Goal: Task Accomplishment & Management: Use online tool/utility

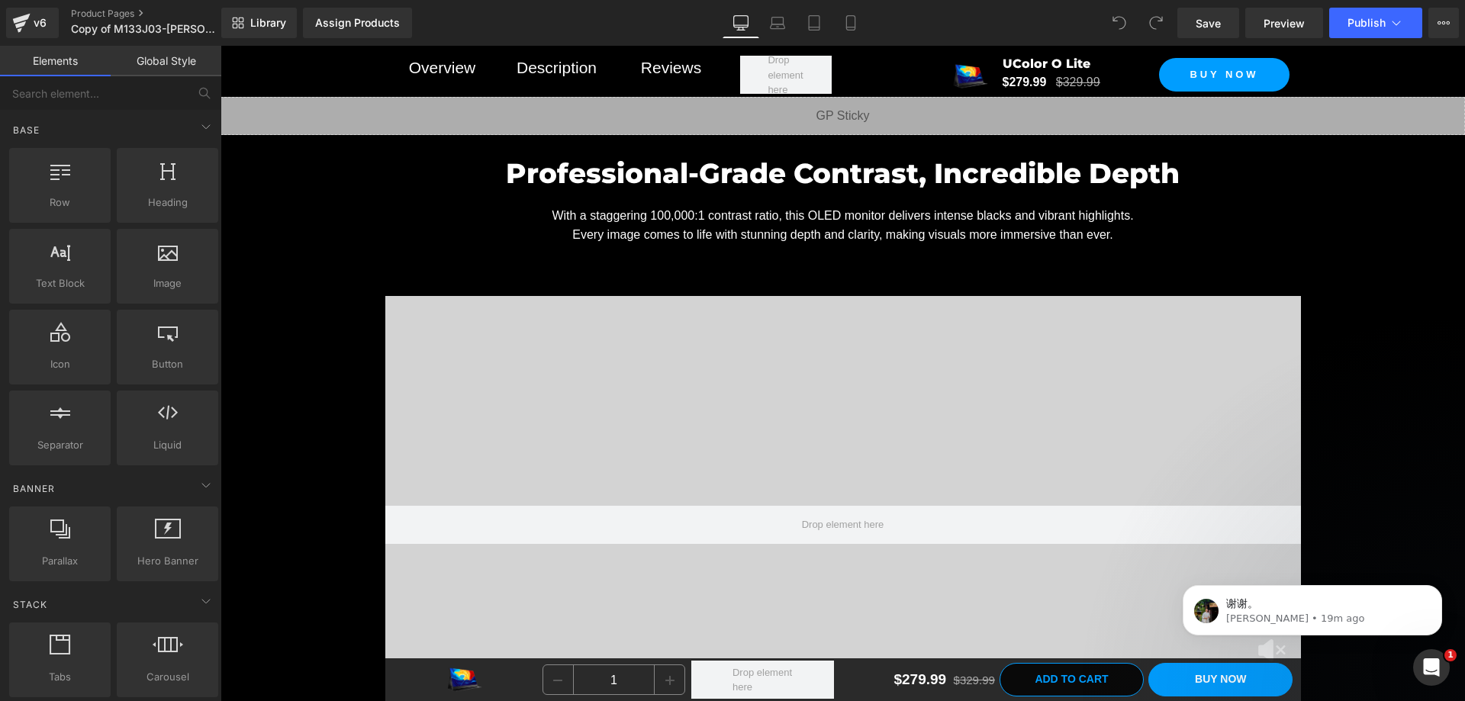
scroll to position [2456, 0]
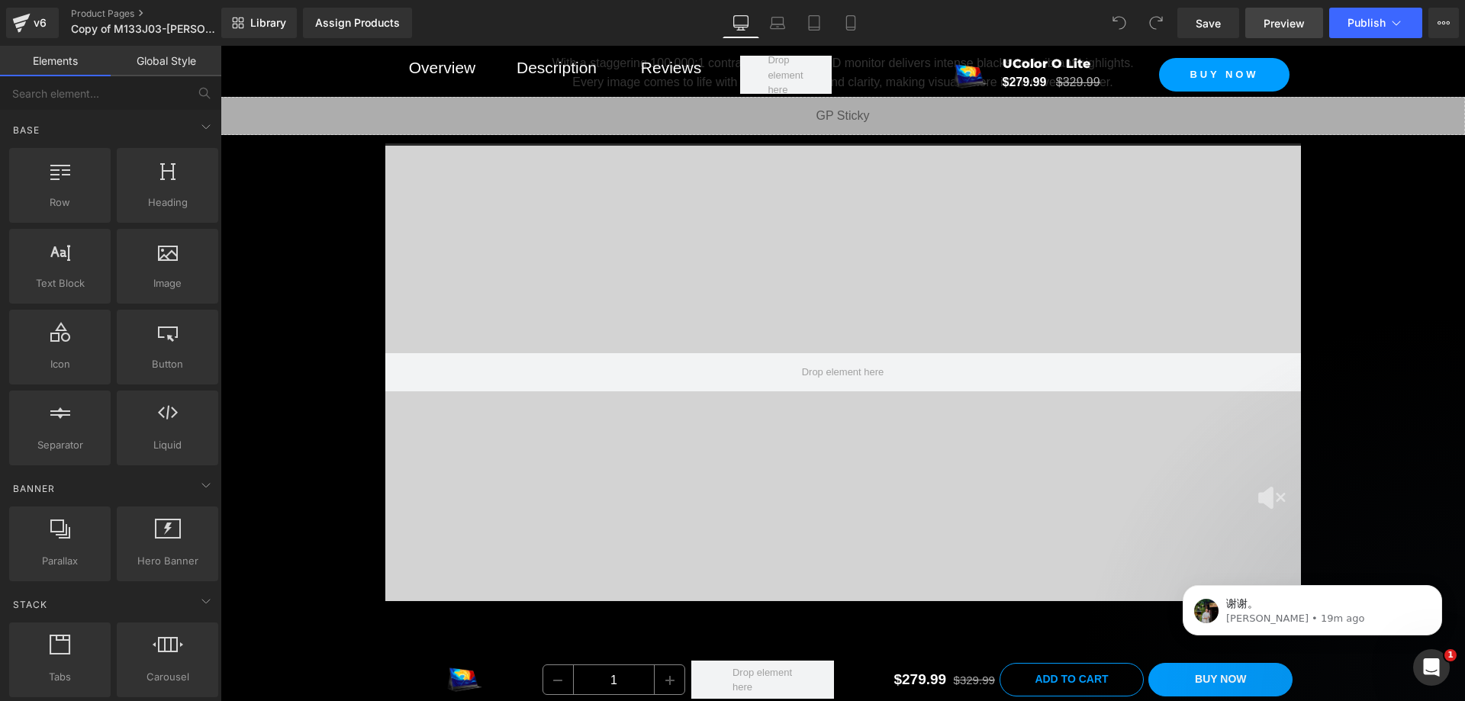
click at [1271, 21] on span "Preview" at bounding box center [1284, 23] width 41 height 16
click at [1266, 22] on span "Preview" at bounding box center [1284, 23] width 41 height 16
click at [84, 11] on link "Product Pages" at bounding box center [159, 14] width 176 height 12
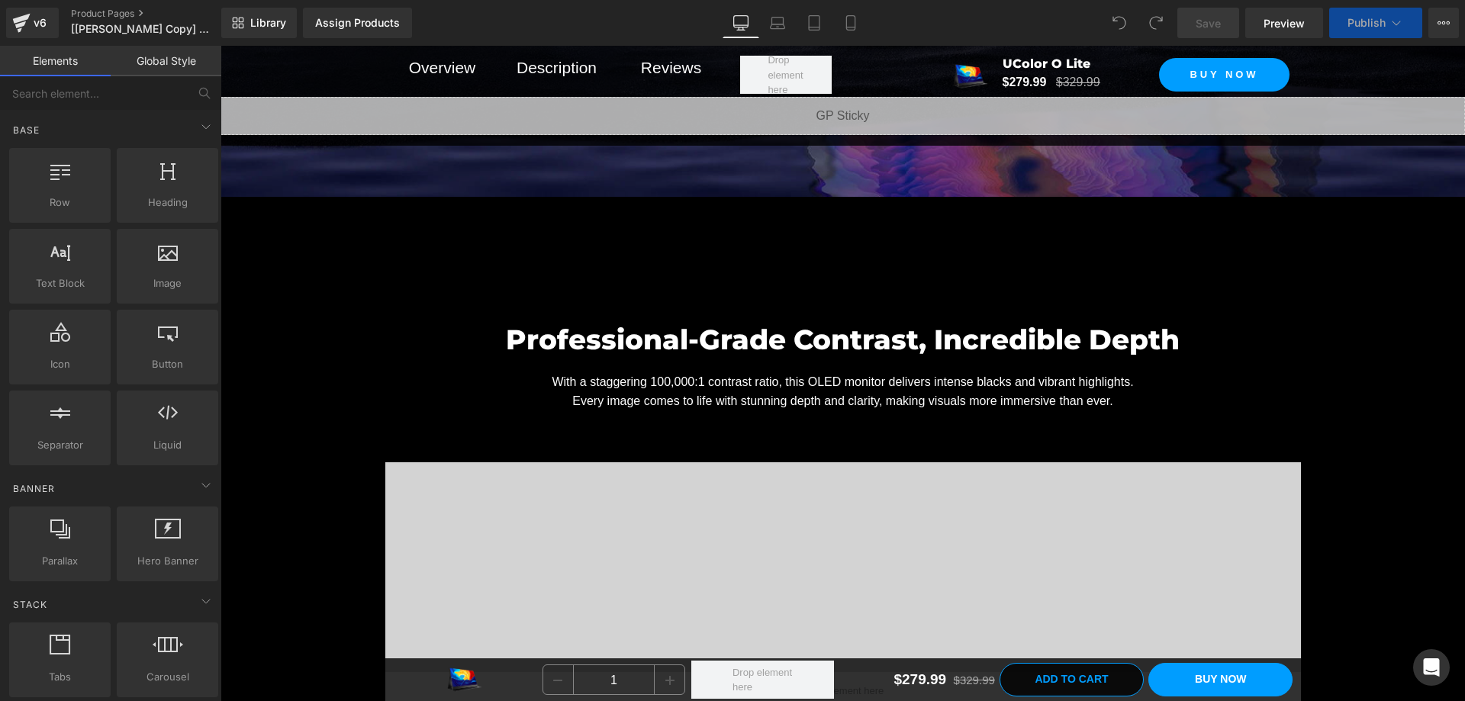
scroll to position [2442, 0]
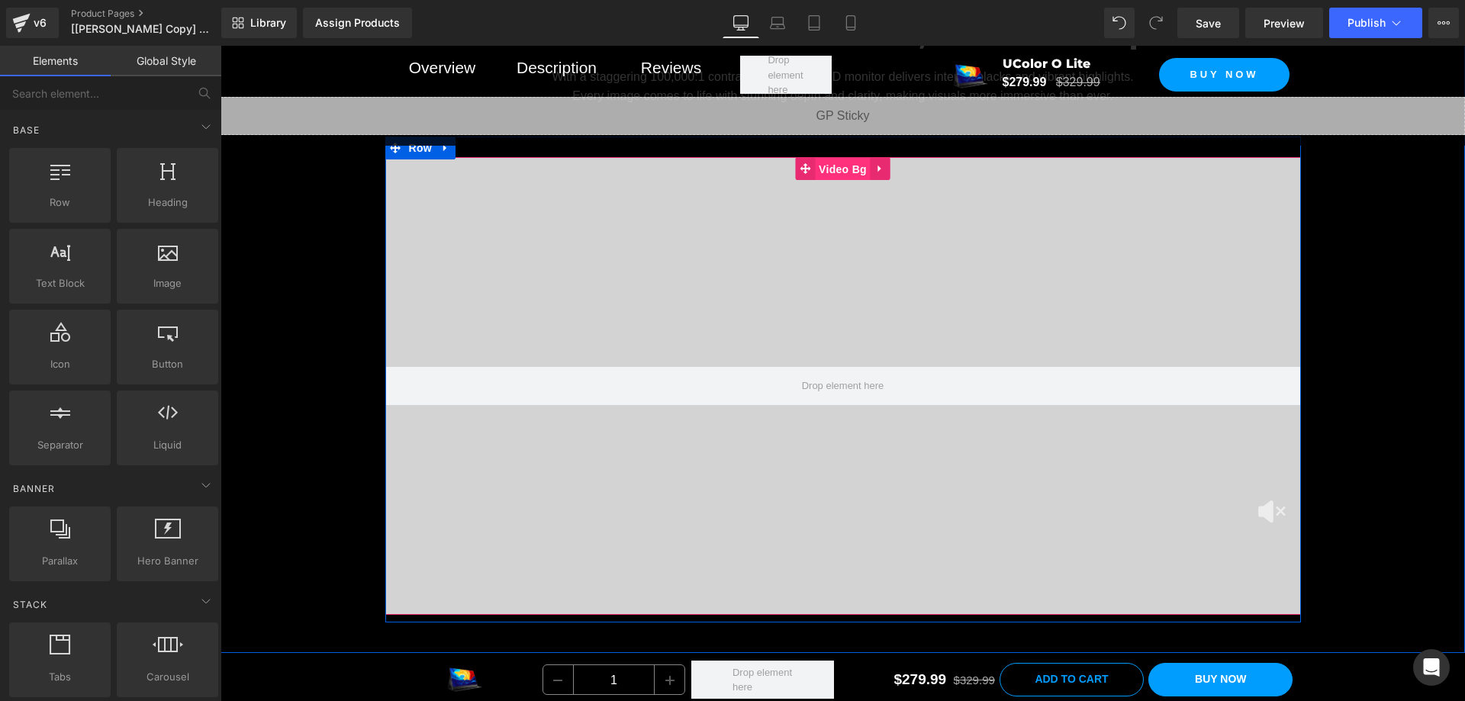
click at [834, 181] on span "Video Bg" at bounding box center [843, 169] width 56 height 23
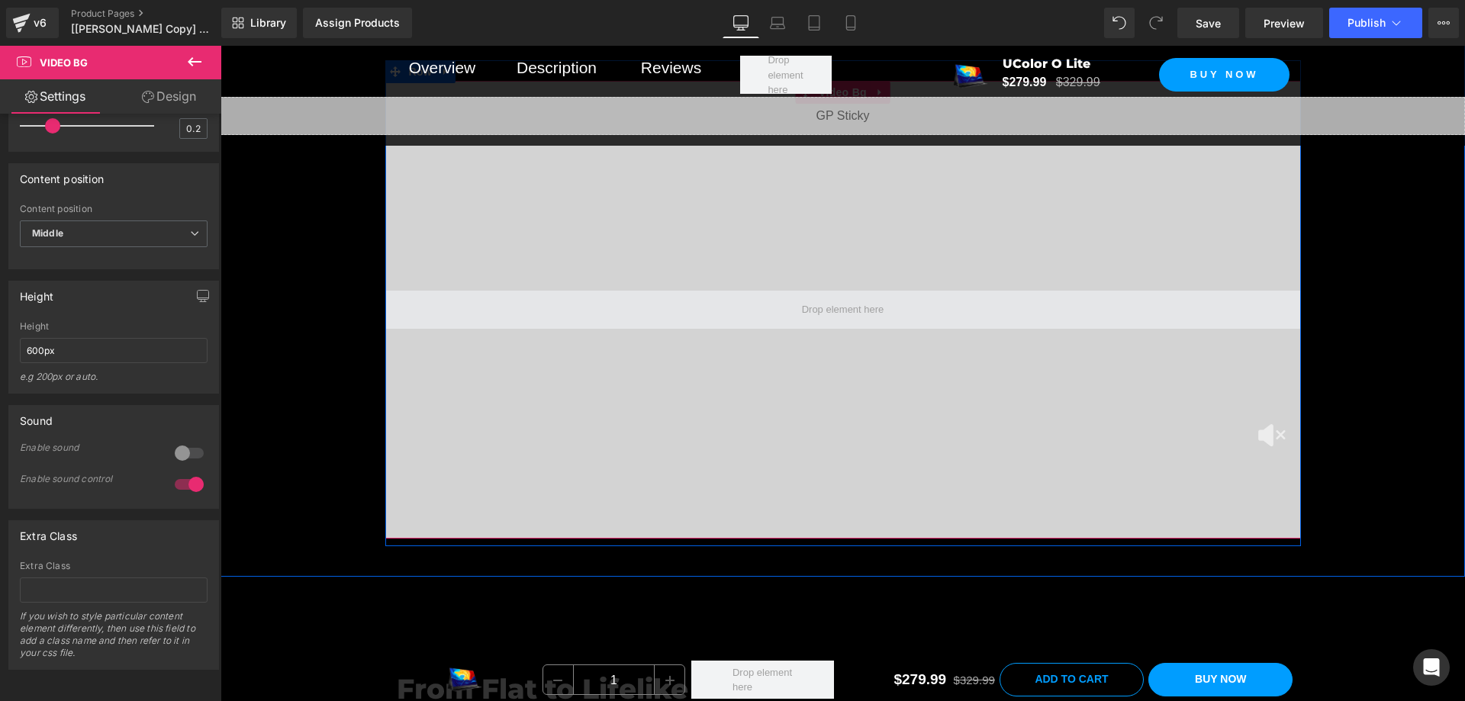
scroll to position [2366, 0]
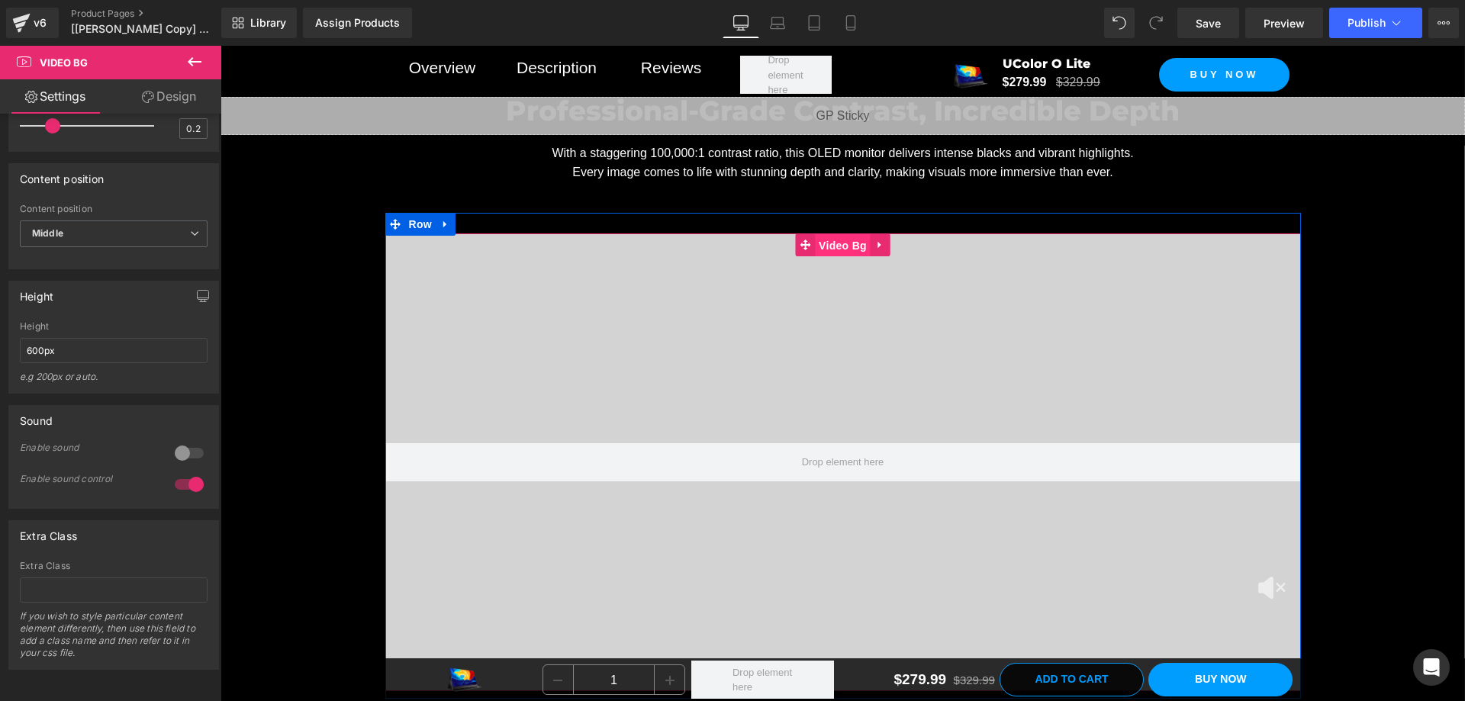
click at [830, 257] on span "Video Bg" at bounding box center [843, 245] width 56 height 23
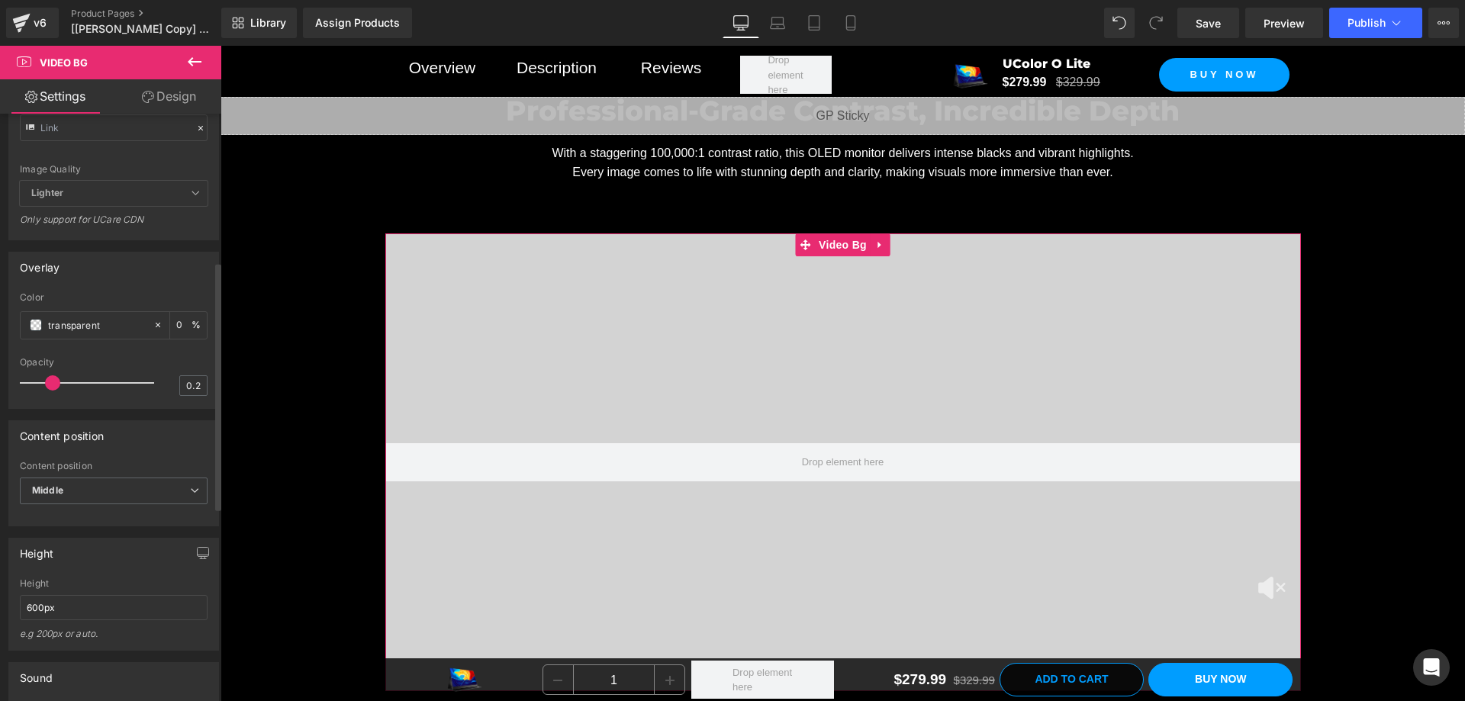
scroll to position [273, 0]
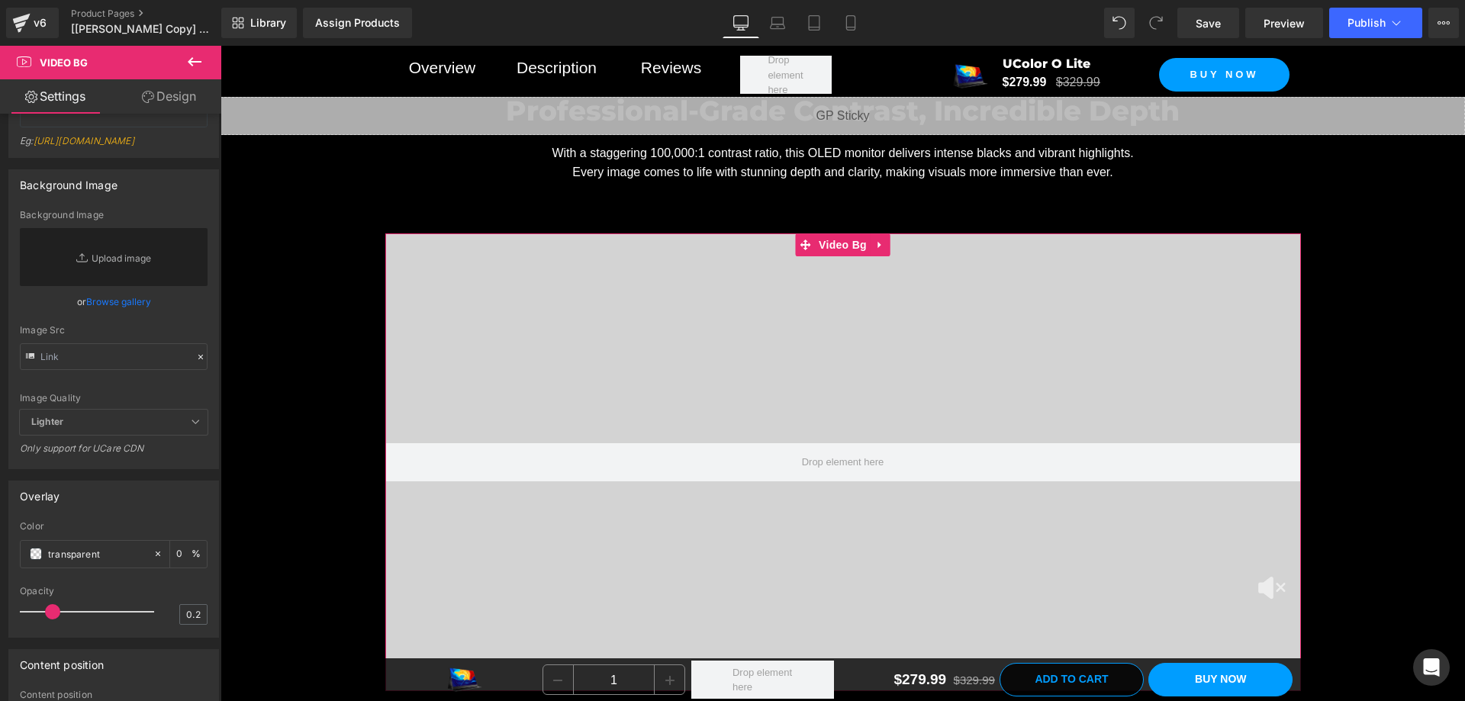
click at [161, 88] on link "Design" at bounding box center [169, 96] width 111 height 34
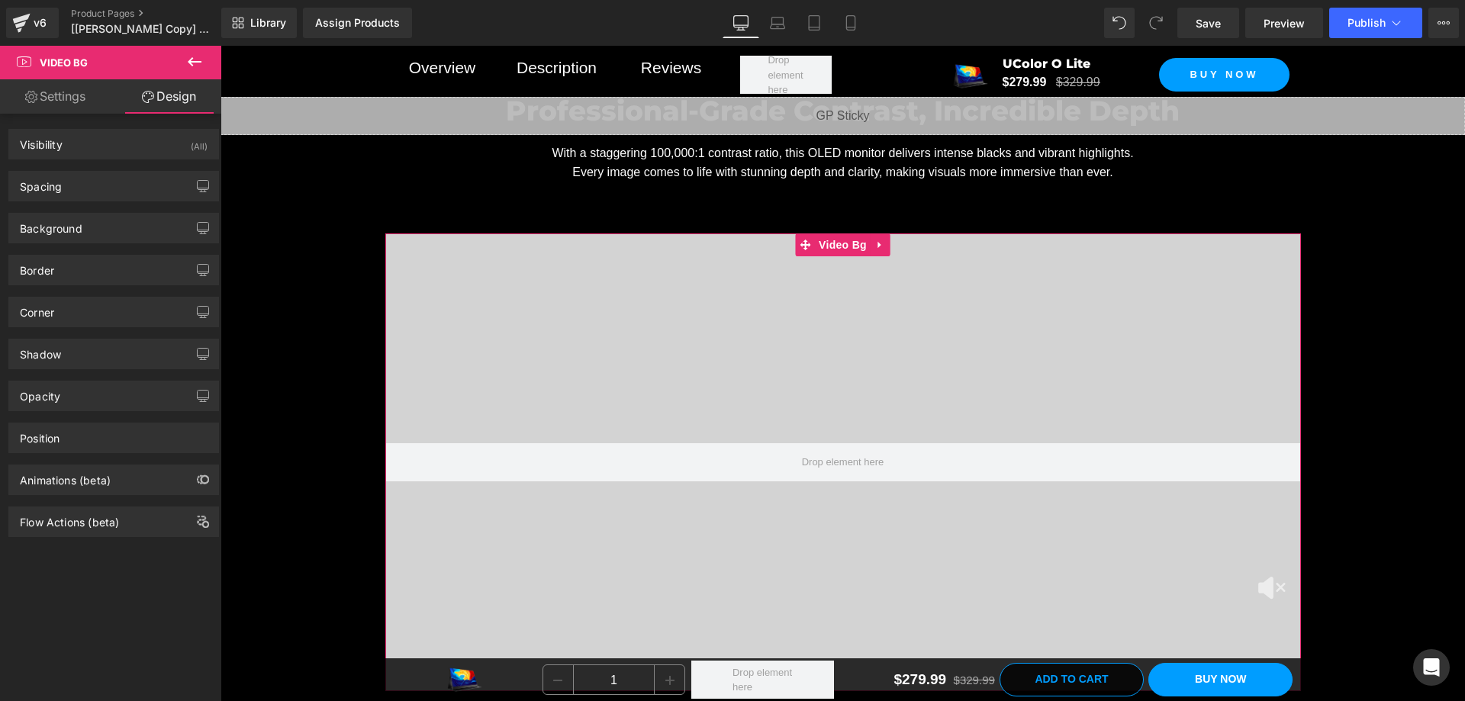
click at [69, 101] on link "Settings" at bounding box center [55, 96] width 111 height 34
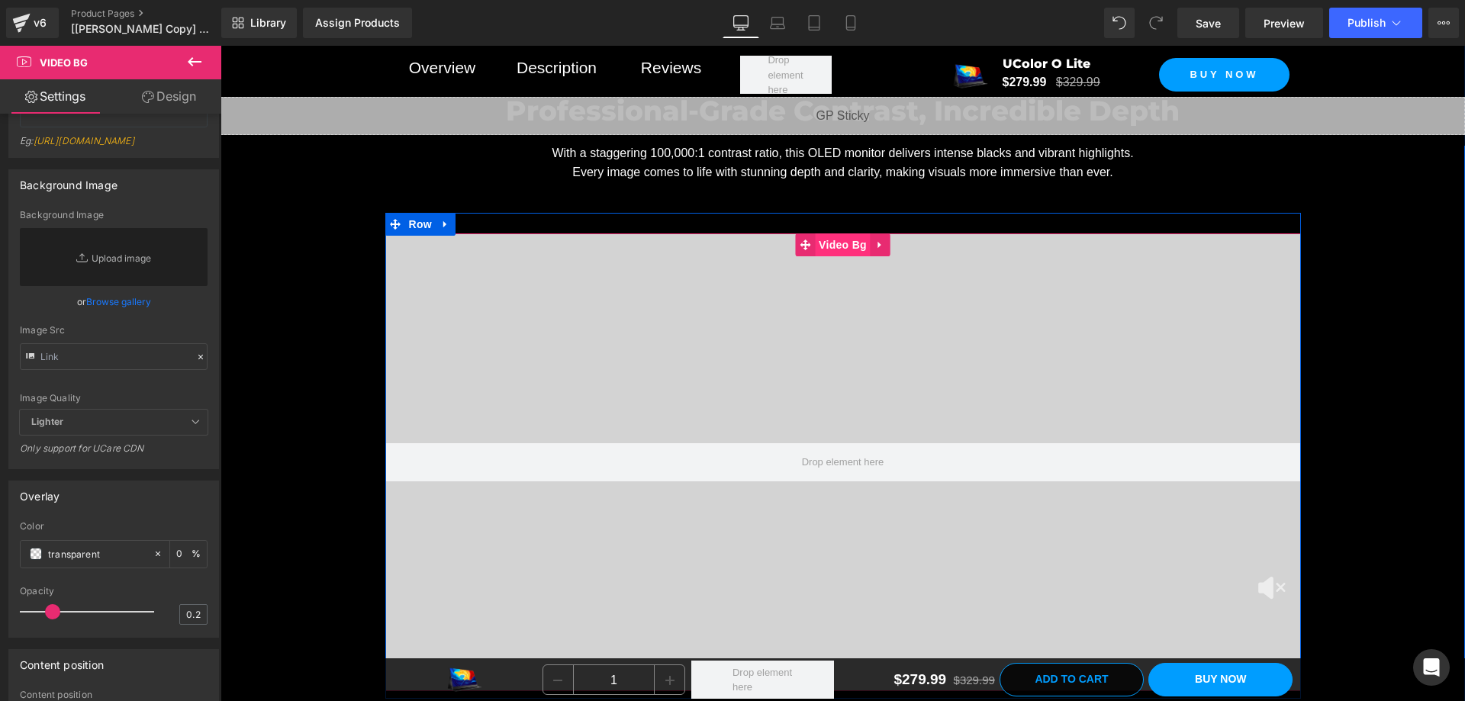
click at [839, 256] on span "Video Bg" at bounding box center [843, 244] width 56 height 23
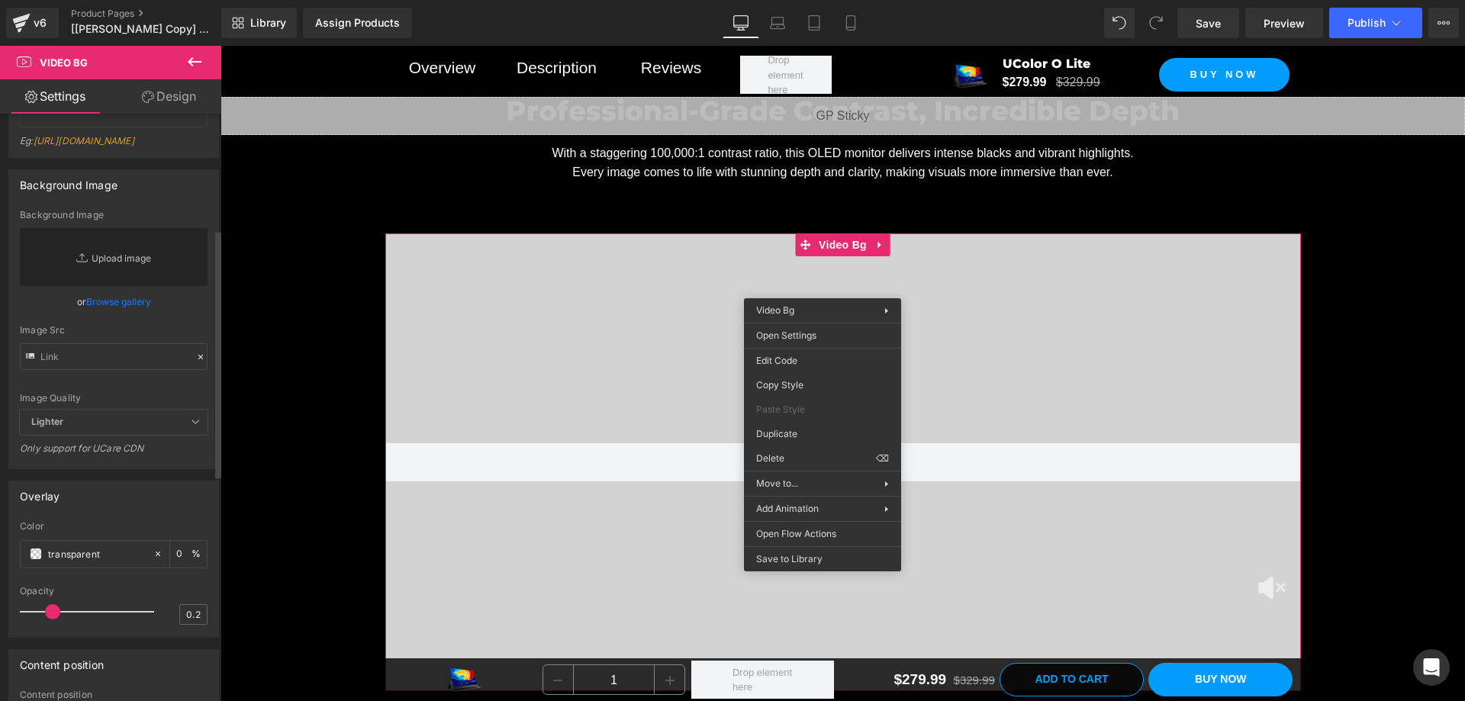
scroll to position [121, 0]
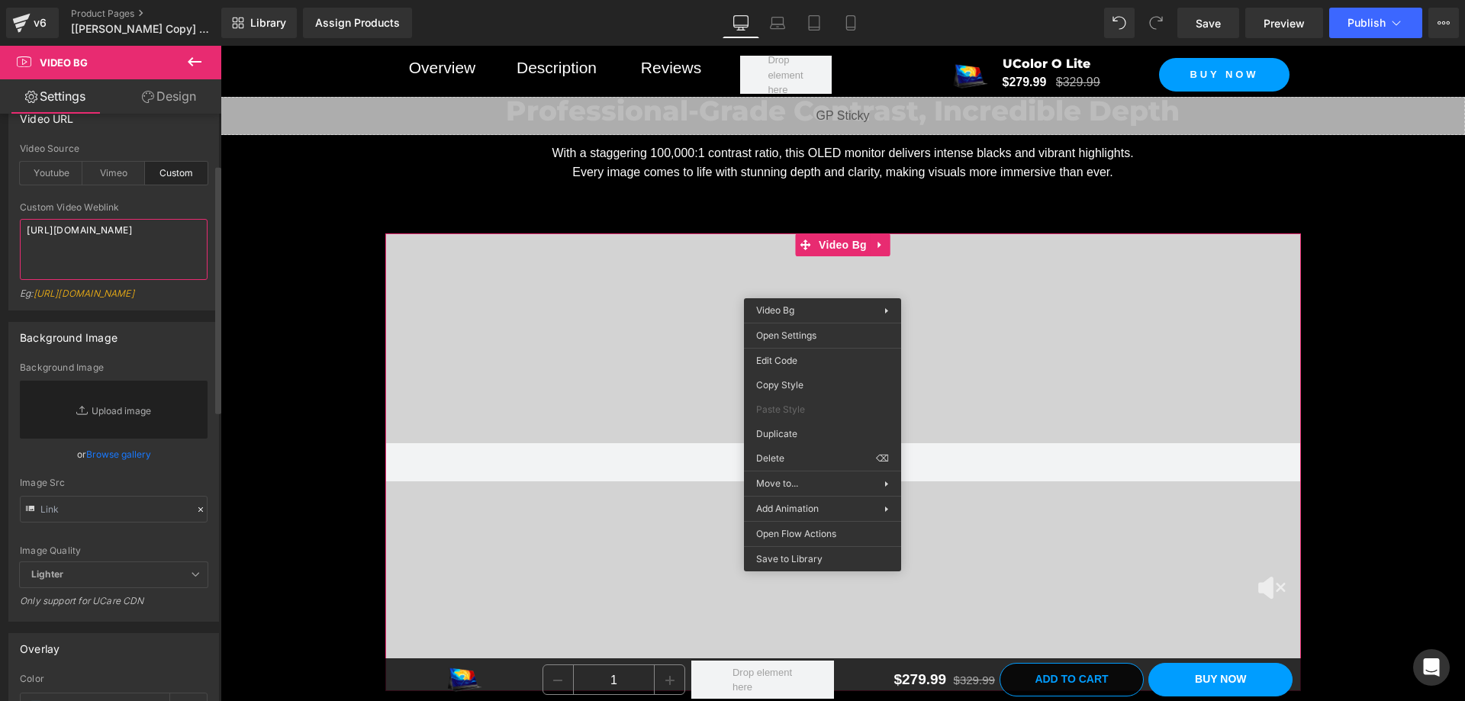
click at [102, 259] on textarea "[URL][DOMAIN_NAME]" at bounding box center [114, 249] width 188 height 61
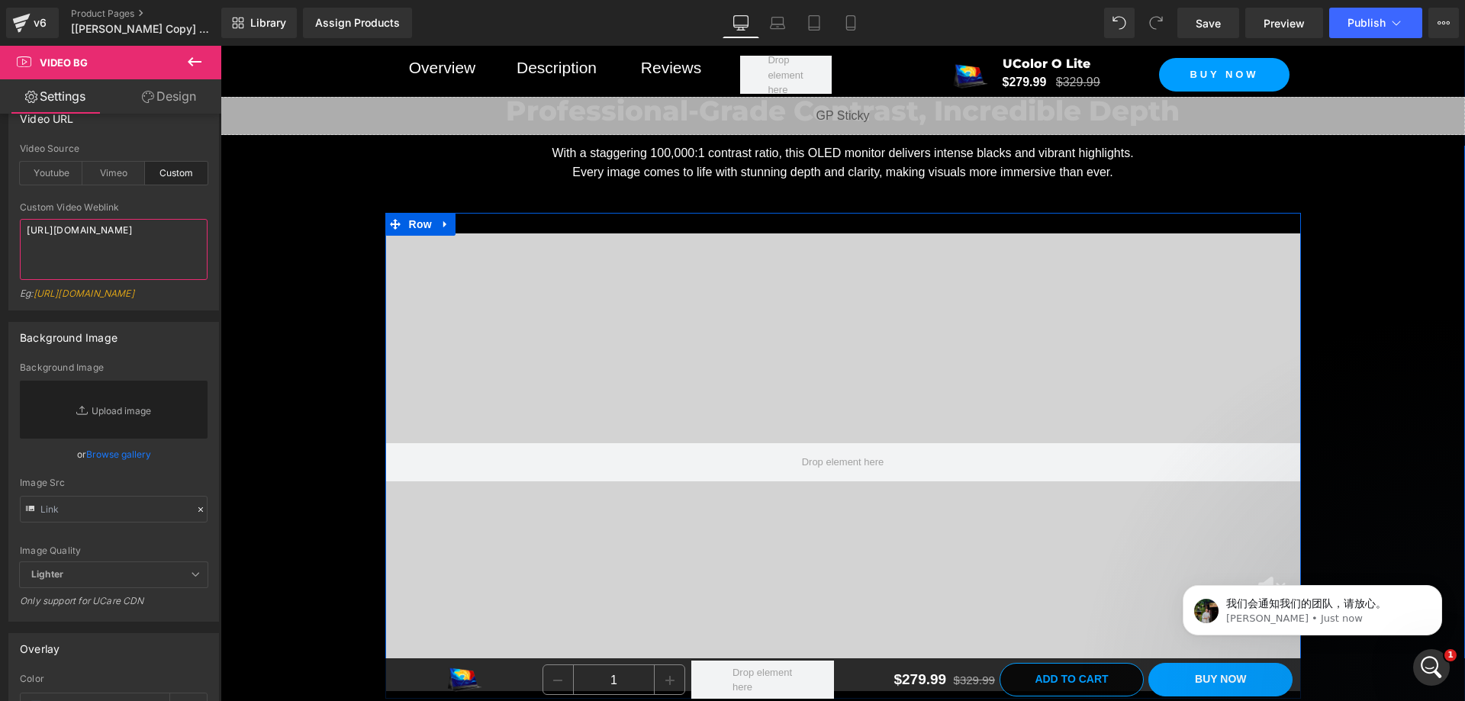
scroll to position [0, 0]
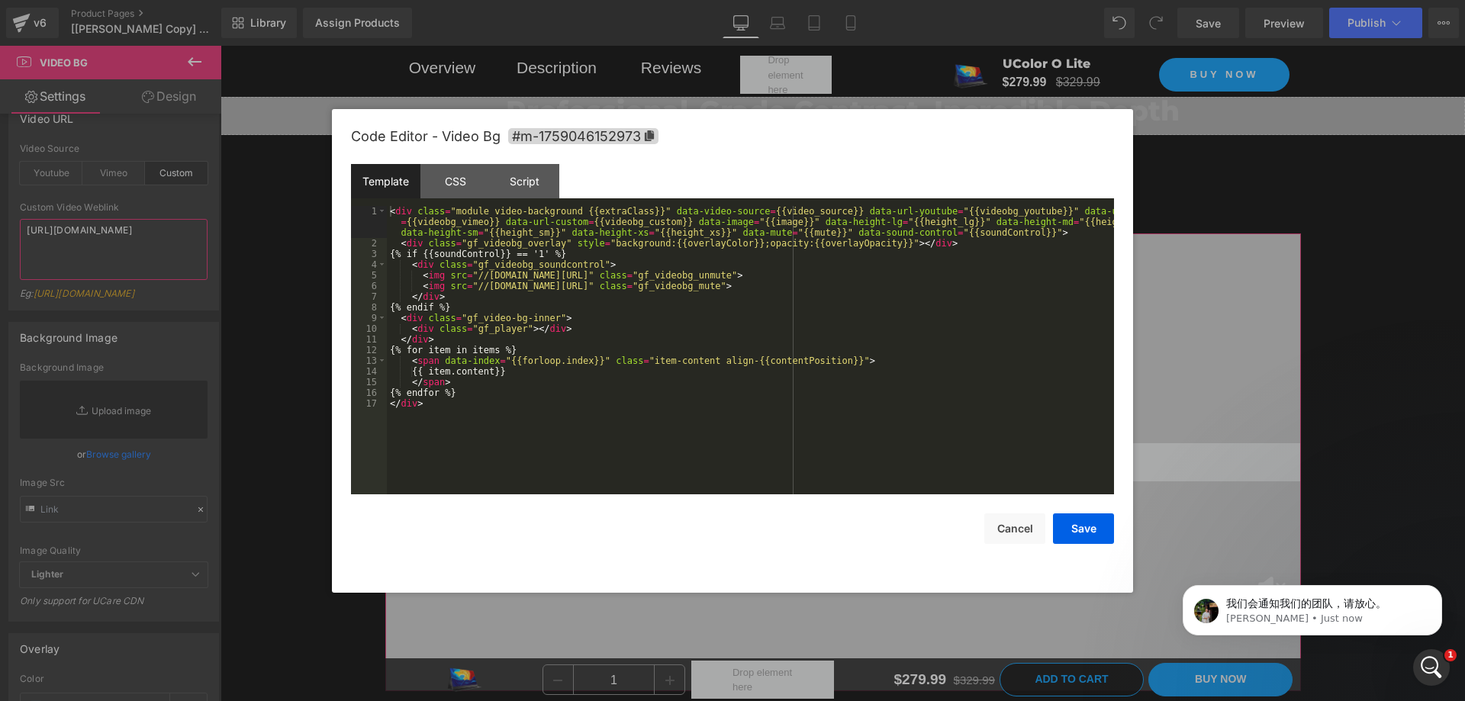
click at [816, 0] on div "Video Bg You are previewing how the will restyle your page. You can not edit El…" at bounding box center [732, 0] width 1465 height 0
click at [462, 175] on div "CSS" at bounding box center [454, 181] width 69 height 34
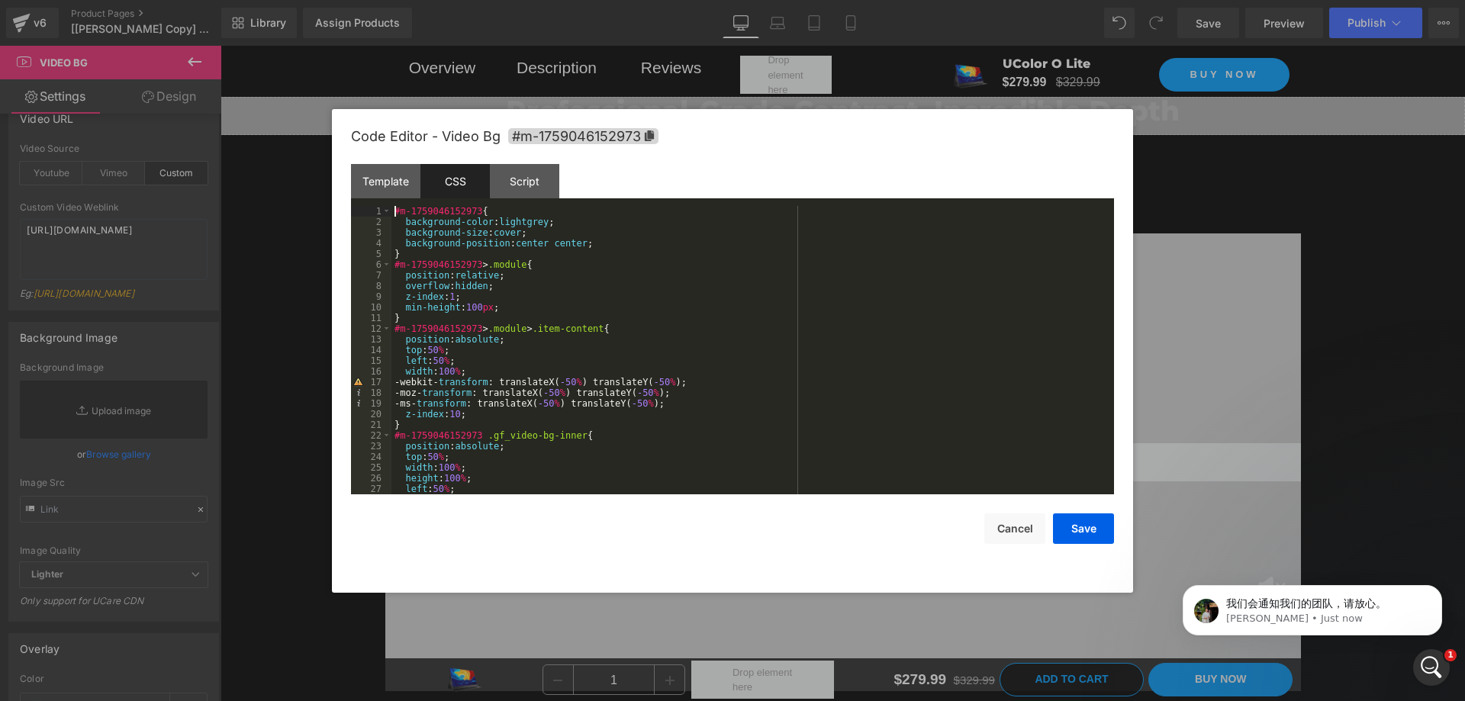
click at [395, 208] on div "#m-1759046152973 { background-color : lightgrey ; background-size : cover ; bac…" at bounding box center [749, 361] width 717 height 310
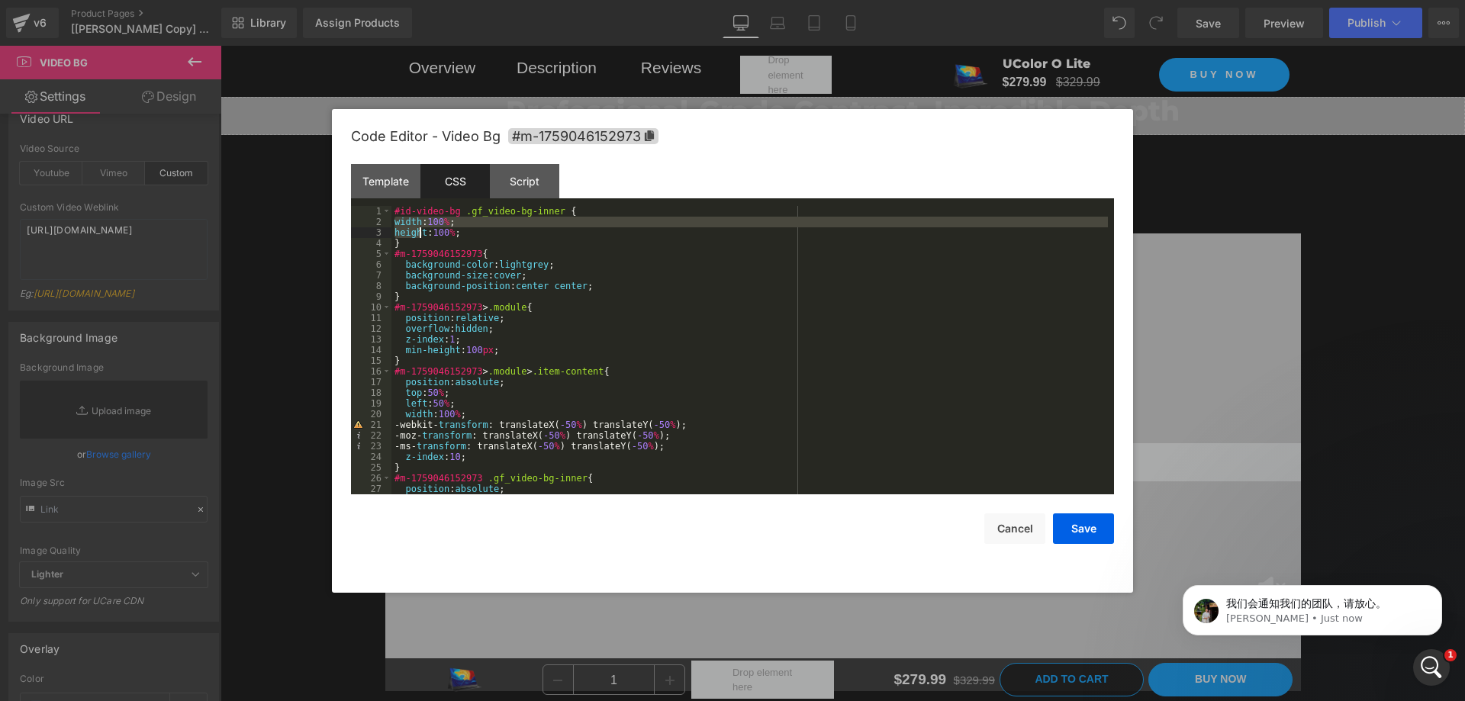
drag, startPoint x: 392, startPoint y: 221, endPoint x: 421, endPoint y: 233, distance: 31.2
click at [421, 233] on div "#id-video-bg .gf_video-bg-inner { width : 100 % ; height : 100 % ; } #m-1759046…" at bounding box center [749, 361] width 717 height 310
click at [470, 233] on div "#id-video-bg .gf_video-bg-inner { width : 100 % ; height : 100 % ; } #m-1759046…" at bounding box center [749, 361] width 717 height 310
click at [537, 140] on span "#m-1759046152973" at bounding box center [583, 136] width 150 height 16
drag, startPoint x: 455, startPoint y: 211, endPoint x: 387, endPoint y: 211, distance: 67.9
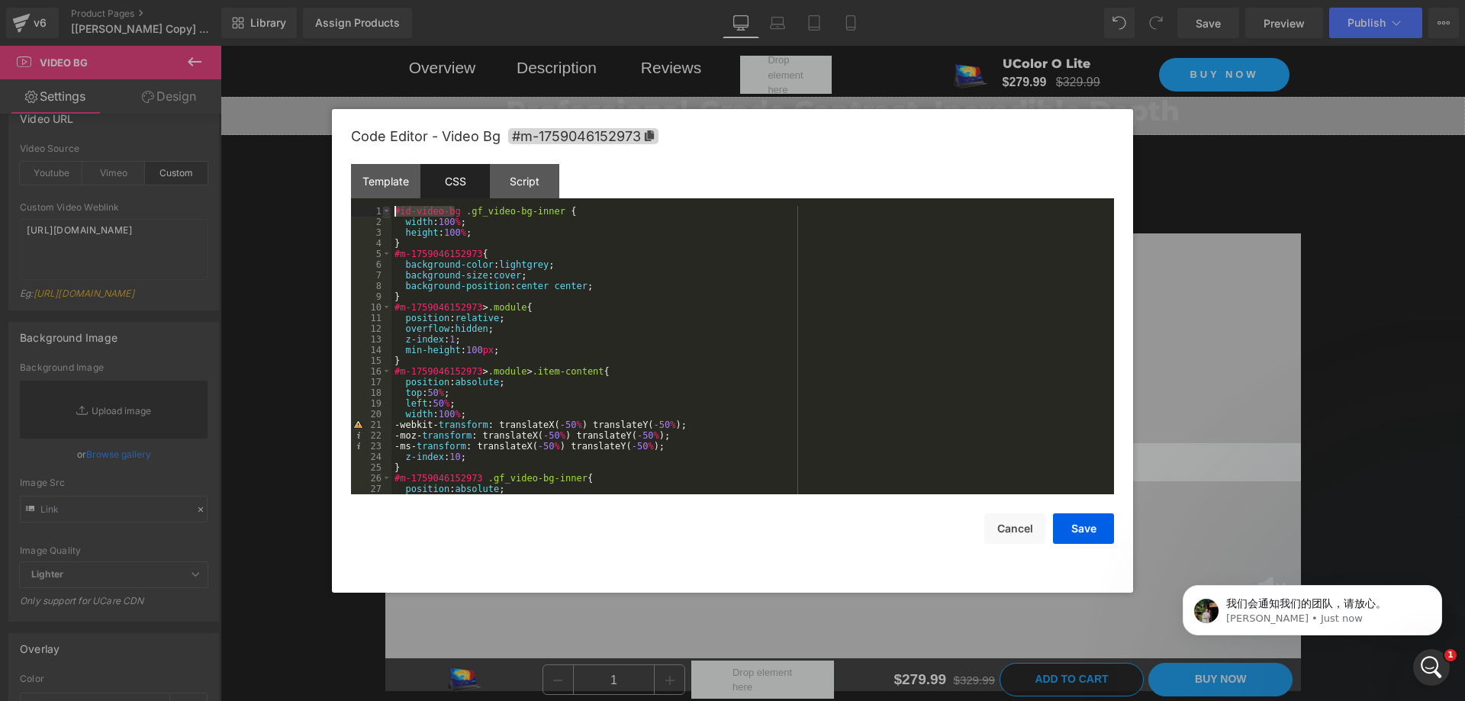
click at [387, 211] on pre "1 2 3 4 5 6 7 8 9 10 11 12 13 14 15 16 17 18 19 20 21 22 23 24 25 26 27 28 #id-…" at bounding box center [732, 350] width 763 height 288
click at [1124, 272] on div "Code Editor - Video Bg #m-1759046152973 Template CSS Script Data 1 2 3 4 5 6 7 …" at bounding box center [732, 351] width 801 height 484
click at [520, 178] on div "Script" at bounding box center [524, 181] width 69 height 34
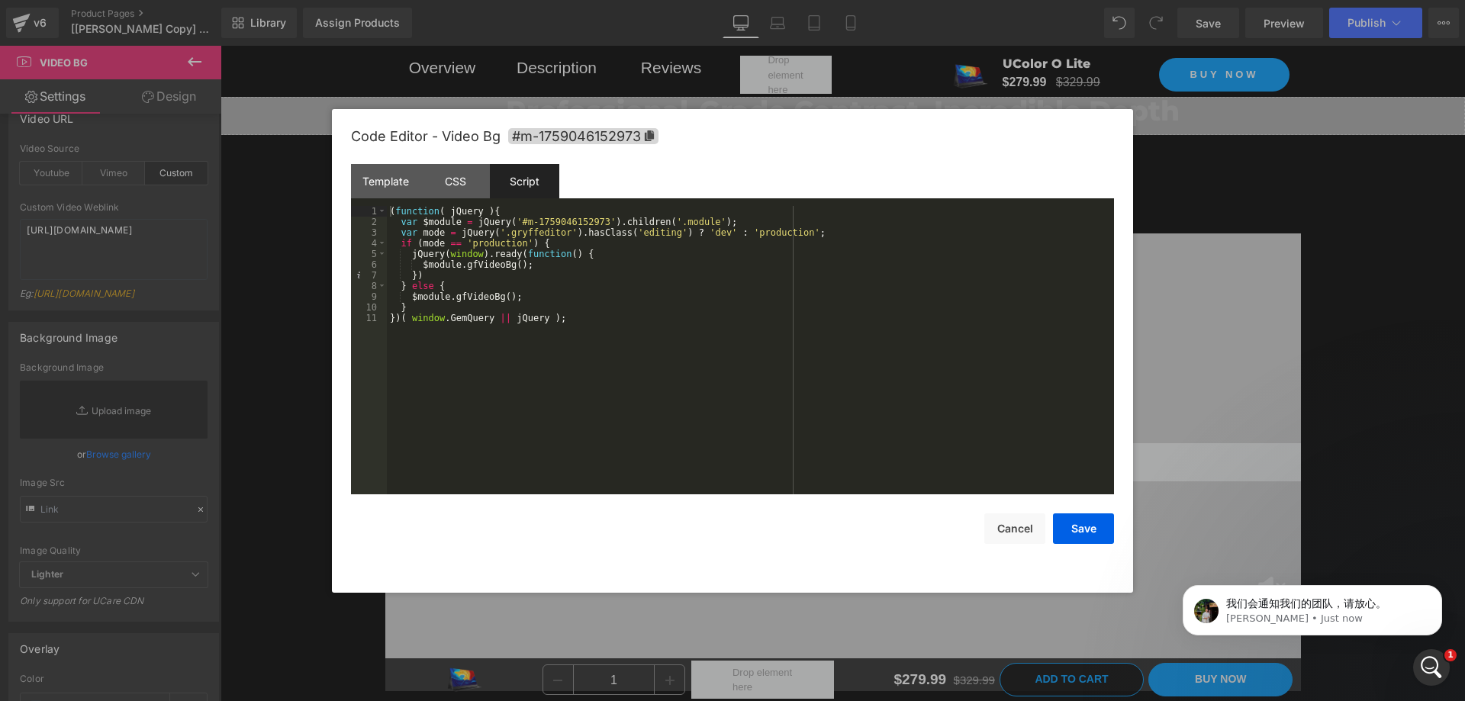
click at [589, 299] on div "( function ( jQuery ) { var $module = jQuery ( '#m-1759046152973' ) . children …" at bounding box center [750, 361] width 727 height 310
click at [602, 307] on div "( function ( jQuery ) { var $module = jQuery ( '#m-1759046152973' ) . children …" at bounding box center [750, 361] width 727 height 310
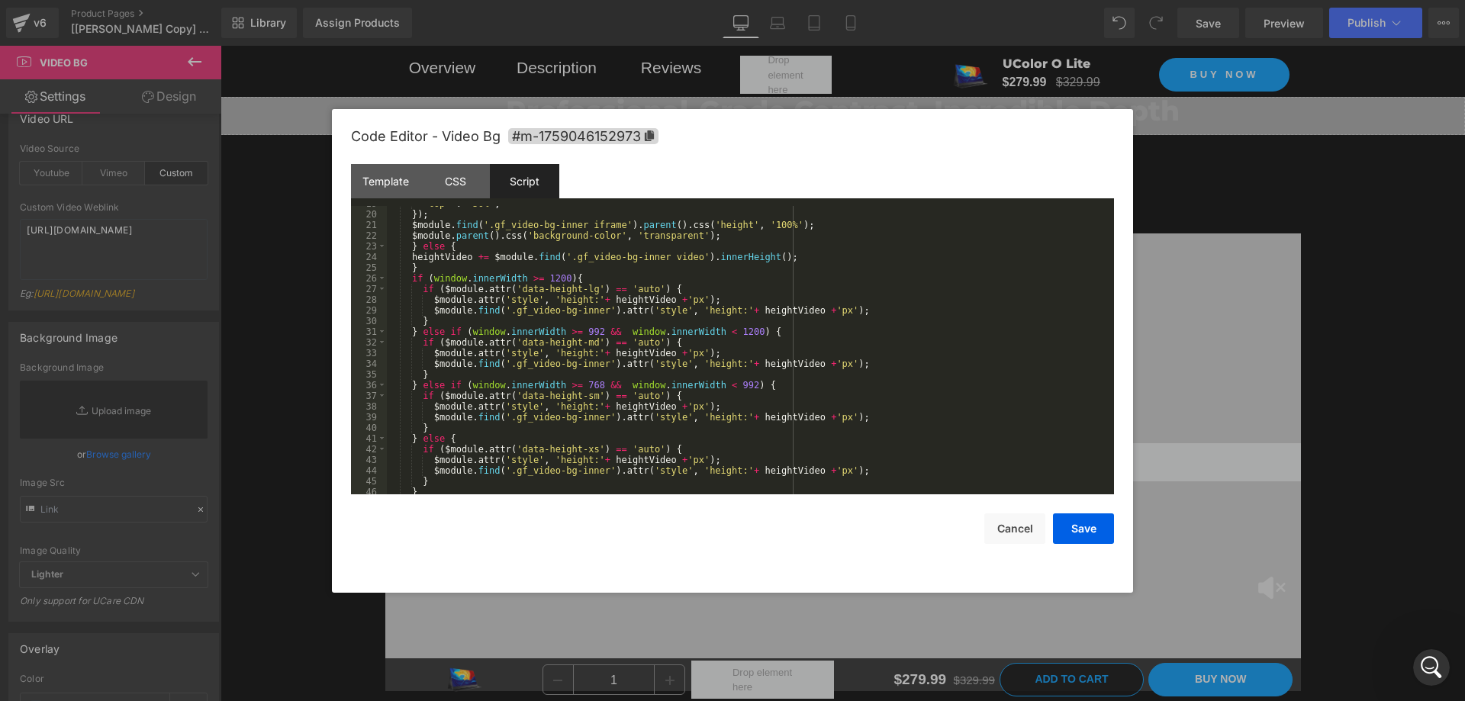
scroll to position [108, 0]
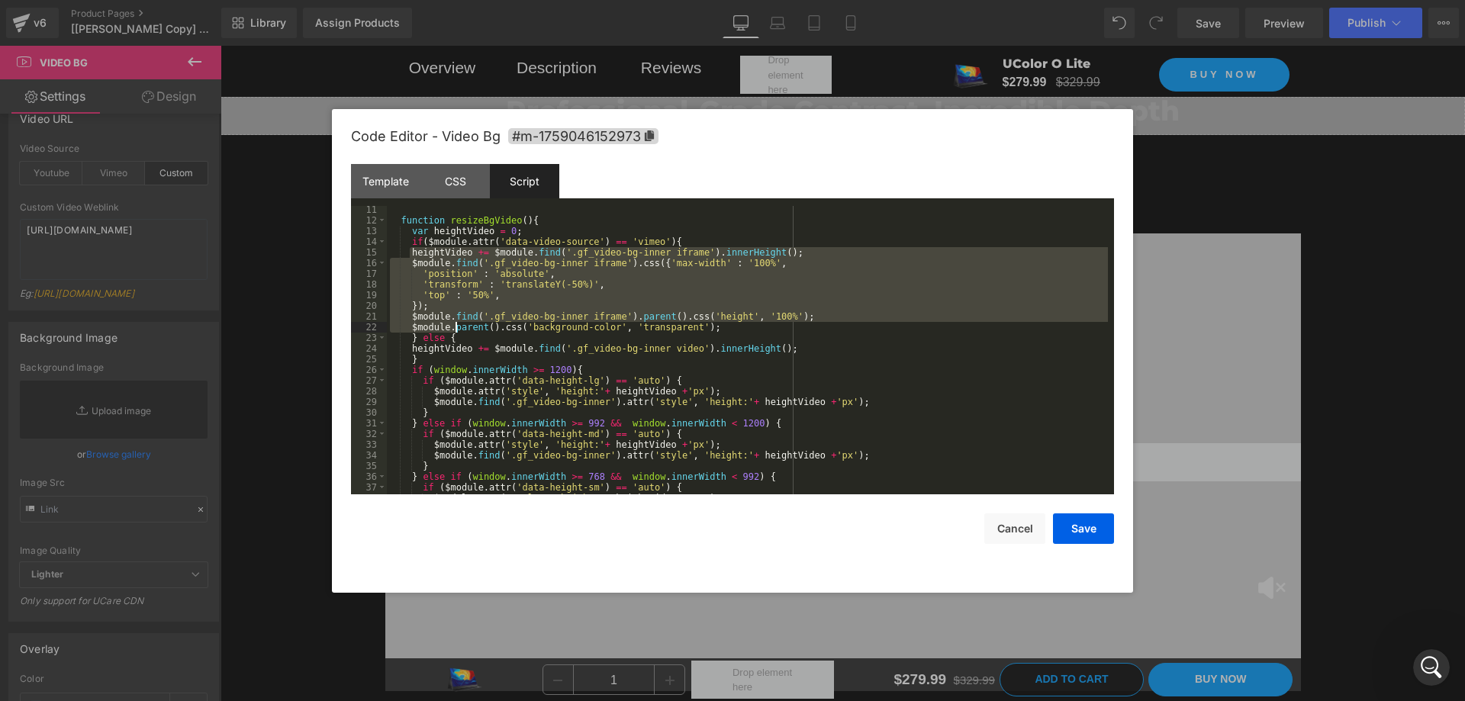
drag, startPoint x: 411, startPoint y: 253, endPoint x: 458, endPoint y: 323, distance: 84.7
click at [458, 323] on div "function resizeBgVideo ( ) { var heightVideo = 0 ; if ( $module . attr ( 'data-…" at bounding box center [747, 360] width 721 height 310
click at [472, 329] on div "function resizeBgVideo ( ) { var heightVideo = 0 ; if ( $module . attr ( 'data-…" at bounding box center [747, 360] width 721 height 310
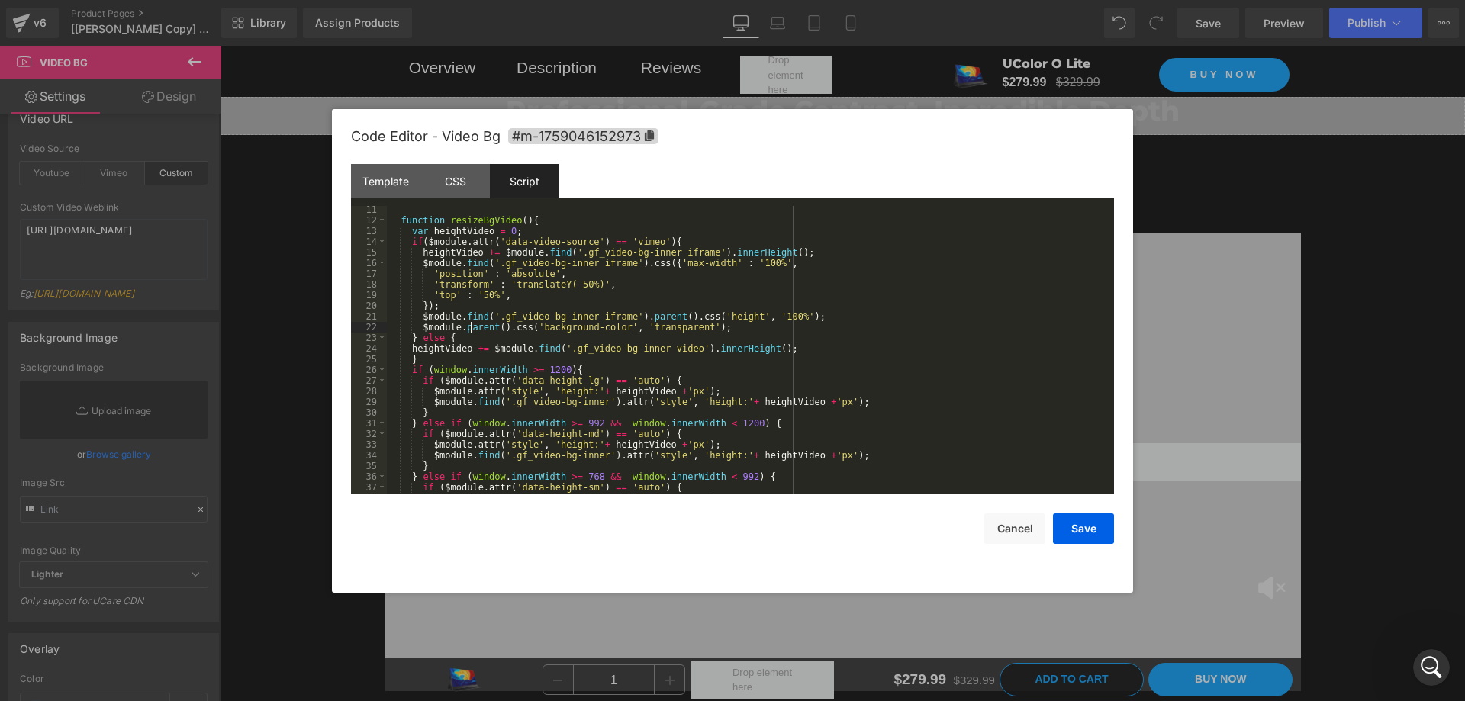
click at [411, 345] on div "function resizeBgVideo ( ) { var heightVideo = 0 ; if ( $module . attr ( 'data-…" at bounding box center [747, 360] width 721 height 310
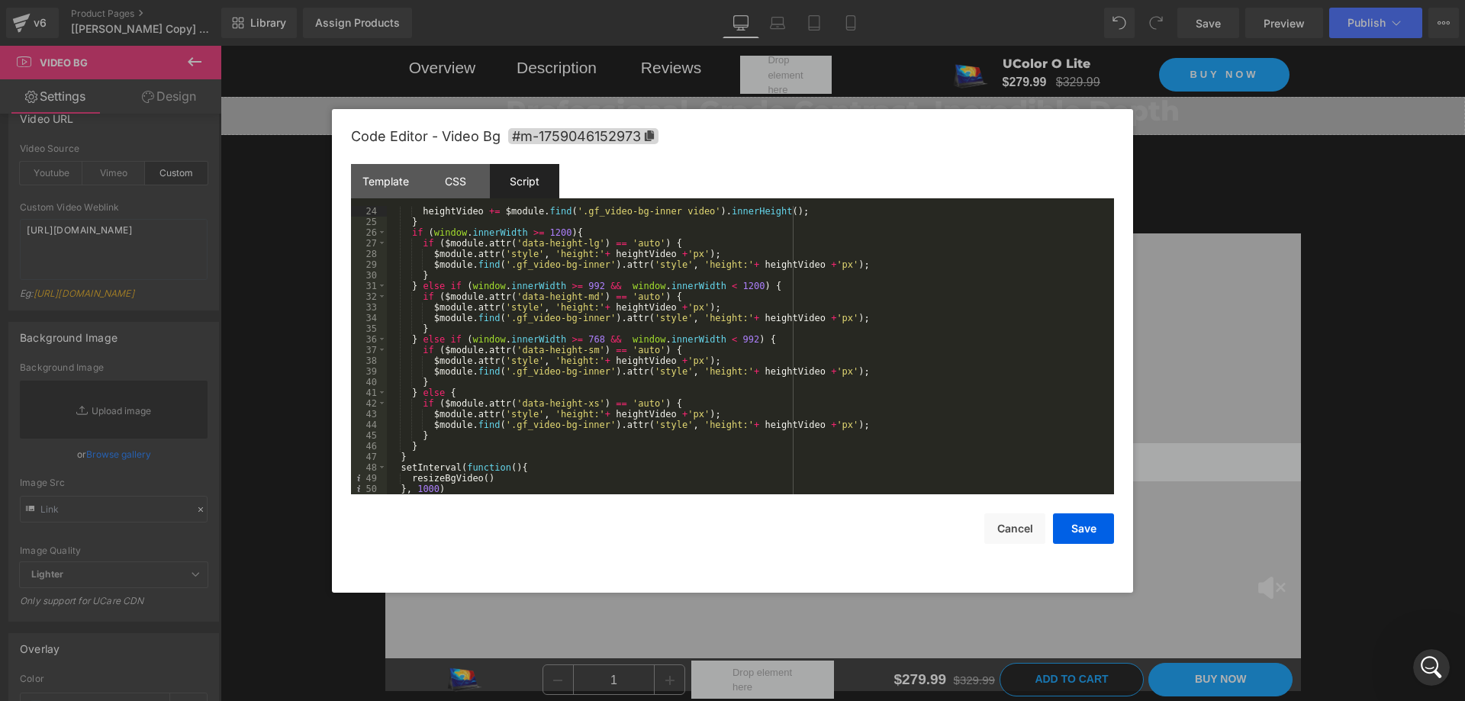
scroll to position [256, 0]
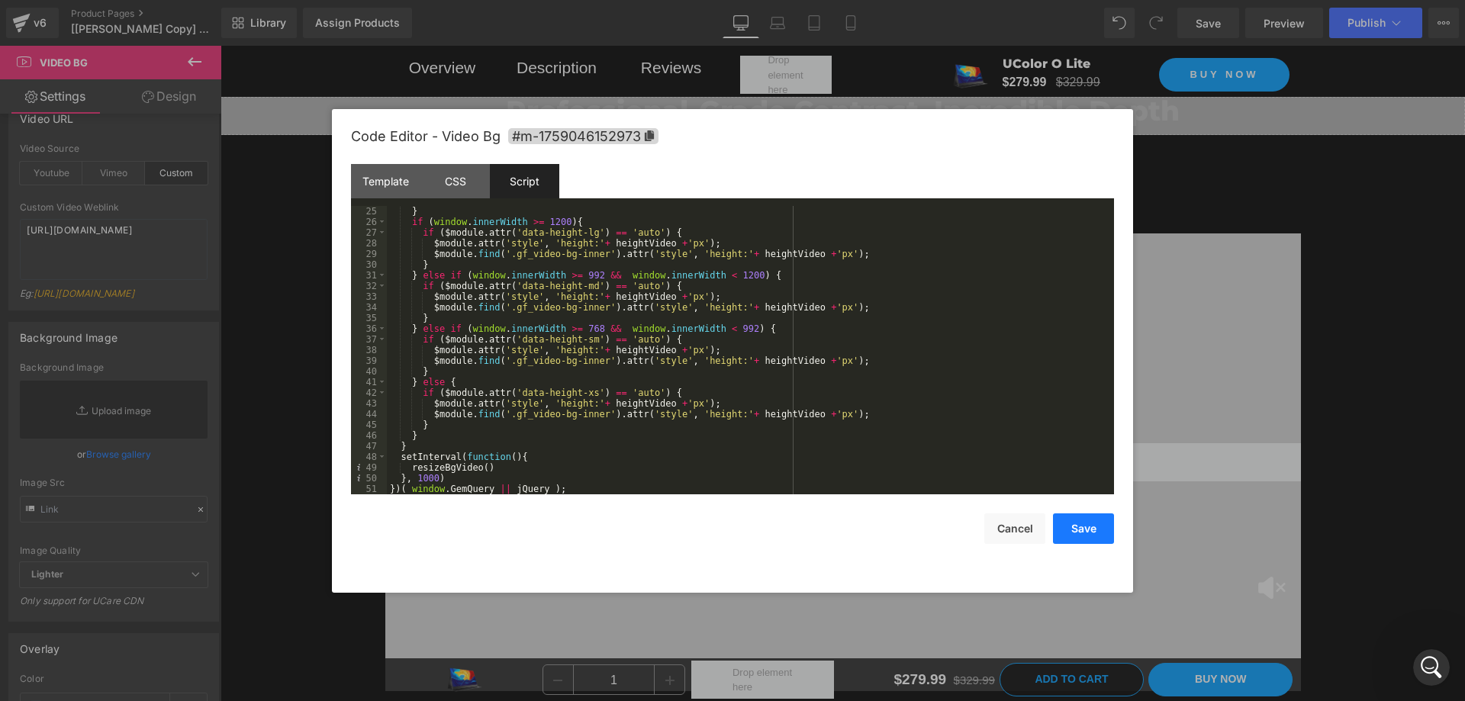
click at [1083, 528] on button "Save" at bounding box center [1083, 529] width 61 height 31
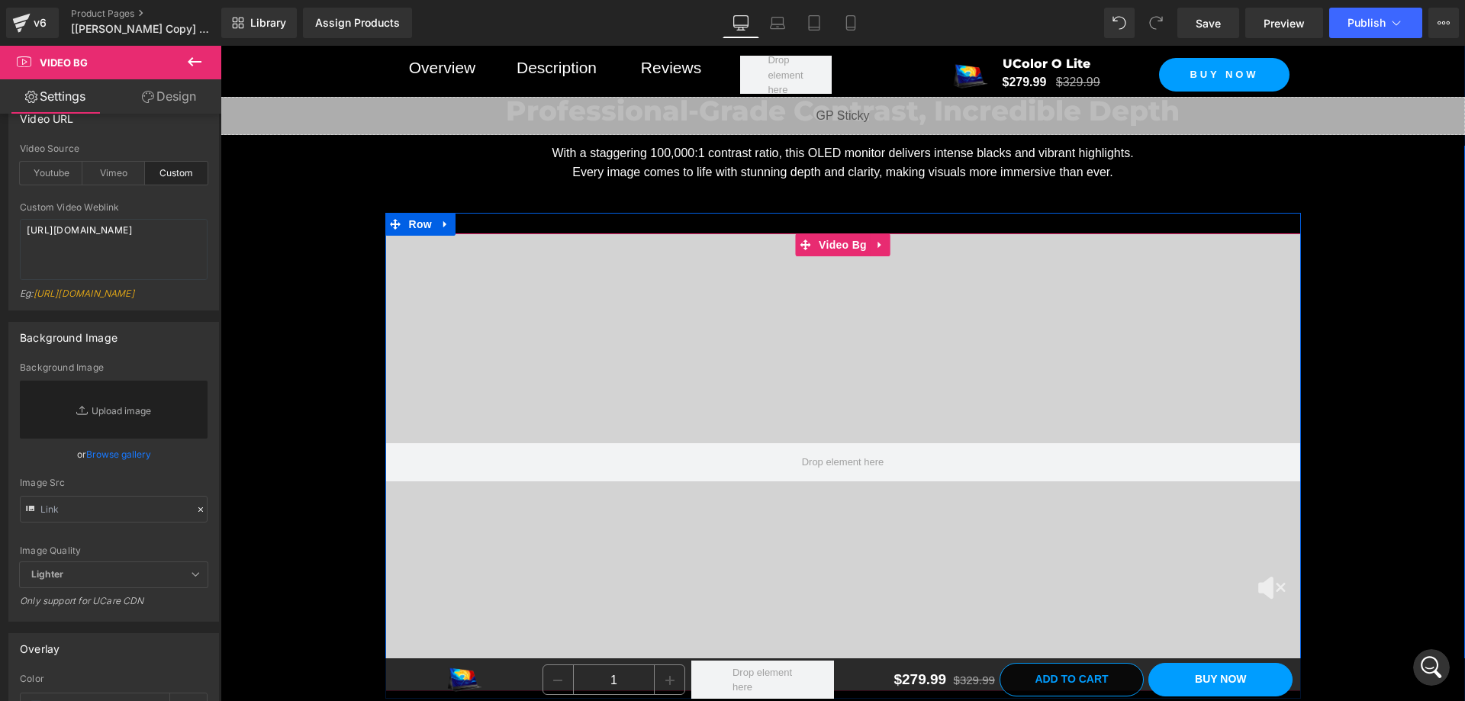
scroll to position [2671, 0]
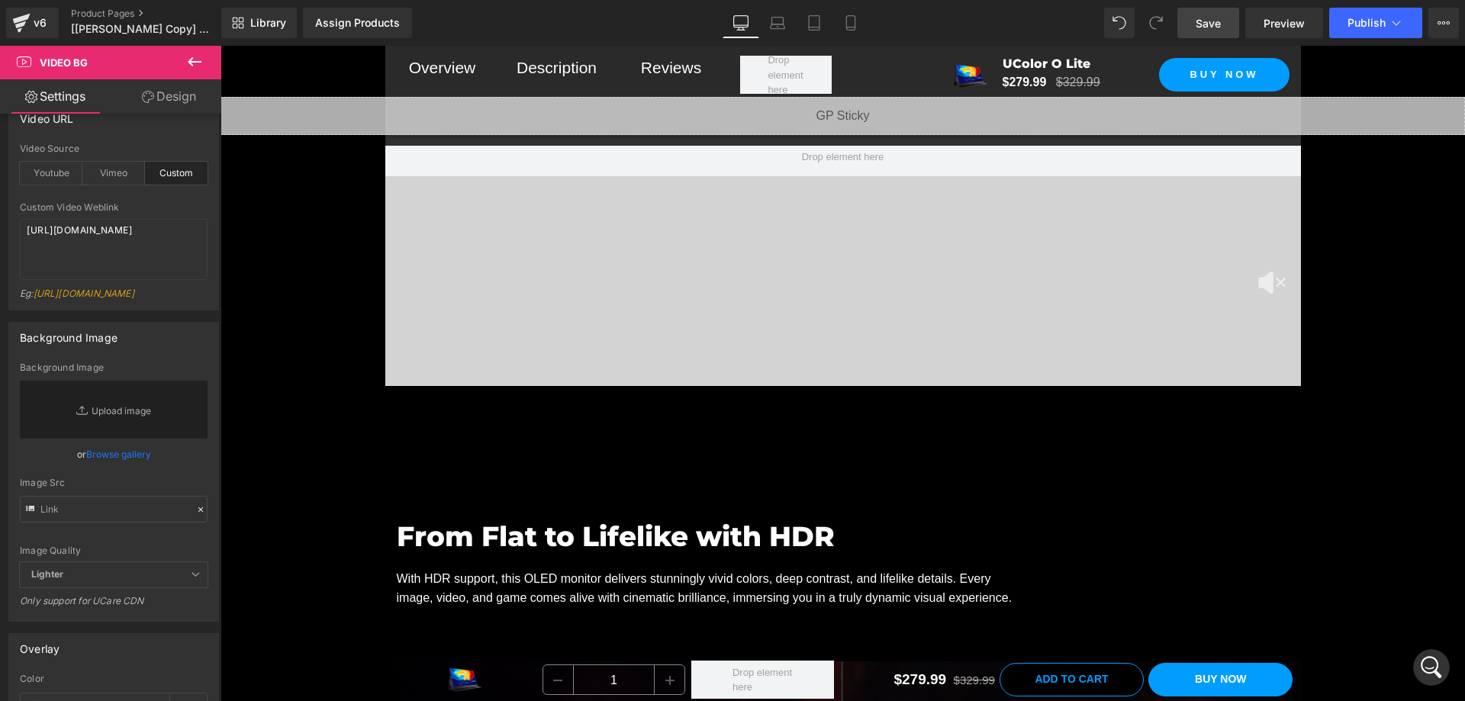
click at [1223, 18] on link "Save" at bounding box center [1208, 23] width 62 height 31
click at [1274, 23] on span "Preview" at bounding box center [1284, 23] width 41 height 16
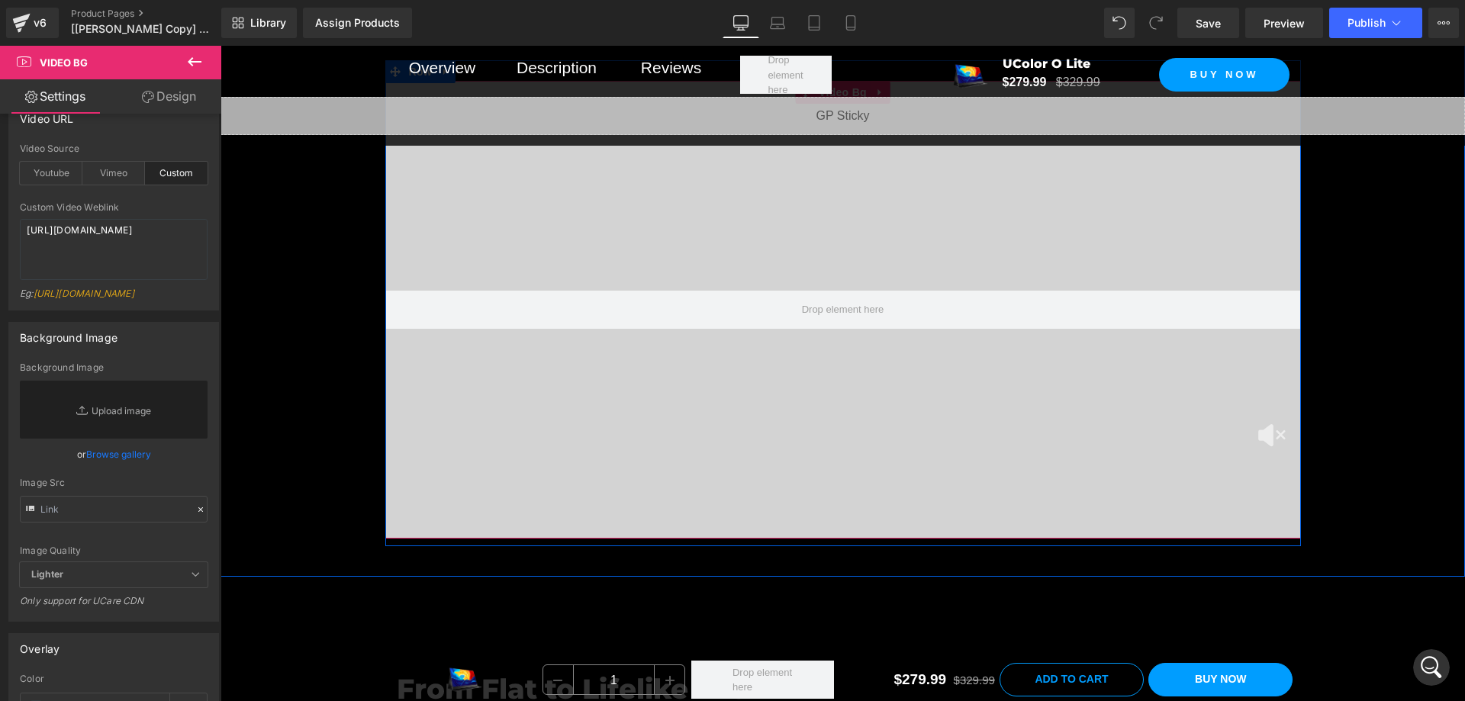
scroll to position [2442, 0]
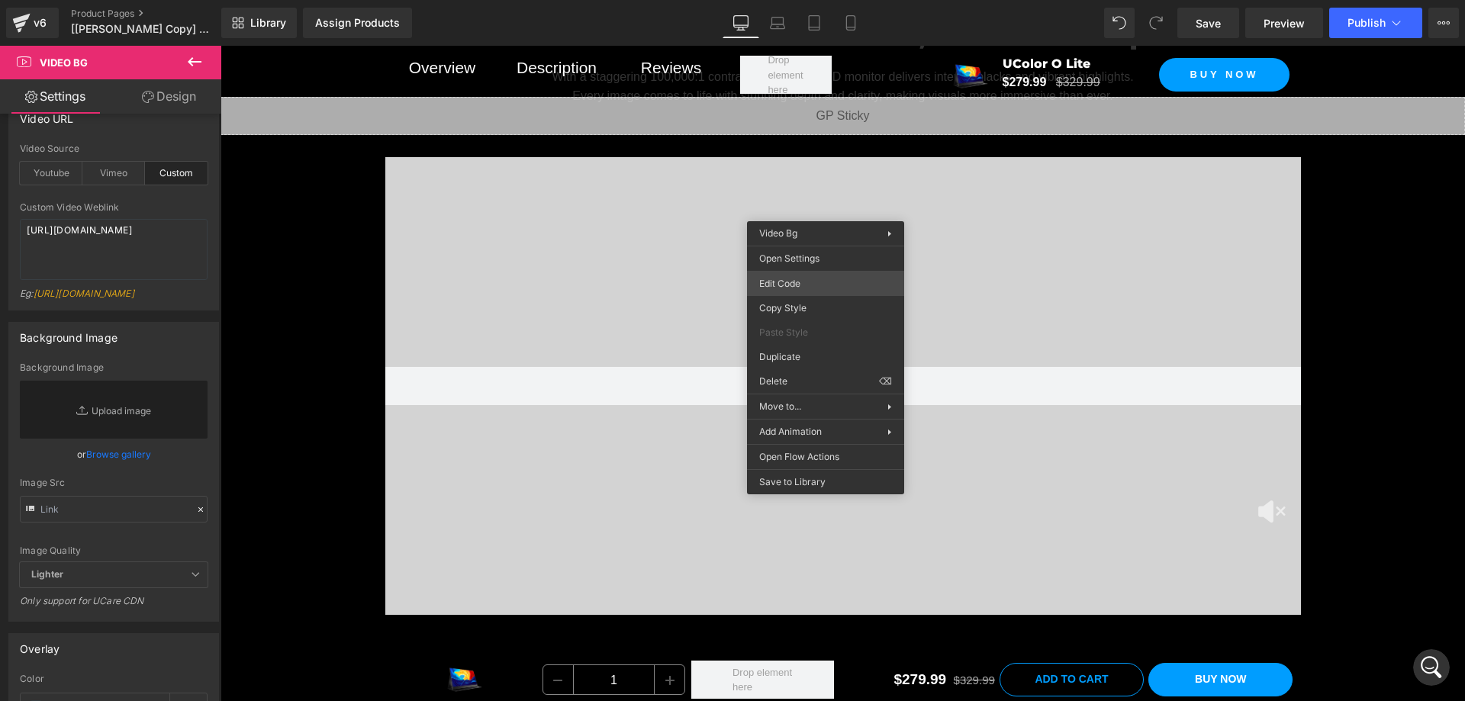
click at [813, 0] on div "Video Bg You are previewing how the will restyle your page. You can not edit El…" at bounding box center [732, 0] width 1465 height 0
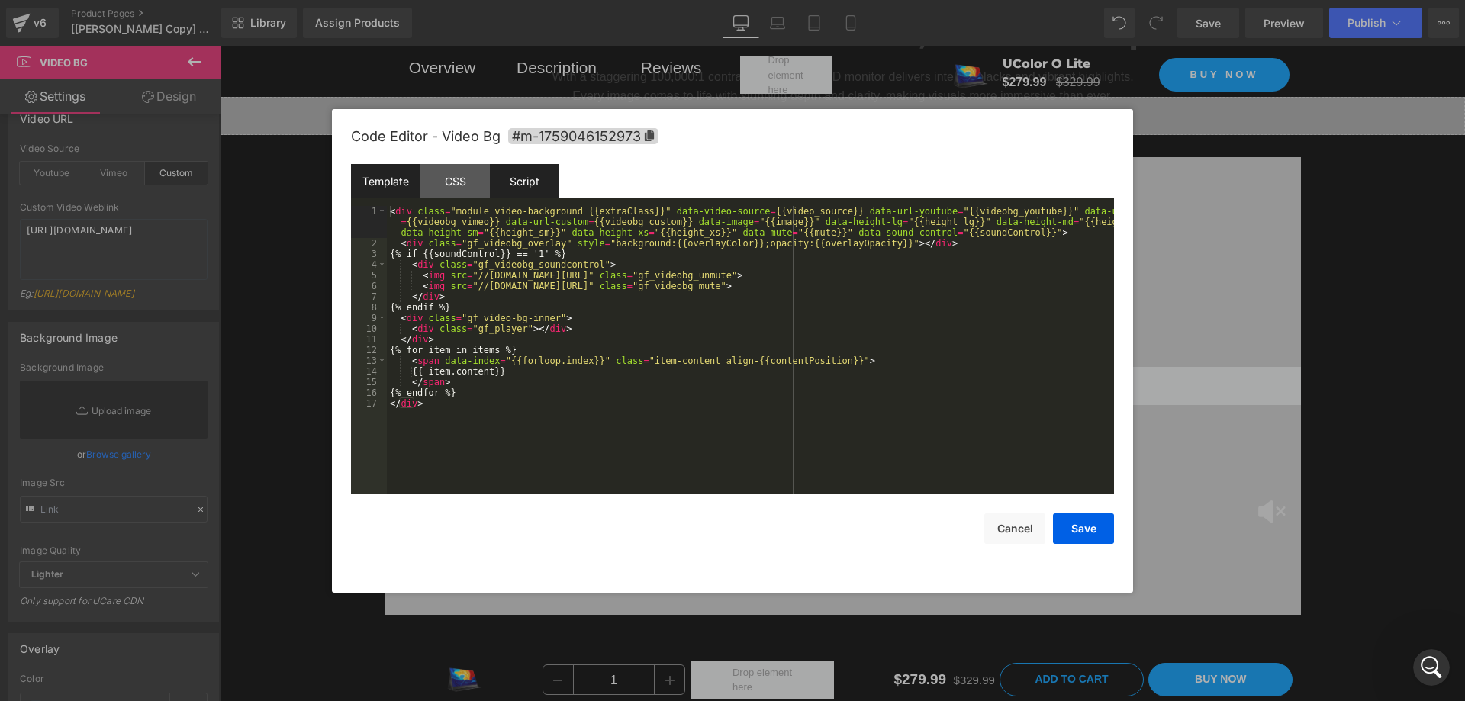
click at [536, 173] on div "Script" at bounding box center [524, 181] width 69 height 34
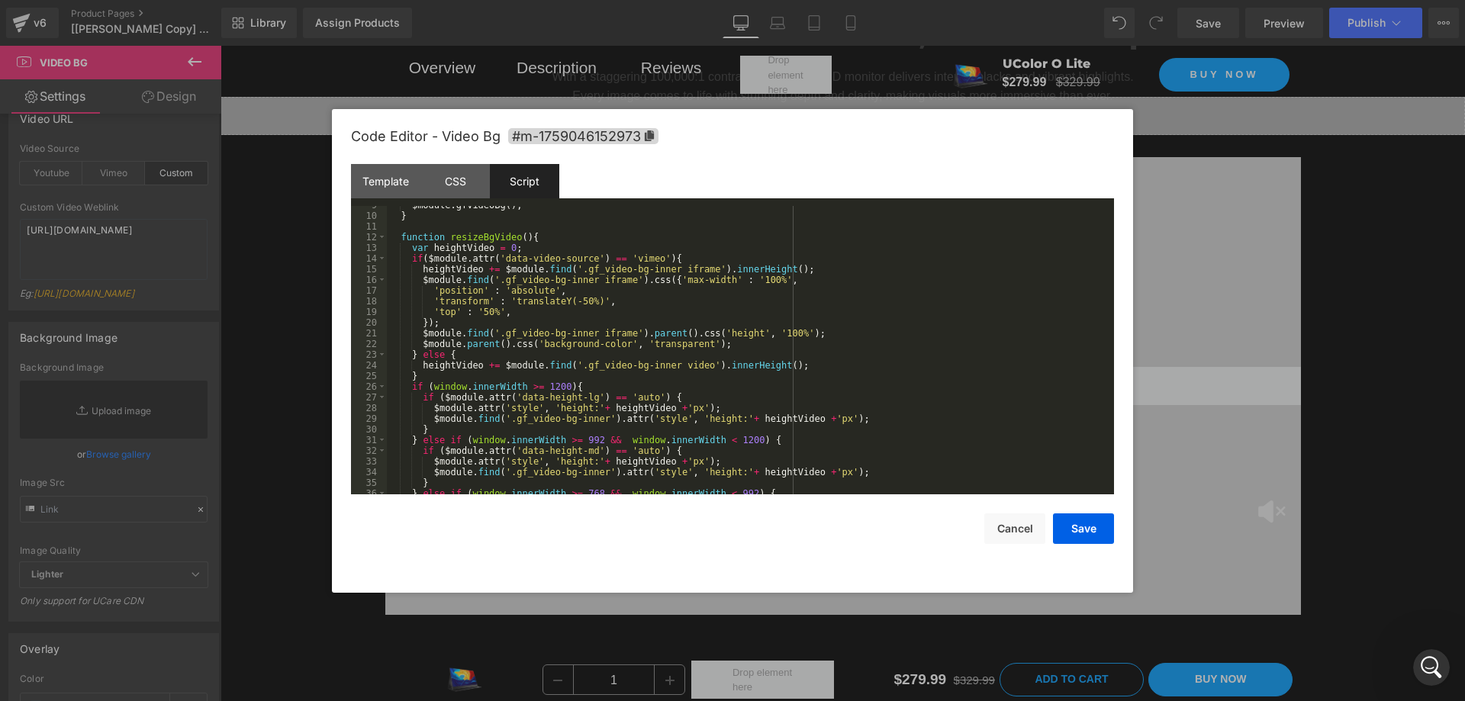
scroll to position [229, 0]
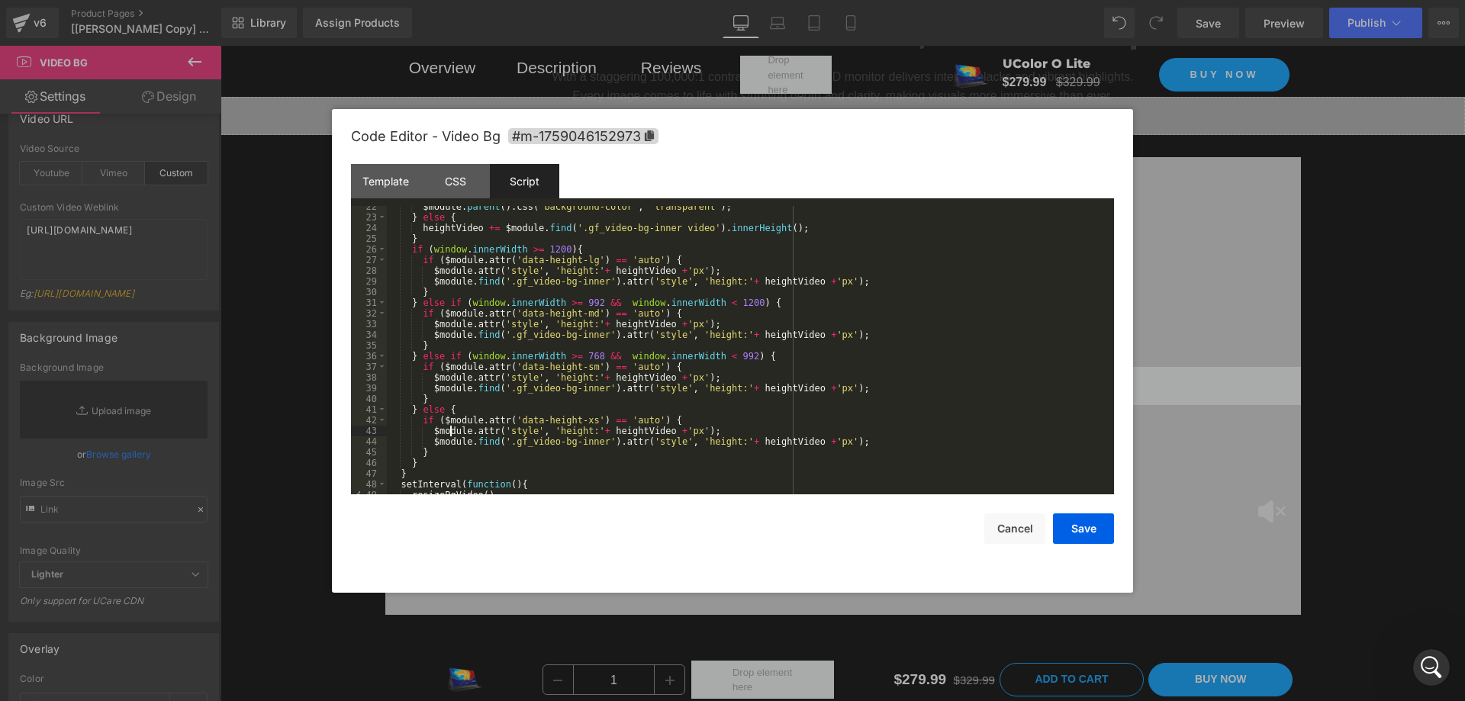
click at [448, 433] on div "$module . parent ( ) . css ( 'background-color' , 'transparent' ) ; } else { he…" at bounding box center [747, 356] width 721 height 310
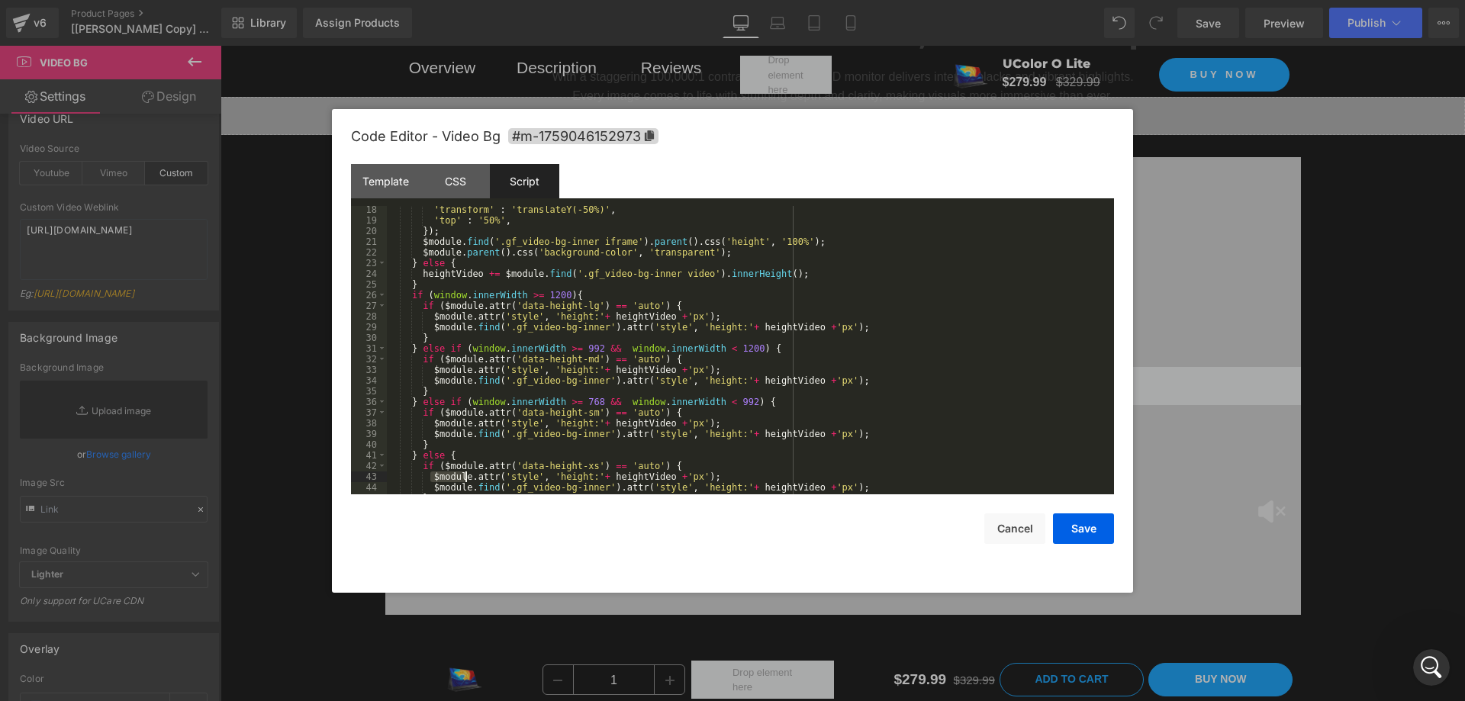
scroll to position [256, 0]
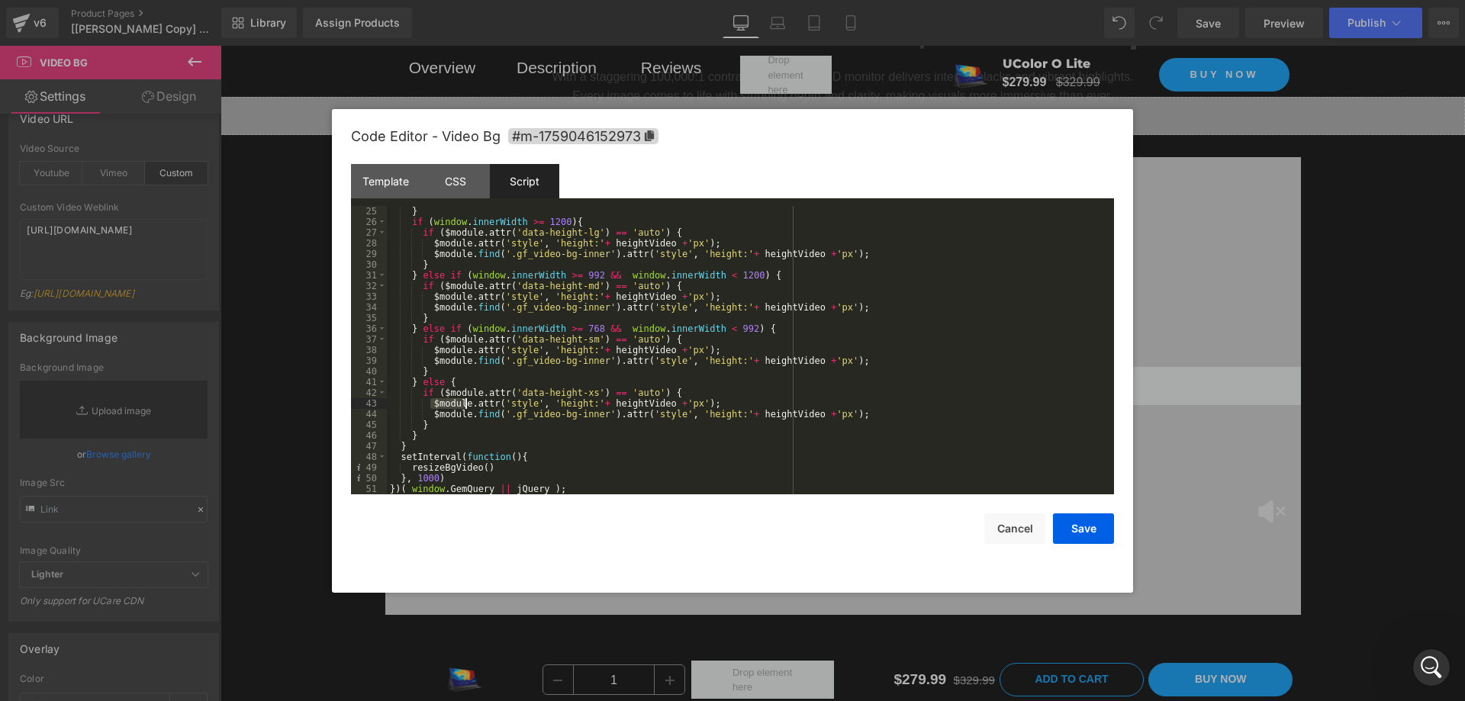
click at [460, 467] on div "} if ( window . innerWidth >= 1200 ) { if ( $module . attr ( 'data-height-lg' )…" at bounding box center [747, 361] width 721 height 310
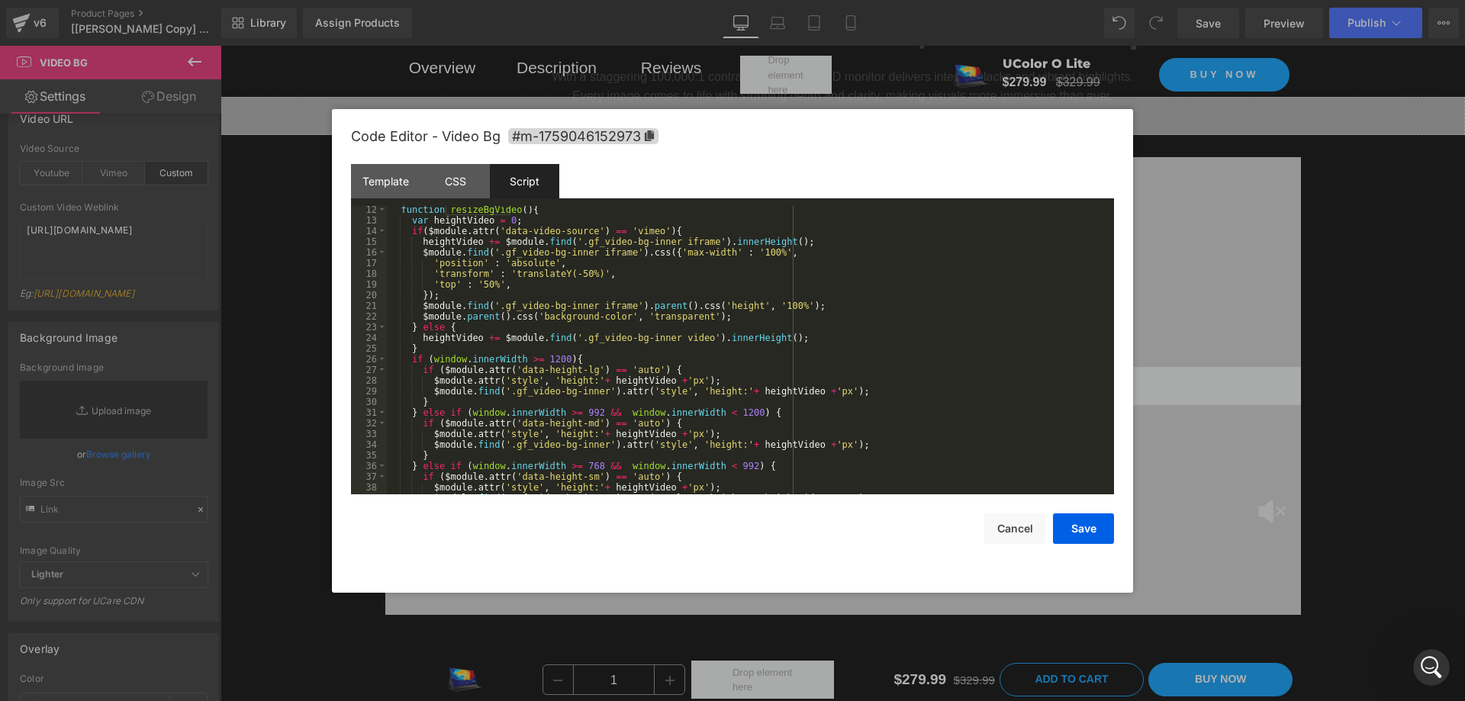
scroll to position [0, 0]
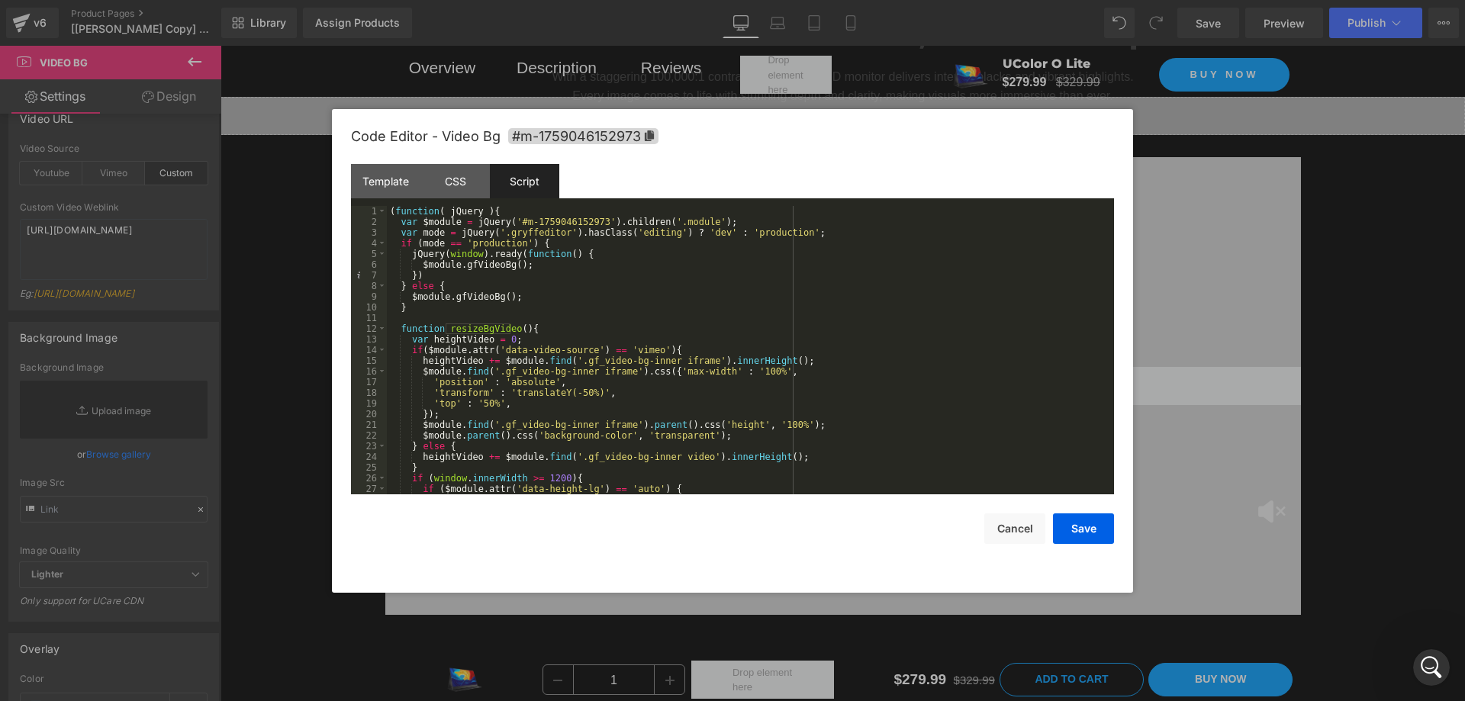
click at [563, 332] on div "( function ( jQuery ) { var $module = jQuery ( '#m-1759046152973' ) . children …" at bounding box center [747, 361] width 721 height 310
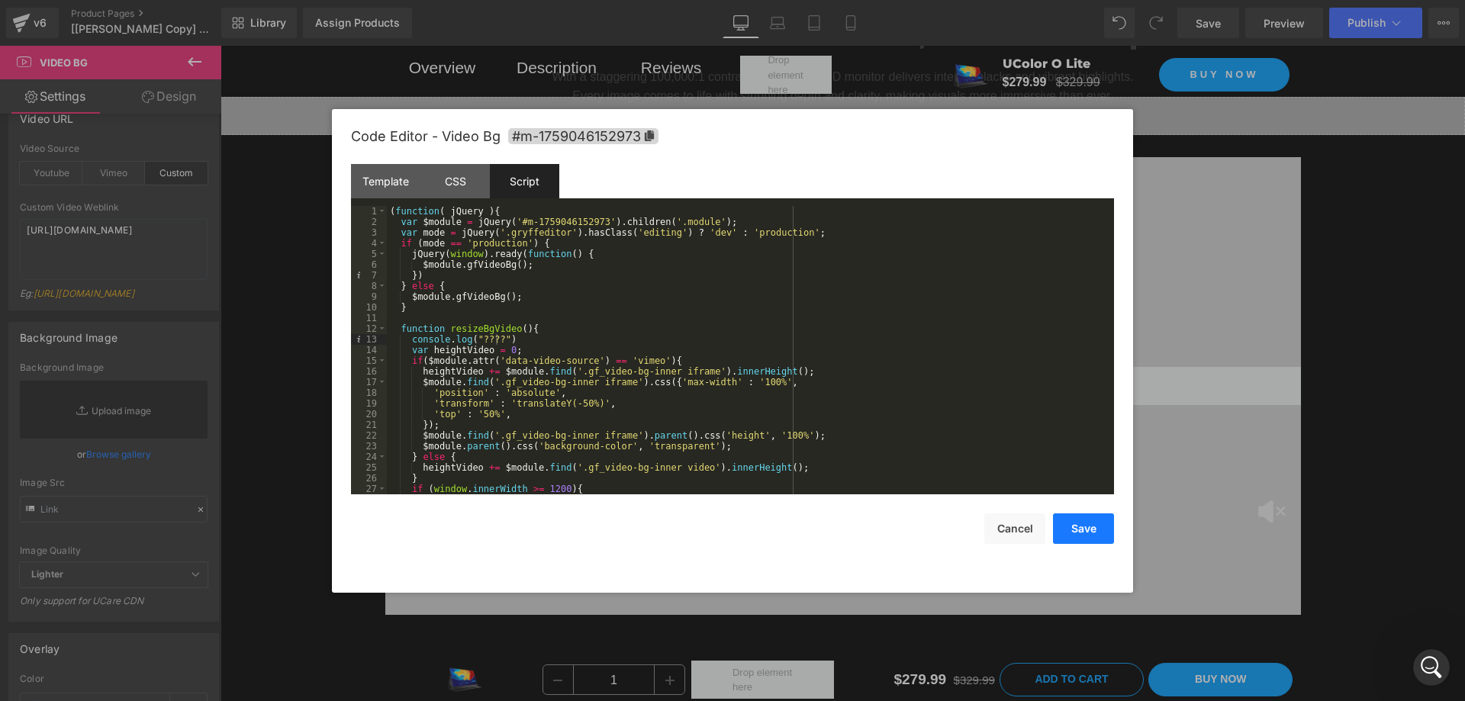
click at [1075, 533] on button "Save" at bounding box center [1083, 529] width 61 height 31
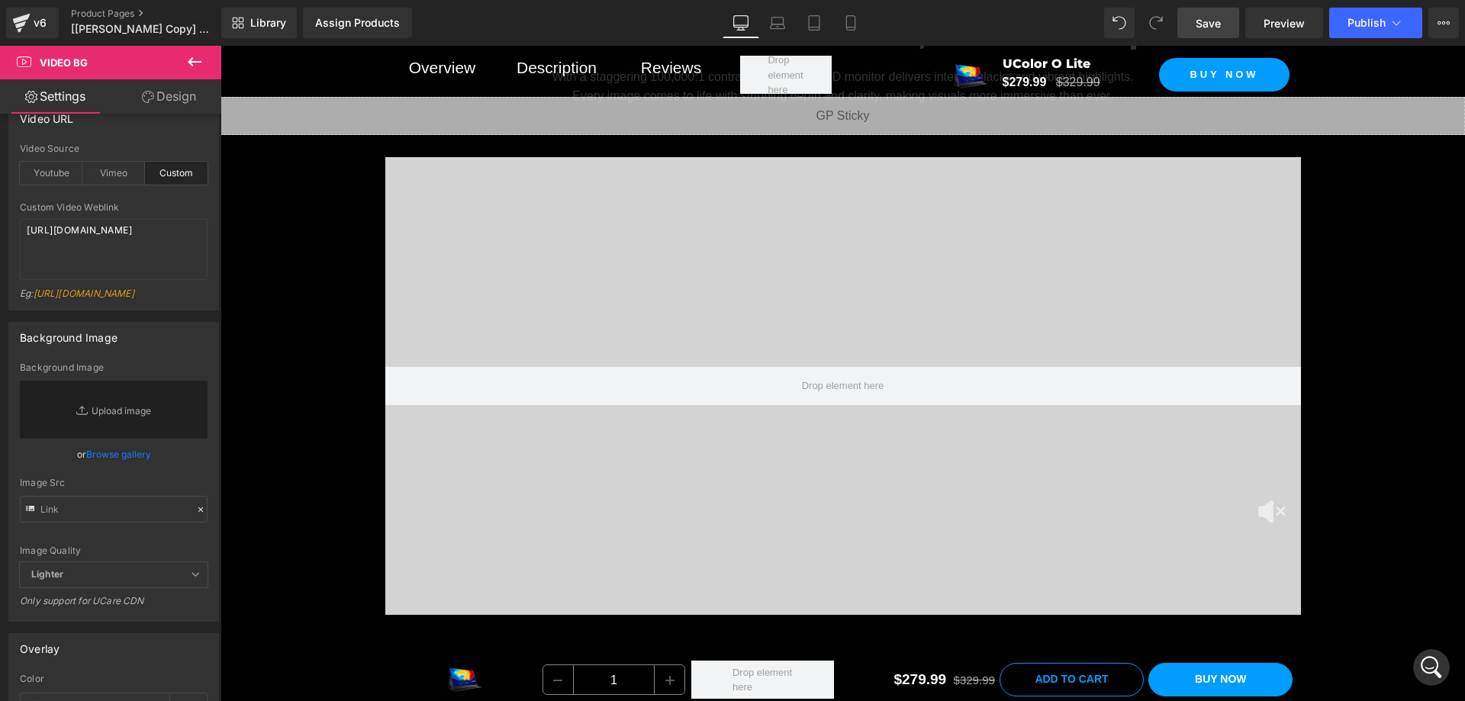
click at [1207, 24] on span "Save" at bounding box center [1208, 23] width 25 height 16
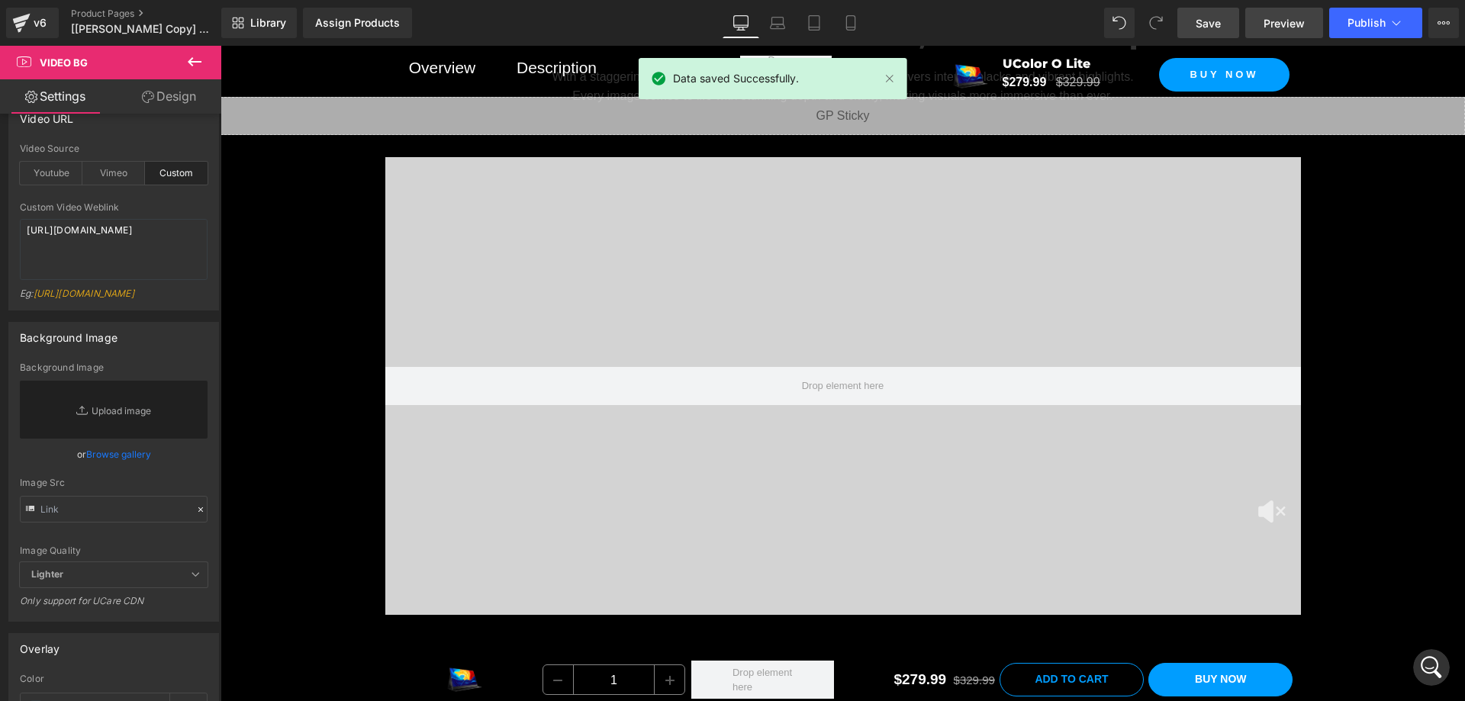
click at [1293, 25] on span "Preview" at bounding box center [1284, 23] width 41 height 16
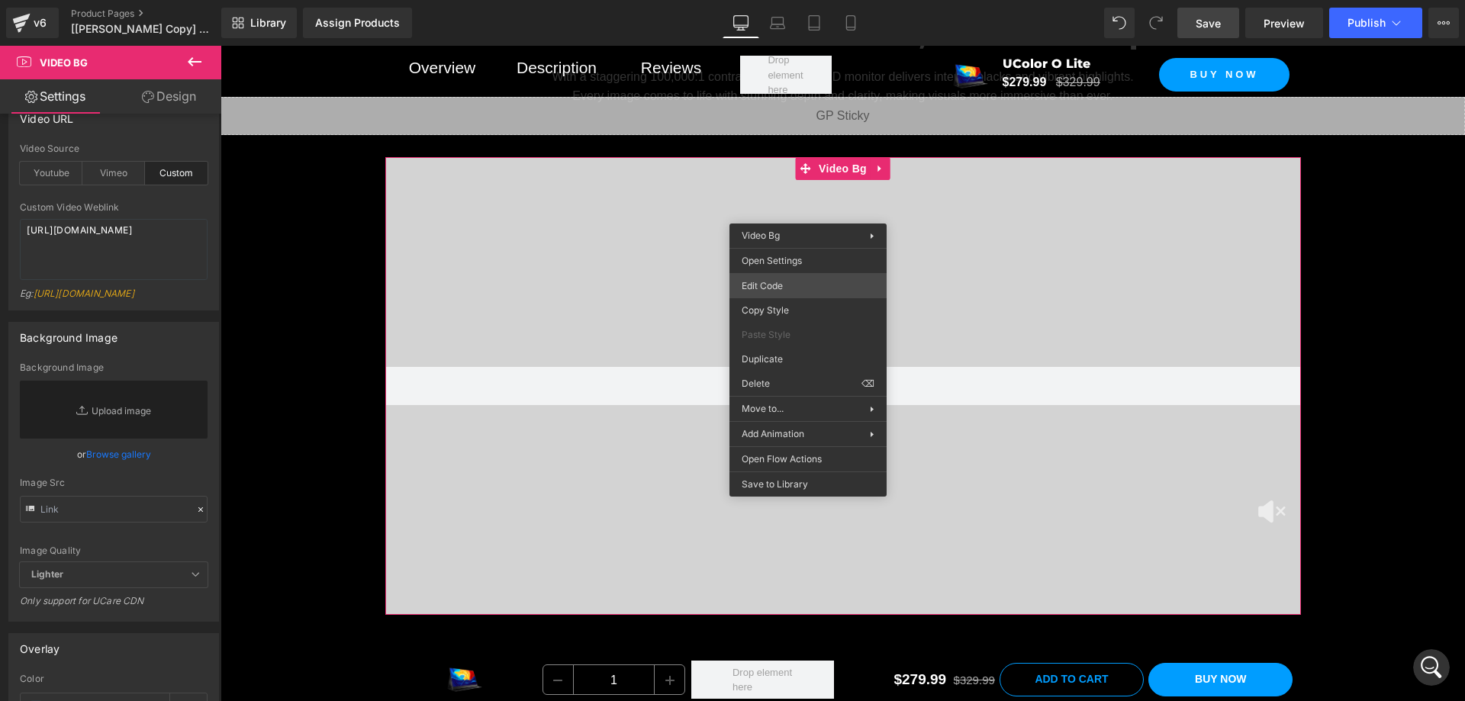
click at [781, 0] on div "Video Bg You are previewing how the will restyle your page. You can not edit El…" at bounding box center [732, 0] width 1465 height 0
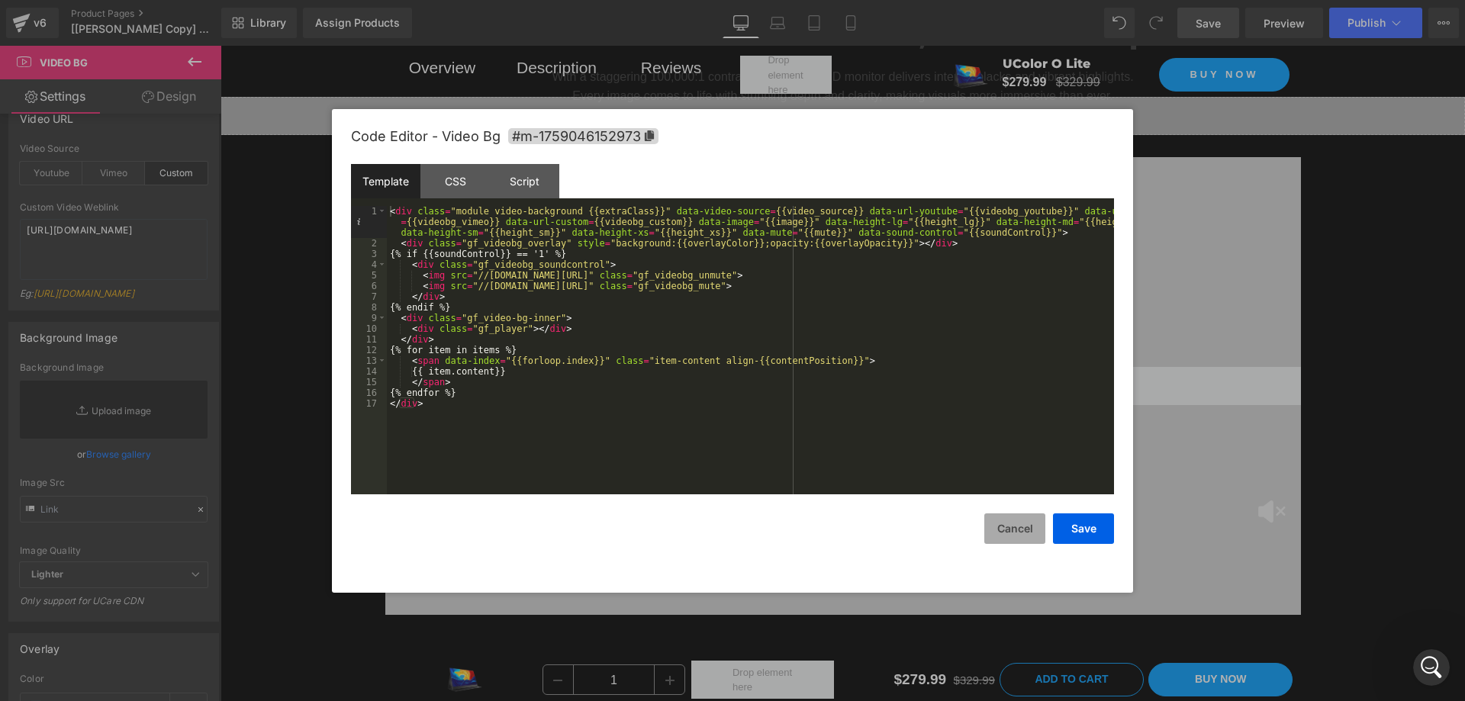
click at [1023, 527] on button "Cancel" at bounding box center [1014, 529] width 61 height 31
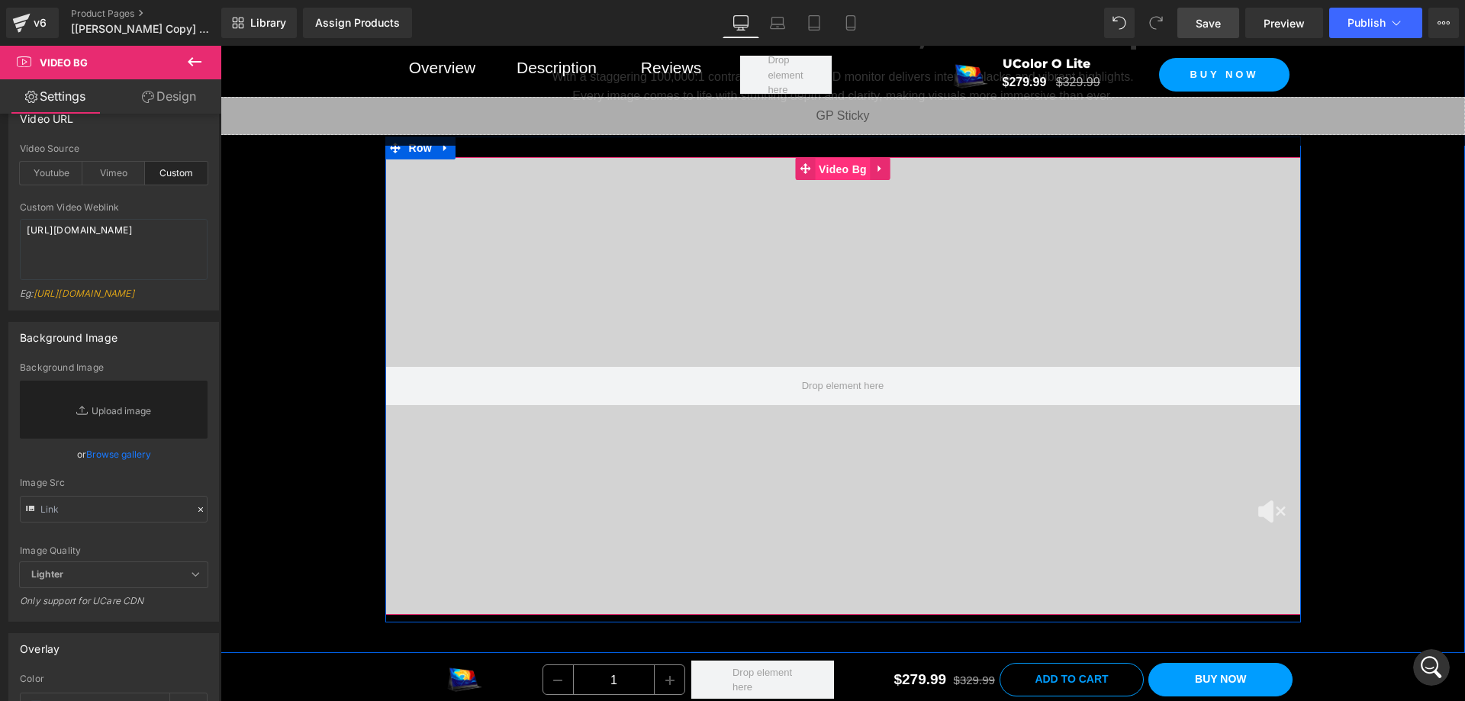
click at [832, 181] on span "Video Bg" at bounding box center [843, 169] width 56 height 23
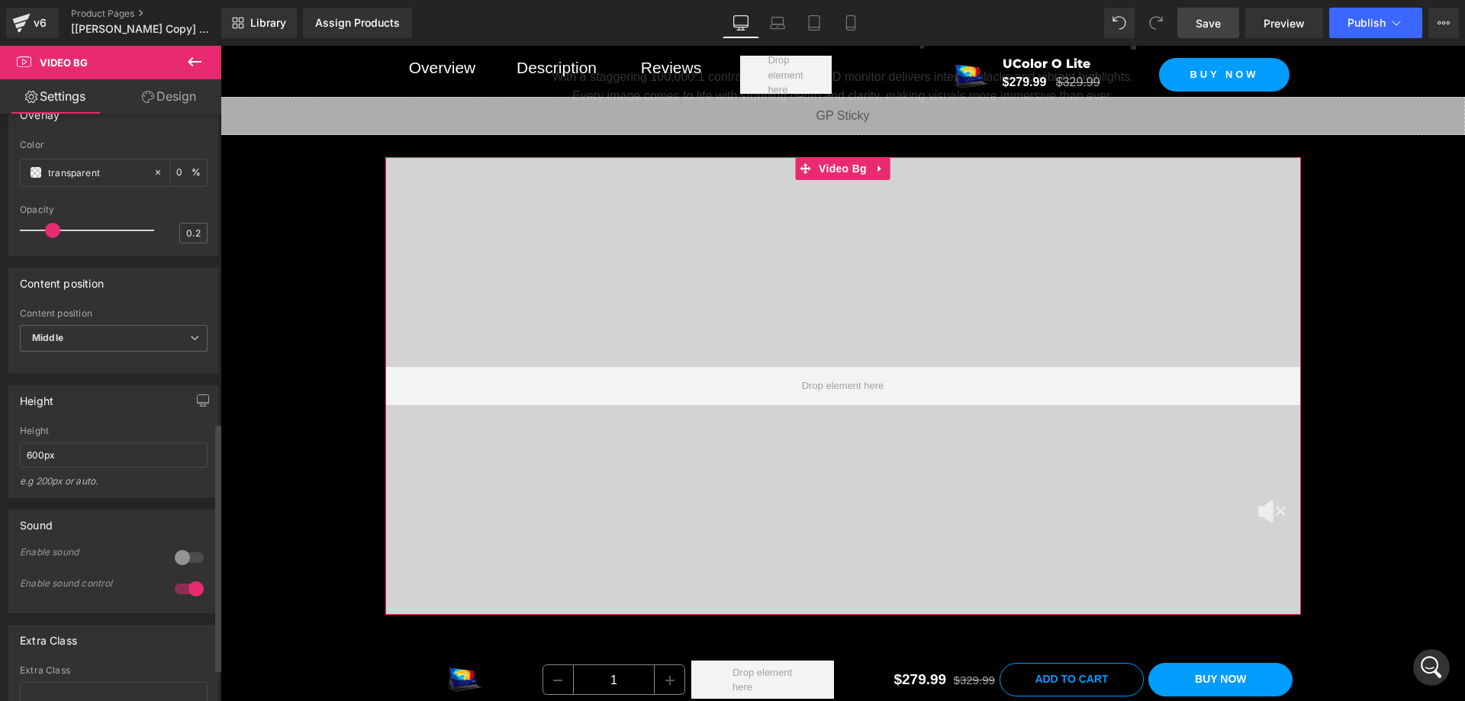
scroll to position [731, 0]
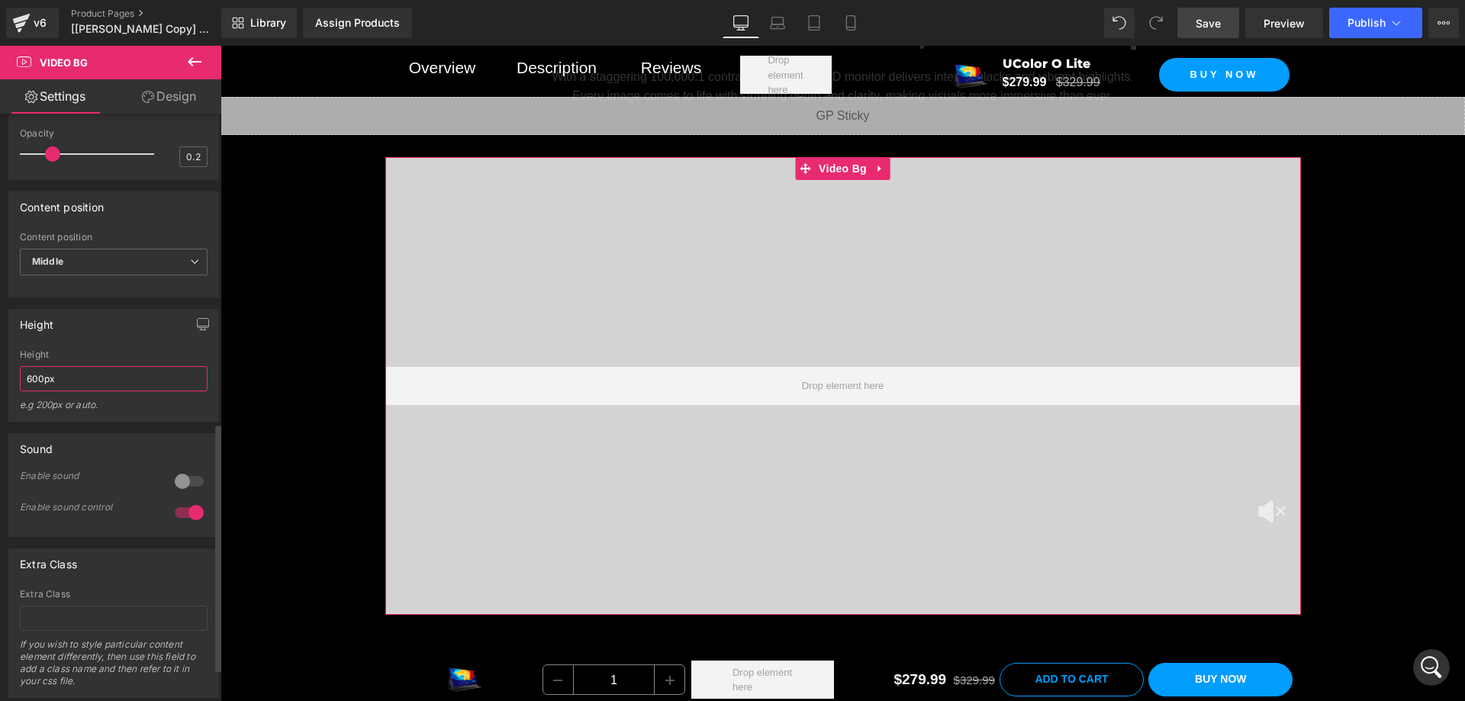
click at [80, 391] on input "600px" at bounding box center [114, 378] width 188 height 25
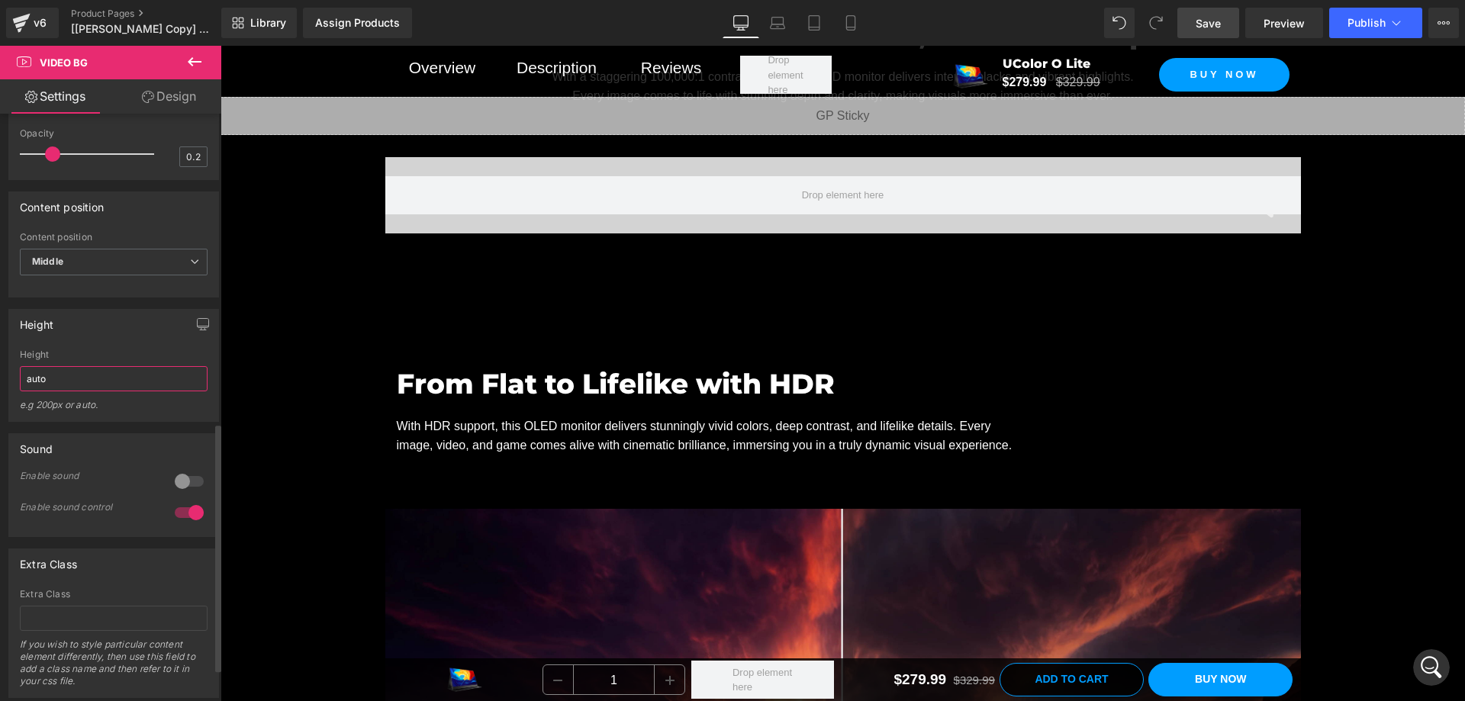
type input "auto"
click at [90, 360] on div "Height" at bounding box center [114, 354] width 188 height 11
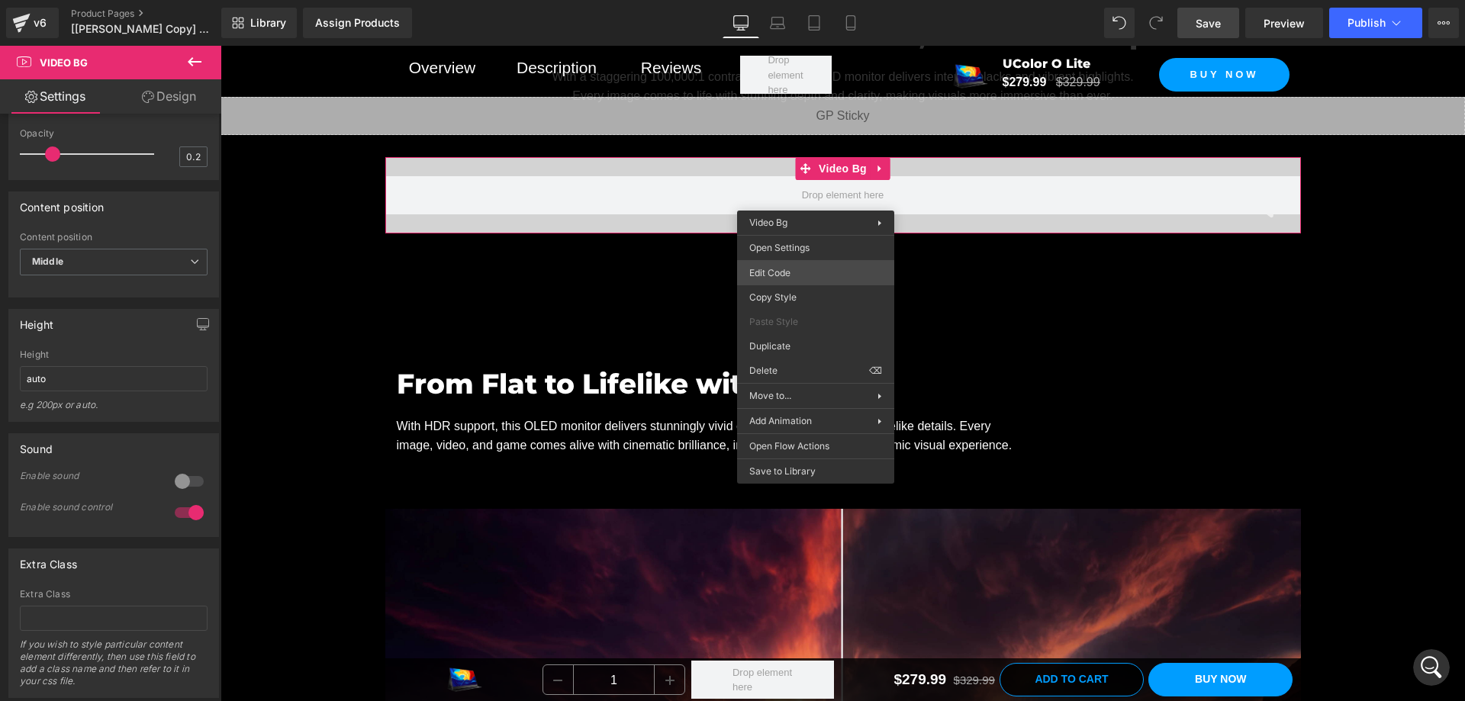
click at [796, 0] on div "Video Bg You are previewing how the will restyle your page. You can not edit El…" at bounding box center [732, 0] width 1465 height 0
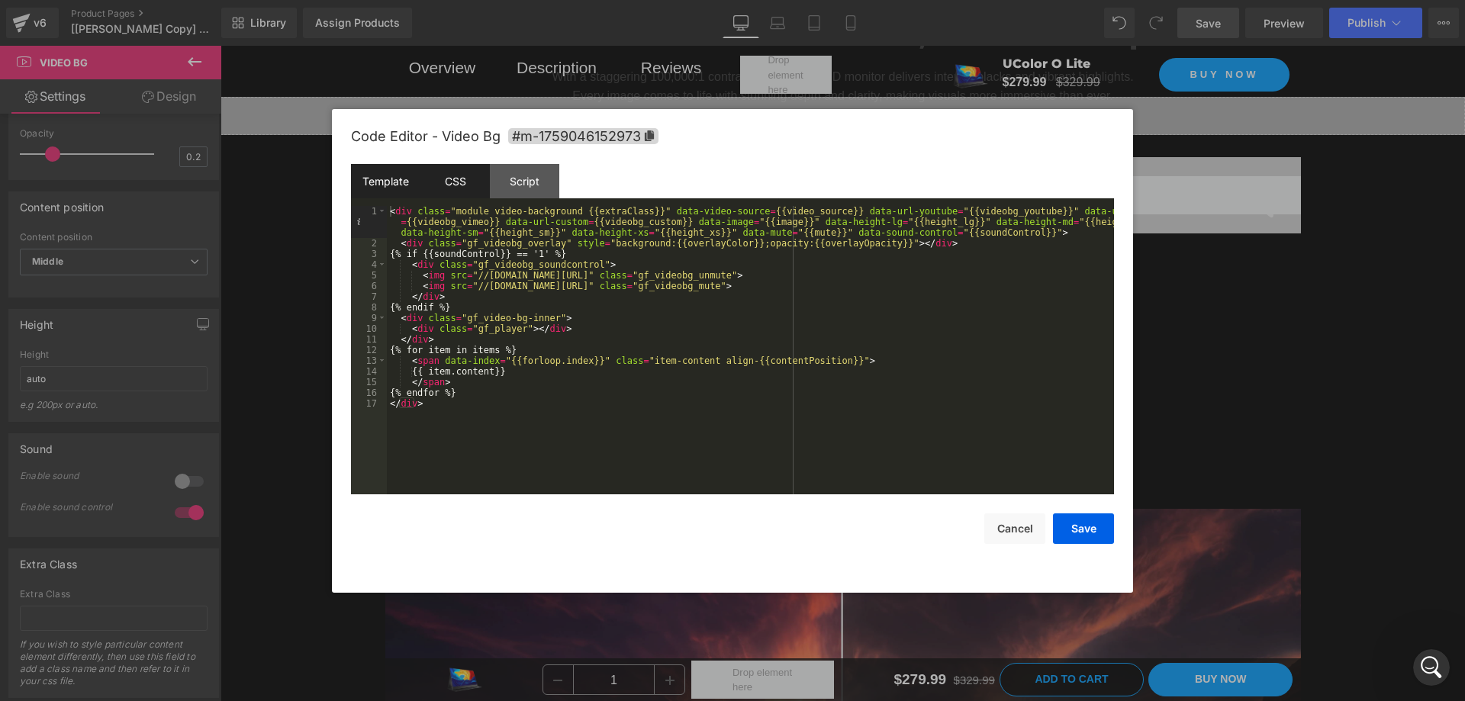
click at [465, 196] on div "CSS" at bounding box center [454, 181] width 69 height 34
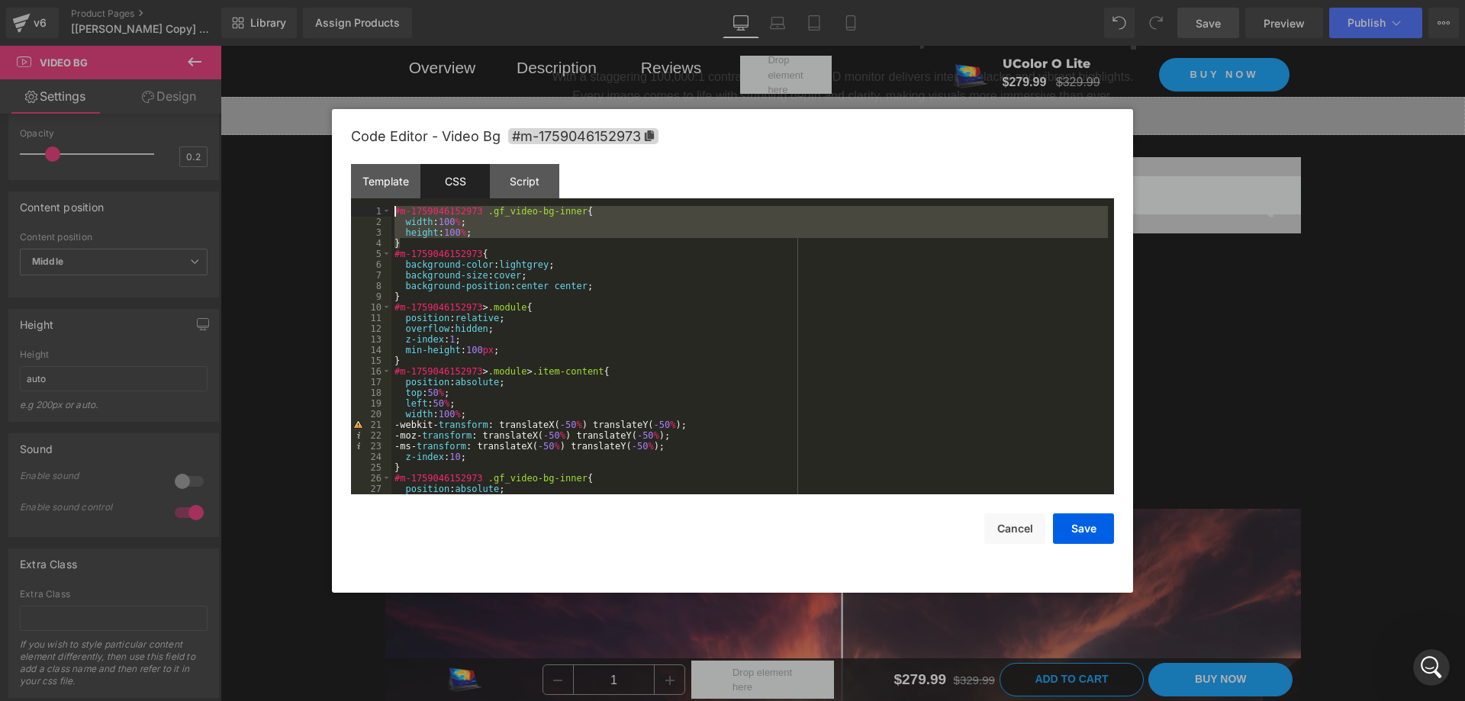
drag, startPoint x: 401, startPoint y: 240, endPoint x: 368, endPoint y: 209, distance: 44.8
click at [368, 209] on pre "1 2 3 4 5 6 7 8 9 10 11 12 13 14 15 16 17 18 19 20 21 22 23 24 25 26 27 28 #m-1…" at bounding box center [732, 350] width 763 height 288
click at [678, 334] on div "/*#m-1759046152973 .gf_video-bg-inner{ width: 100%; height: 100%; }*/ #m-175904…" at bounding box center [749, 361] width 717 height 310
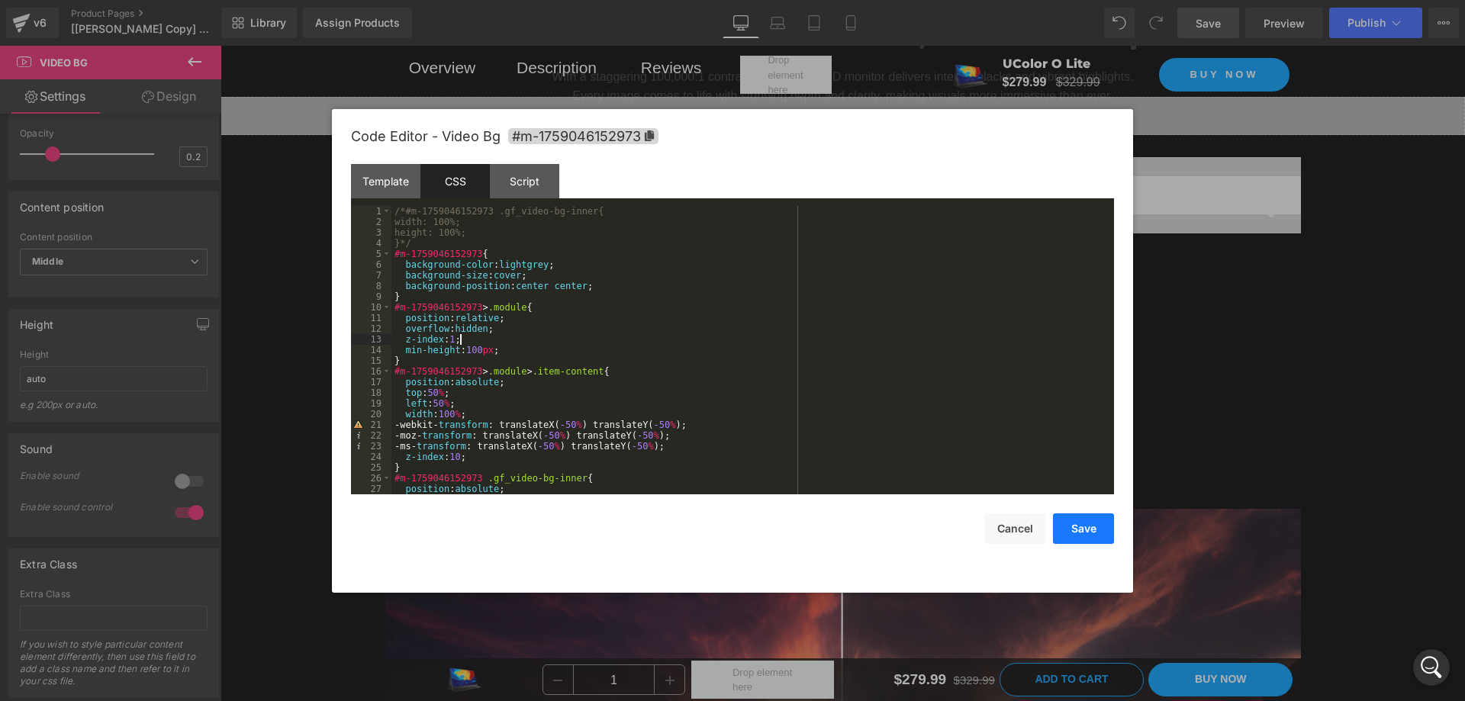
click at [1084, 538] on button "Save" at bounding box center [1083, 529] width 61 height 31
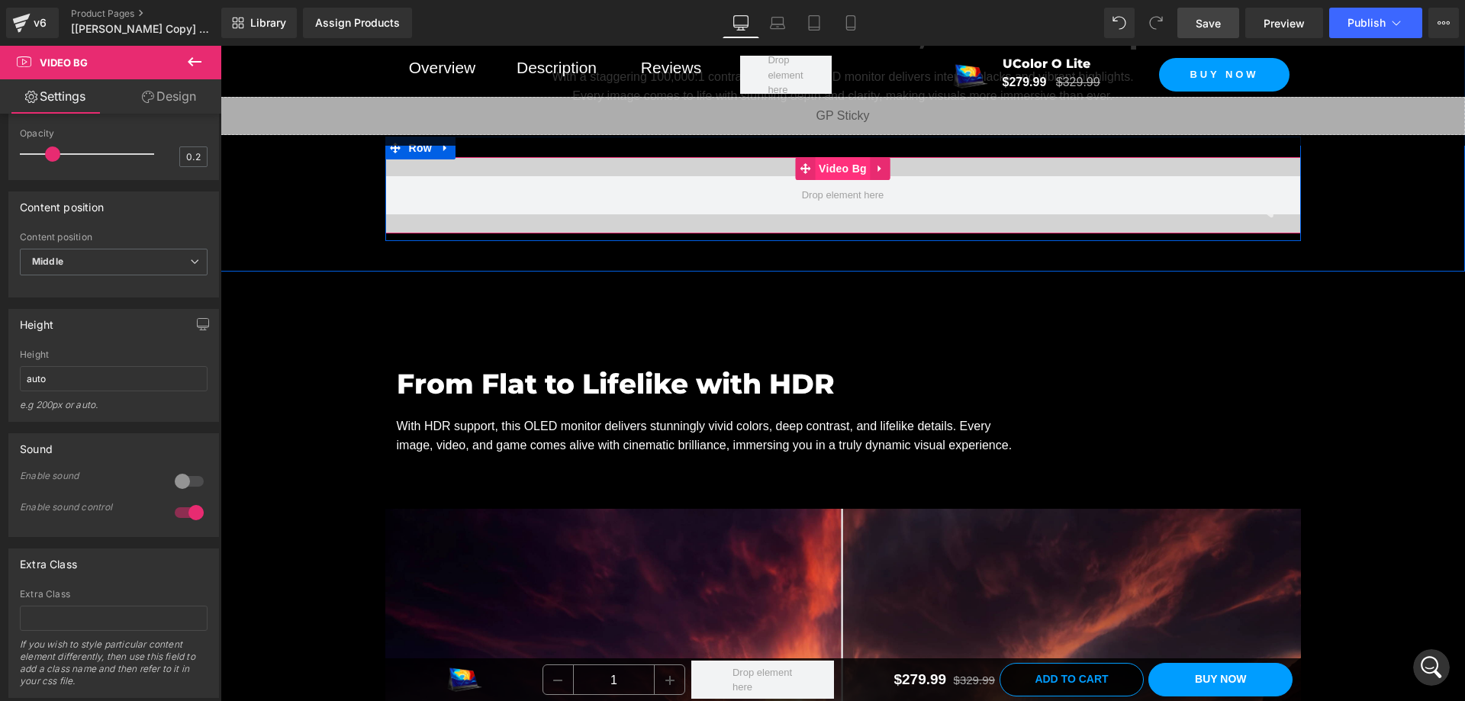
click at [842, 180] on span "Video Bg" at bounding box center [843, 168] width 56 height 23
click at [1210, 22] on span "Save" at bounding box center [1208, 23] width 25 height 16
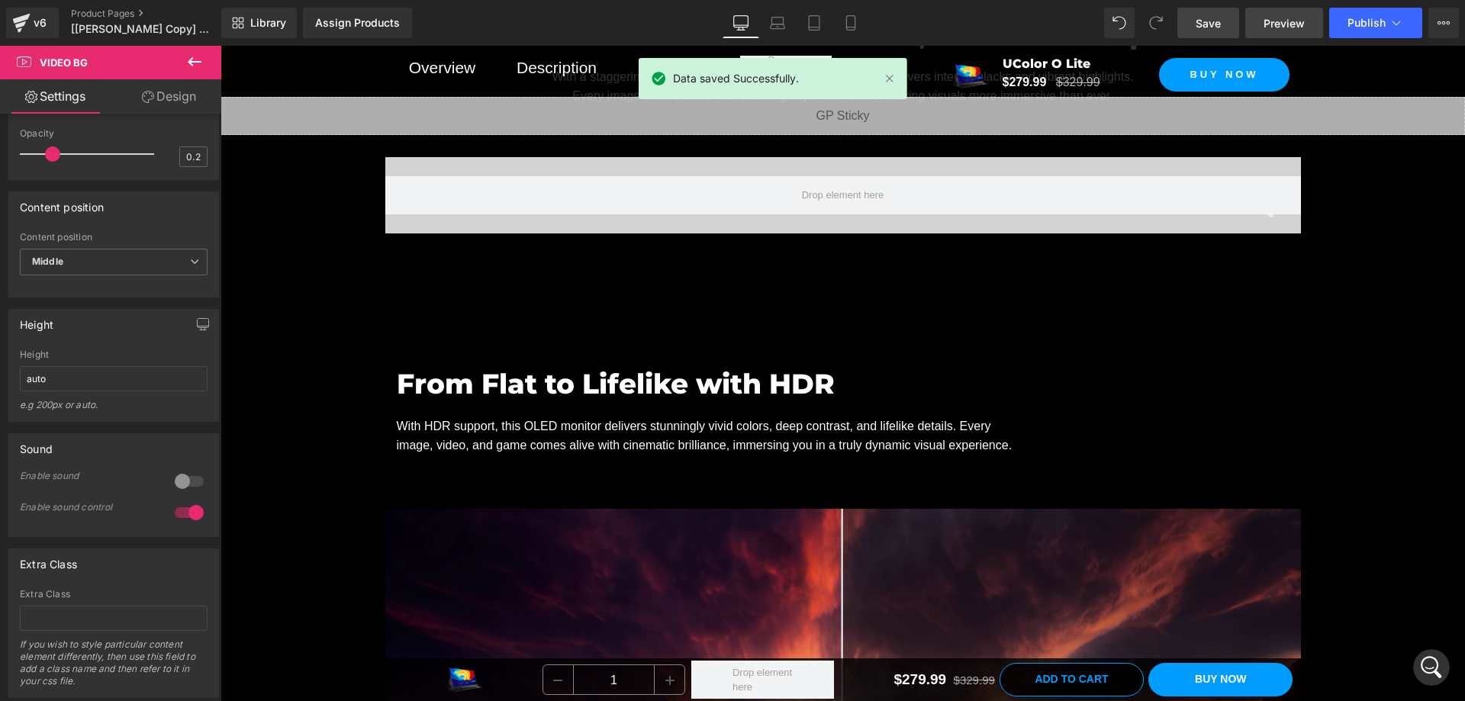
click at [1263, 25] on link "Preview" at bounding box center [1284, 23] width 78 height 31
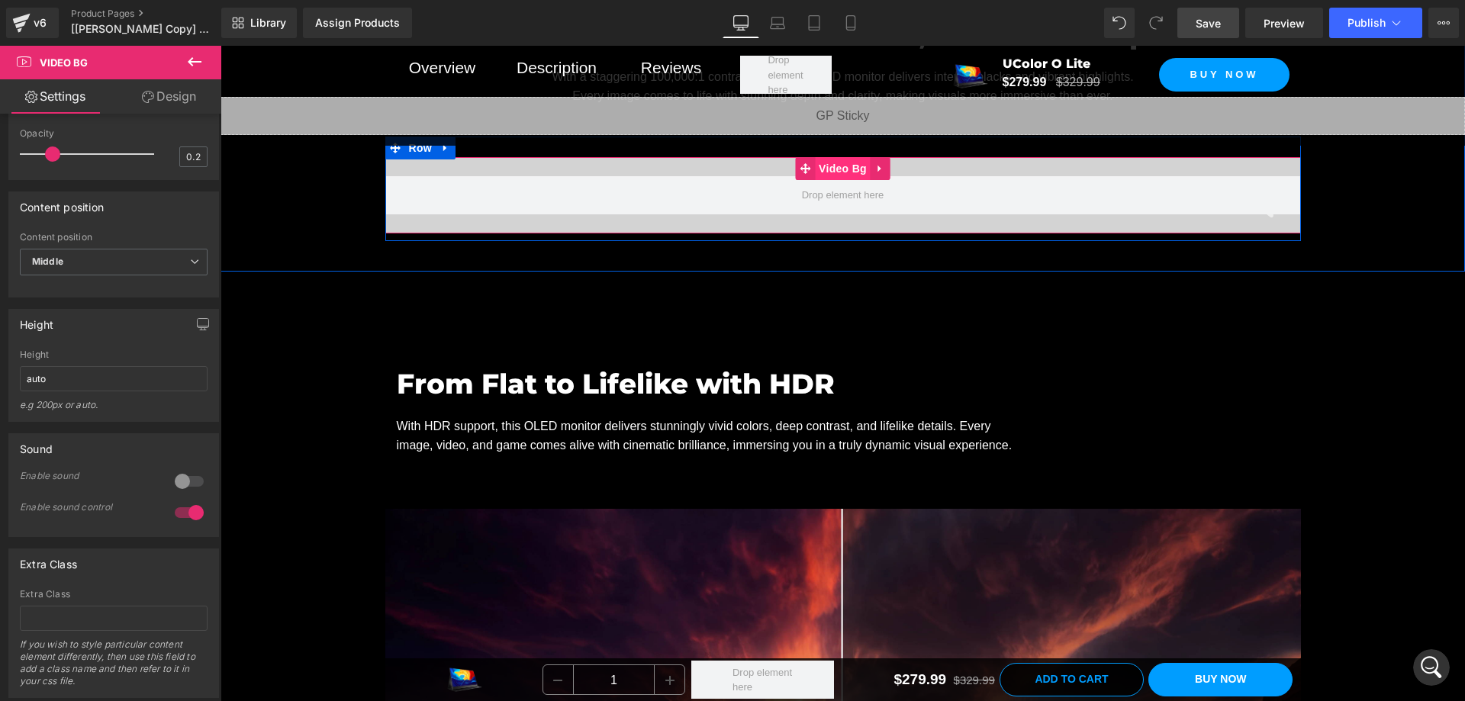
click at [820, 180] on span "Video Bg" at bounding box center [843, 168] width 56 height 23
click at [112, 391] on input "auto" at bounding box center [114, 378] width 188 height 25
type input "600"
click at [124, 380] on div "Height 600px Height 600 e.g 200px or auto. 400px Height 400px e.g 200px or auto…" at bounding box center [113, 365] width 211 height 113
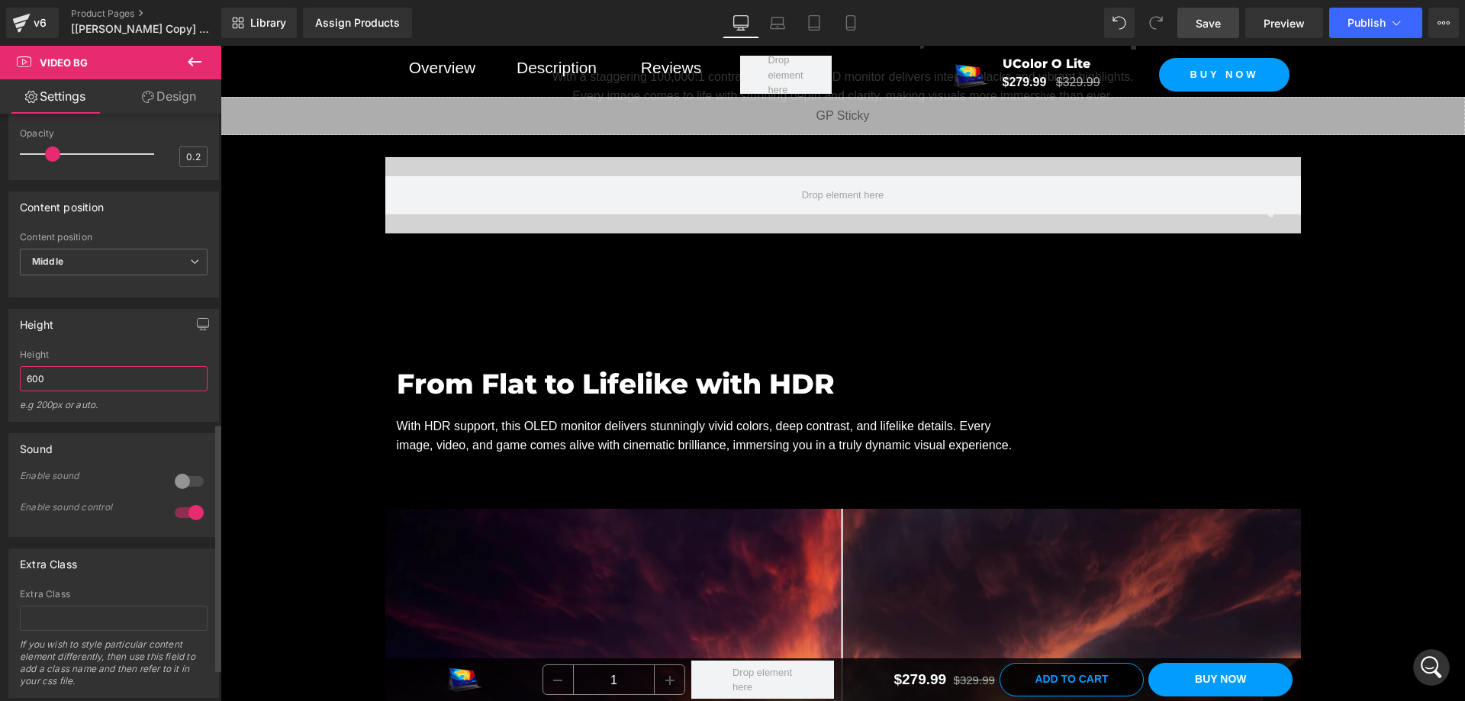
click at [98, 391] on input "600" at bounding box center [114, 378] width 188 height 25
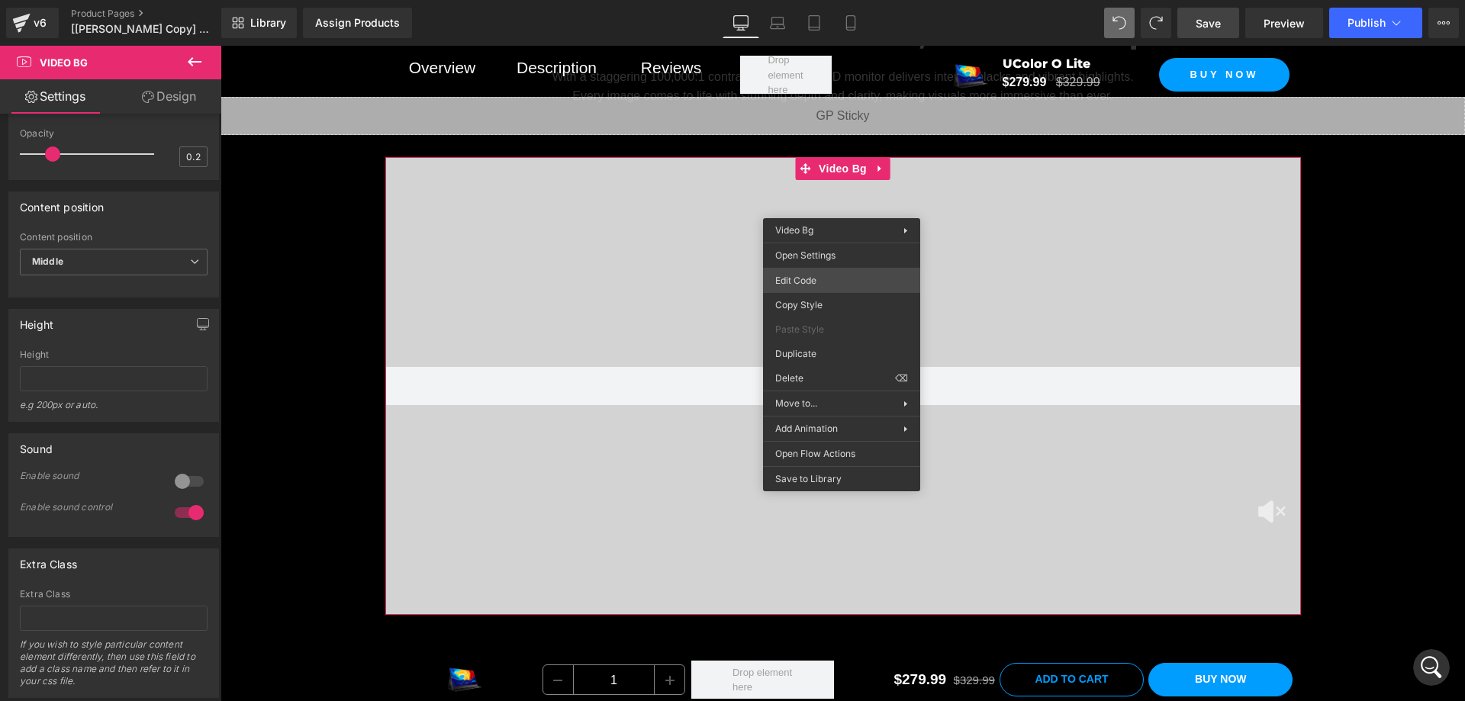
click at [820, 0] on div "Video Bg You are previewing how the will restyle your page. You can not edit El…" at bounding box center [732, 0] width 1465 height 0
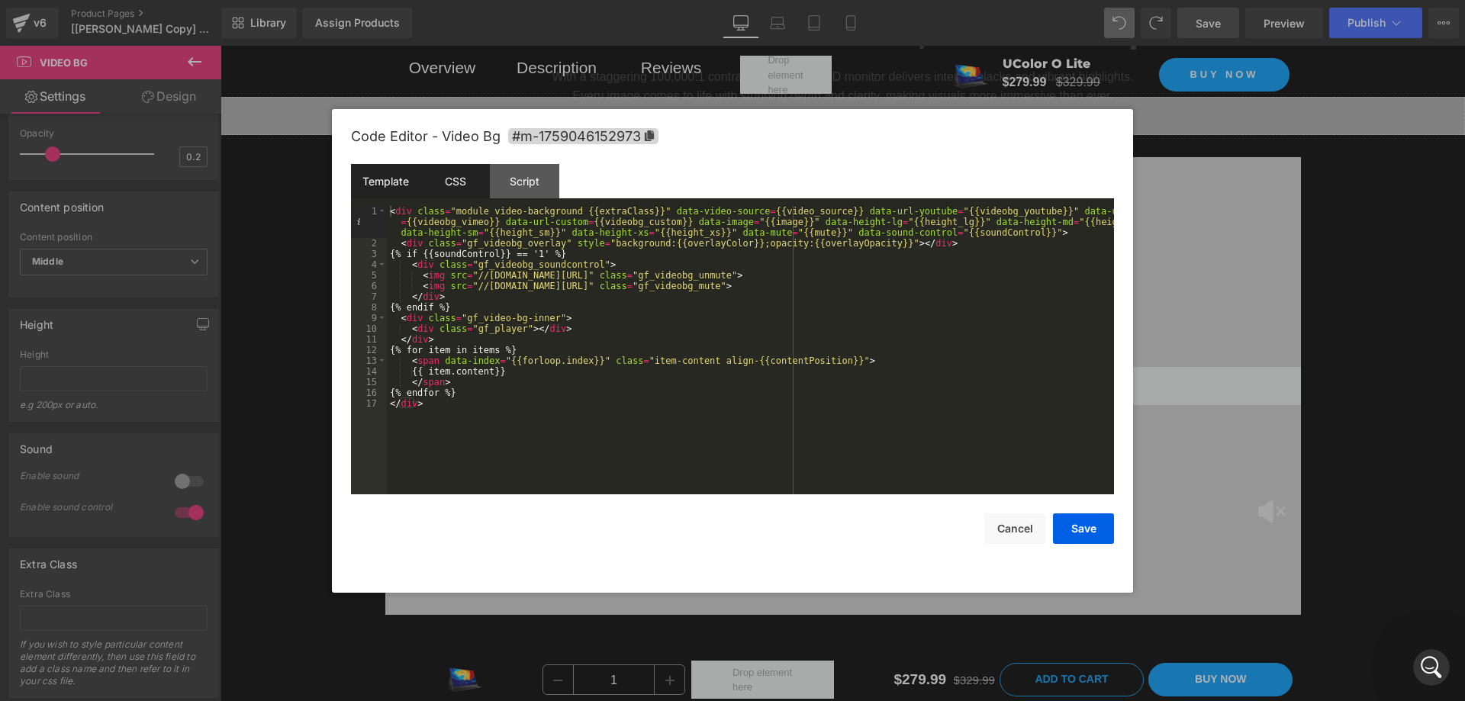
click at [460, 185] on div "CSS" at bounding box center [454, 181] width 69 height 34
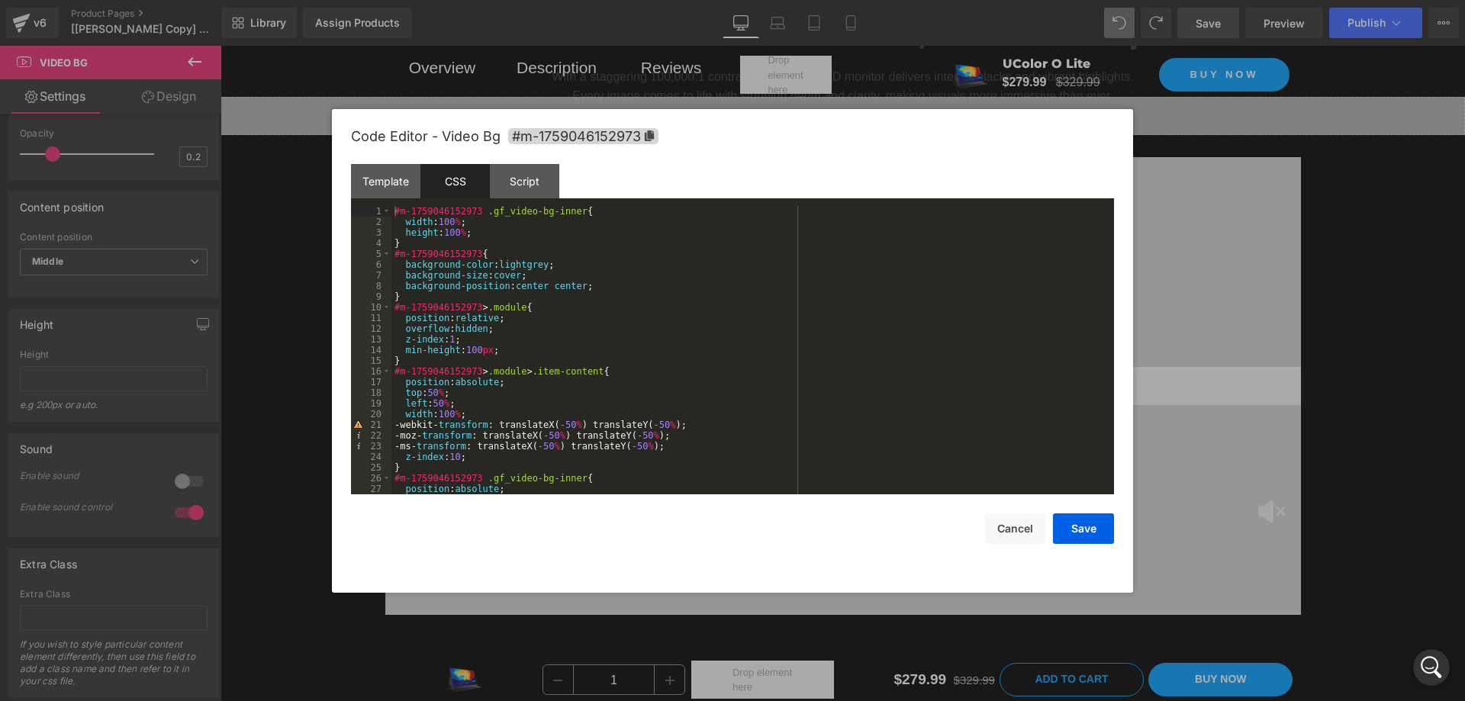
click at [463, 232] on div "#m-1759046152973 .gf_video-bg-inner { width : 100 % ; height : 100 % ; } #m-175…" at bounding box center [749, 361] width 717 height 310
click at [1074, 533] on button "Save" at bounding box center [1083, 529] width 61 height 31
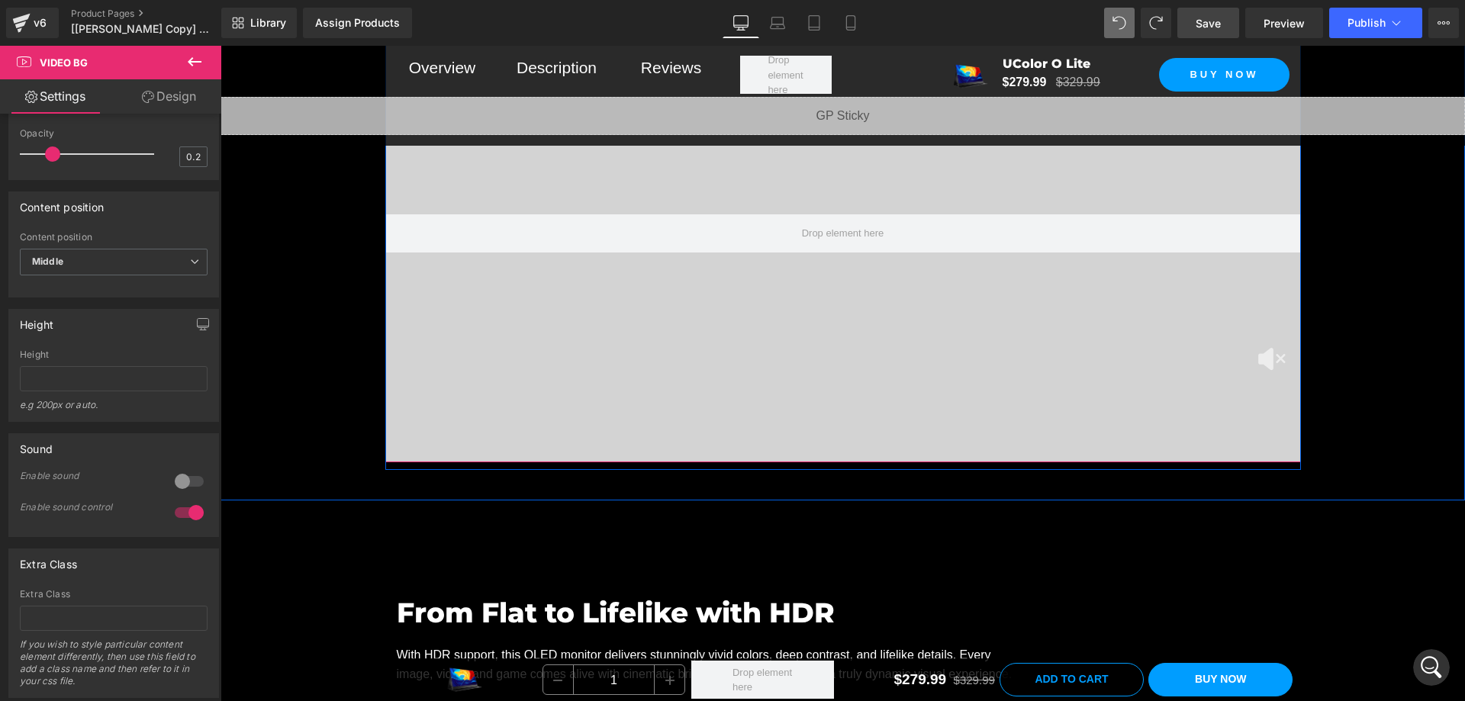
scroll to position [2671, 0]
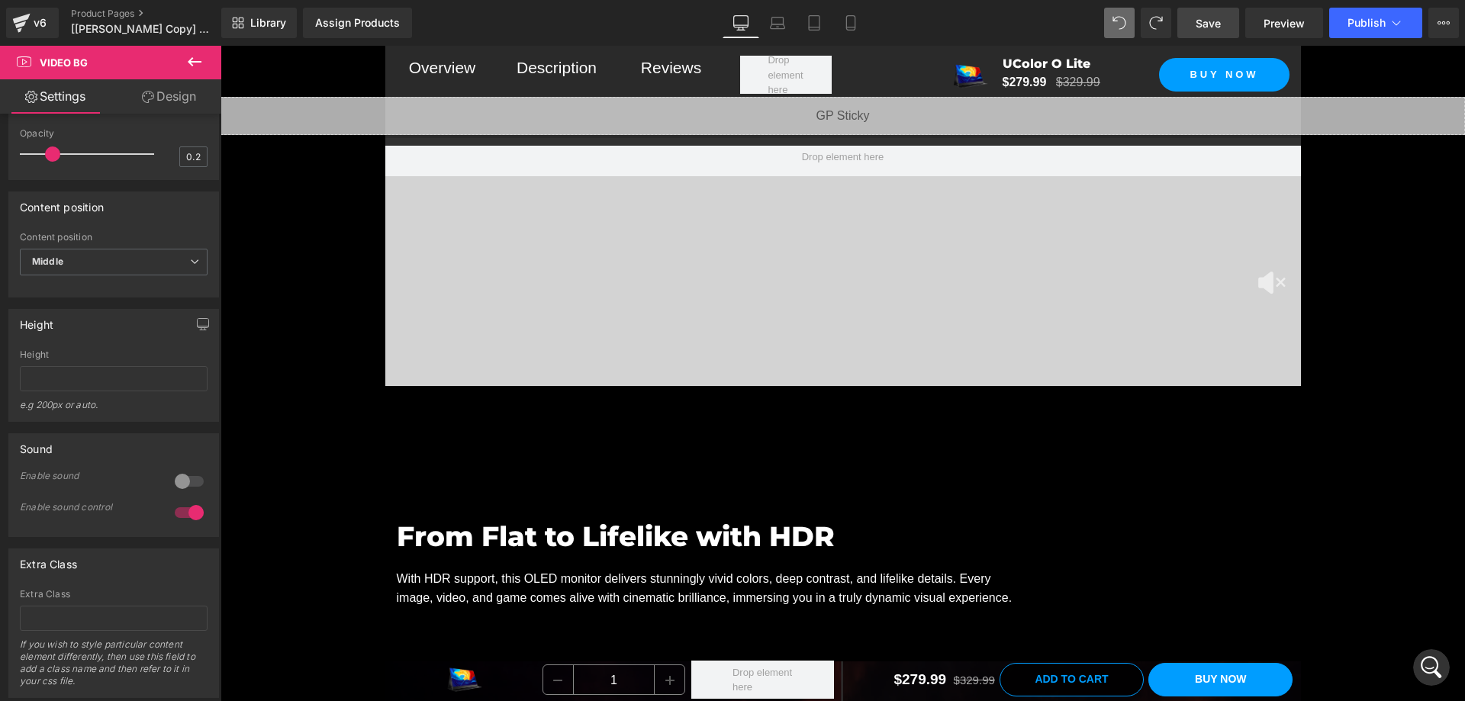
click at [1219, 15] on span "Save" at bounding box center [1208, 23] width 25 height 16
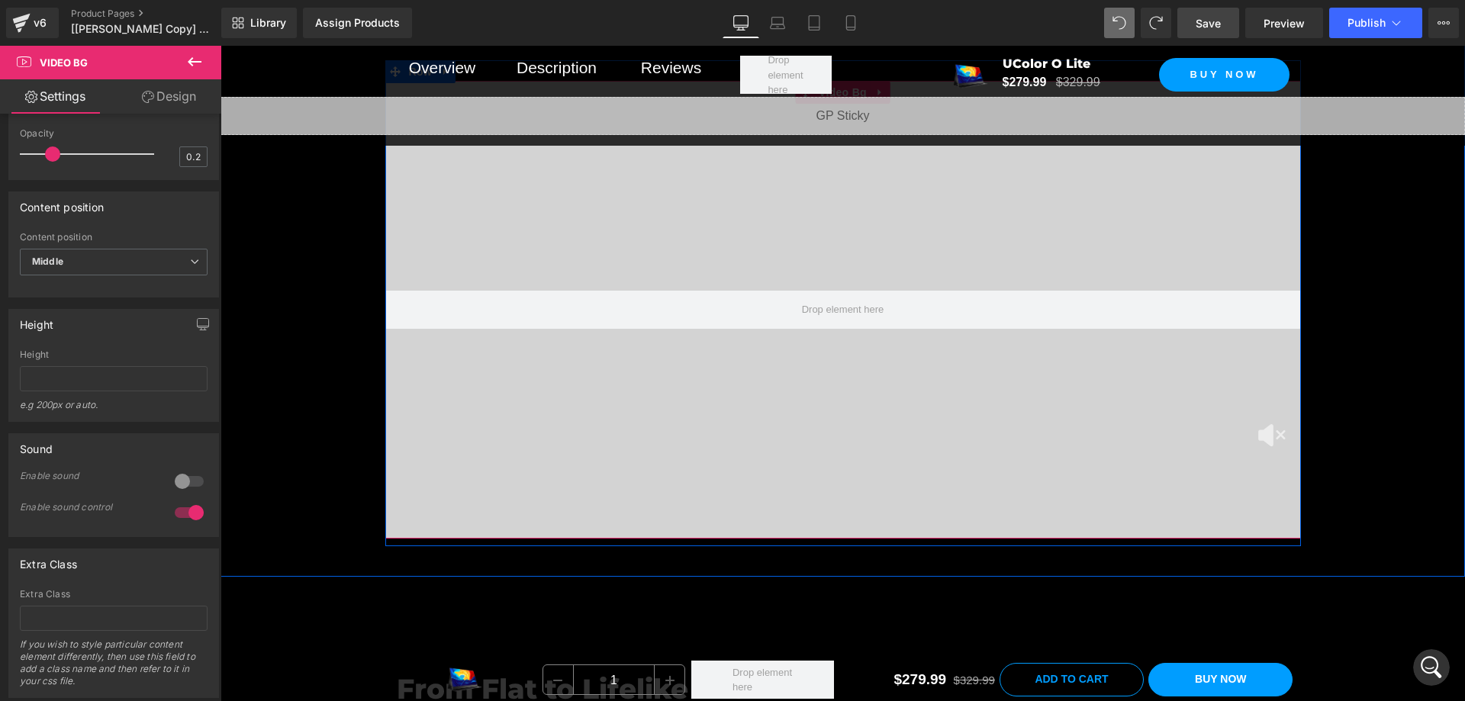
scroll to position [2442, 0]
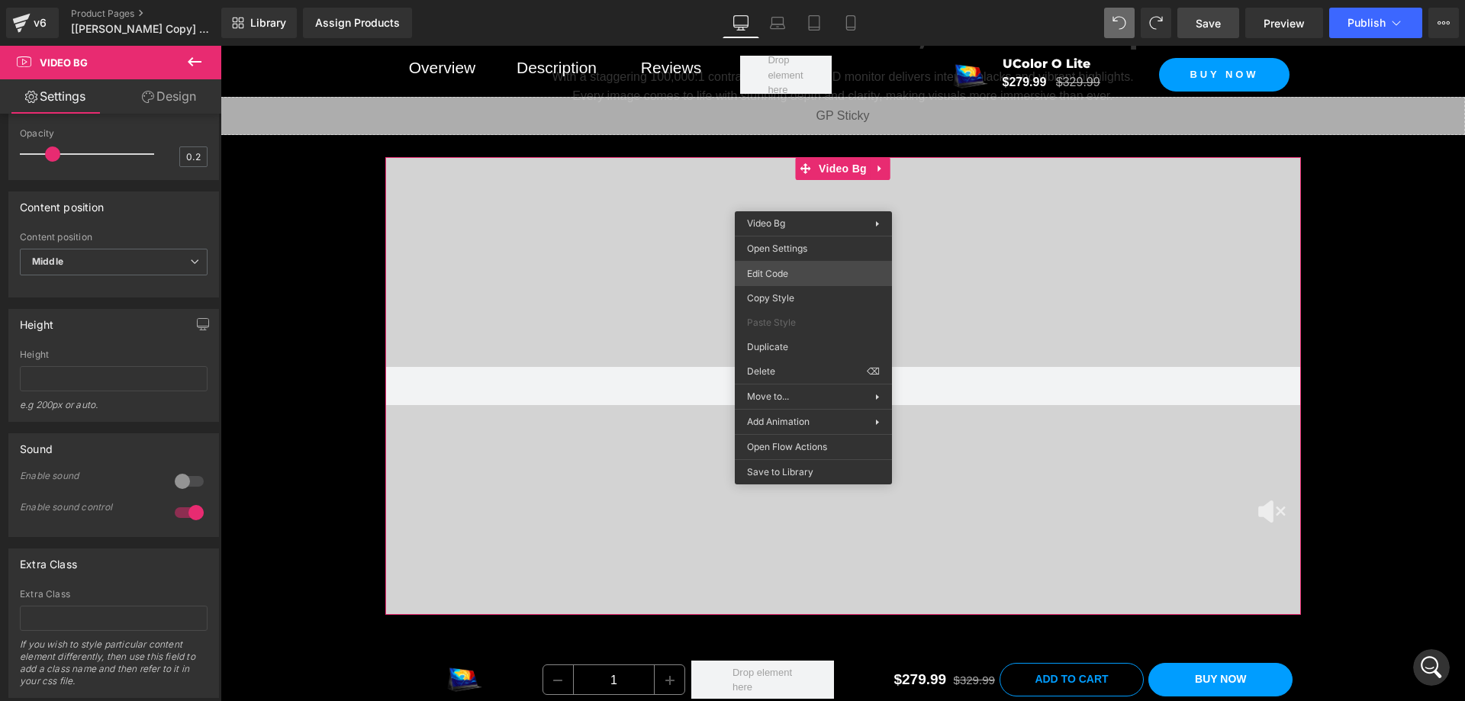
click at [782, 0] on div "Video Bg You are previewing how the will restyle your page. You can not edit El…" at bounding box center [732, 0] width 1465 height 0
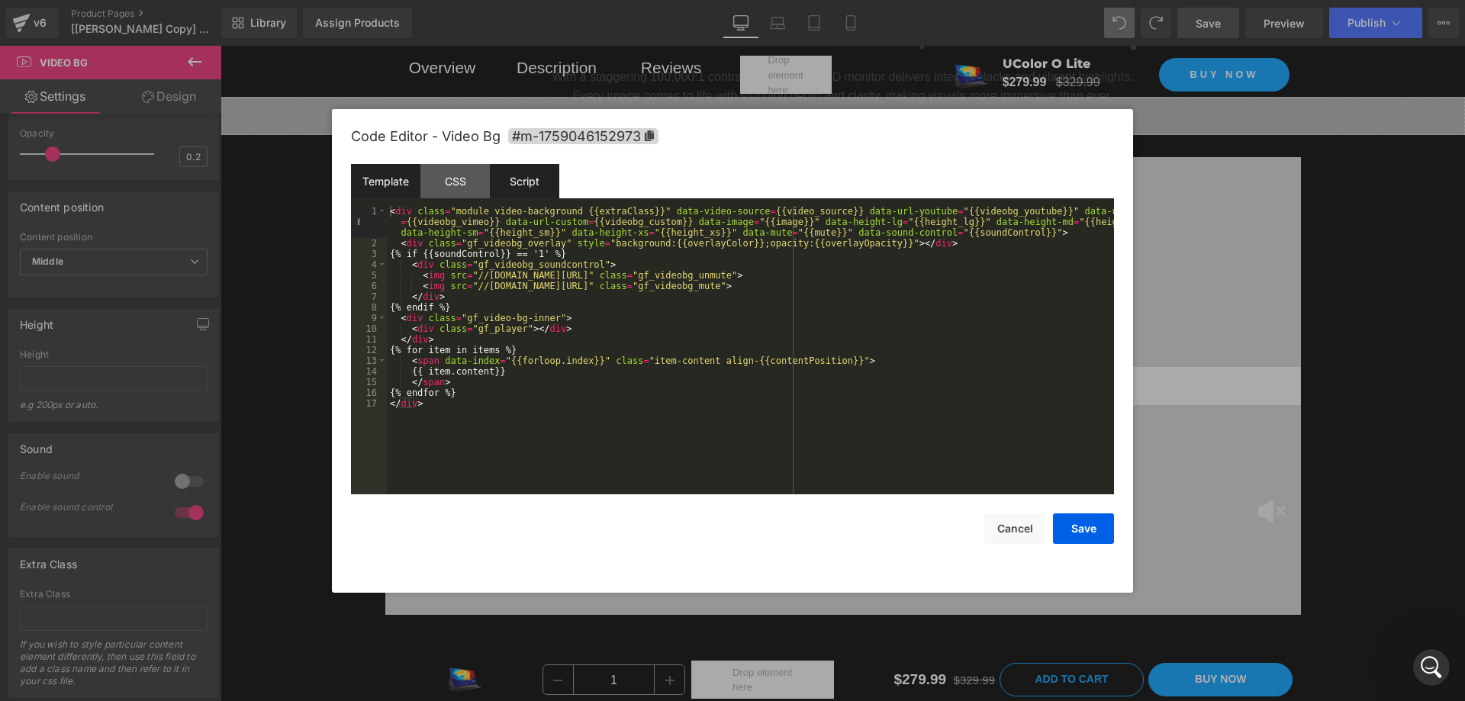
click at [536, 190] on div "Script" at bounding box center [524, 181] width 69 height 34
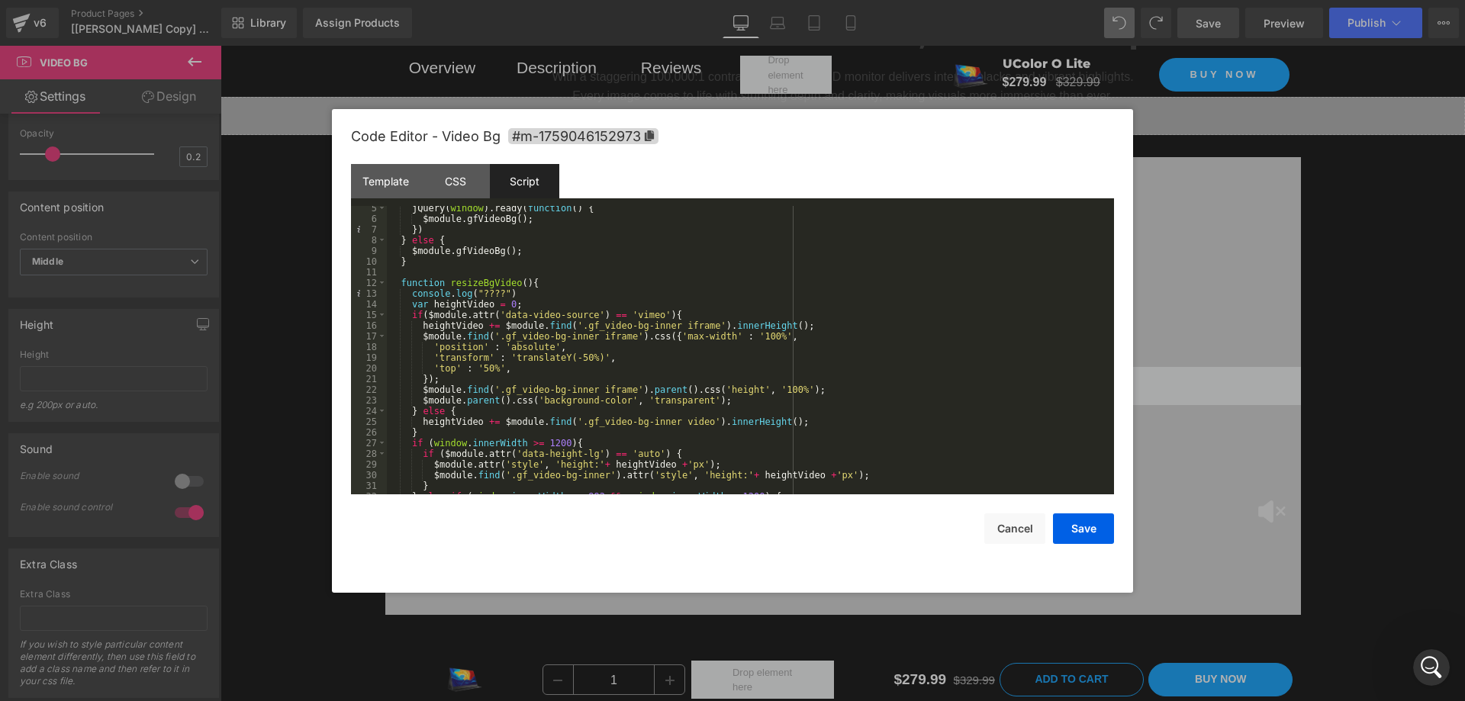
scroll to position [46, 0]
drag, startPoint x: 538, startPoint y: 281, endPoint x: 537, endPoint y: 289, distance: 8.4
click at [537, 289] on div "jQuery ( window ) . ready ( function ( ) { $module . gfVideoBg ( ) ; }) } else …" at bounding box center [747, 358] width 721 height 310
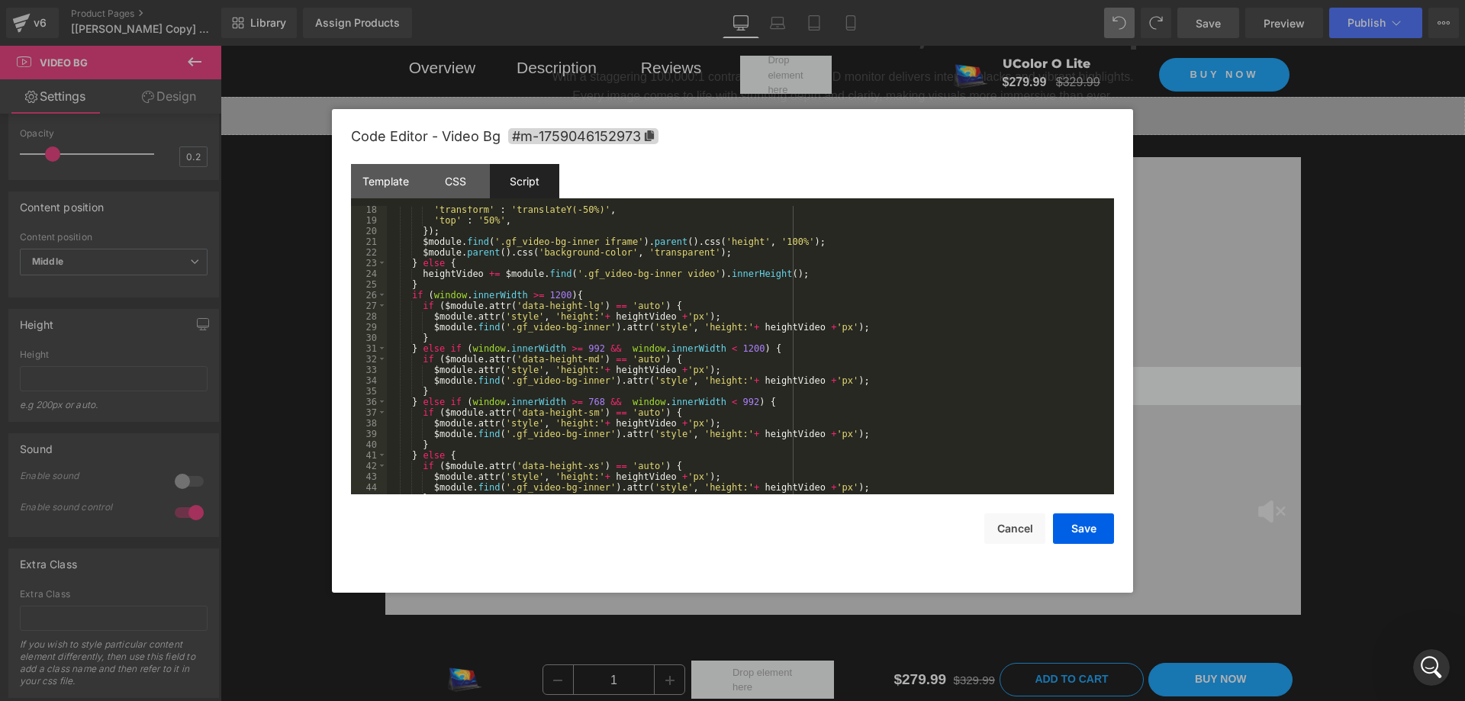
scroll to position [256, 0]
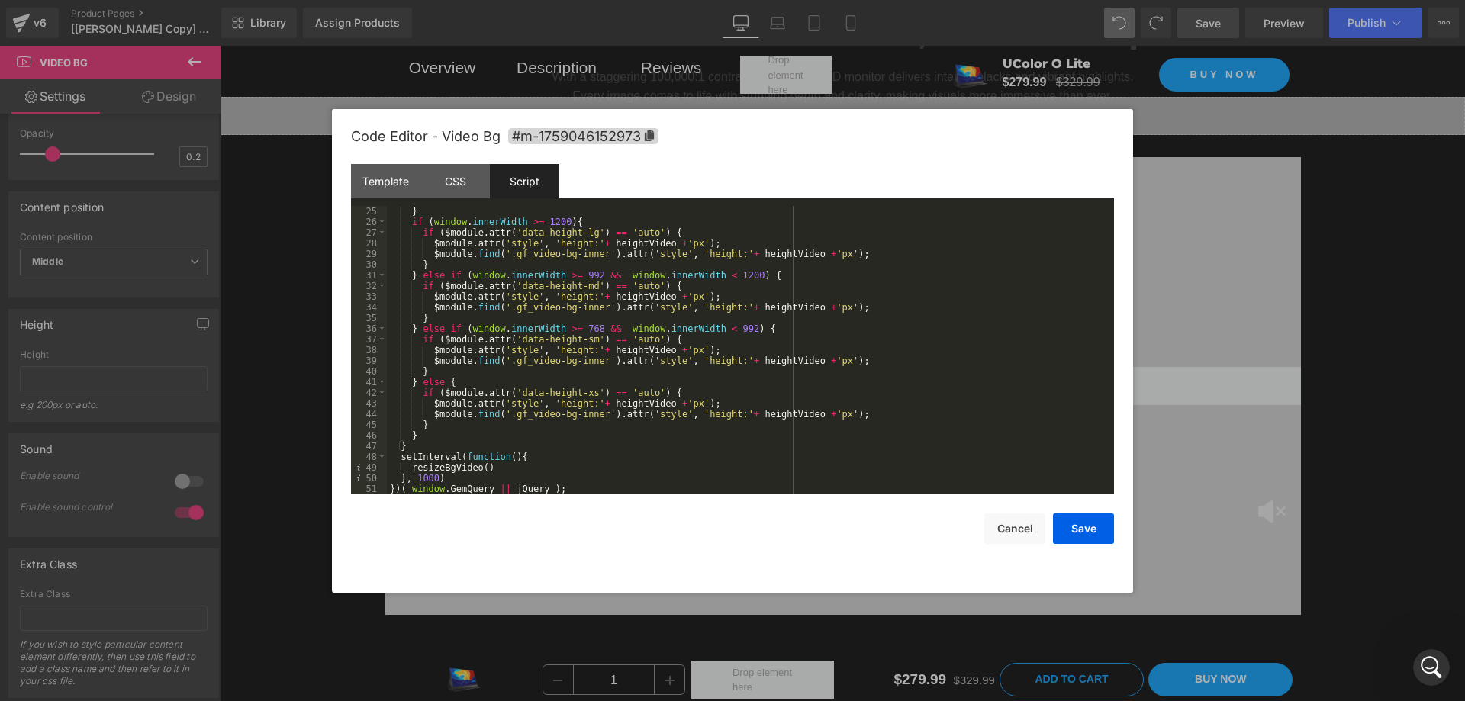
click at [757, 413] on div "} if ( window . innerWidth >= 1200 ) { if ( $module . attr ( 'data-height-lg' )…" at bounding box center [747, 361] width 721 height 310
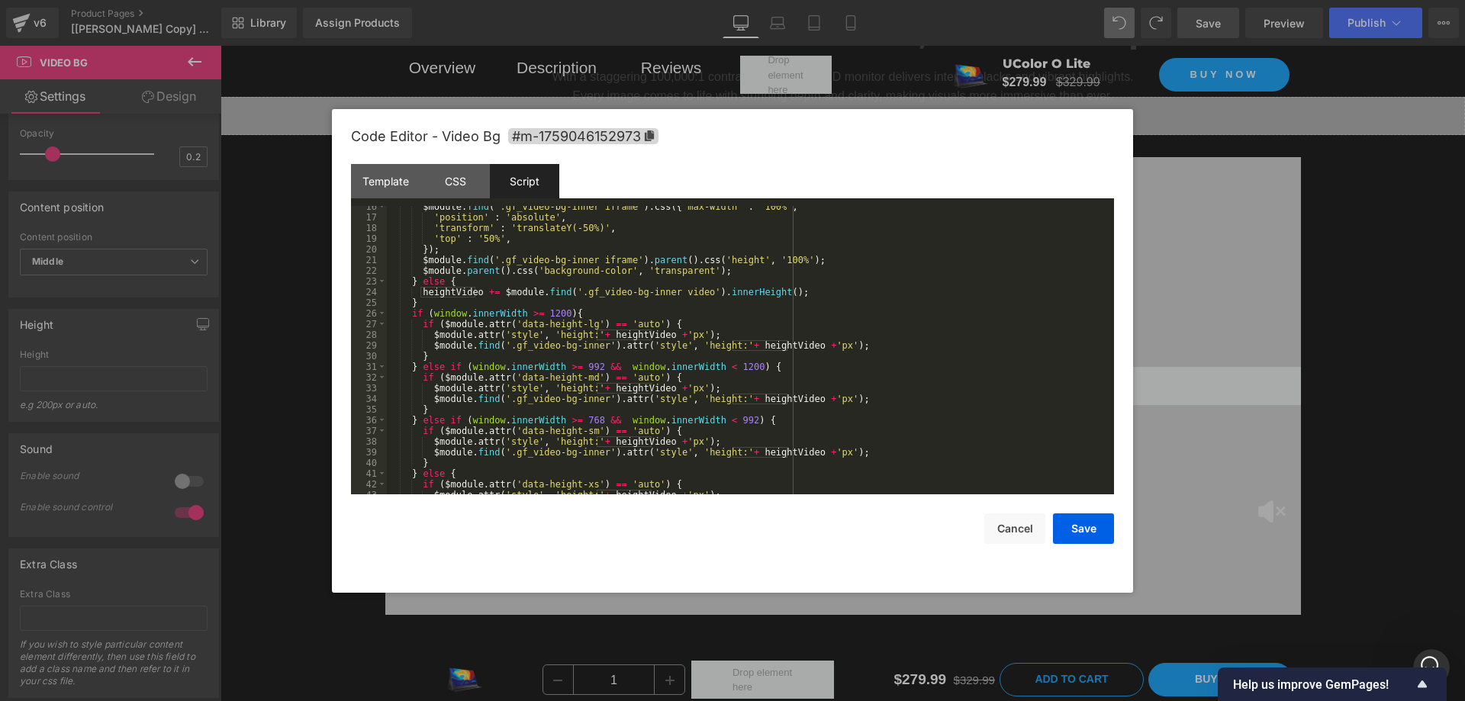
scroll to position [73, 0]
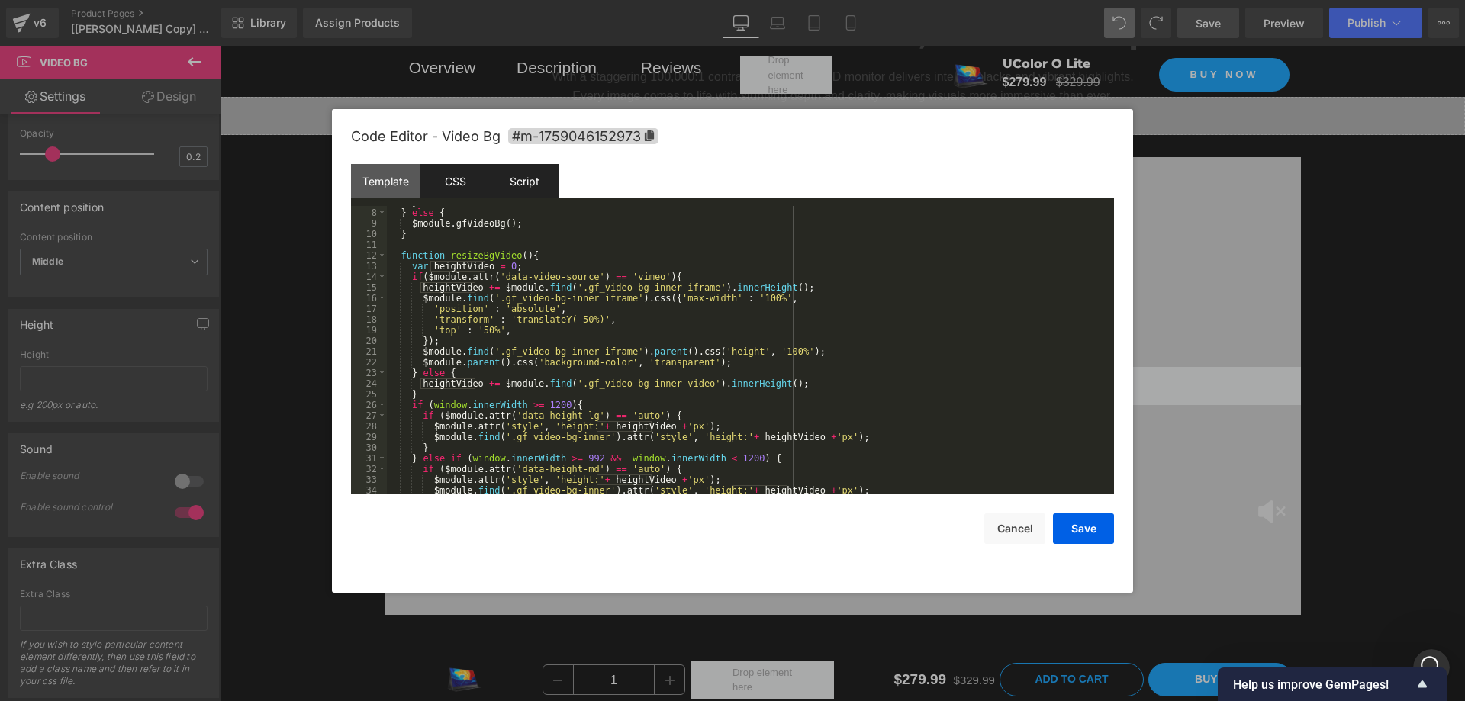
click at [445, 185] on div "CSS" at bounding box center [454, 181] width 69 height 34
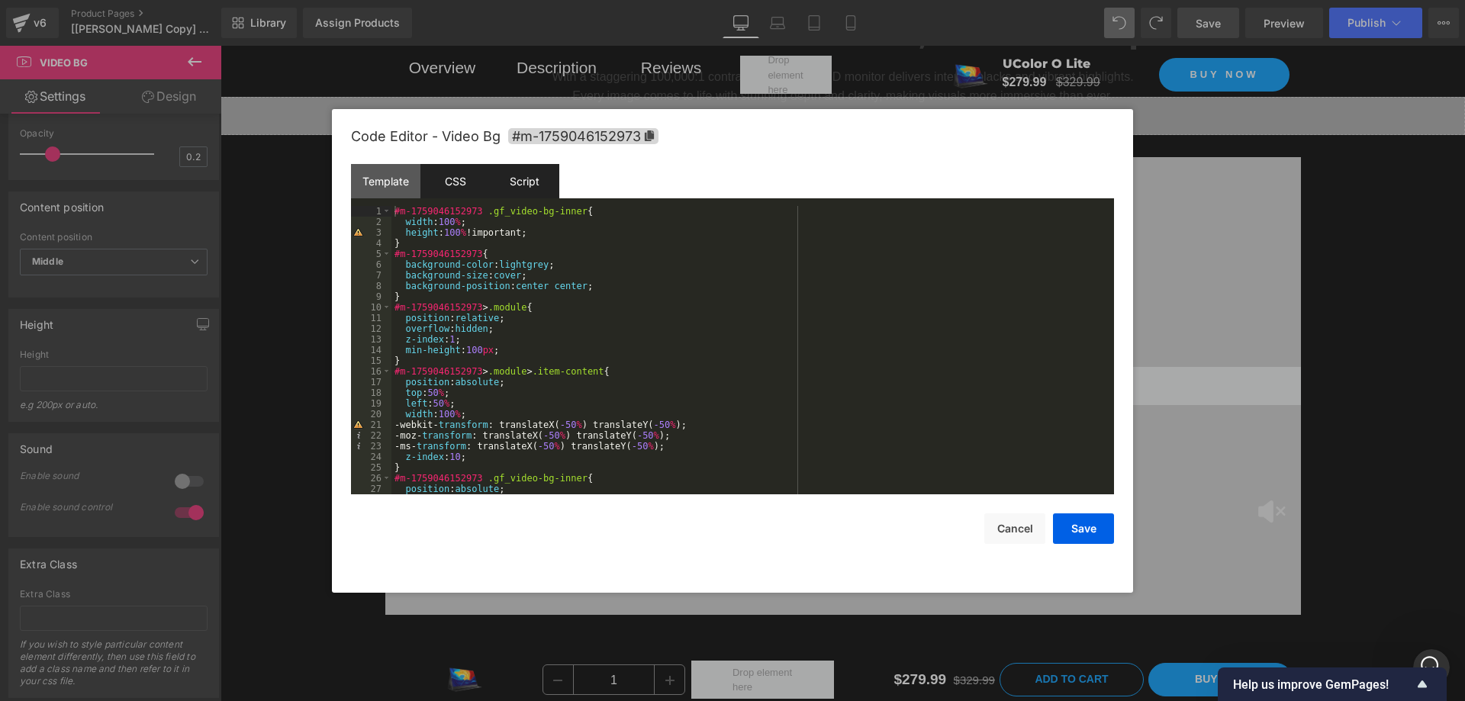
click at [530, 185] on div "Script" at bounding box center [524, 181] width 69 height 34
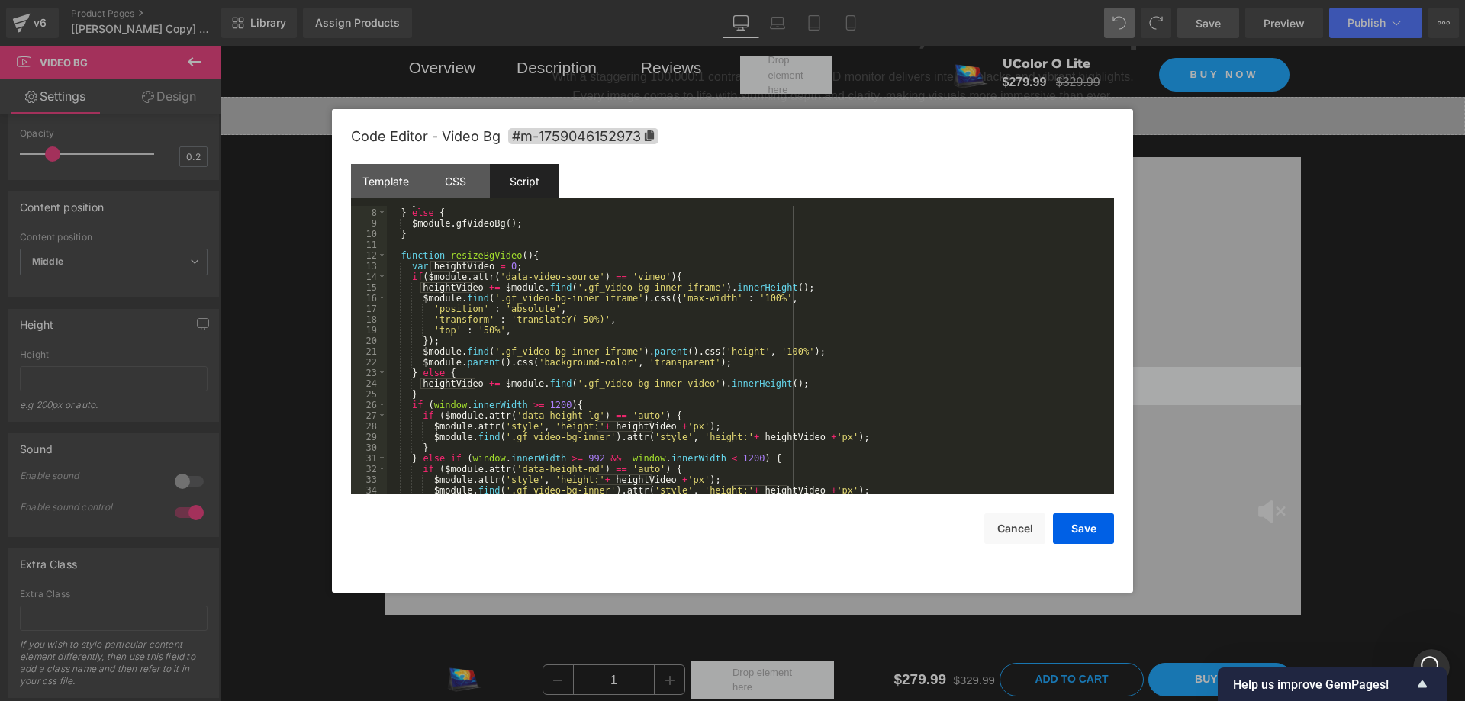
click at [436, 391] on div "}) } else { $module . gfVideoBg ( ) ; } function resizeBgVideo ( ) { var height…" at bounding box center [747, 352] width 721 height 310
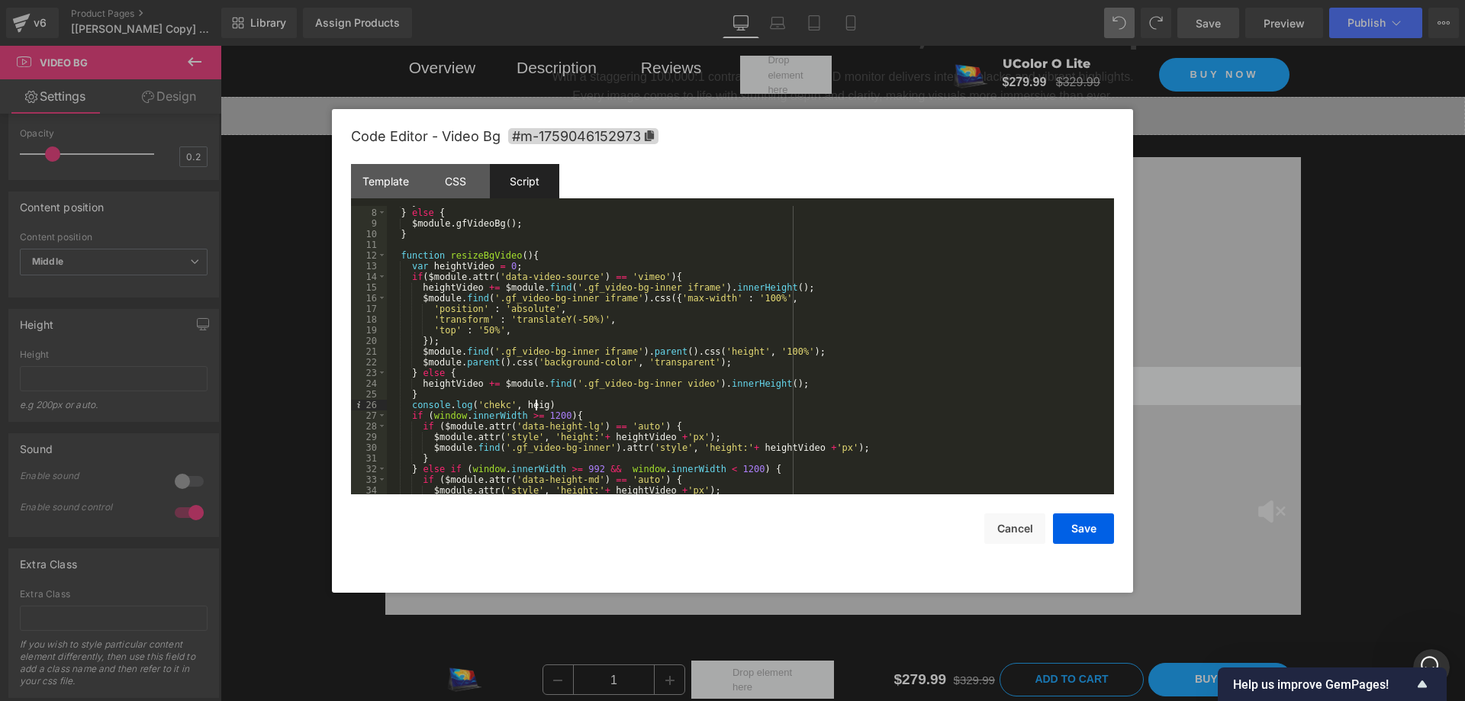
click at [450, 384] on div "}) } else { $module . gfVideoBg ( ) ; } function resizeBgVideo ( ) { var height…" at bounding box center [747, 352] width 721 height 310
click at [532, 402] on div "}) } else { $module . gfVideoBg ( ) ; } function resizeBgVideo ( ) { var height…" at bounding box center [747, 352] width 721 height 310
click at [1087, 536] on button "Save" at bounding box center [1083, 529] width 61 height 31
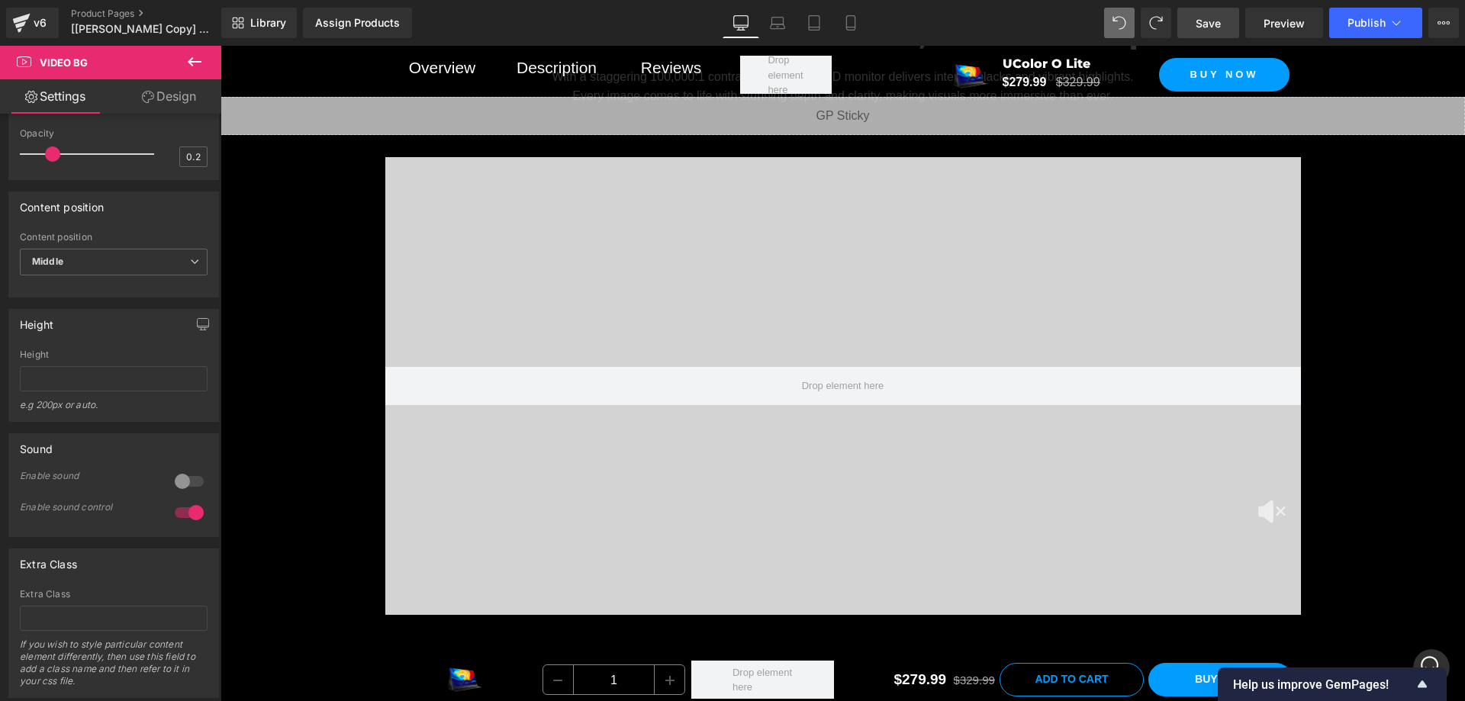
click at [1216, 25] on span "Save" at bounding box center [1208, 23] width 25 height 16
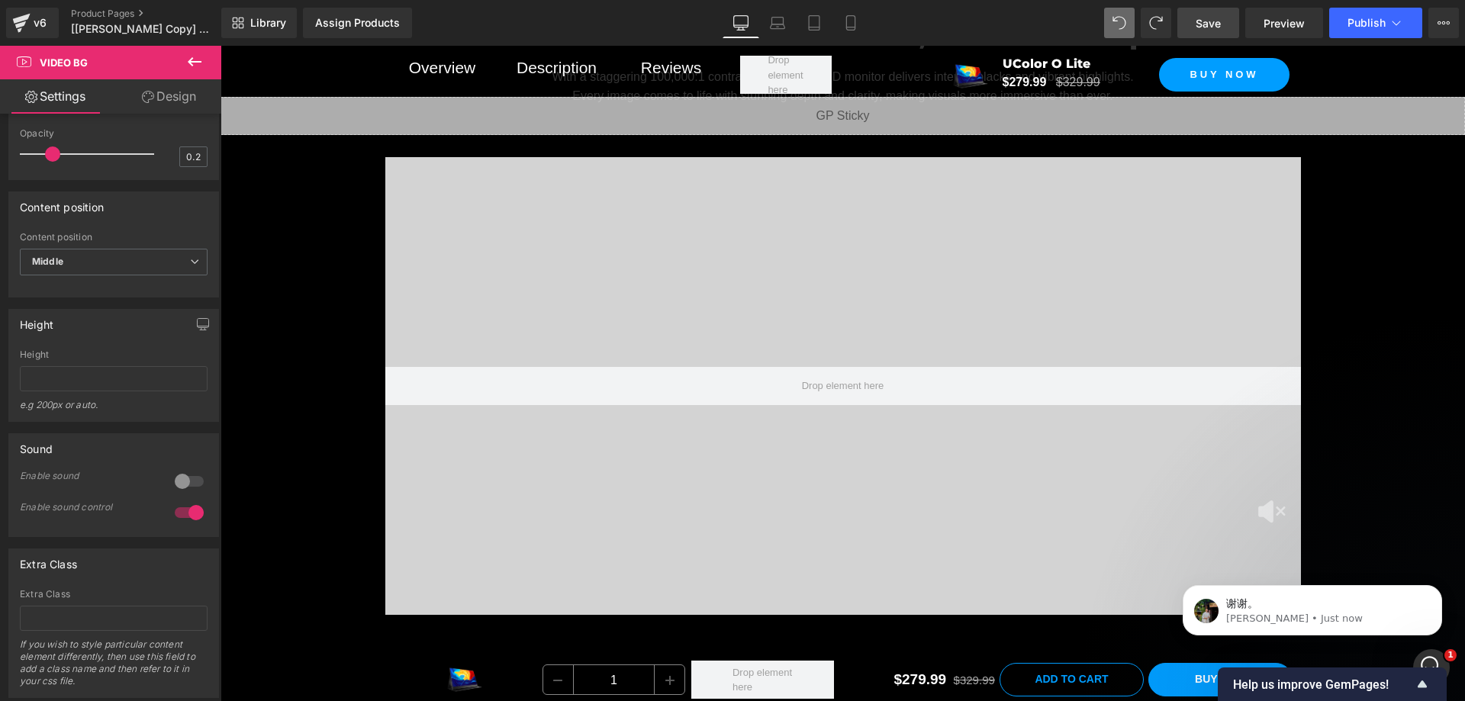
scroll to position [0, 0]
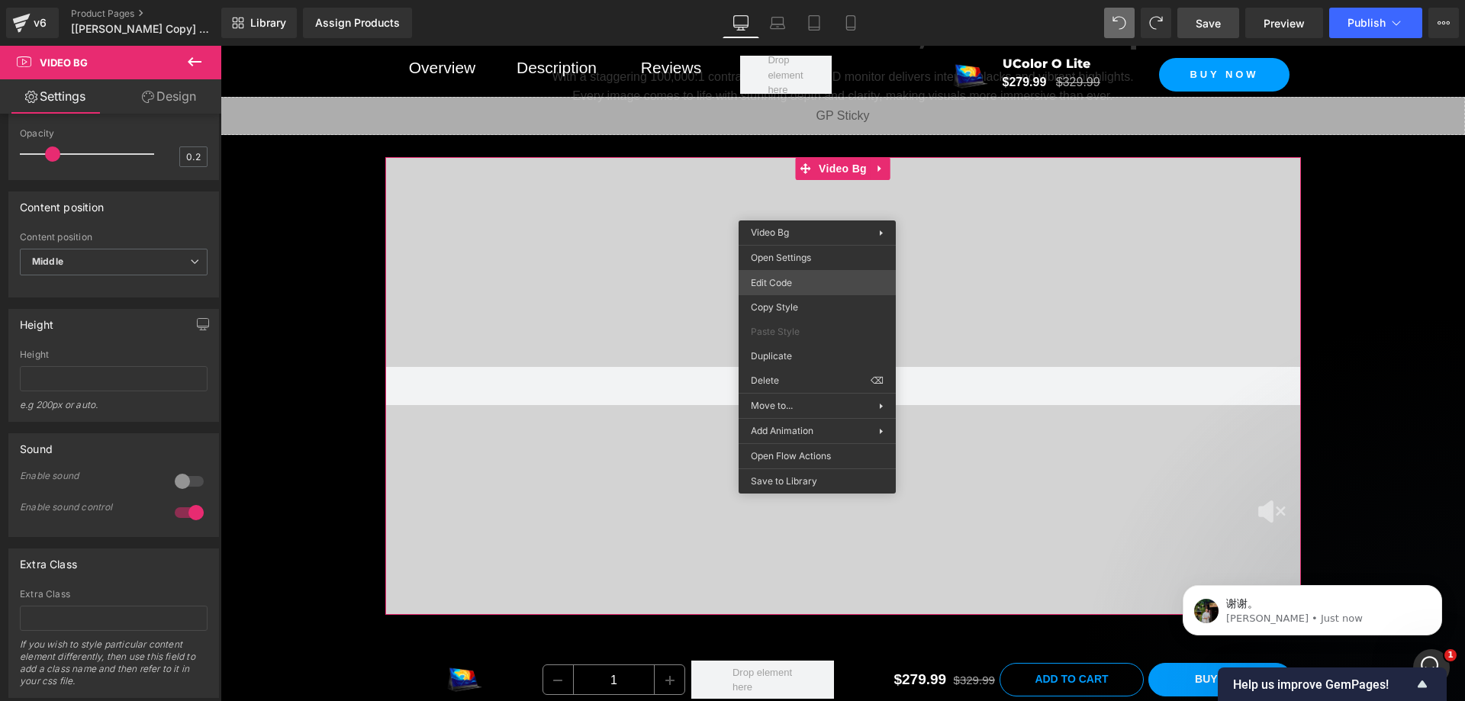
click at [816, 0] on div "Video Bg You are previewing how the will restyle your page. You can not edit El…" at bounding box center [732, 0] width 1465 height 0
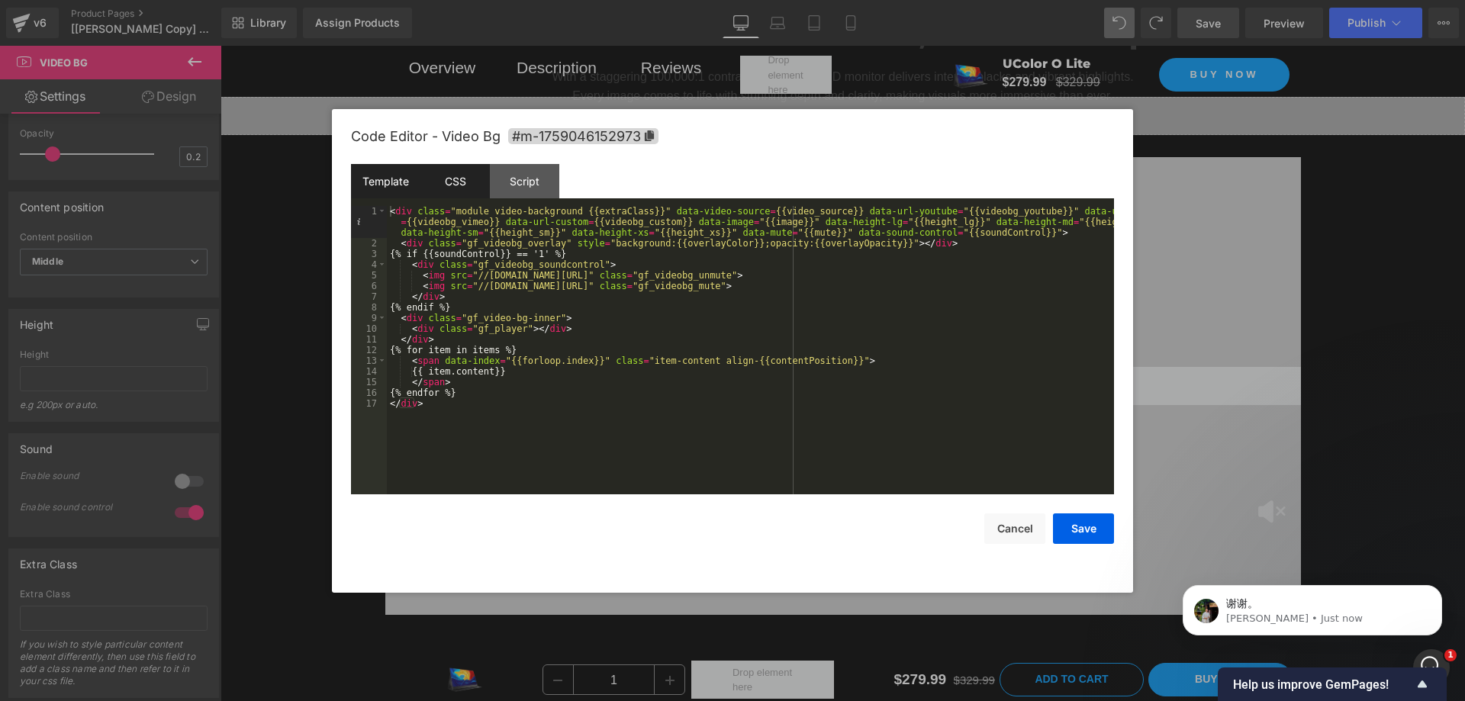
click at [478, 179] on div "CSS" at bounding box center [454, 181] width 69 height 34
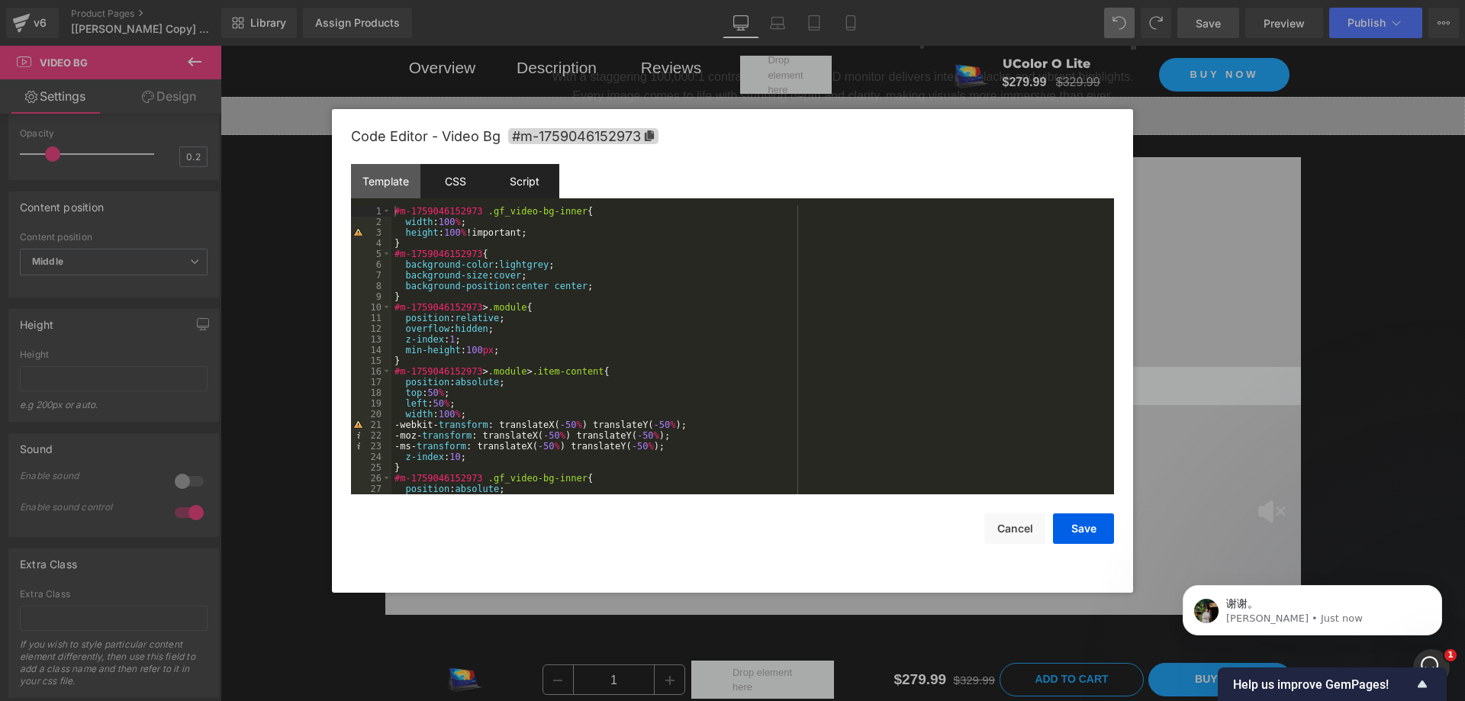
click at [523, 193] on div "Script" at bounding box center [524, 181] width 69 height 34
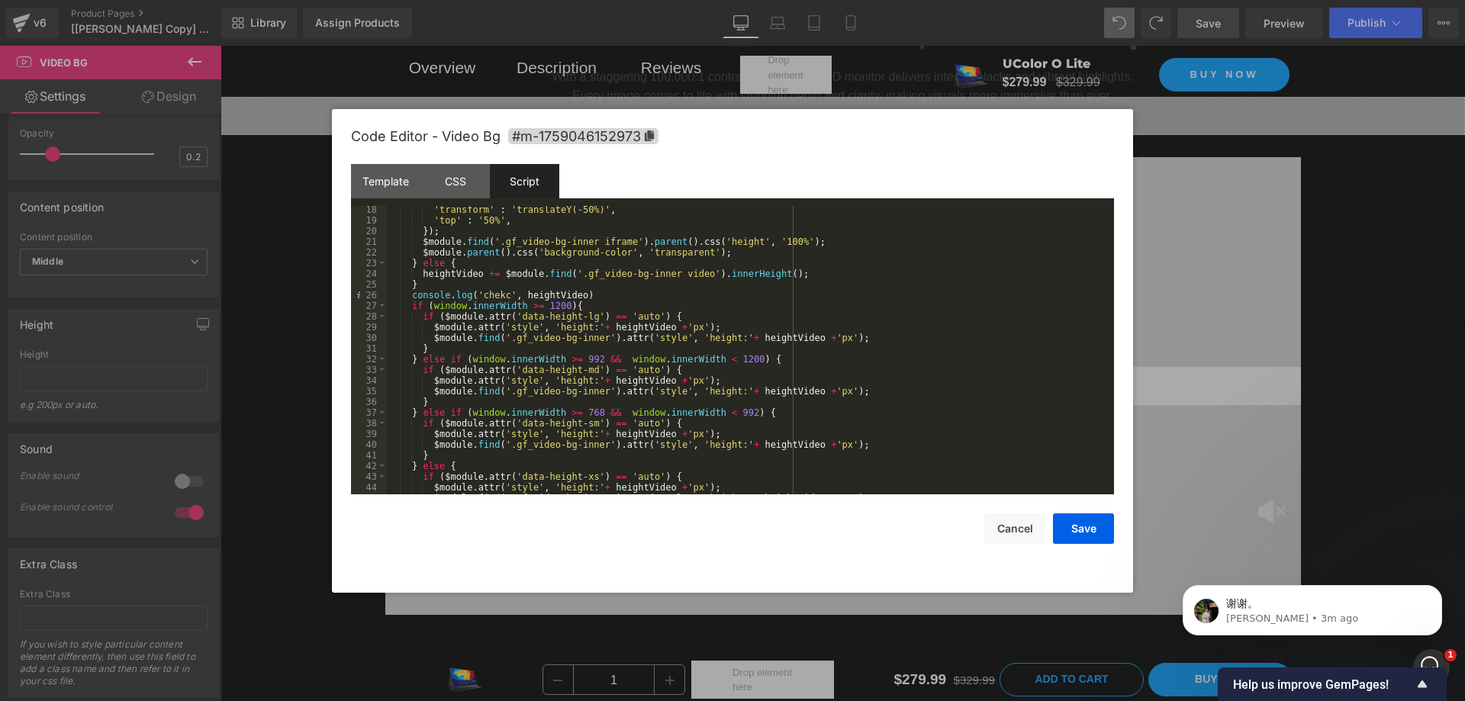
scroll to position [267, 0]
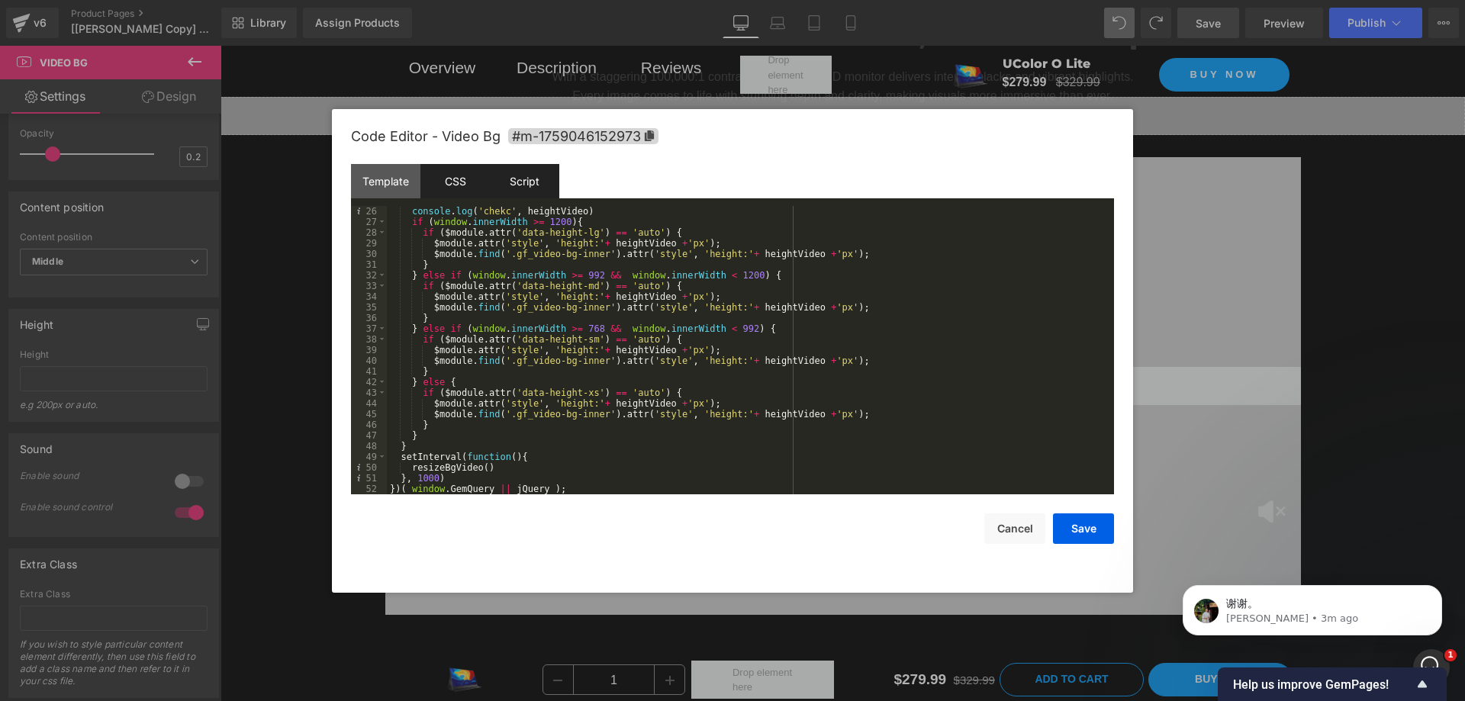
click at [471, 183] on div "CSS" at bounding box center [454, 181] width 69 height 34
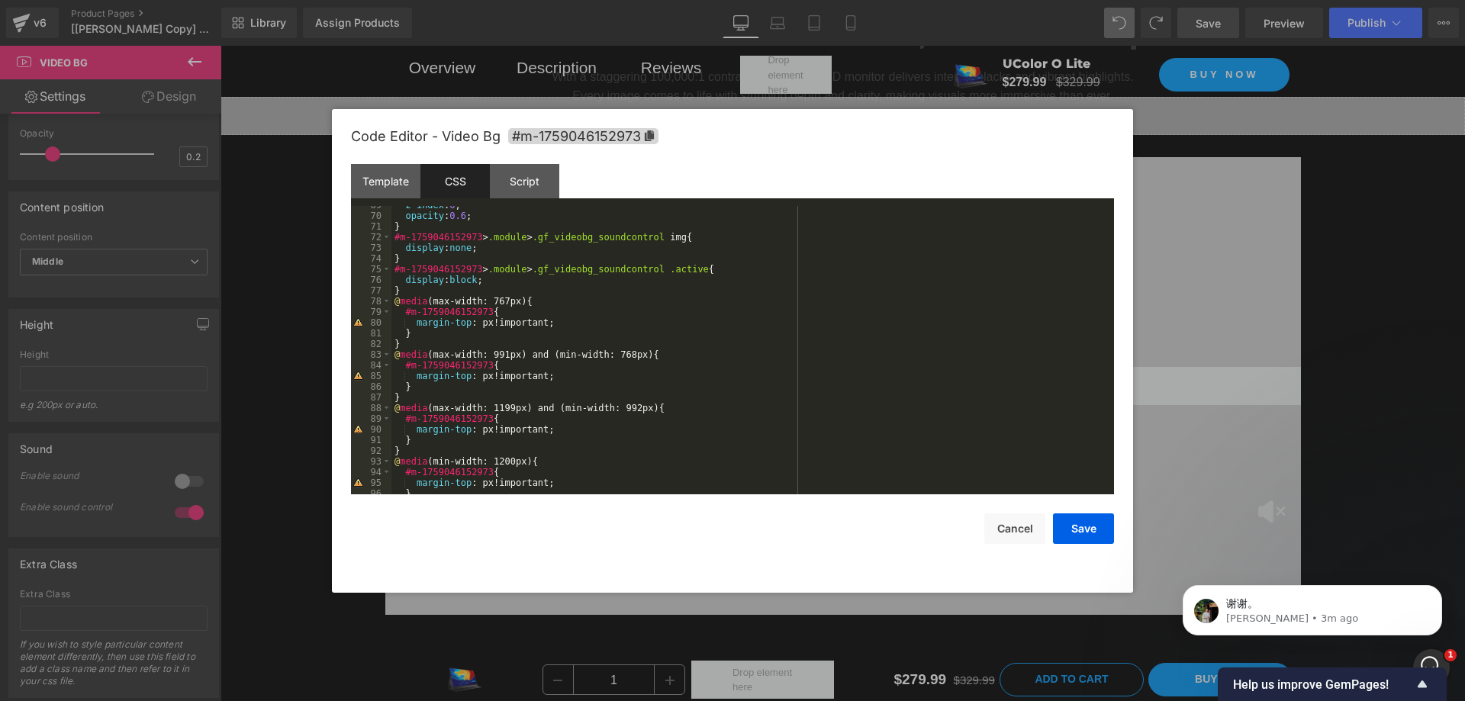
scroll to position [812, 0]
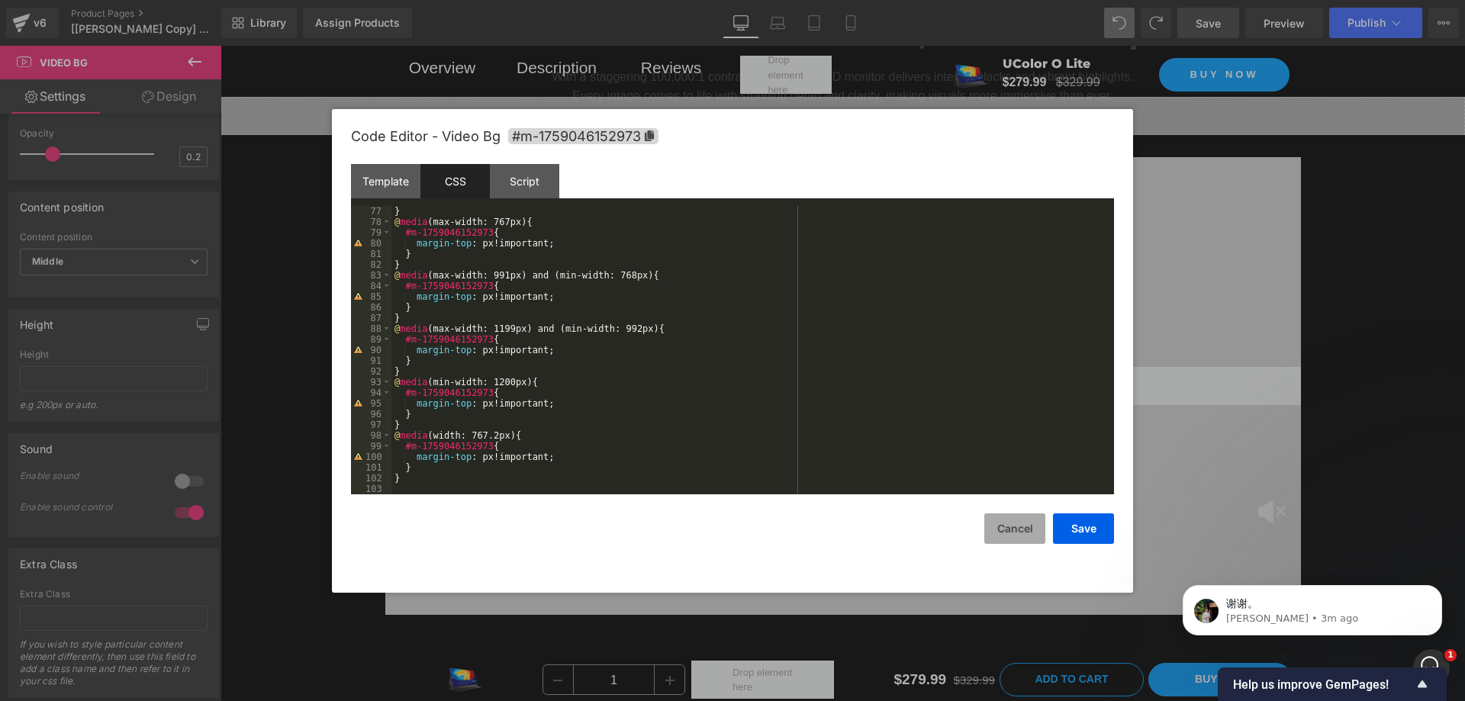
click at [1008, 530] on button "Cancel" at bounding box center [1014, 529] width 61 height 31
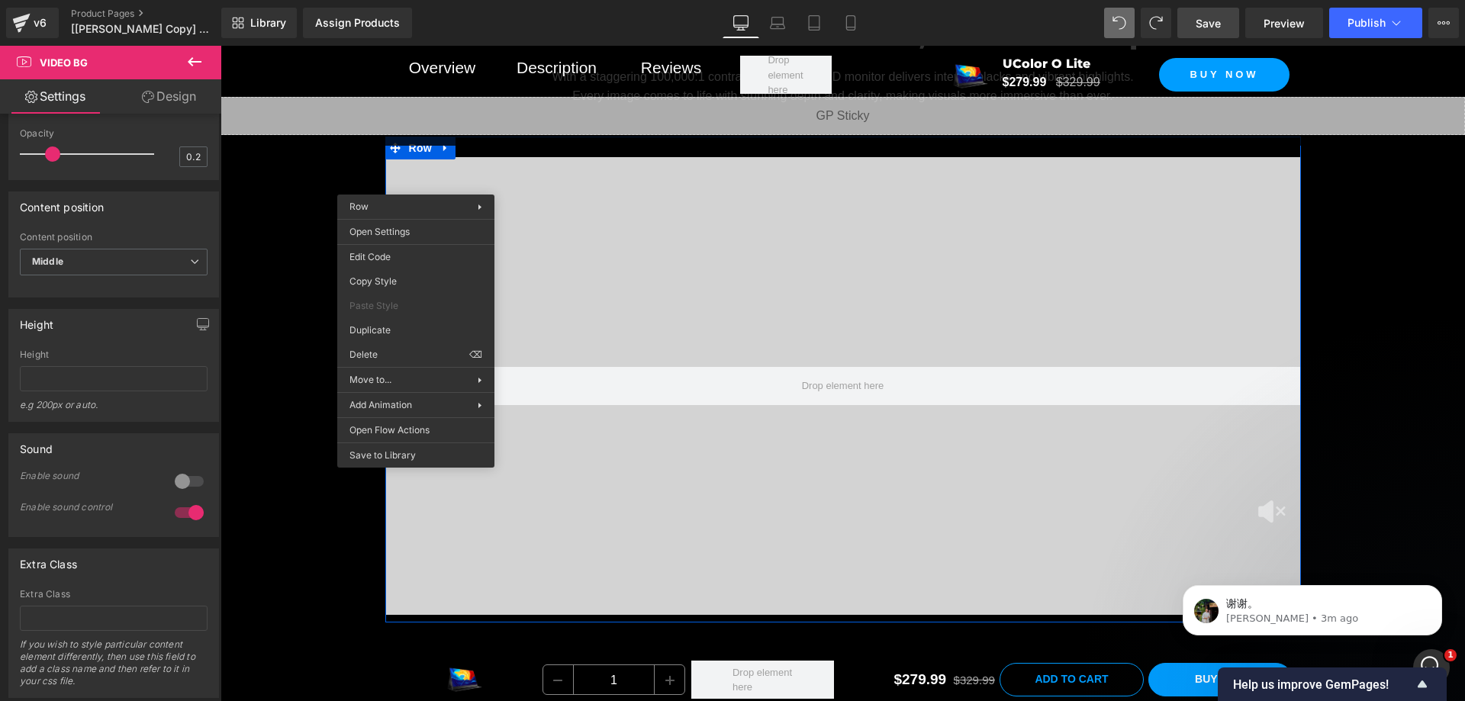
drag, startPoint x: 639, startPoint y: 315, endPoint x: 418, endPoint y: 269, distance: 225.4
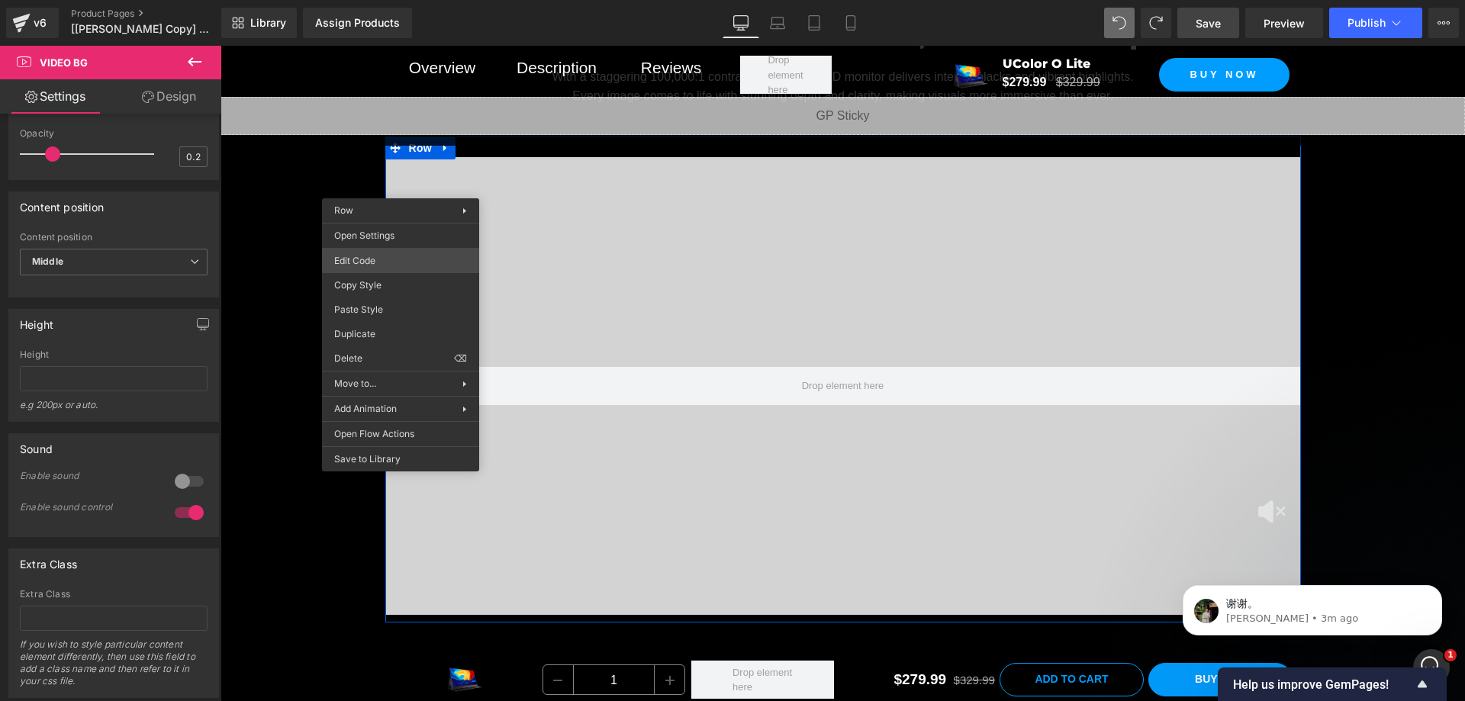
click at [391, 0] on div "Video Bg You are previewing how the will restyle your page. You can not edit El…" at bounding box center [732, 0] width 1465 height 0
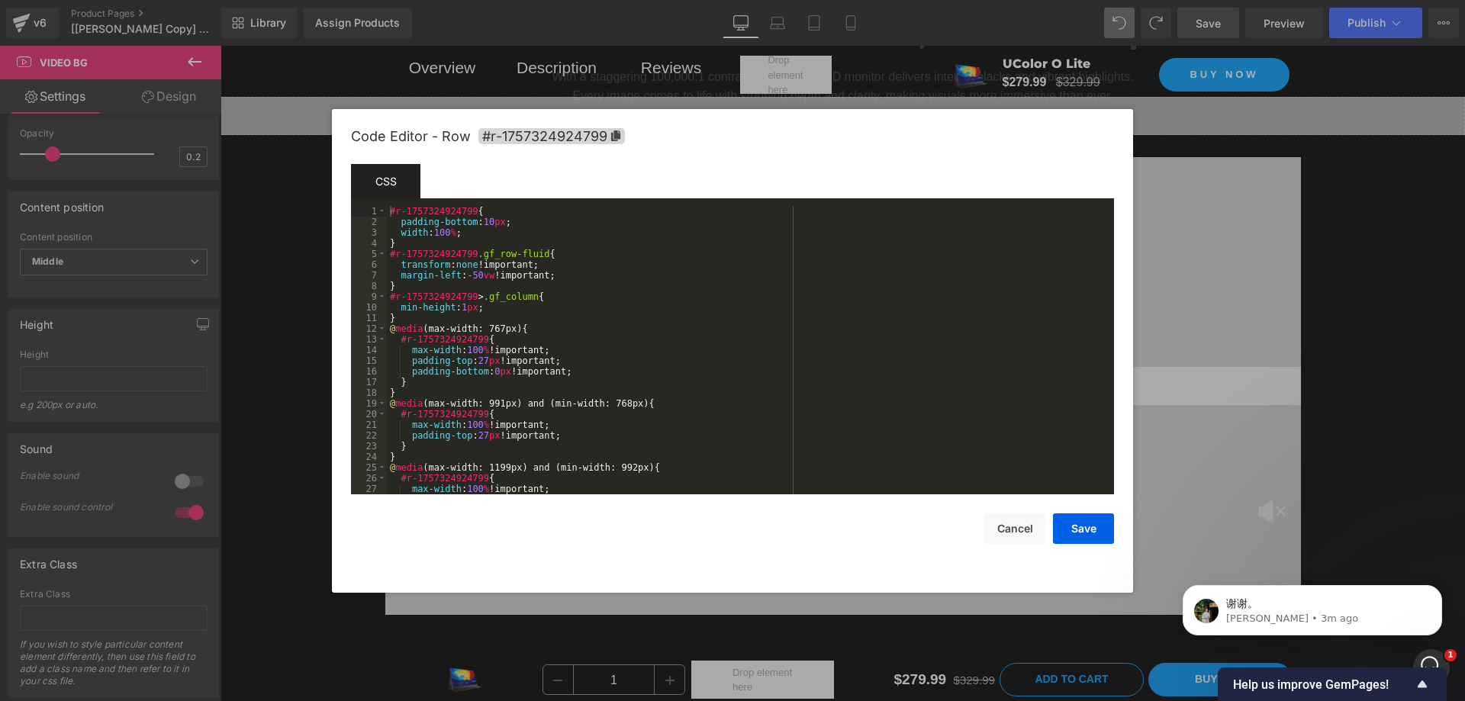
scroll to position [192, 0]
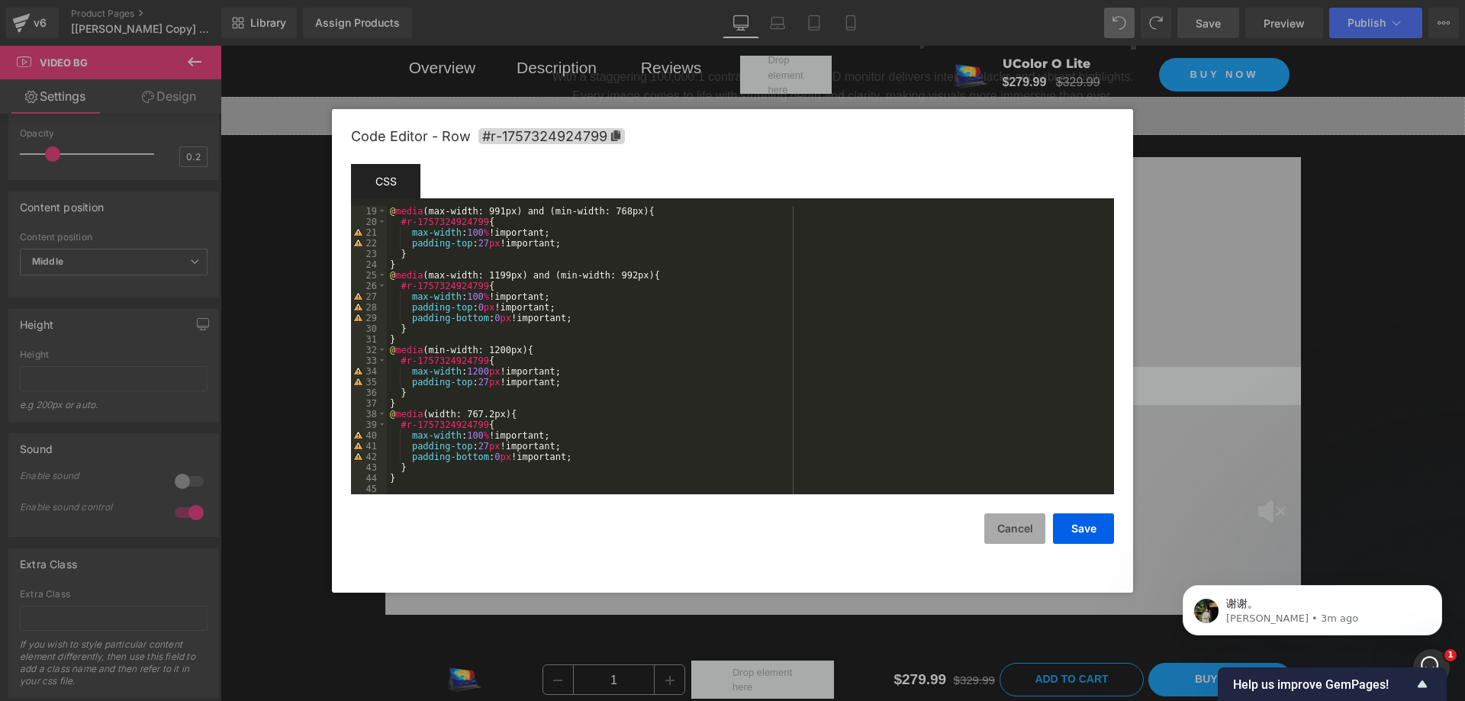
click at [1026, 519] on button "Cancel" at bounding box center [1014, 529] width 61 height 31
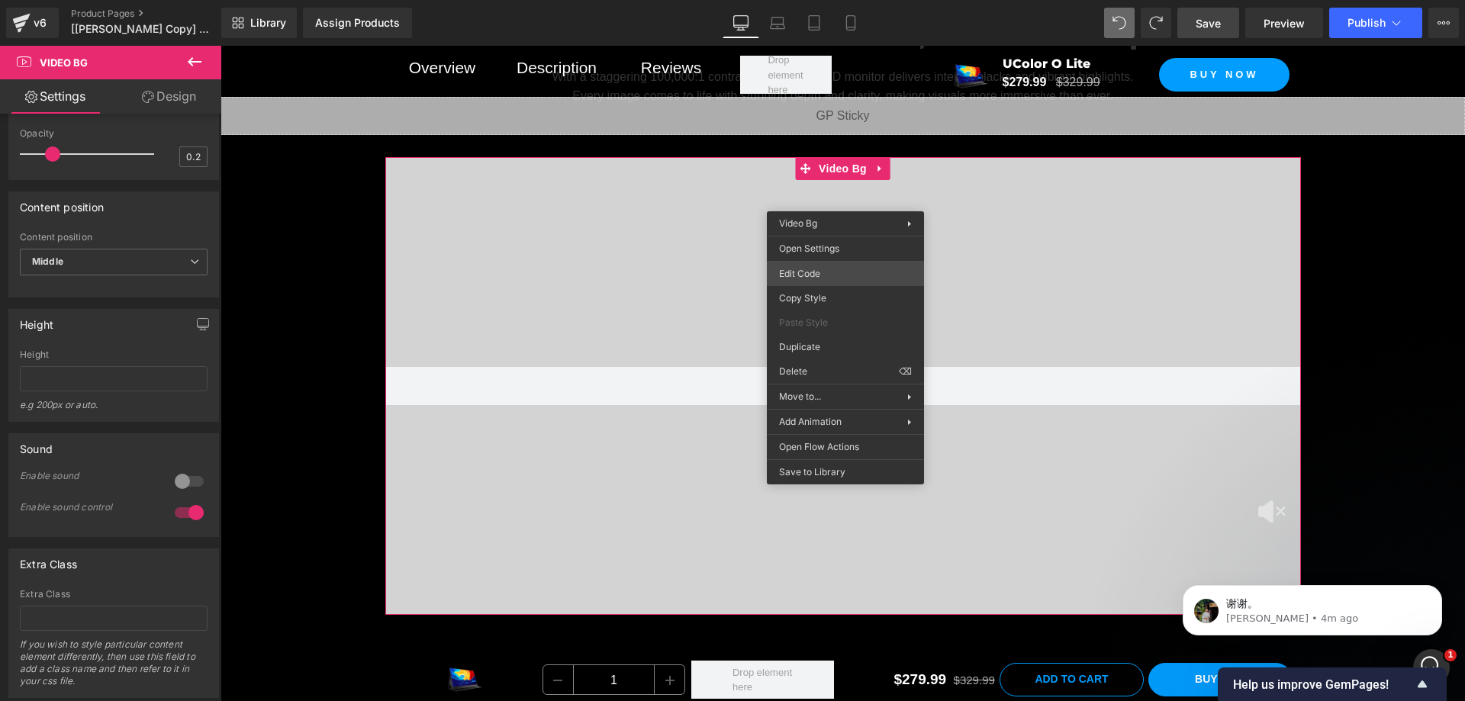
click at [816, 0] on div "Video Bg You are previewing how the will restyle your page. You can not edit El…" at bounding box center [732, 0] width 1465 height 0
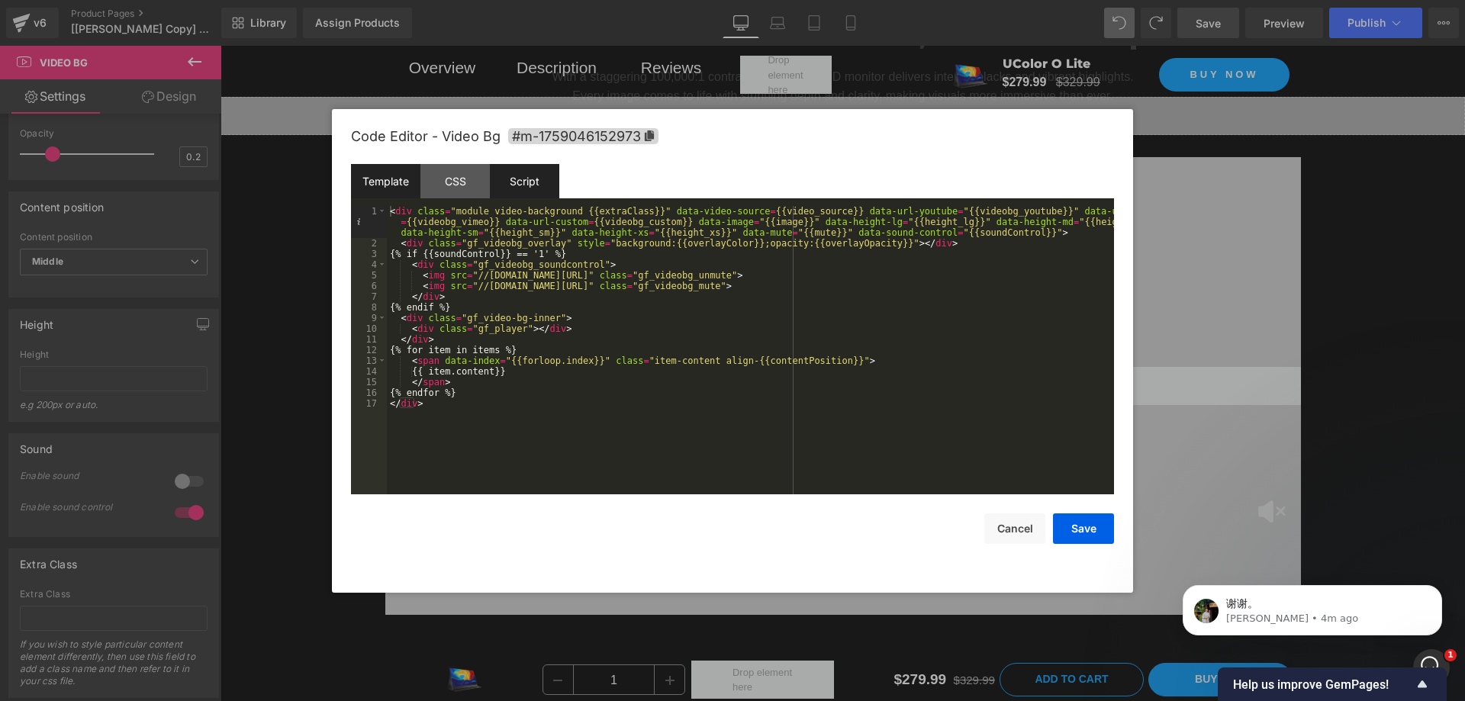
click at [541, 177] on div "Script" at bounding box center [524, 181] width 69 height 34
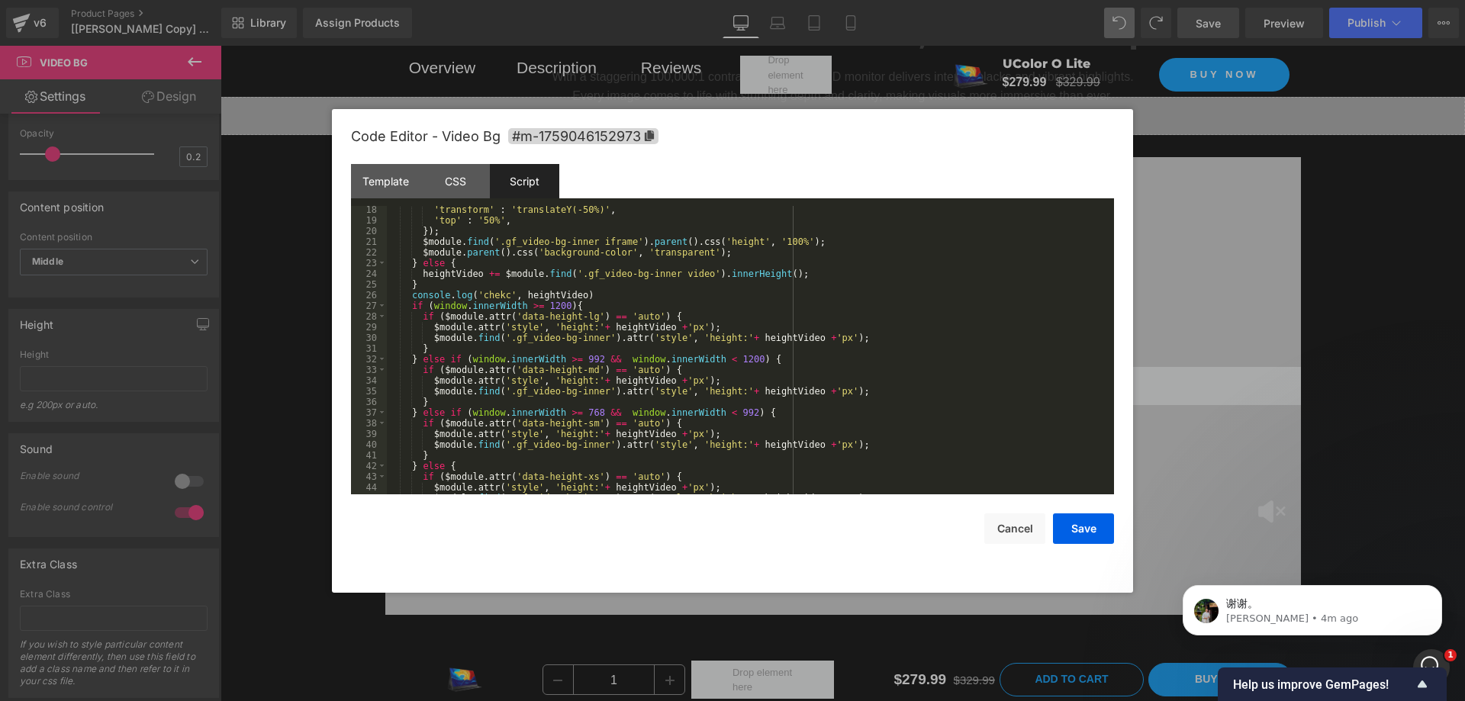
scroll to position [267, 0]
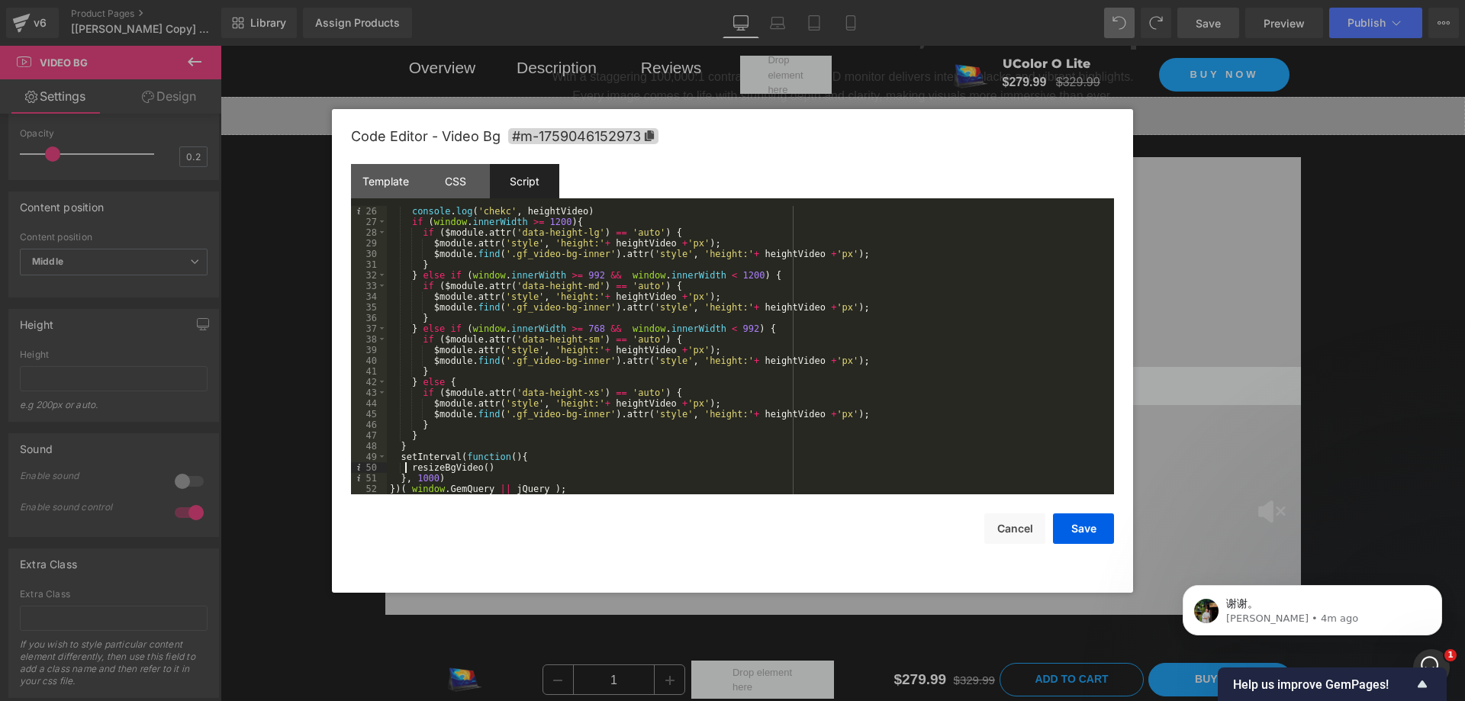
click at [407, 469] on div "console . log ( 'chekc' , heightVideo ) if ( window . innerWidth >= 1200 ) { if…" at bounding box center [747, 361] width 721 height 310
click at [1088, 530] on button "Save" at bounding box center [1083, 529] width 61 height 31
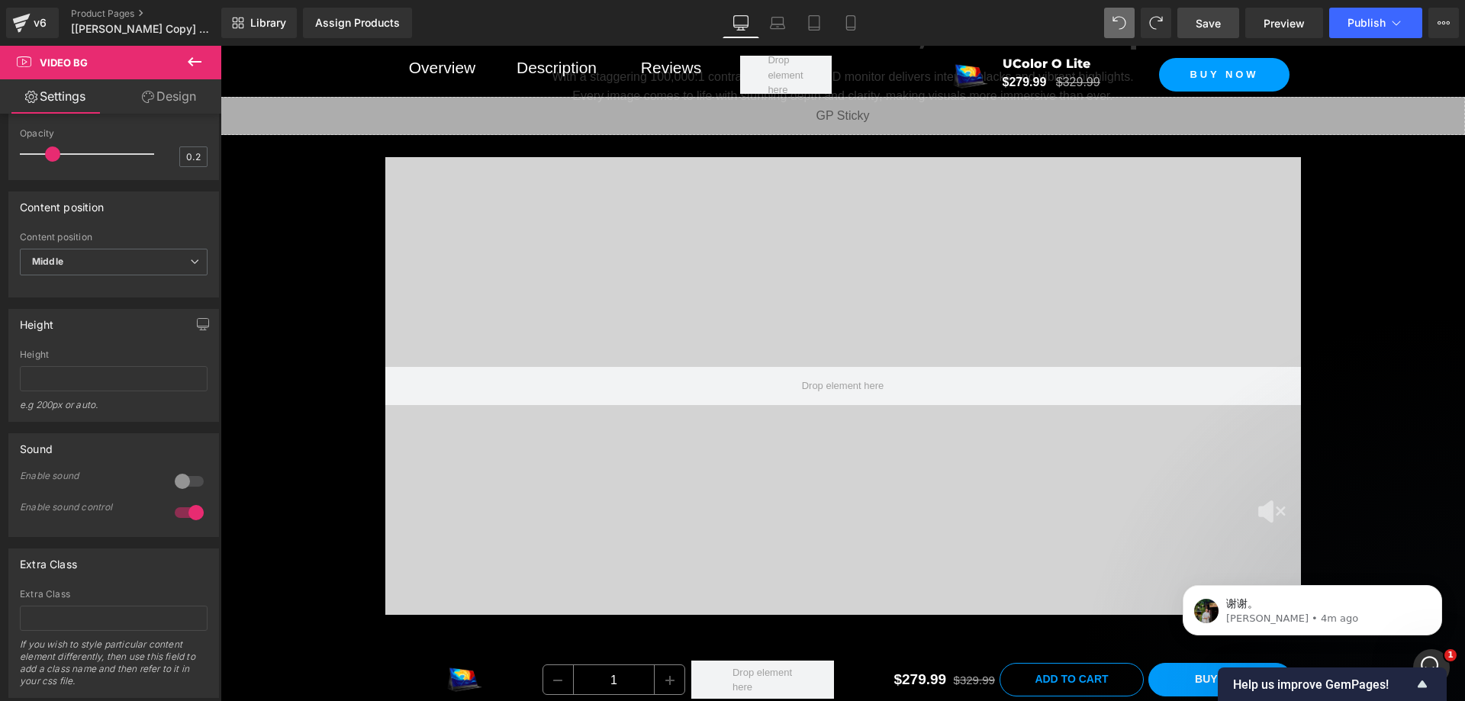
click at [1218, 14] on link "Save" at bounding box center [1208, 23] width 62 height 31
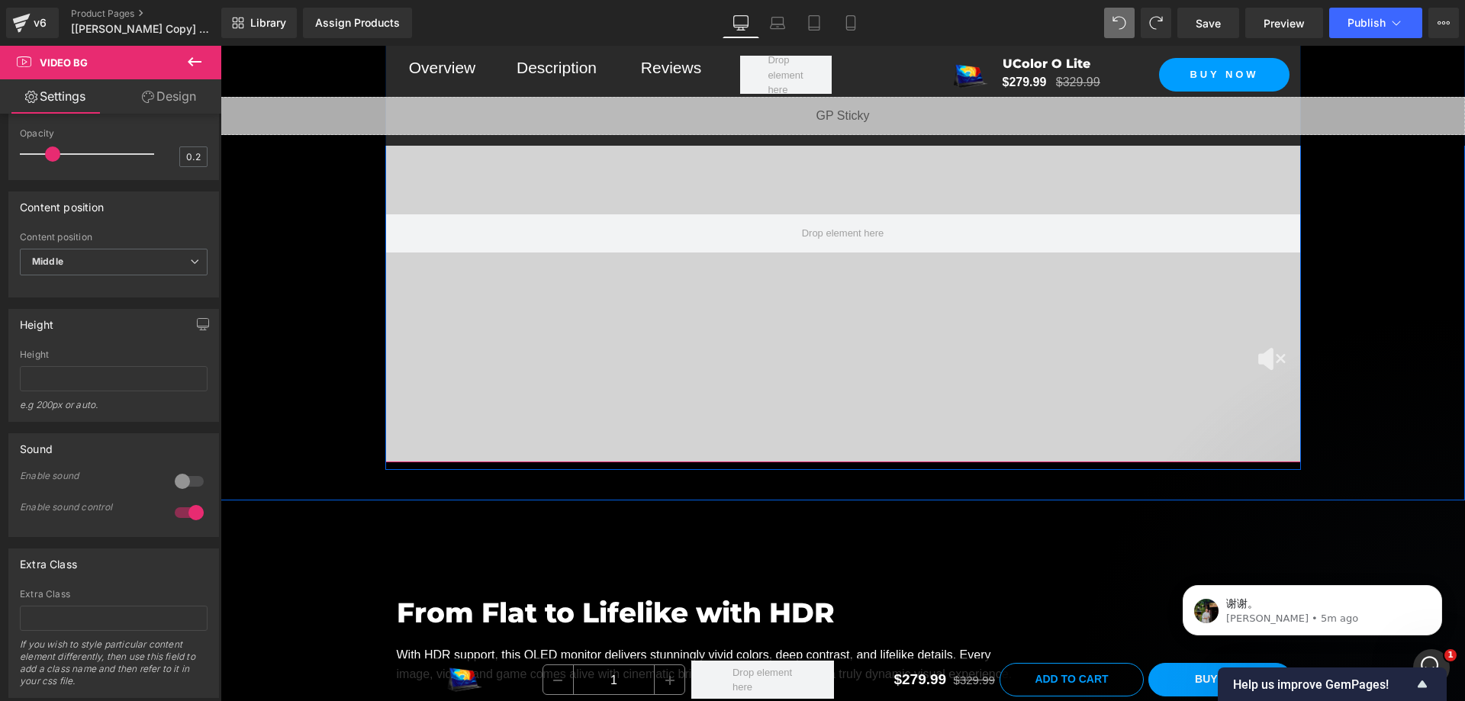
scroll to position [2442, 0]
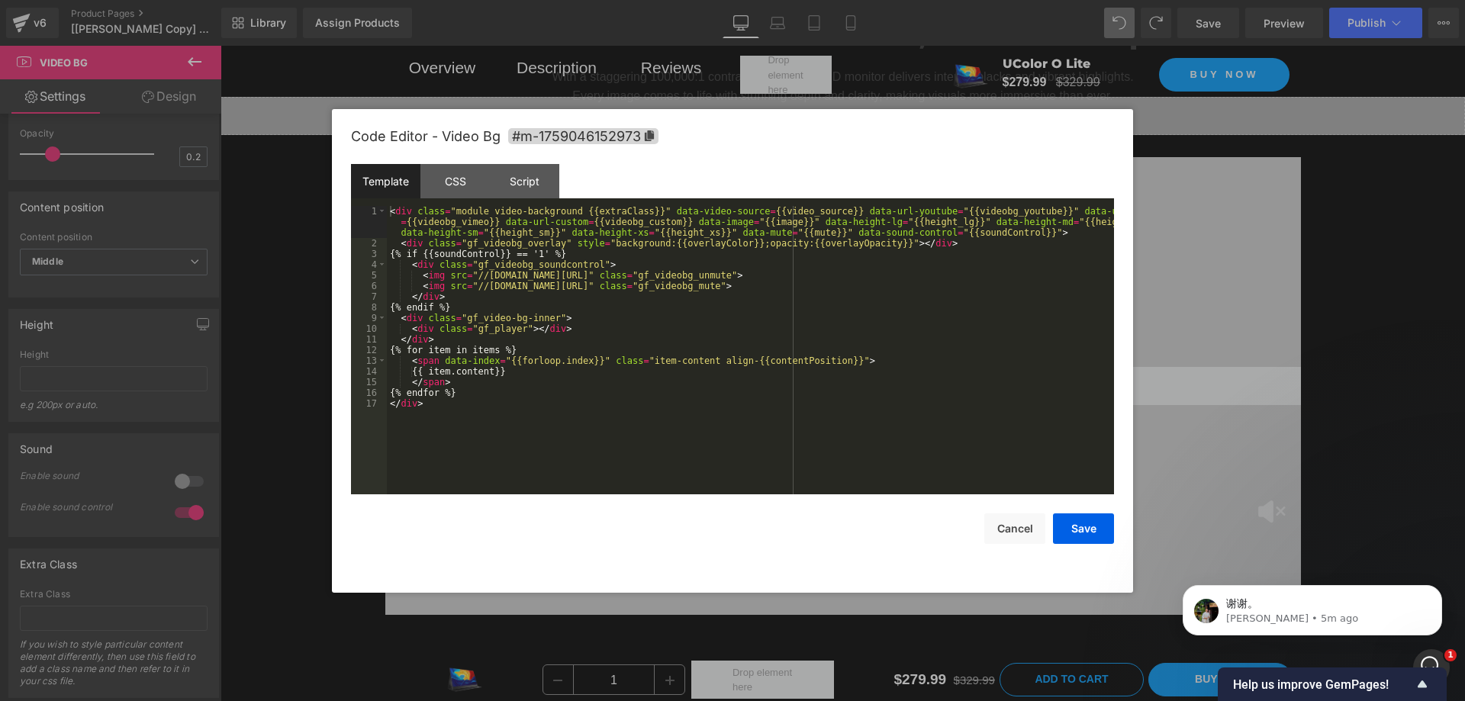
click at [816, 0] on div "Video Bg You are previewing how the will restyle your page. You can not edit El…" at bounding box center [732, 0] width 1465 height 0
click at [449, 183] on div "CSS" at bounding box center [454, 181] width 69 height 34
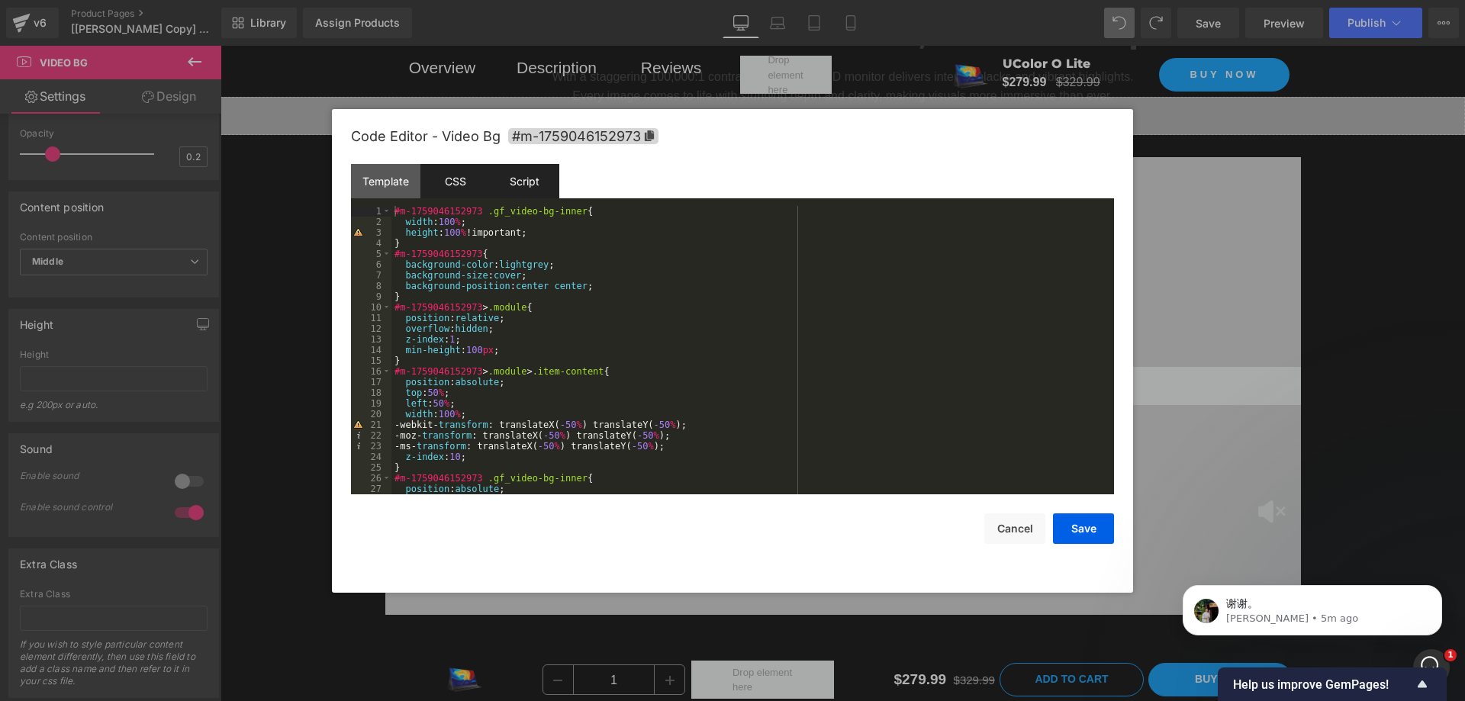
click at [516, 184] on div "Script" at bounding box center [524, 181] width 69 height 34
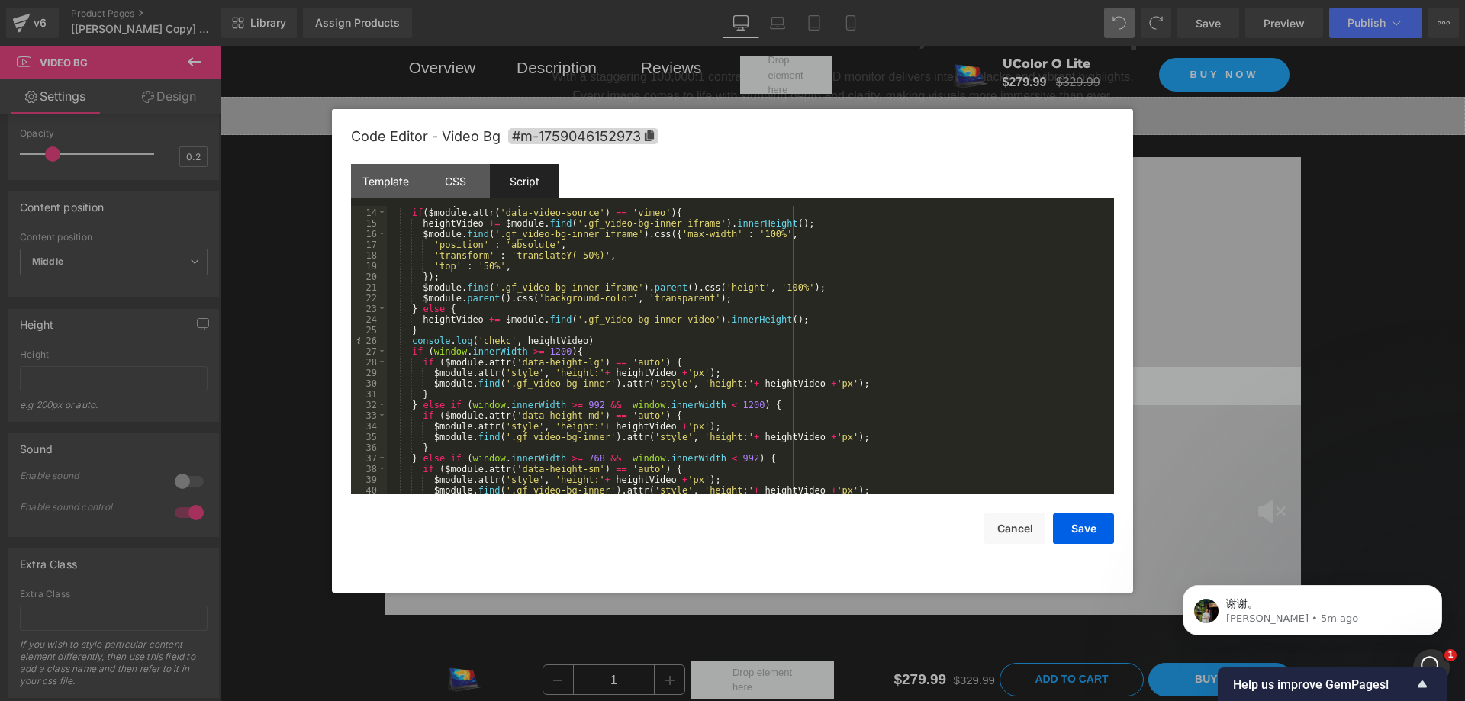
scroll to position [267, 0]
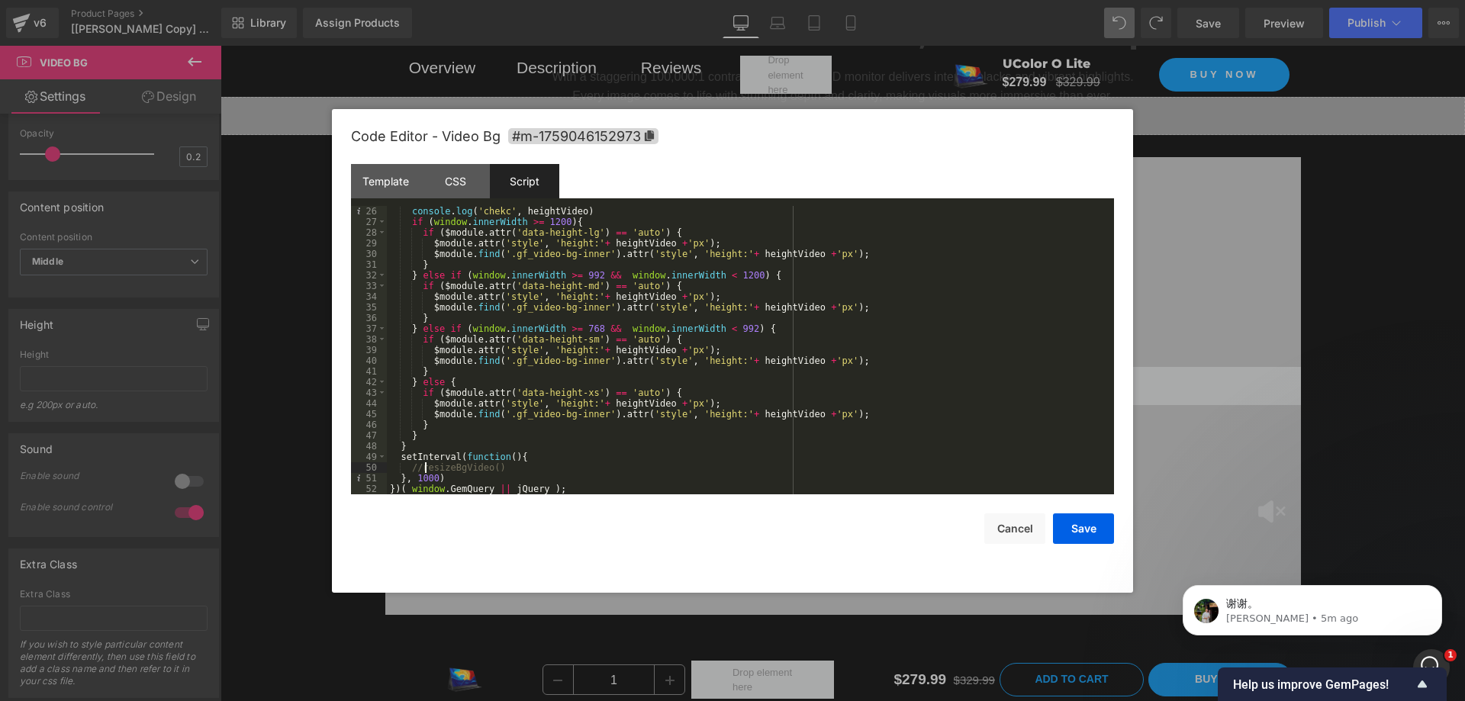
click at [424, 462] on div "console . log ( 'chekc' , heightVideo ) if ( window . innerWidth >= 1200 ) { if…" at bounding box center [747, 361] width 721 height 310
click at [1090, 521] on button "Save" at bounding box center [1083, 529] width 61 height 31
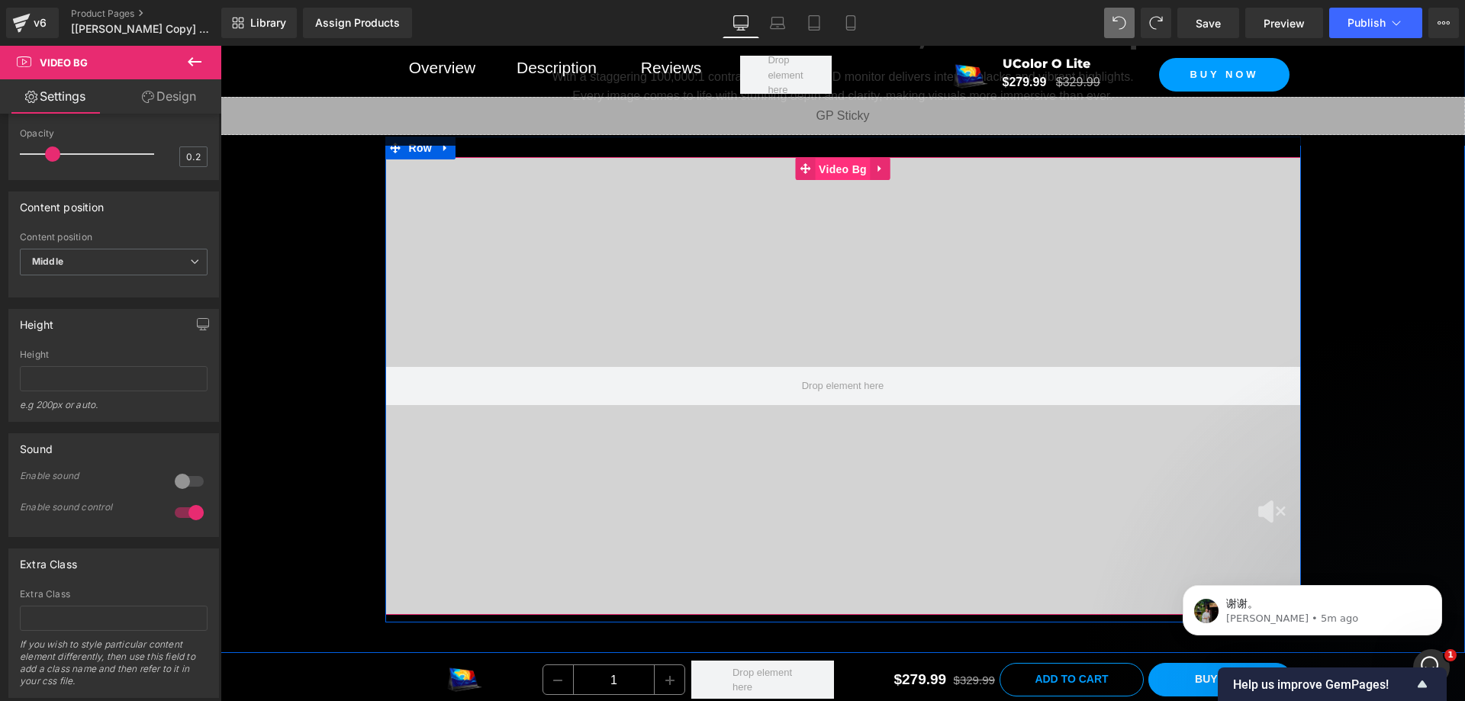
click at [823, 181] on span "Video Bg" at bounding box center [843, 169] width 56 height 23
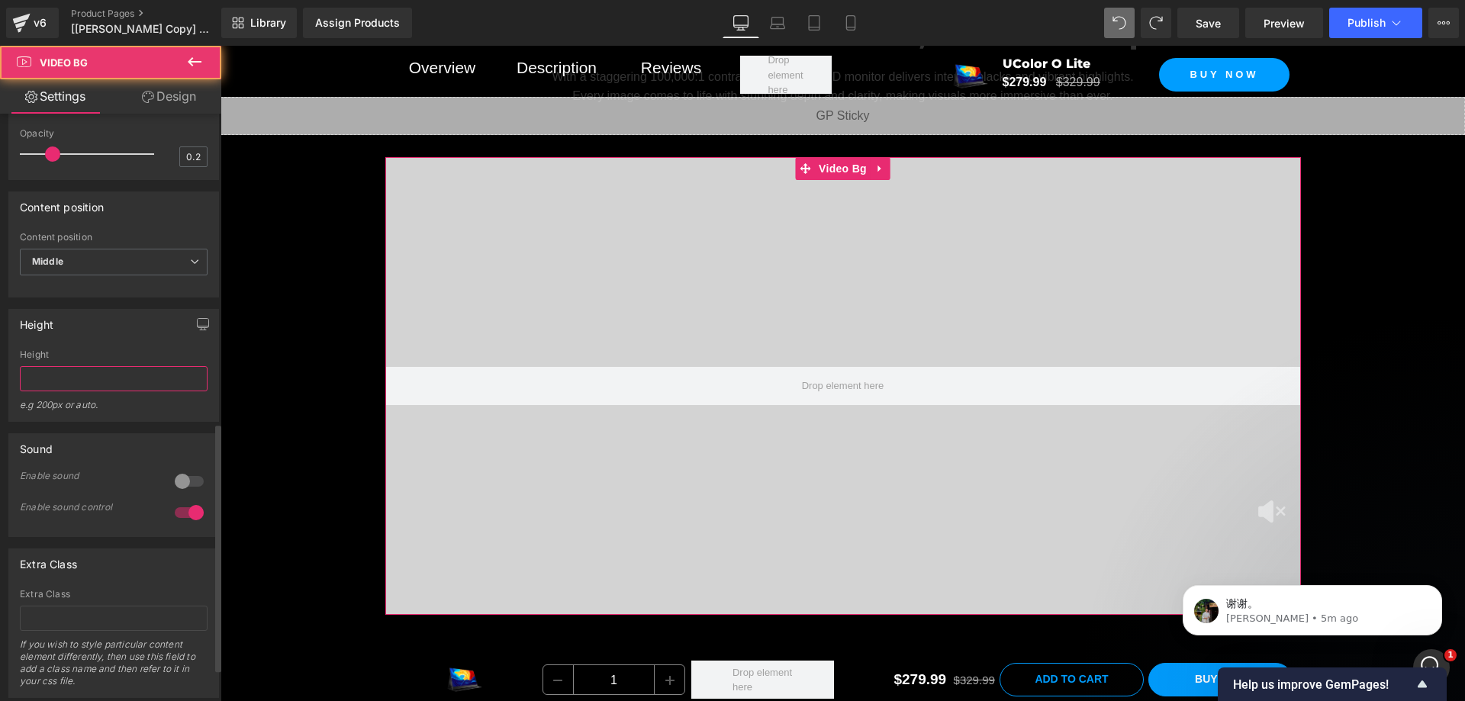
click at [69, 391] on input "text" at bounding box center [114, 378] width 188 height 25
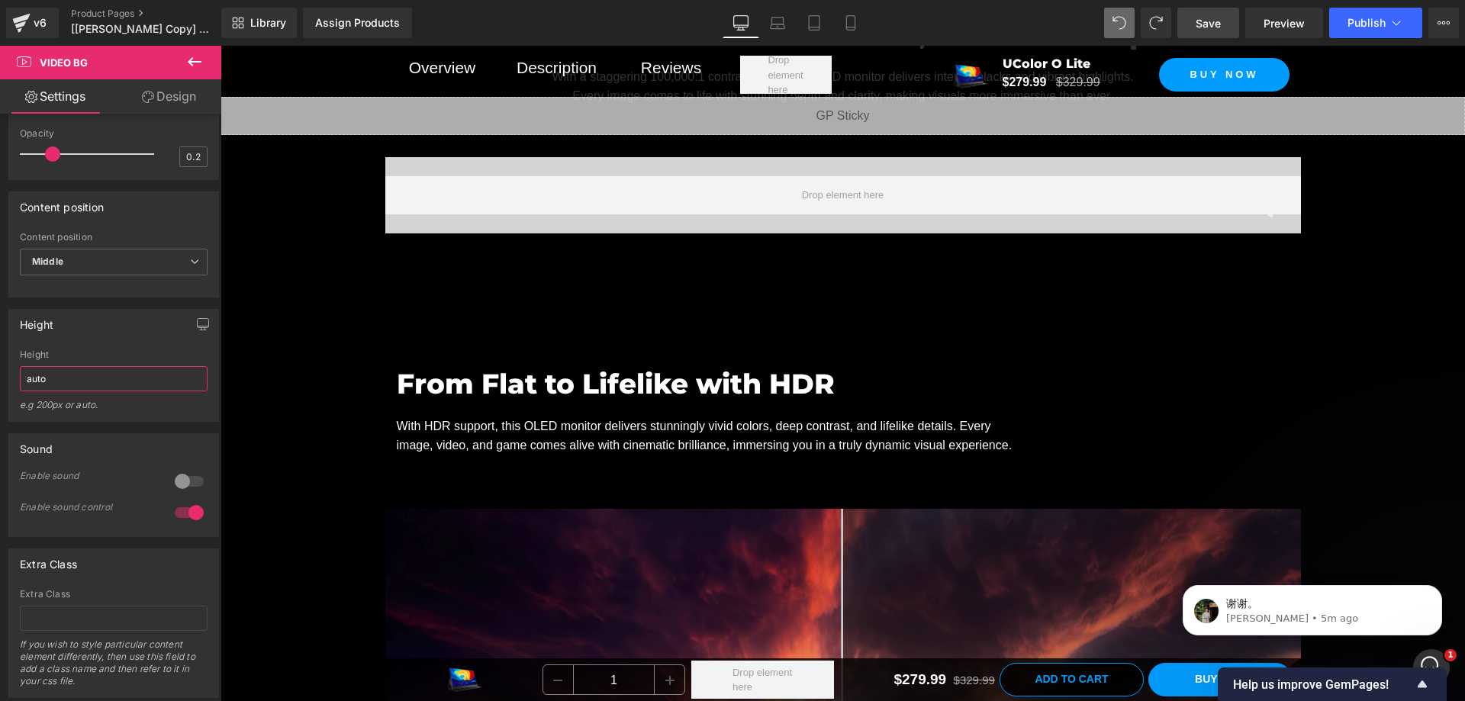
type input "auto"
click at [1214, 21] on span "Save" at bounding box center [1208, 23] width 25 height 16
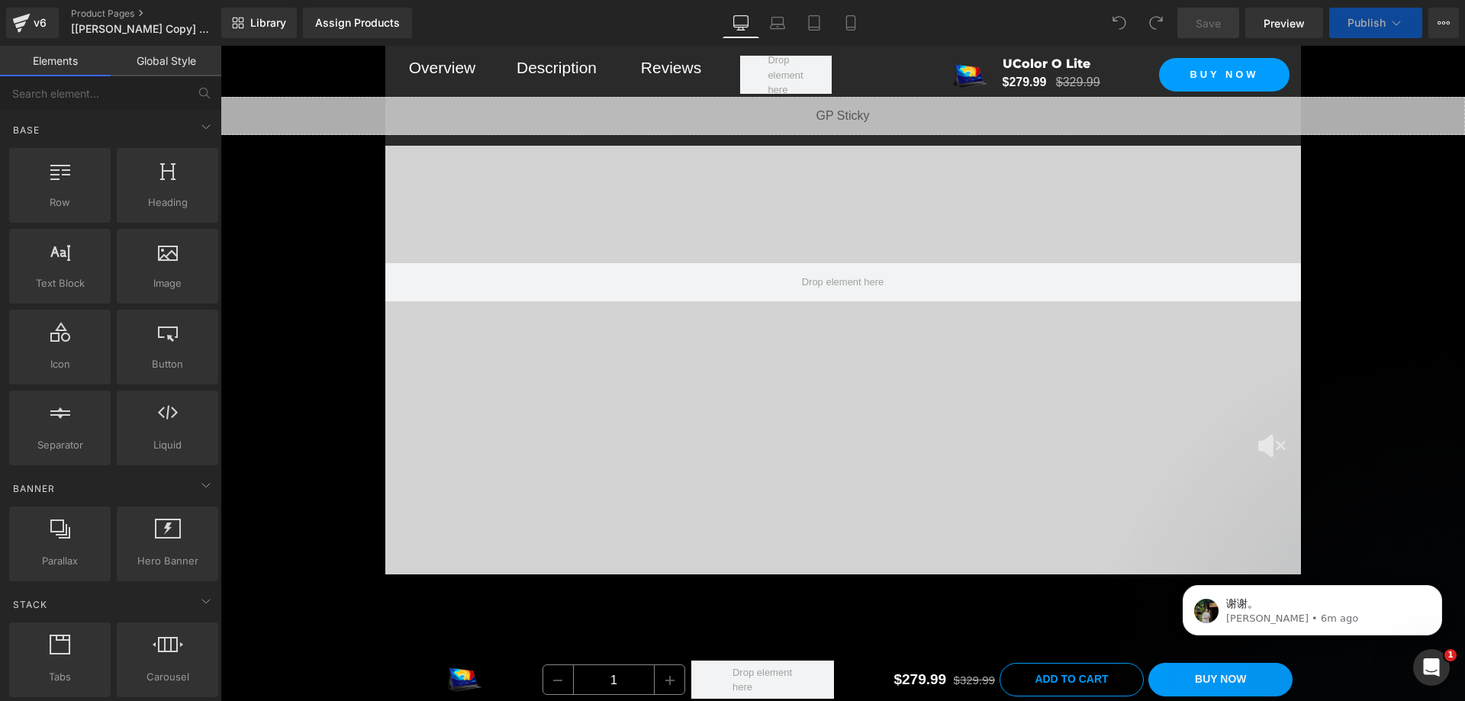
scroll to position [2761, 0]
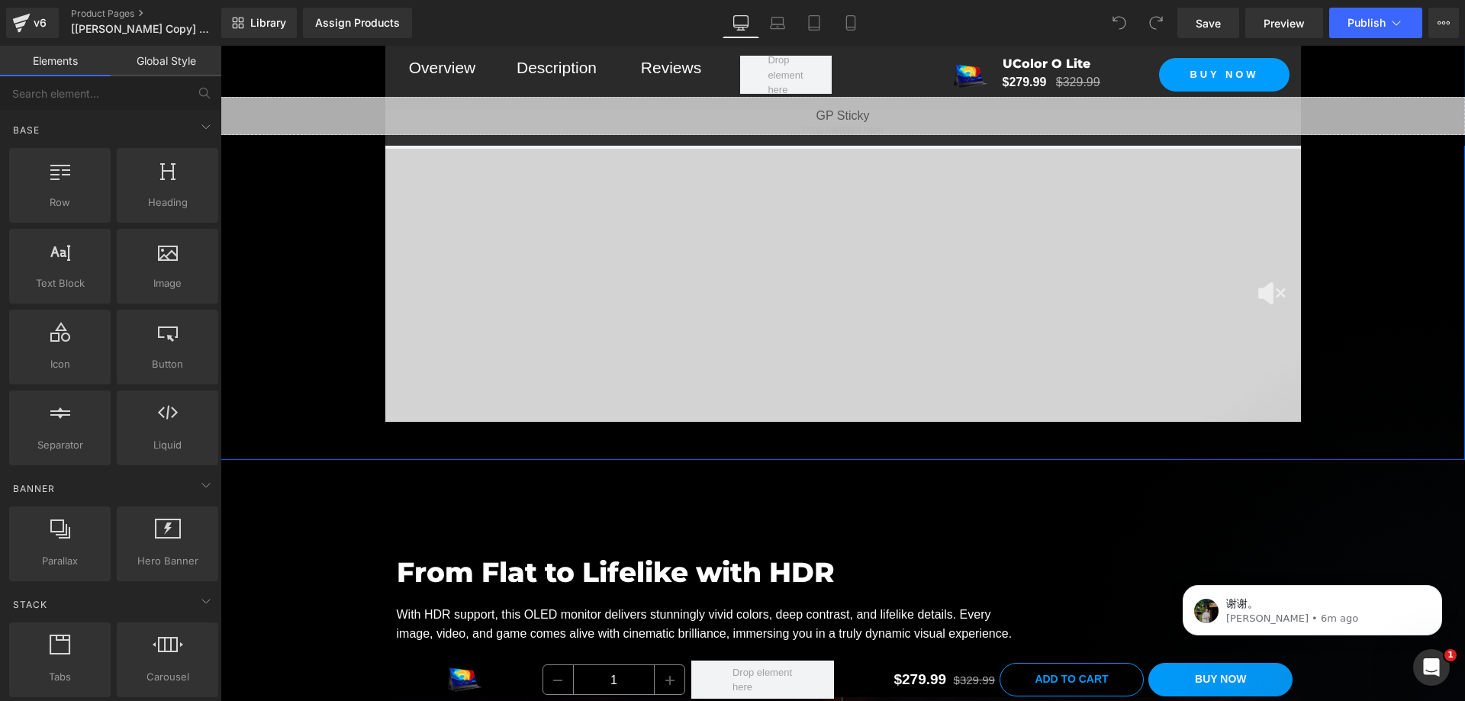
click at [317, 423] on div "Professional-Grade Contrast, Incredible Depth Heading With a staggering 100,000…" at bounding box center [843, 46] width 1245 height 765
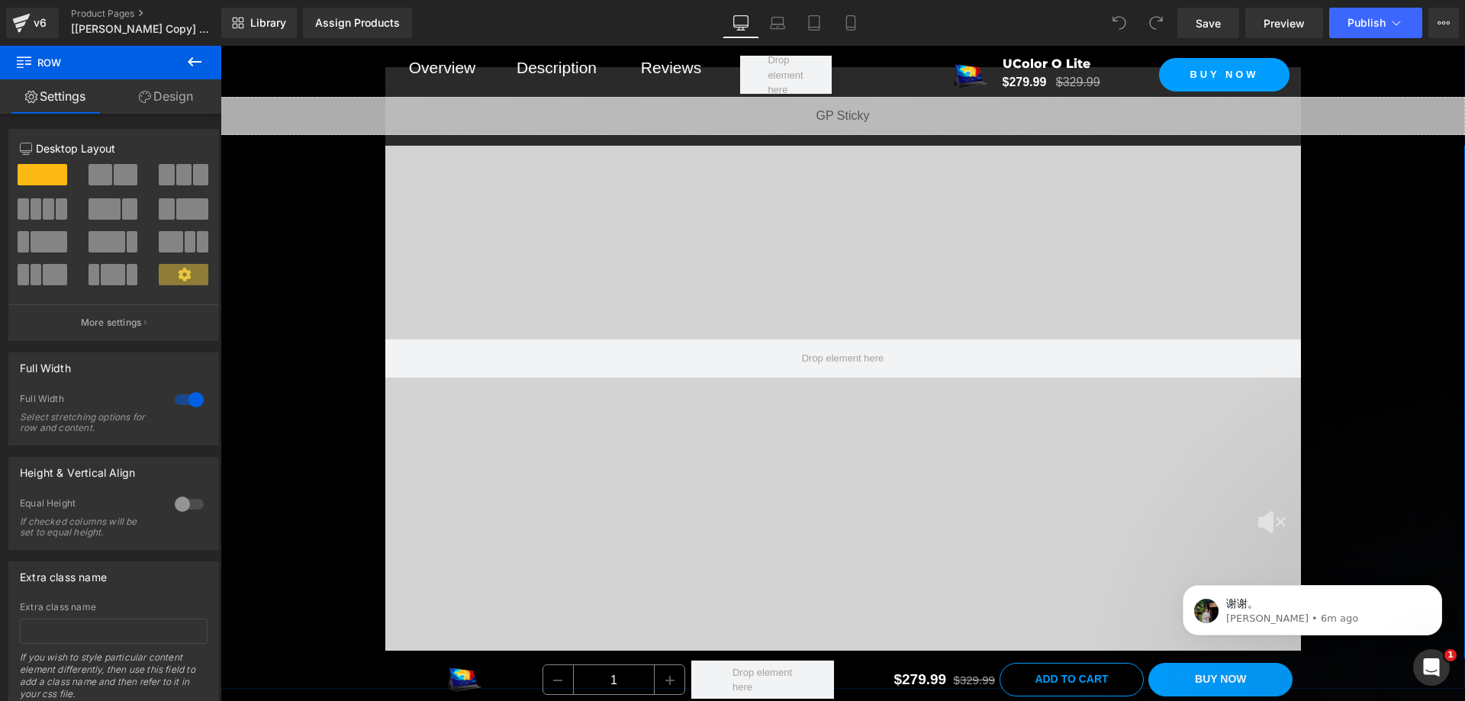
scroll to position [2456, 0]
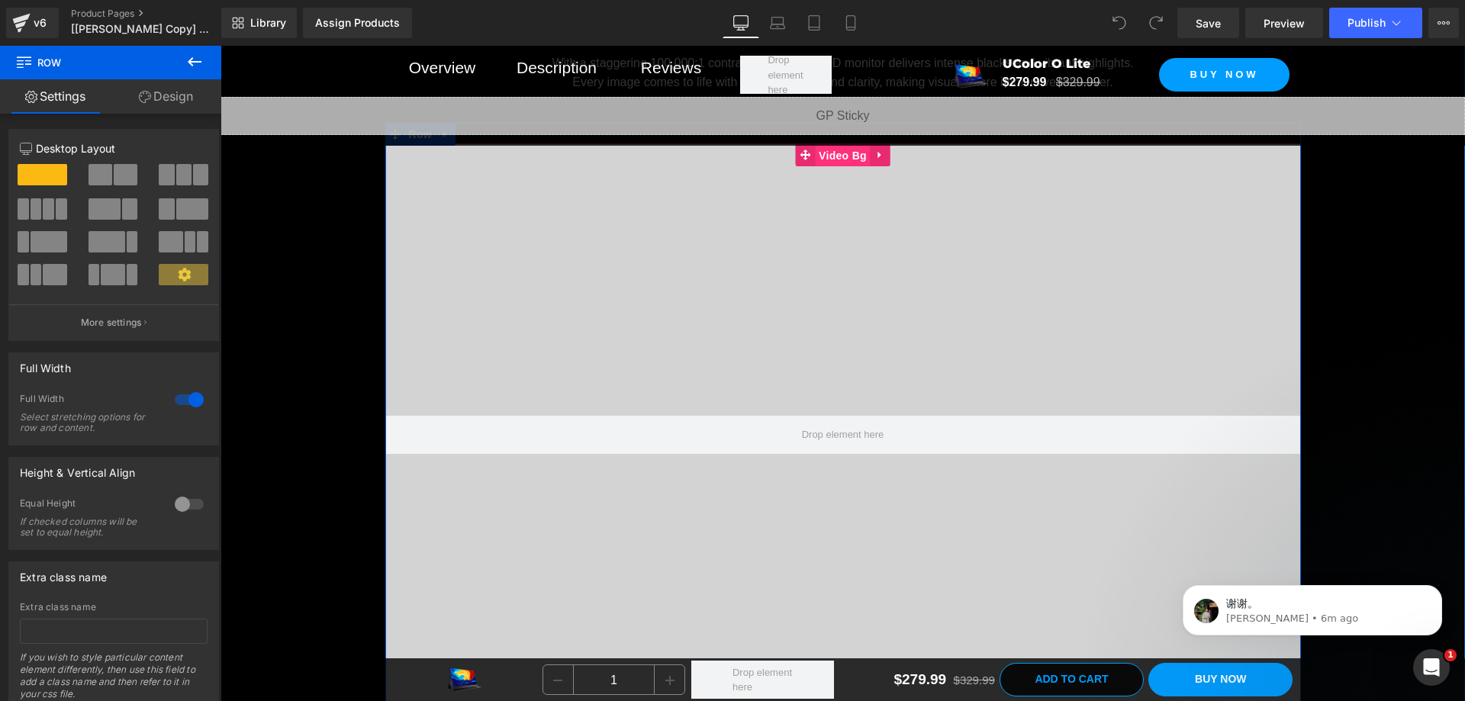
click at [833, 167] on span "Video Bg" at bounding box center [843, 155] width 56 height 23
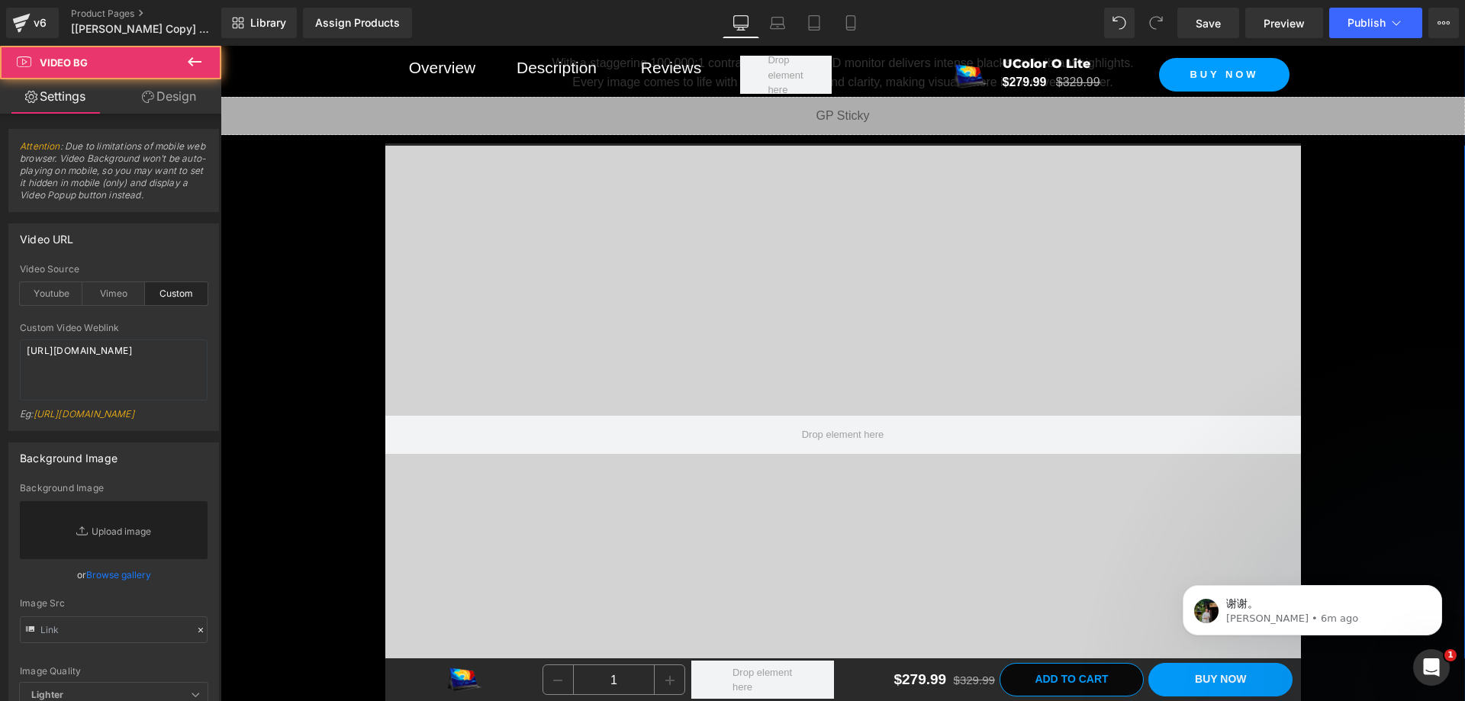
scroll to position [2761, 0]
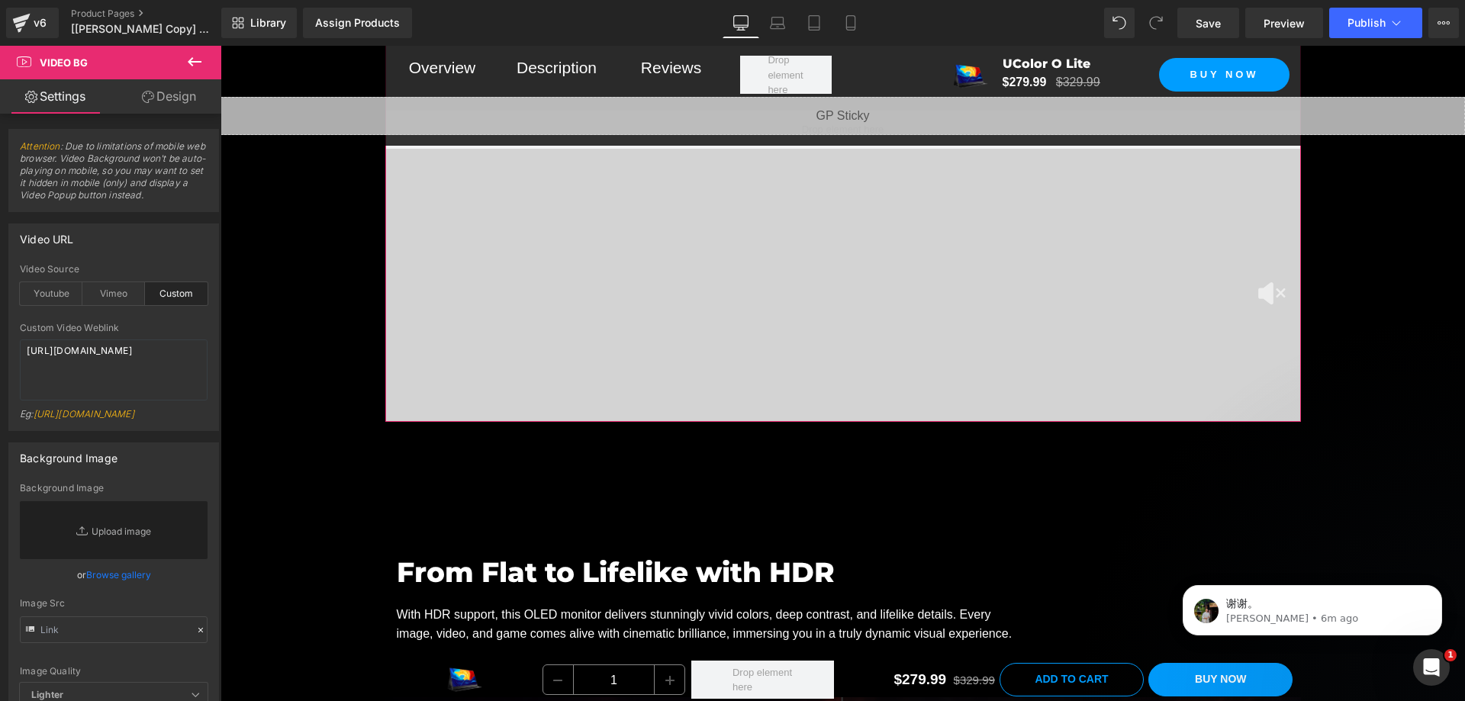
click at [151, 100] on icon at bounding box center [148, 97] width 12 height 12
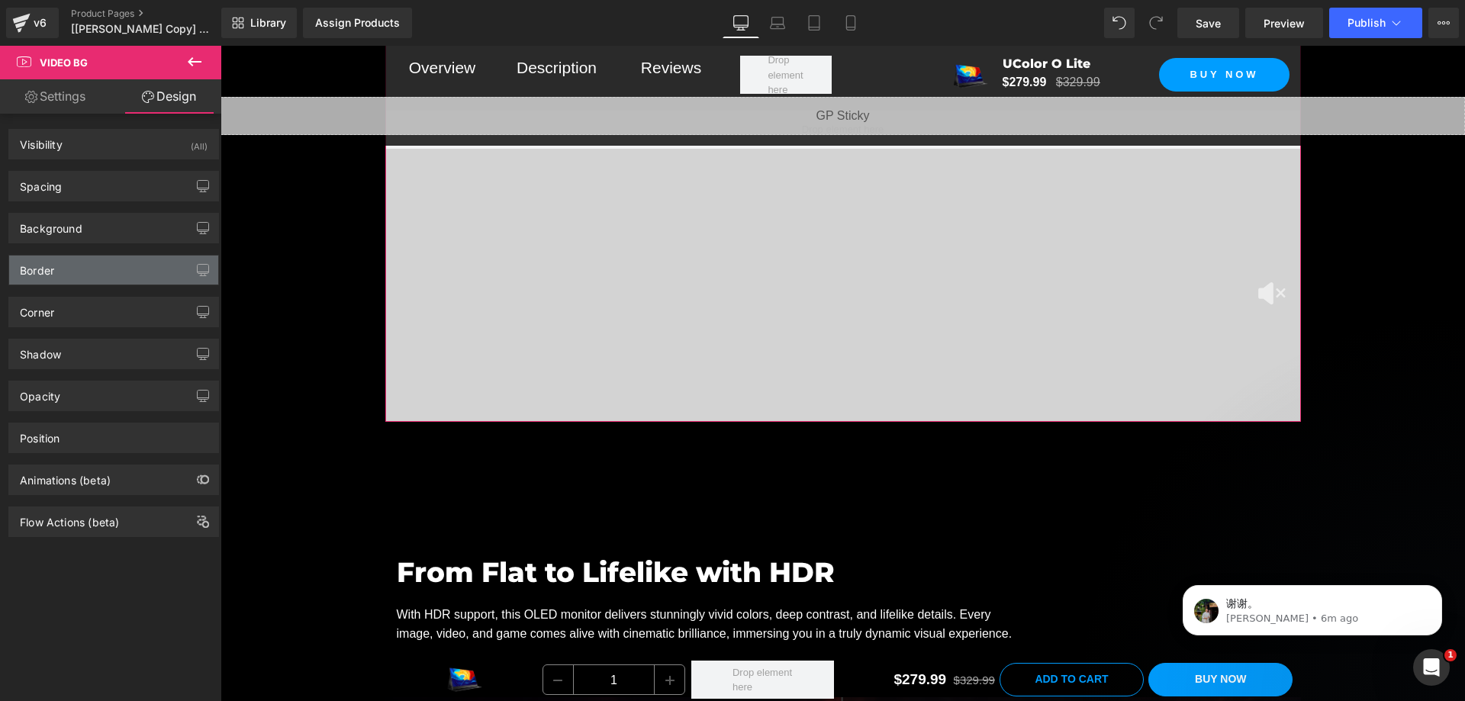
click at [79, 282] on div "Border" at bounding box center [113, 270] width 209 height 29
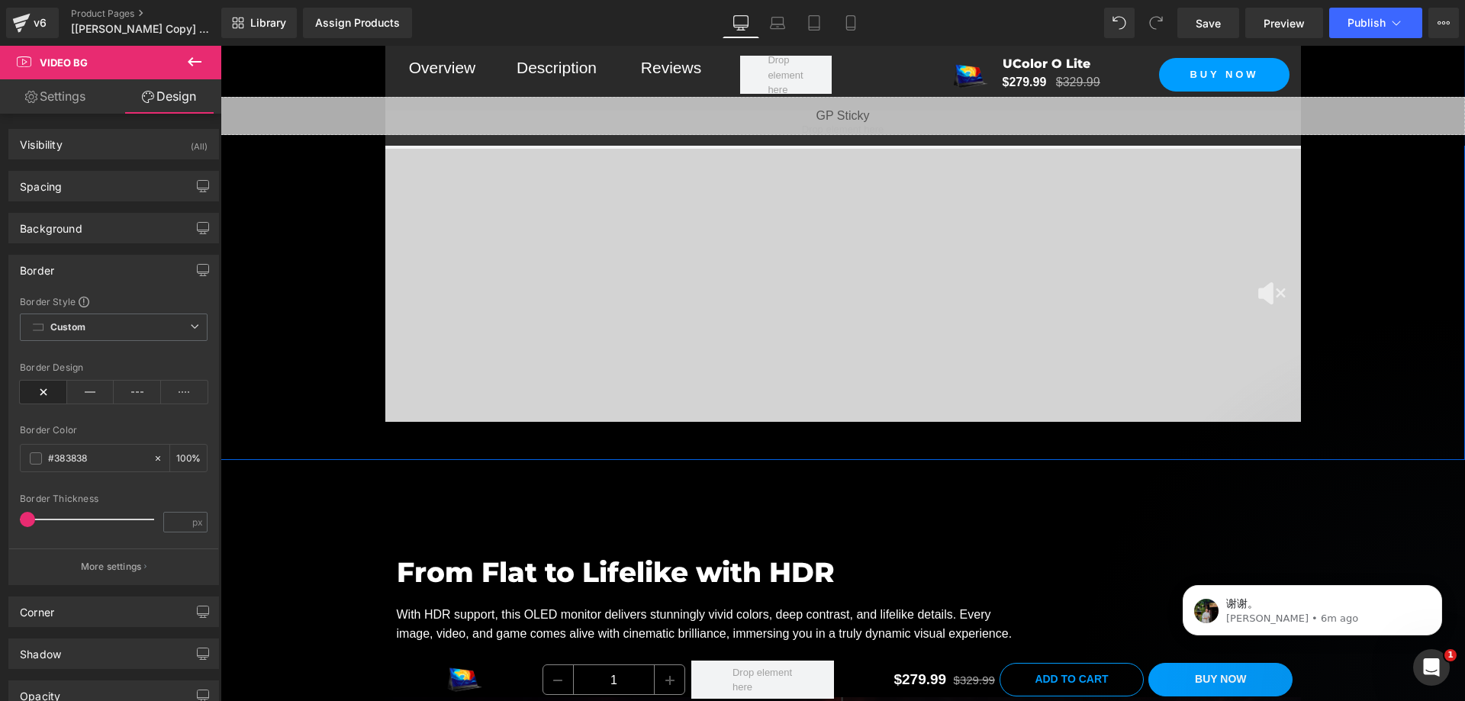
click at [320, 357] on div "Professional-Grade Contrast, Incredible Depth Heading With a staggering 100,000…" at bounding box center [843, 46] width 1245 height 765
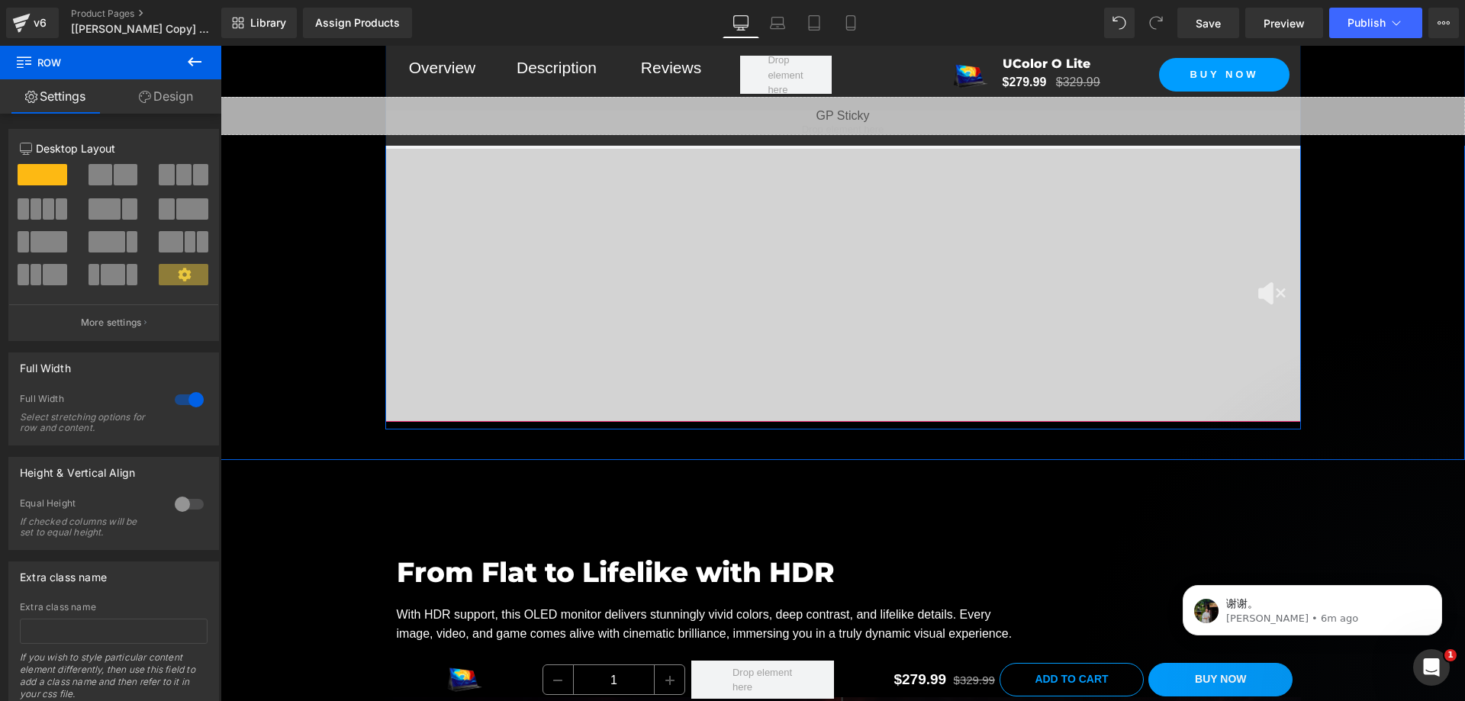
scroll to position [2456, 0]
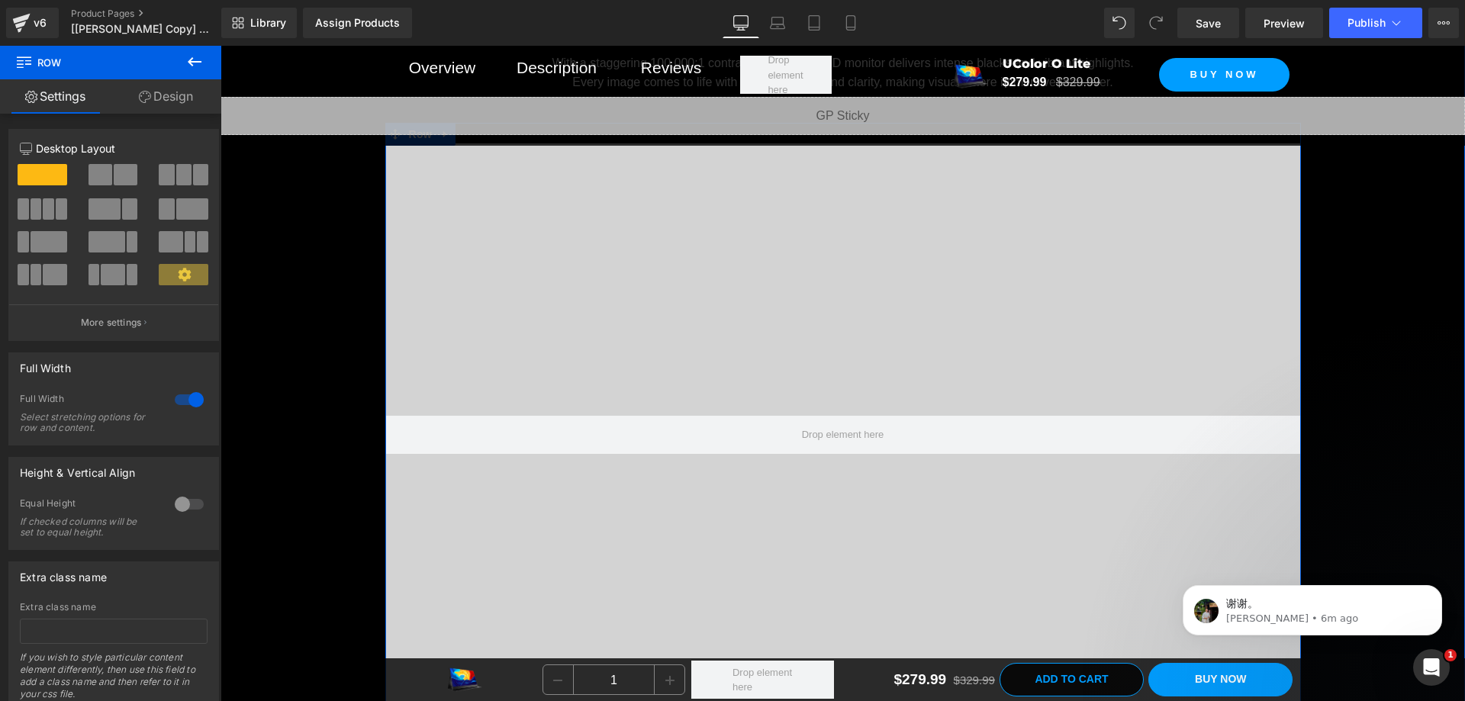
click at [414, 146] on span "Row" at bounding box center [420, 134] width 31 height 23
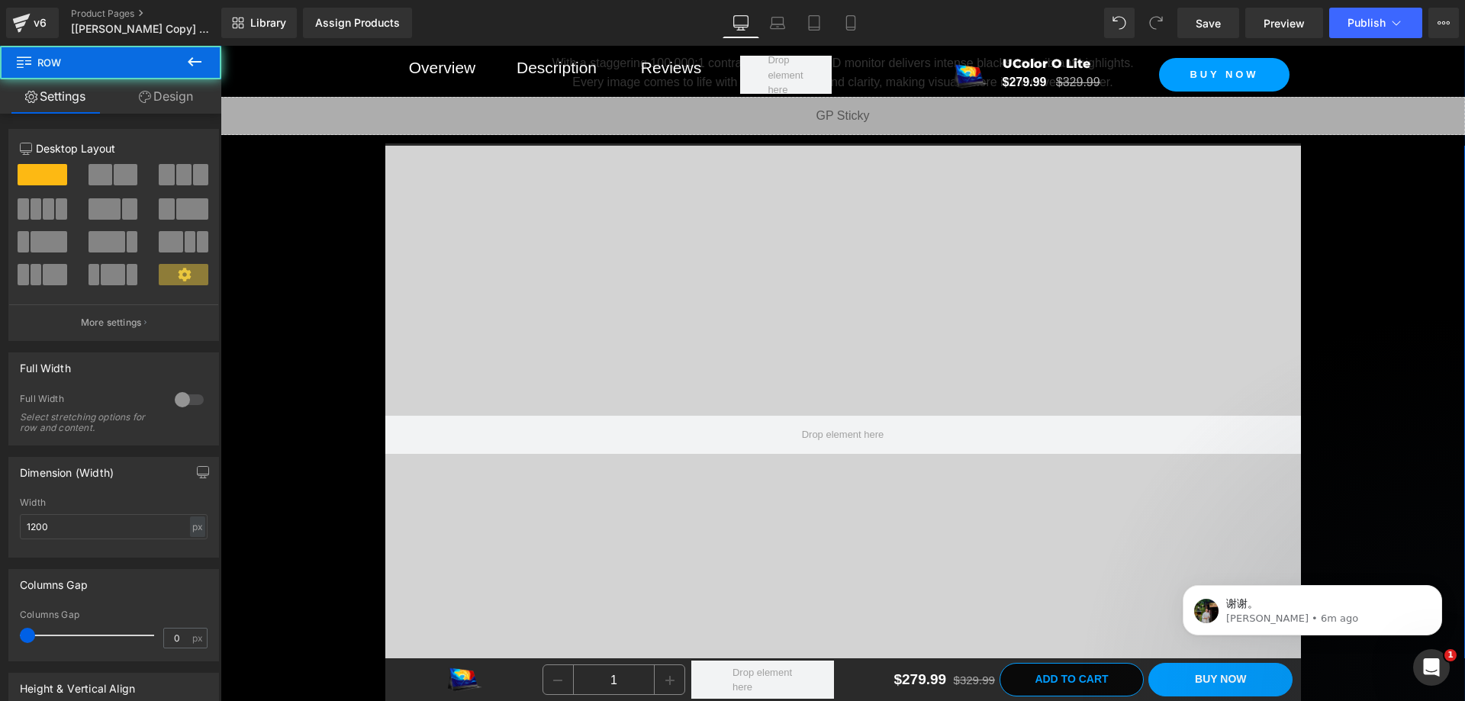
scroll to position [2684, 0]
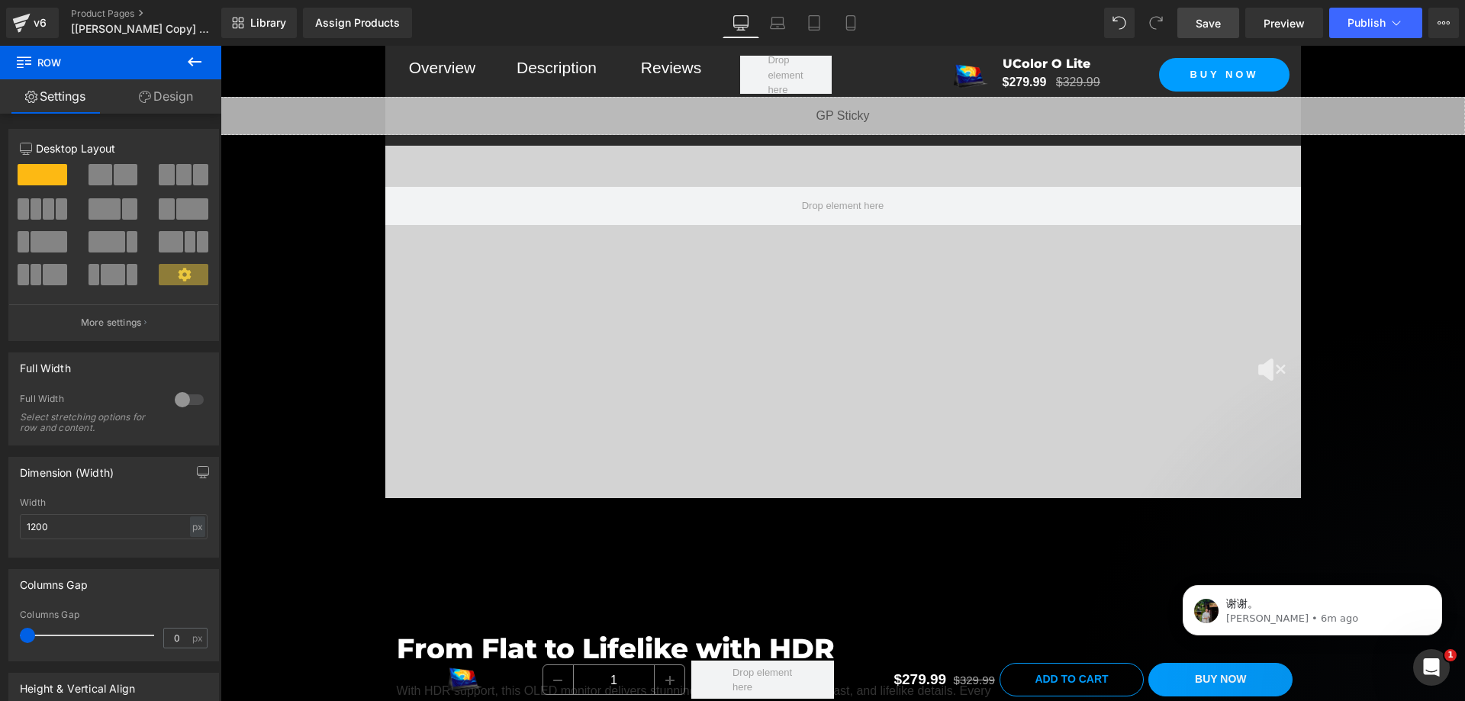
drag, startPoint x: 1224, startPoint y: 19, endPoint x: 642, endPoint y: 172, distance: 602.1
click at [1224, 19] on link "Save" at bounding box center [1208, 23] width 62 height 31
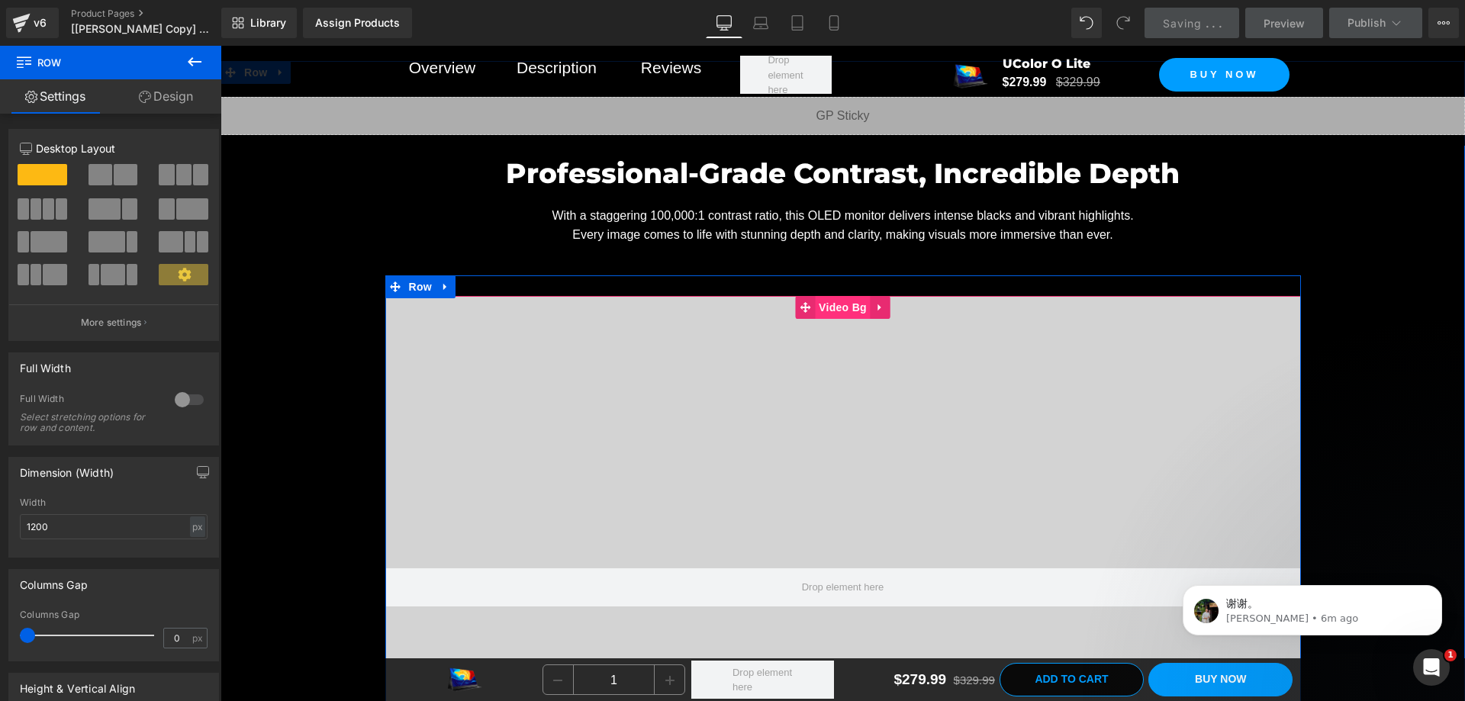
click at [851, 319] on span "Video Bg" at bounding box center [843, 307] width 56 height 23
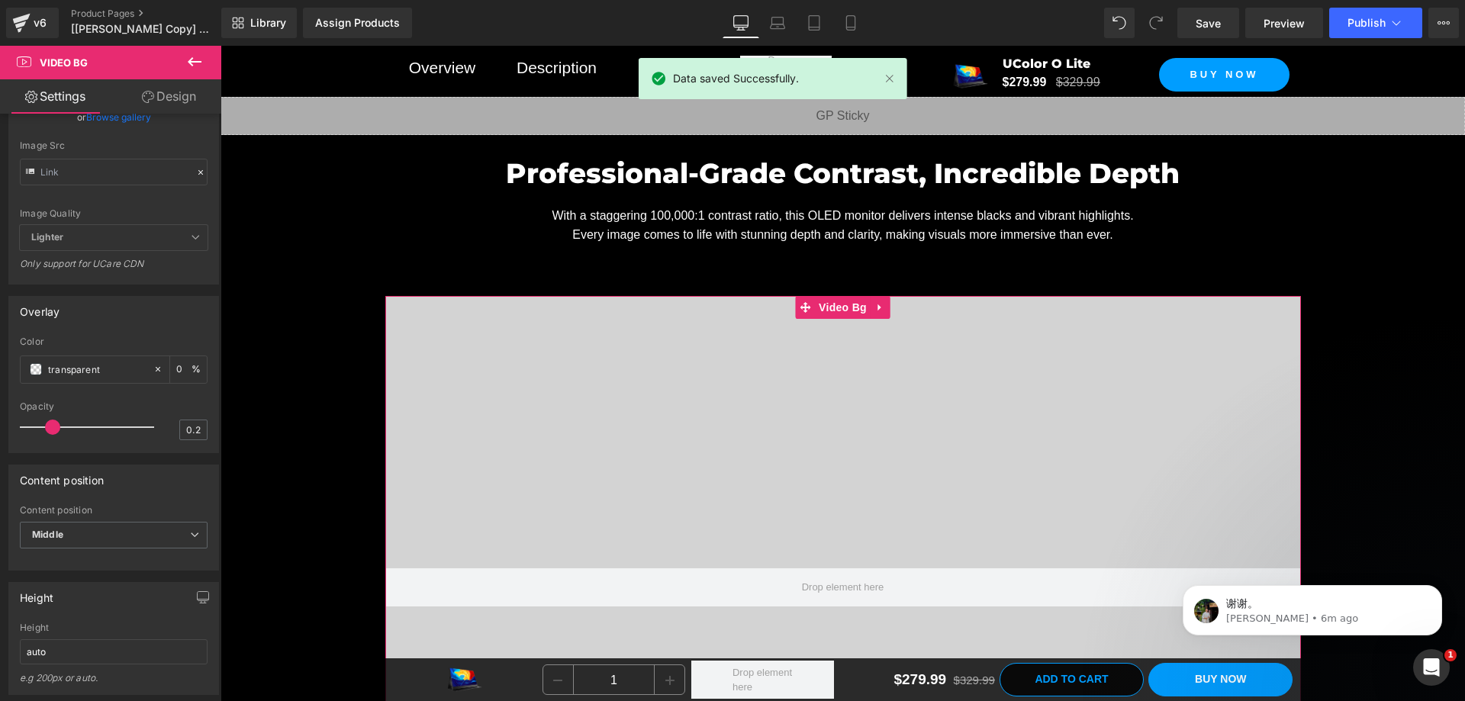
scroll to position [610, 0]
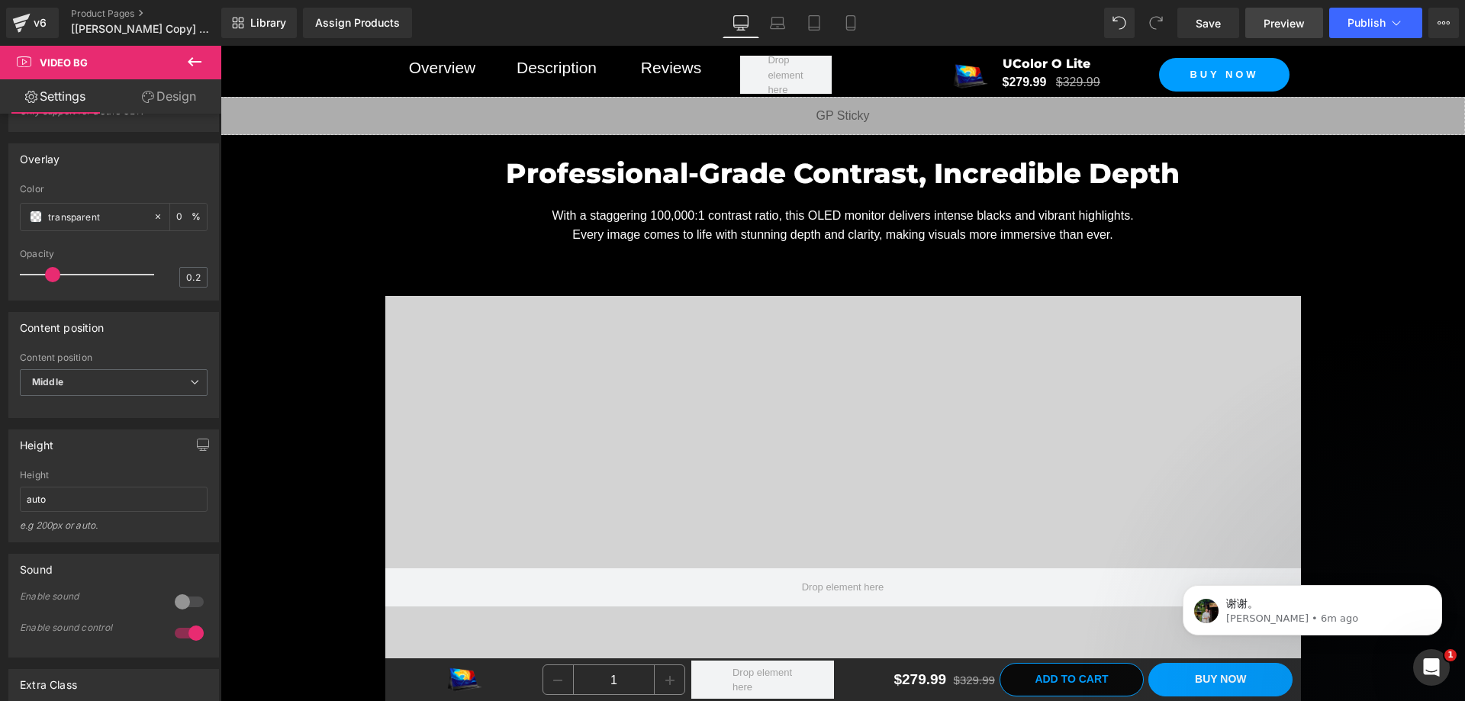
click at [1260, 15] on link "Preview" at bounding box center [1284, 23] width 78 height 31
click at [339, 282] on div "Professional-Grade Contrast, Incredible Depth Heading With a staggering 100,000…" at bounding box center [843, 504] width 1245 height 765
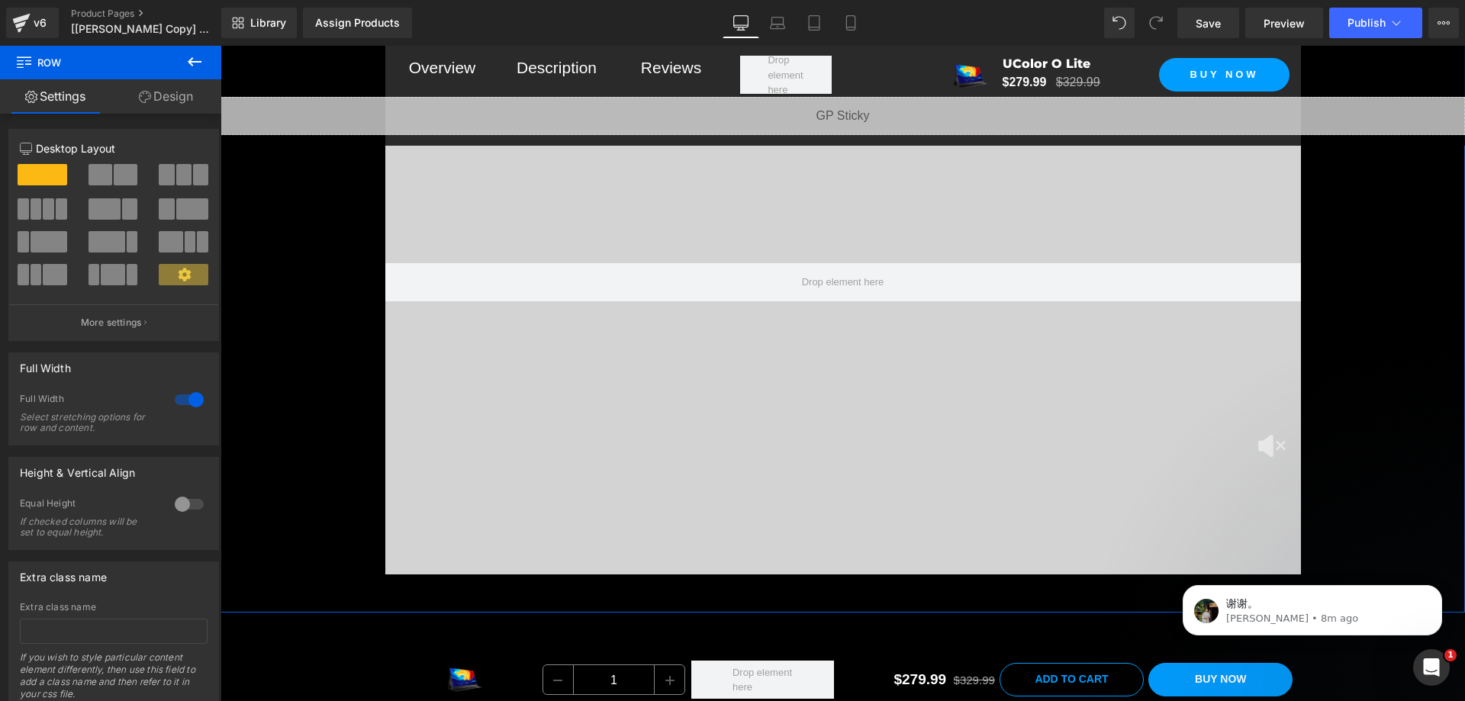
scroll to position [2456, 0]
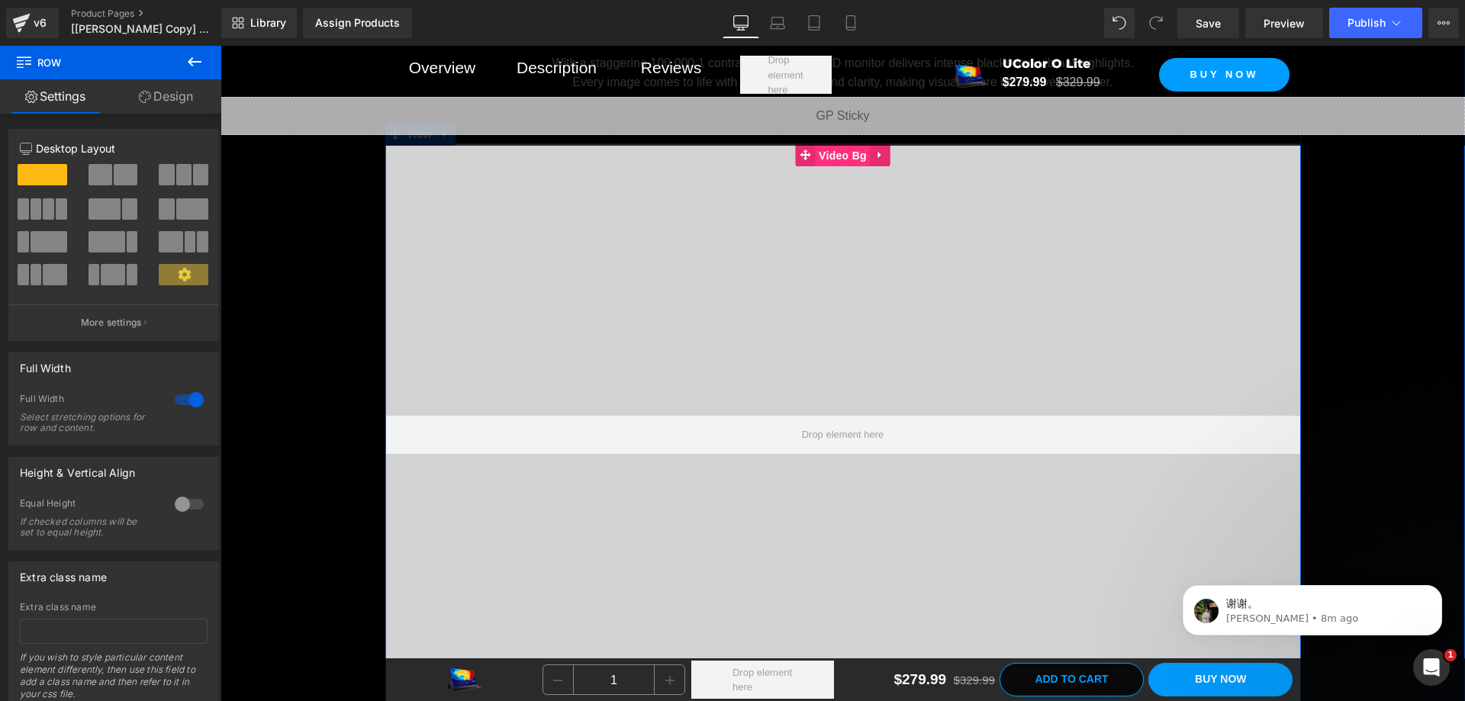
click at [815, 167] on span "Video Bg" at bounding box center [843, 155] width 56 height 23
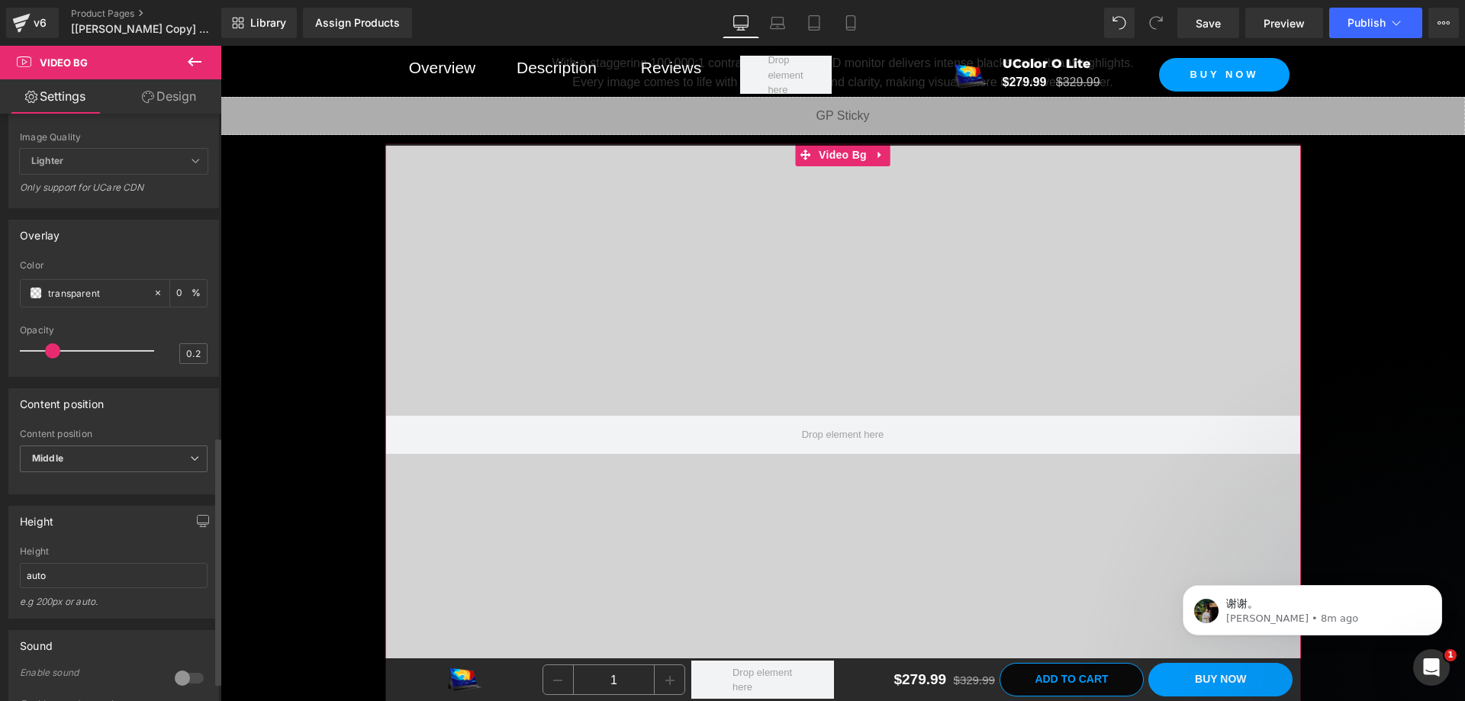
scroll to position [763, 0]
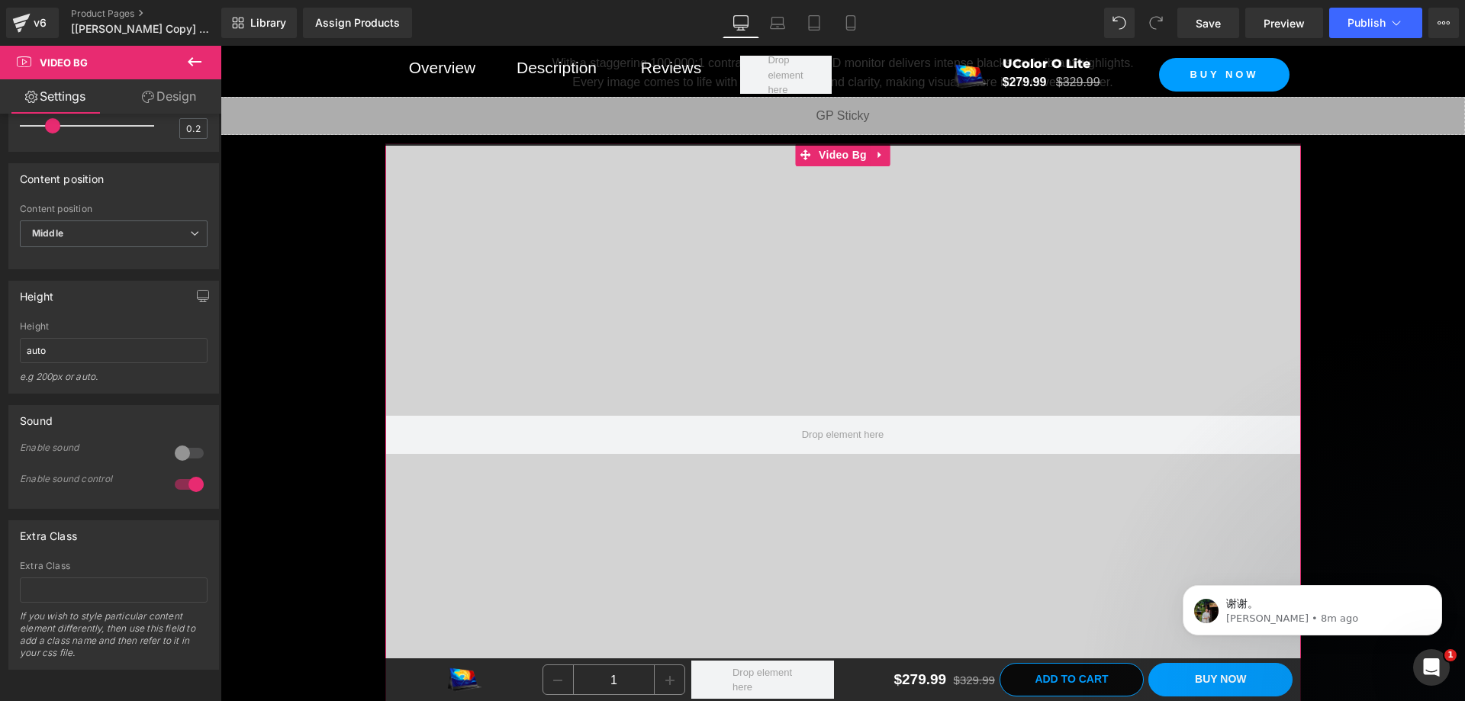
click at [163, 108] on link "Design" at bounding box center [169, 96] width 111 height 34
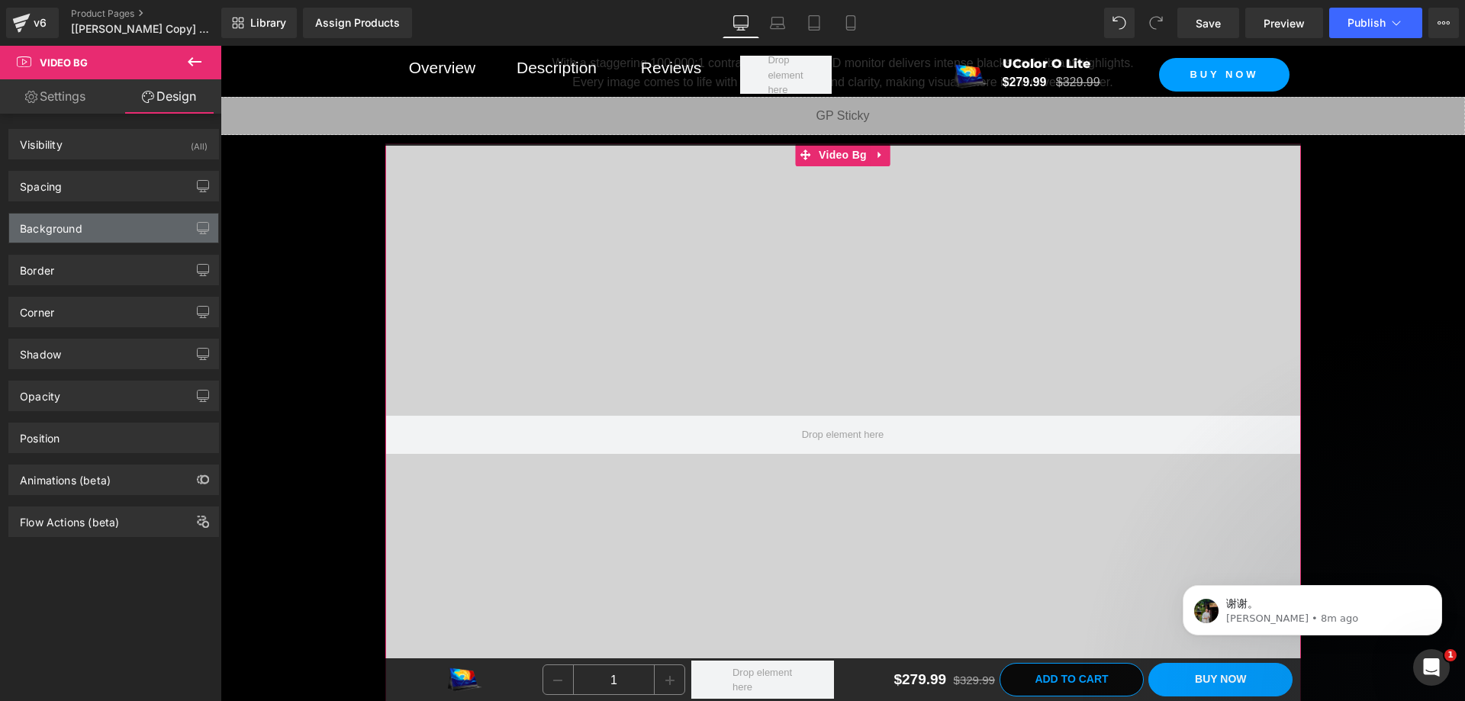
click at [94, 231] on div "Background" at bounding box center [113, 228] width 209 height 29
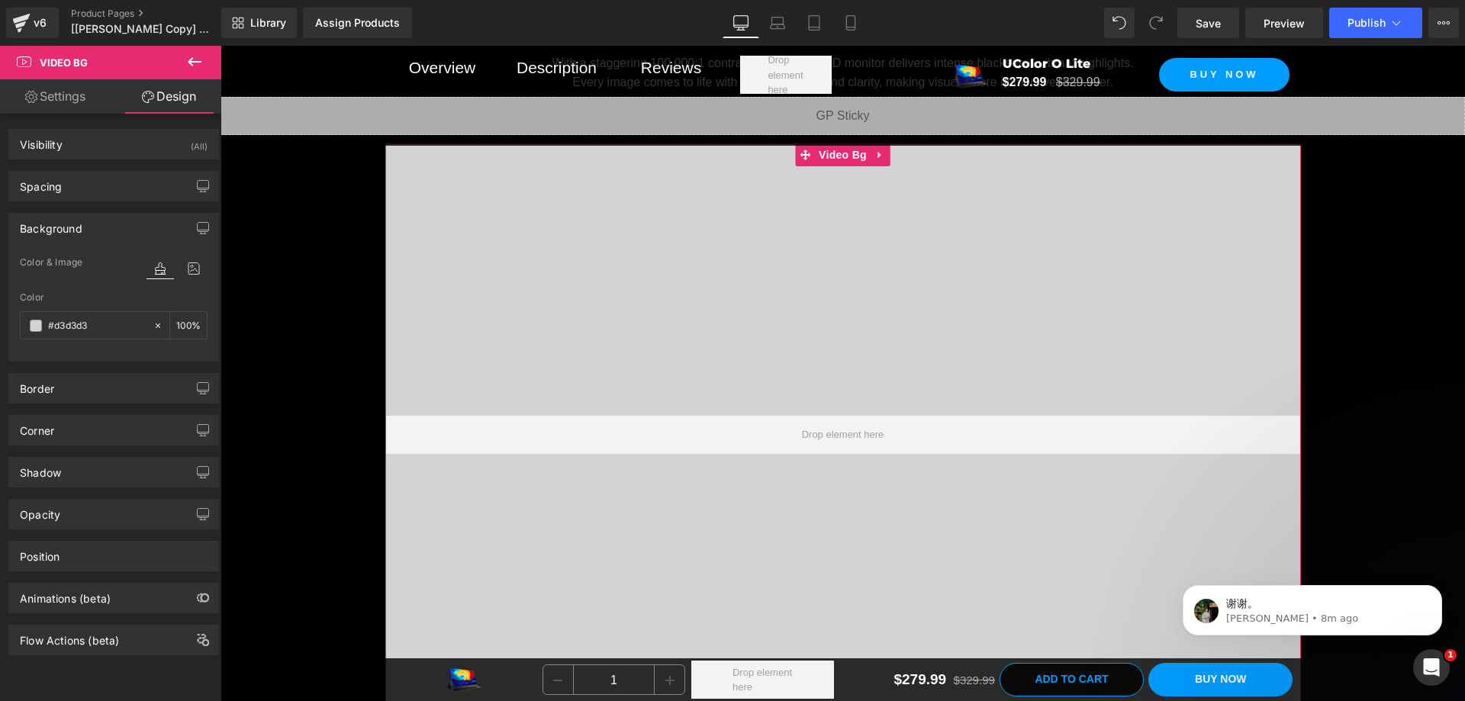
click at [94, 231] on div "Background" at bounding box center [113, 228] width 209 height 29
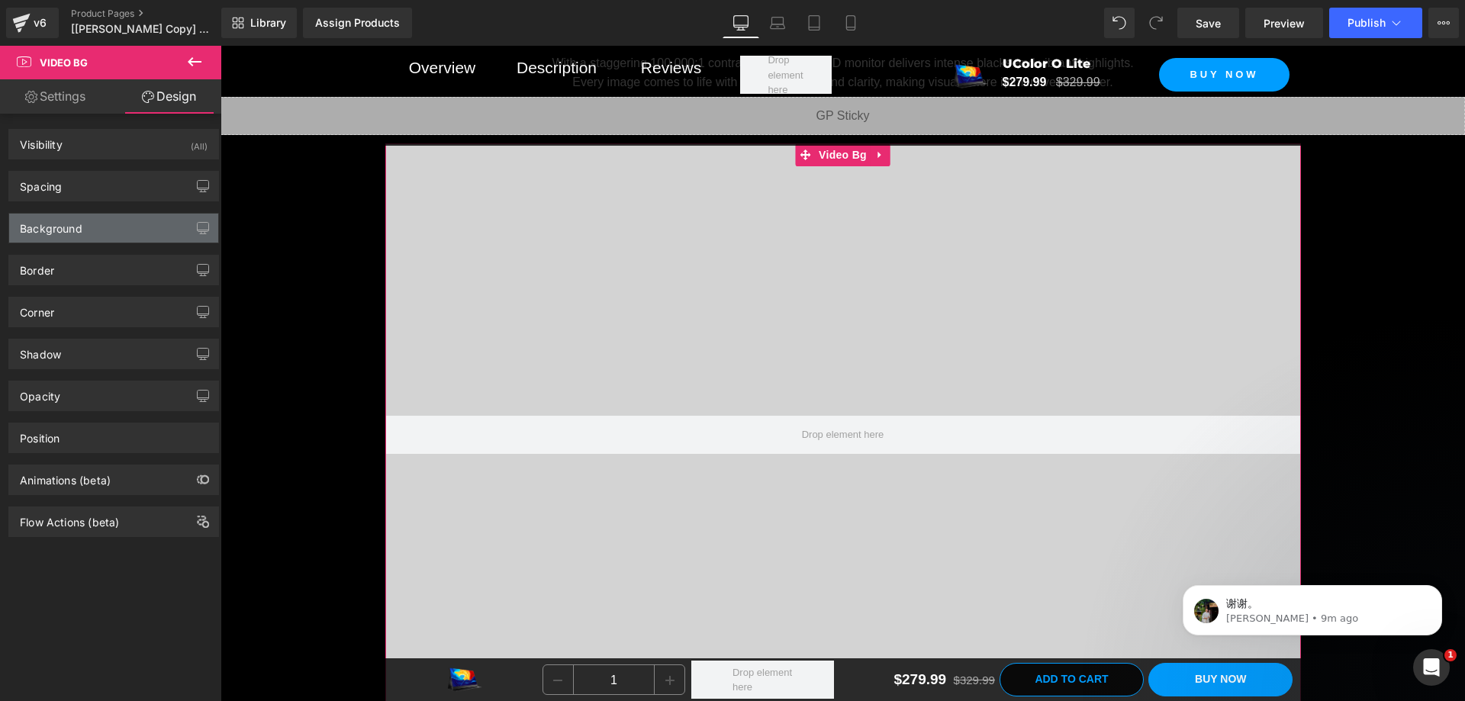
click at [79, 222] on div "Background" at bounding box center [51, 224] width 63 height 21
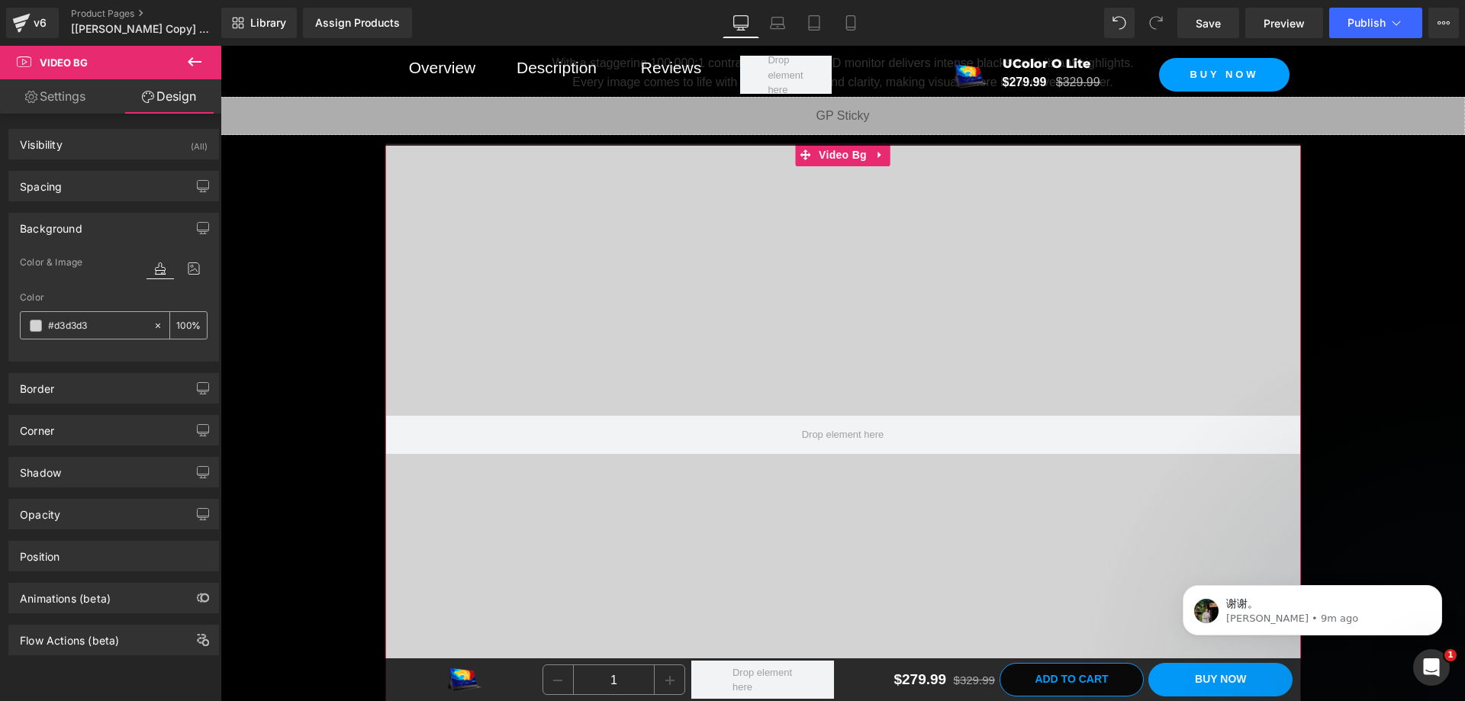
click at [101, 324] on input "text" at bounding box center [97, 325] width 98 height 17
type input "#d3d3d3"
click at [288, 343] on div "Professional-Grade Contrast, Incredible Depth Heading With a staggering 100,000…" at bounding box center [843, 351] width 1245 height 765
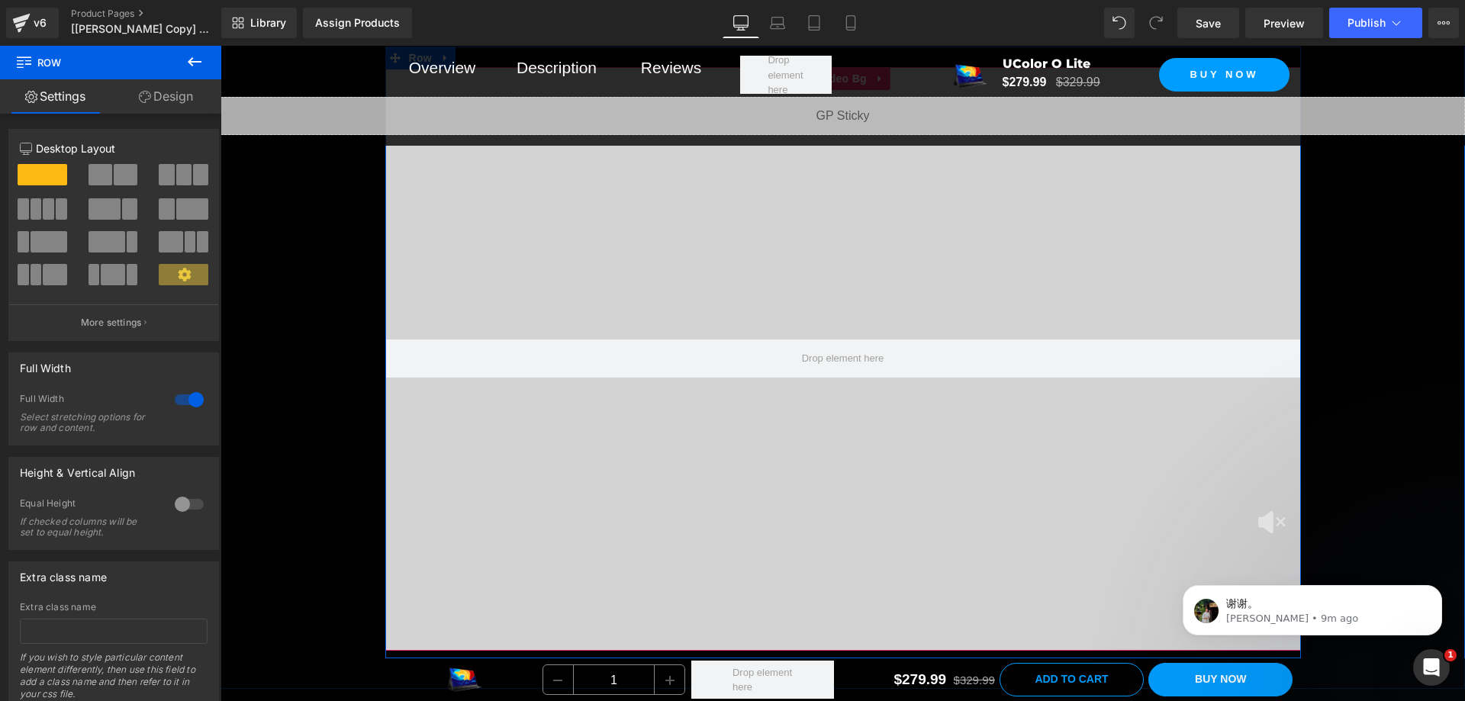
scroll to position [2379, 0]
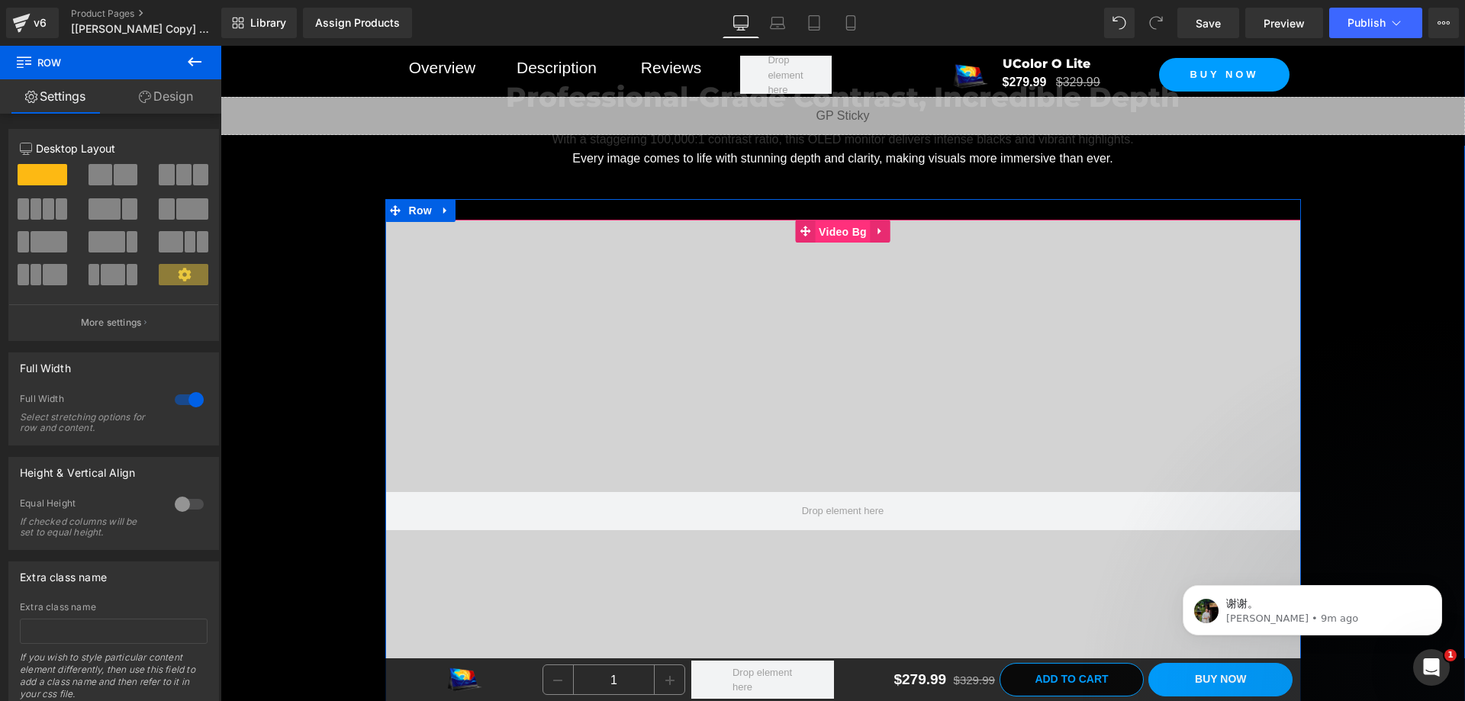
click at [815, 243] on span "Video Bg" at bounding box center [843, 232] width 56 height 23
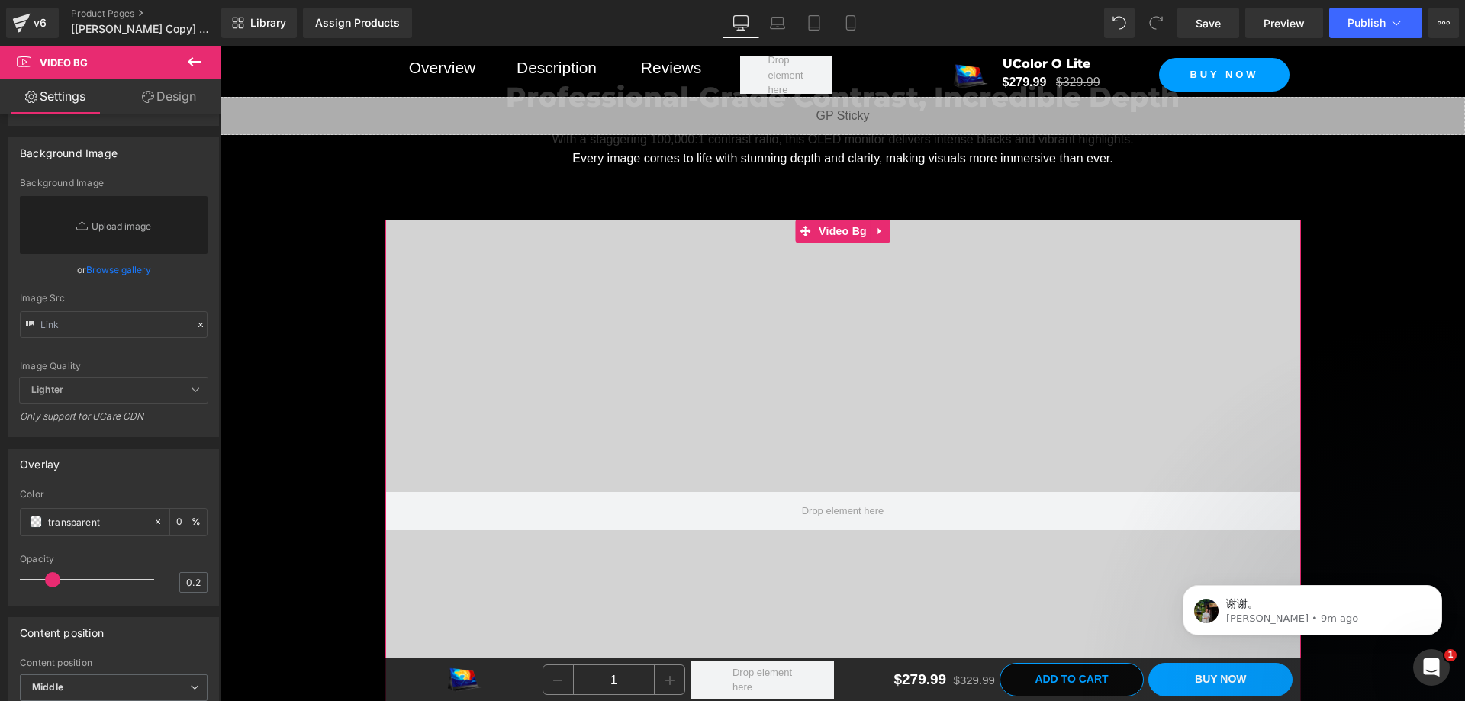
scroll to position [458, 0]
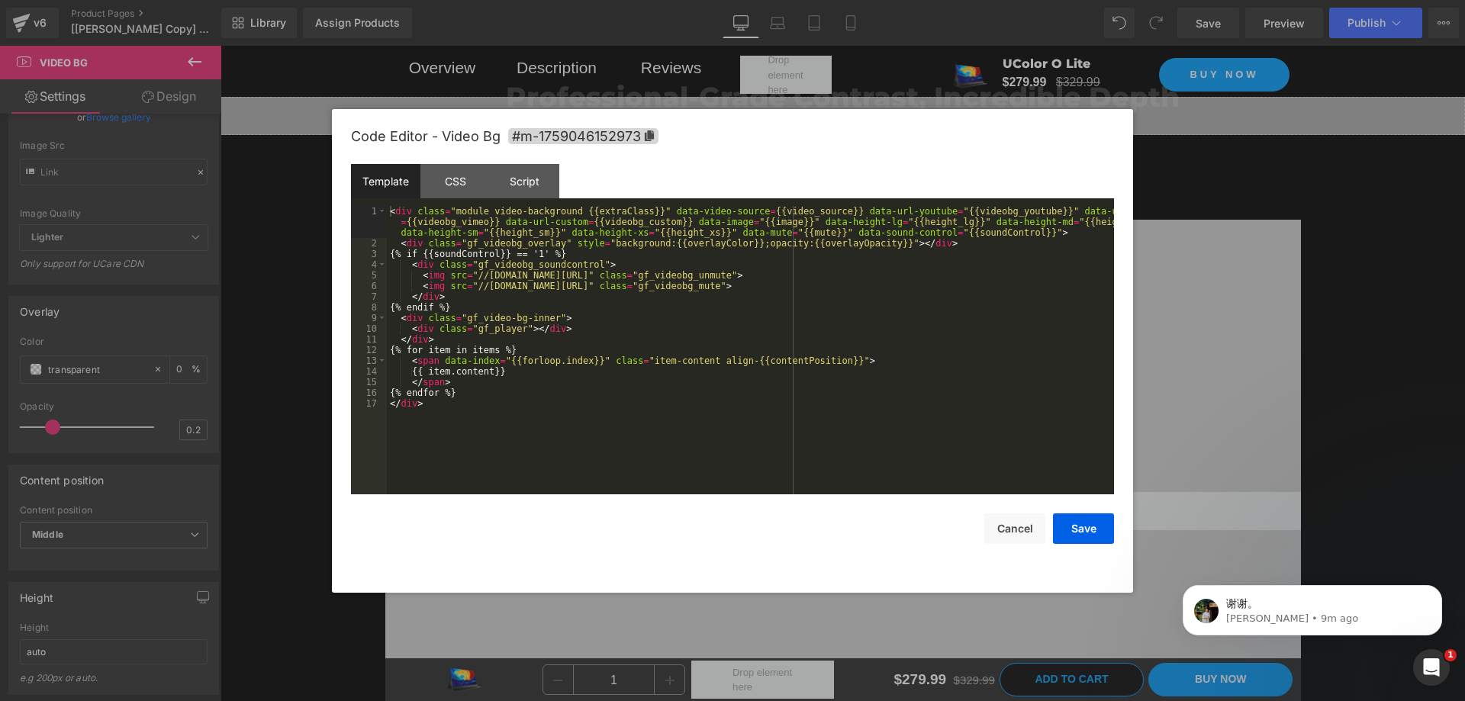
click at [789, 0] on div "Video Bg You are previewing how the will restyle your page. You can not edit El…" at bounding box center [732, 0] width 1465 height 0
click at [459, 179] on div "CSS" at bounding box center [454, 181] width 69 height 34
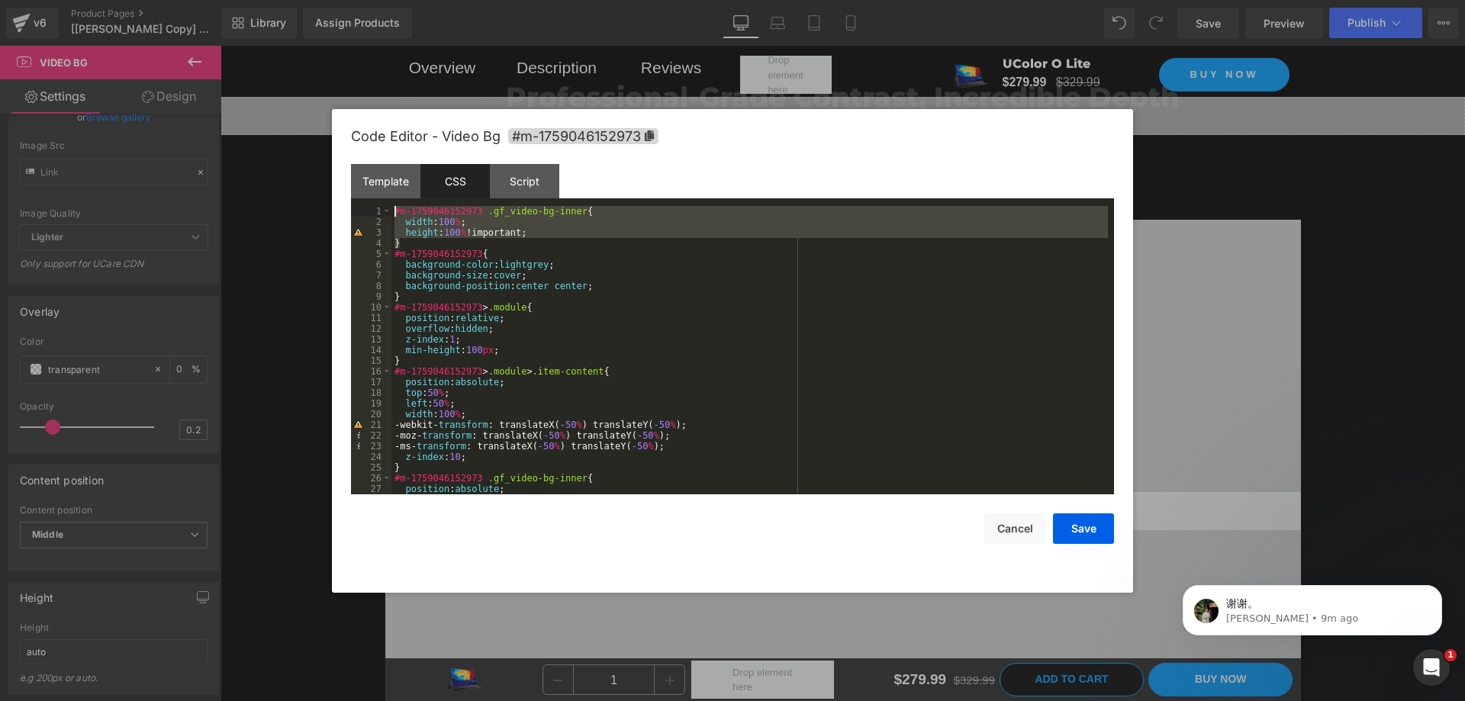
drag, startPoint x: 423, startPoint y: 240, endPoint x: 351, endPoint y: 211, distance: 77.7
click at [351, 211] on pre "1 2 3 4 5 6 7 8 9 10 11 12 13 14 15 16 17 18 19 20 21 22 23 24 25 26 27 28 #m-1…" at bounding box center [732, 350] width 763 height 288
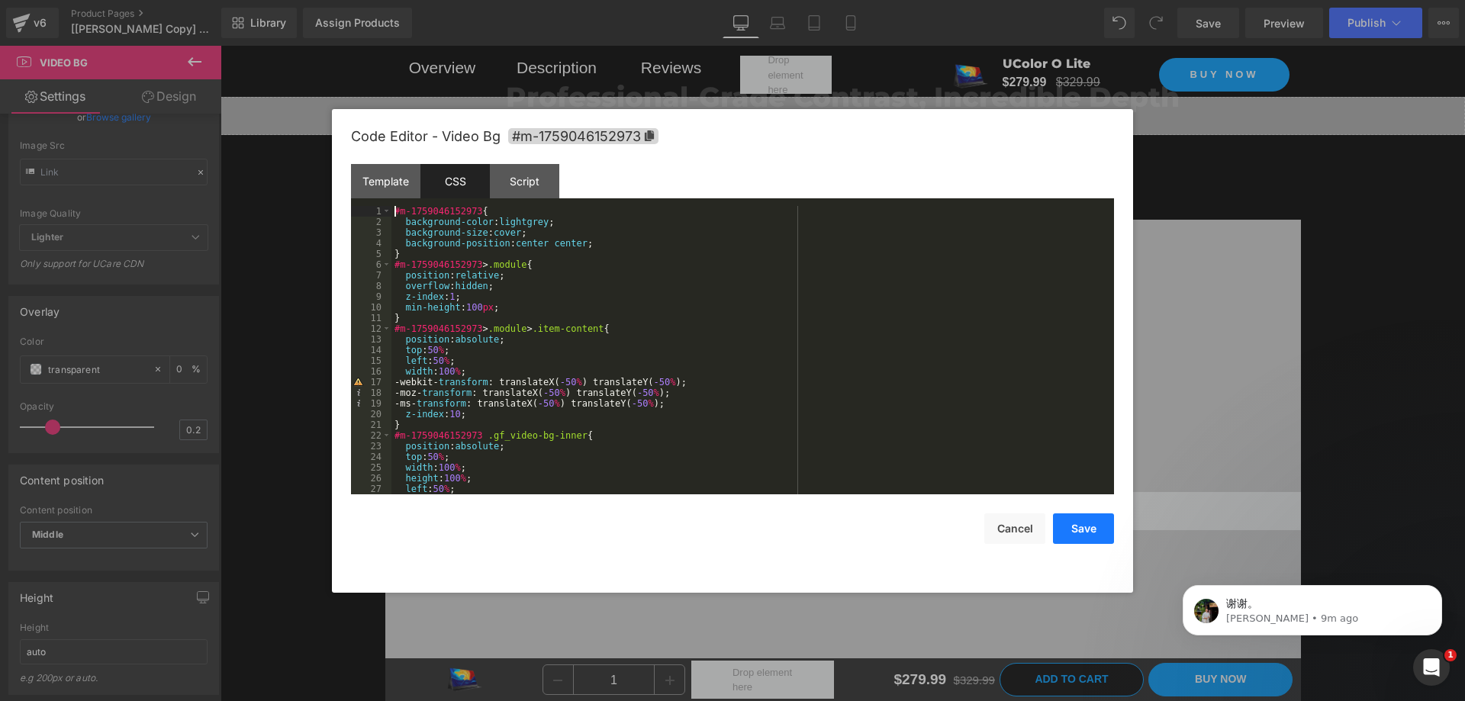
click at [1080, 531] on button "Save" at bounding box center [1083, 529] width 61 height 31
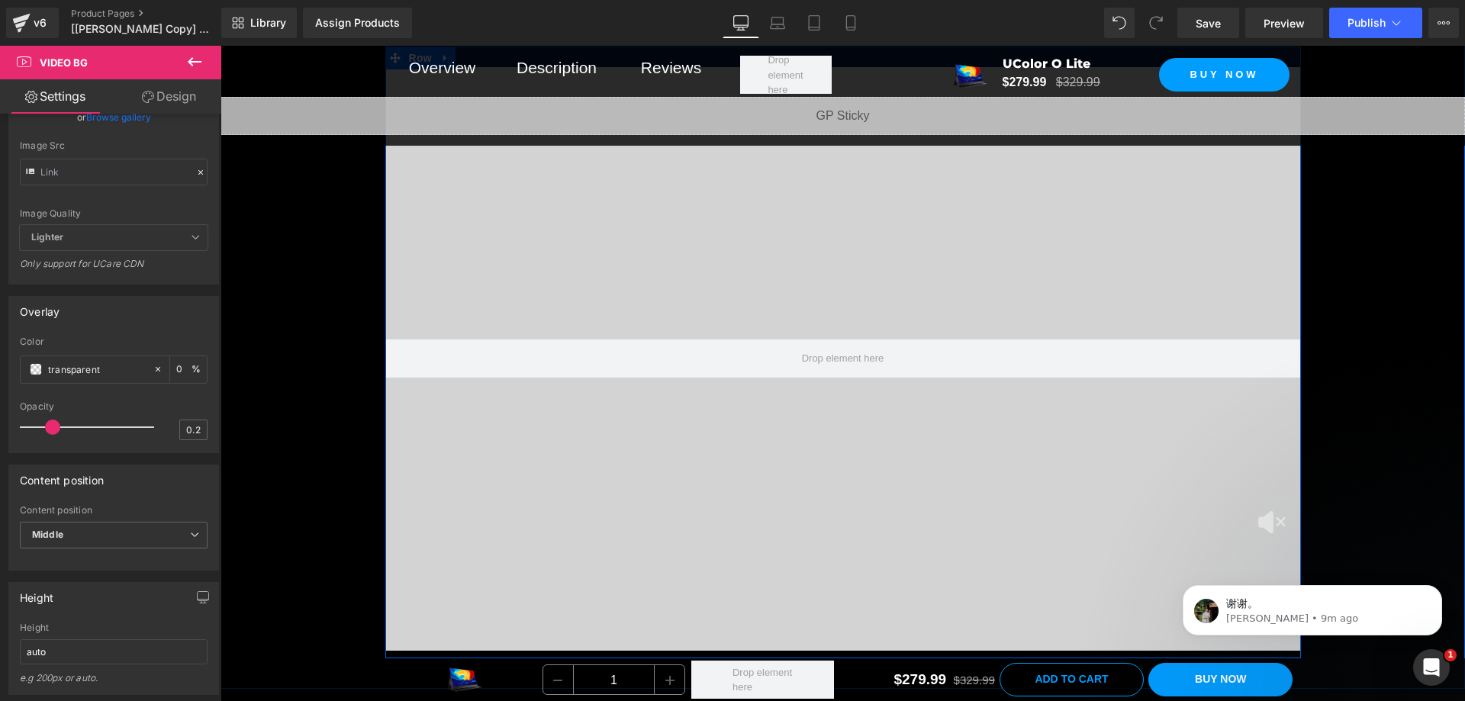
scroll to position [2303, 0]
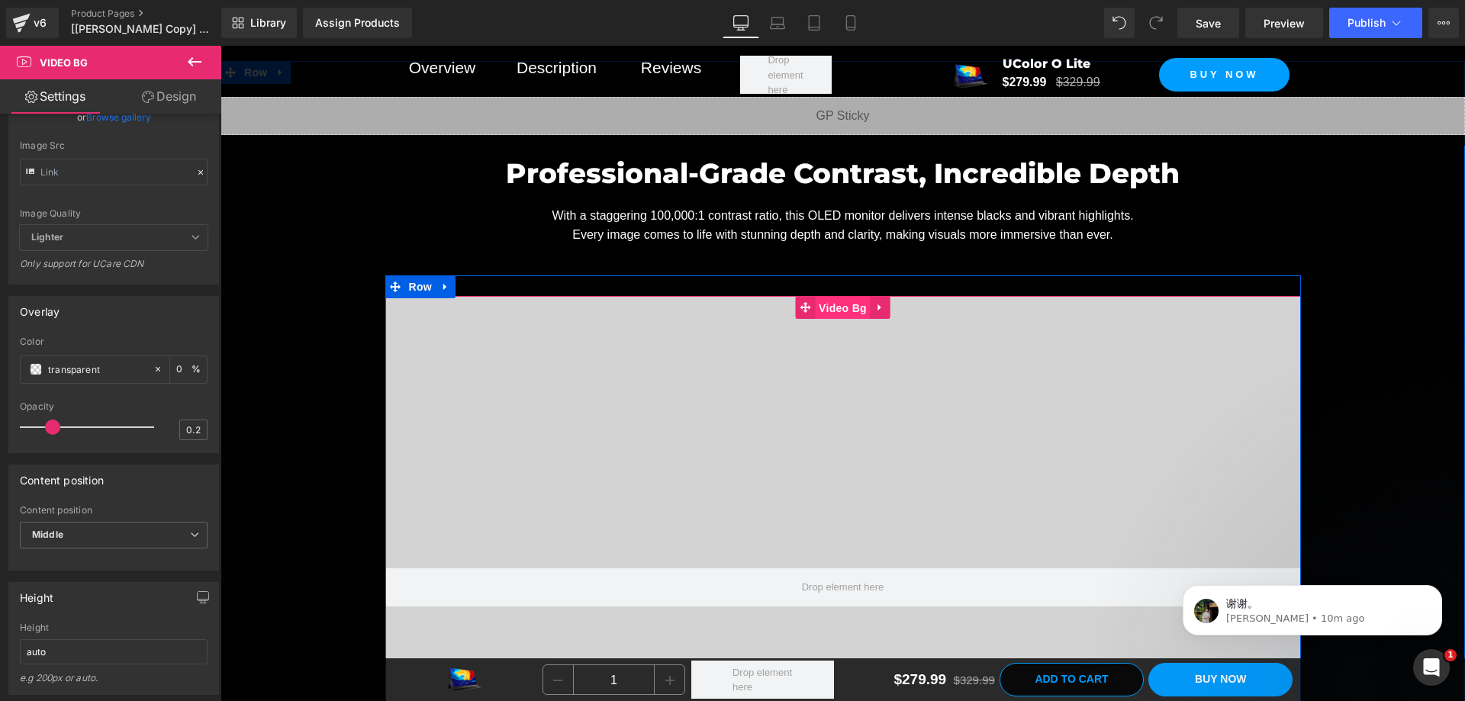
click at [815, 320] on span "Video Bg" at bounding box center [843, 308] width 56 height 23
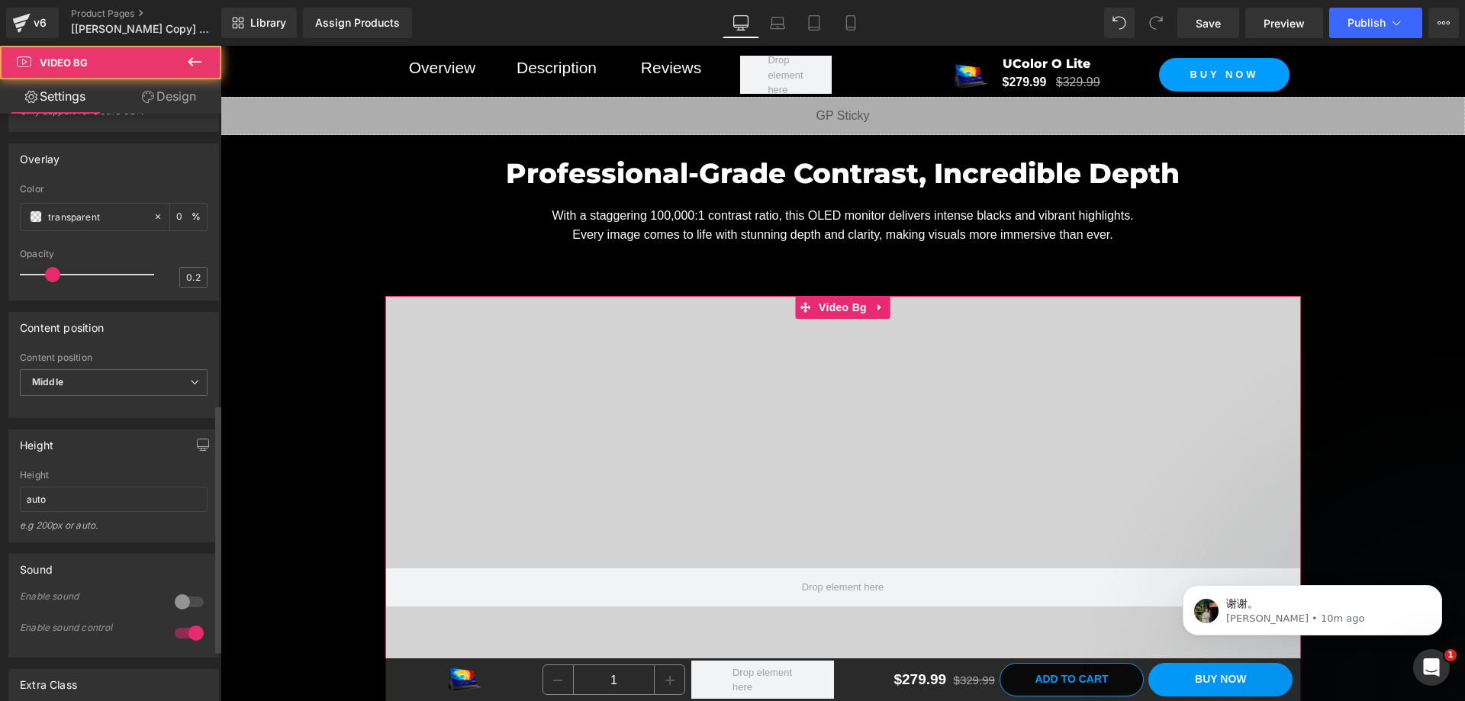
scroll to position [763, 0]
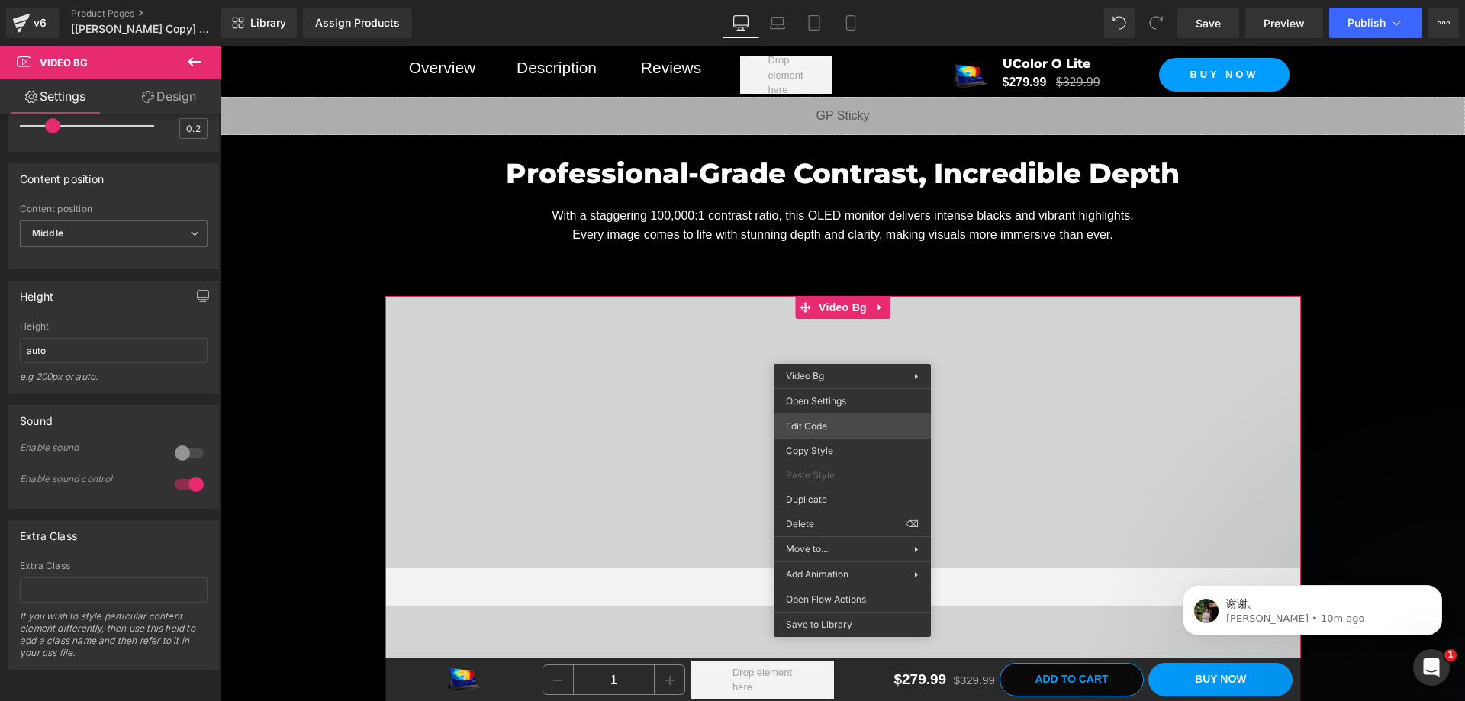
click at [829, 0] on div "Video Bg You are previewing how the will restyle your page. You can not edit El…" at bounding box center [732, 0] width 1465 height 0
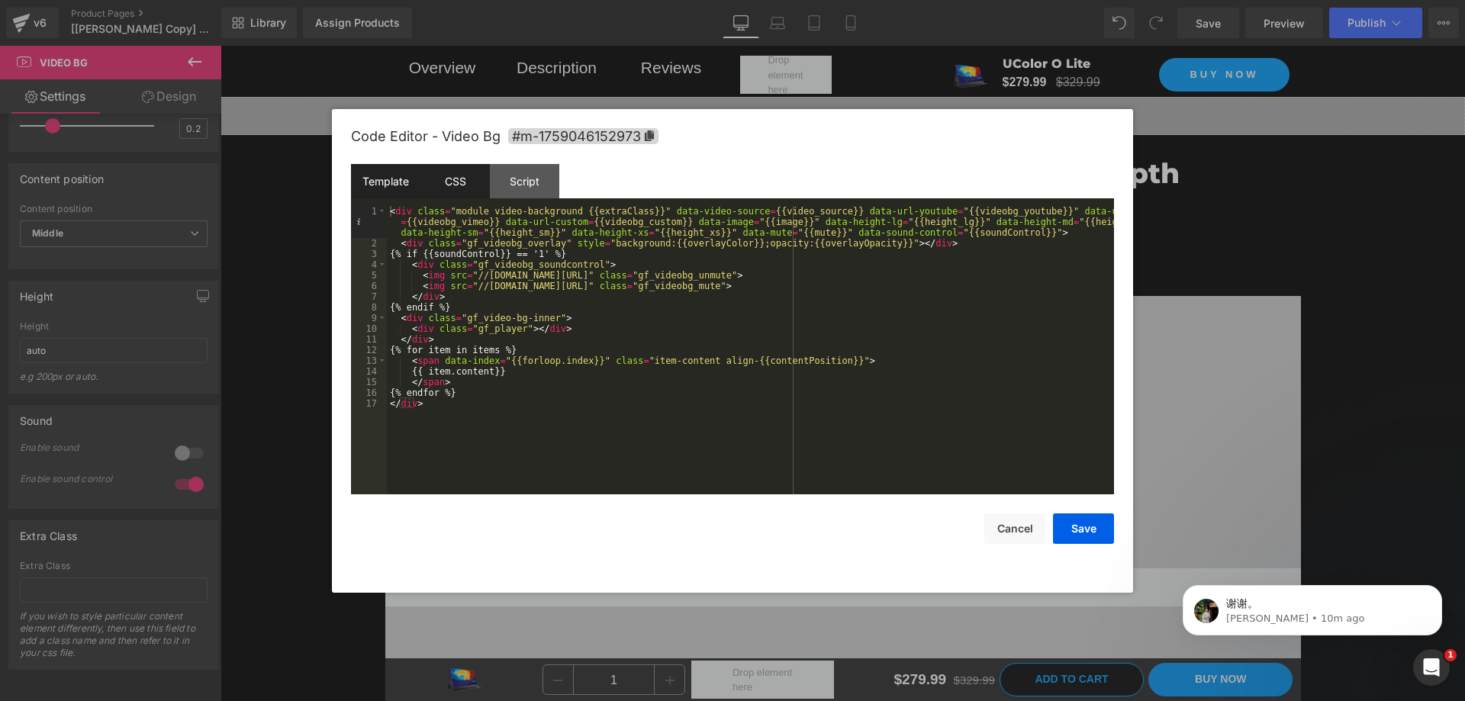
click at [481, 194] on div "CSS" at bounding box center [454, 181] width 69 height 34
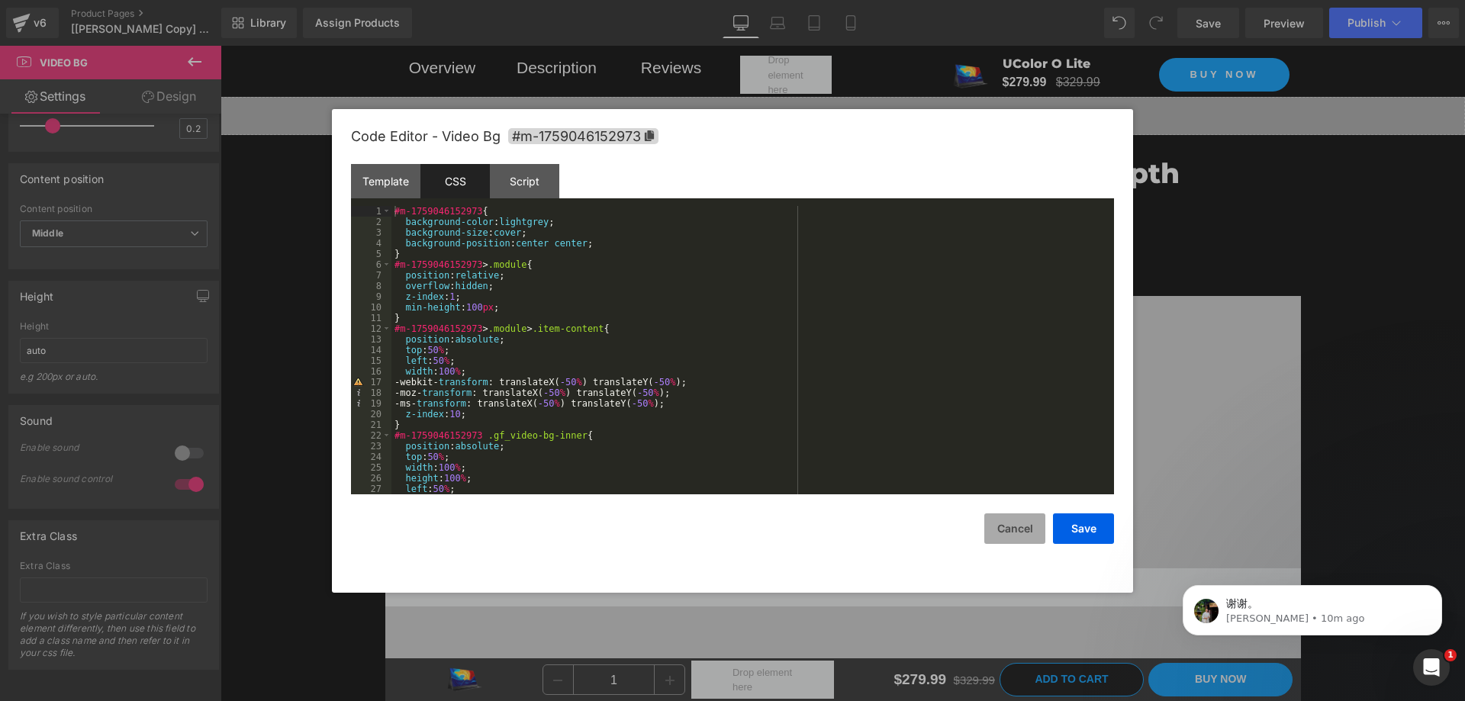
click at [1005, 526] on button "Cancel" at bounding box center [1014, 529] width 61 height 31
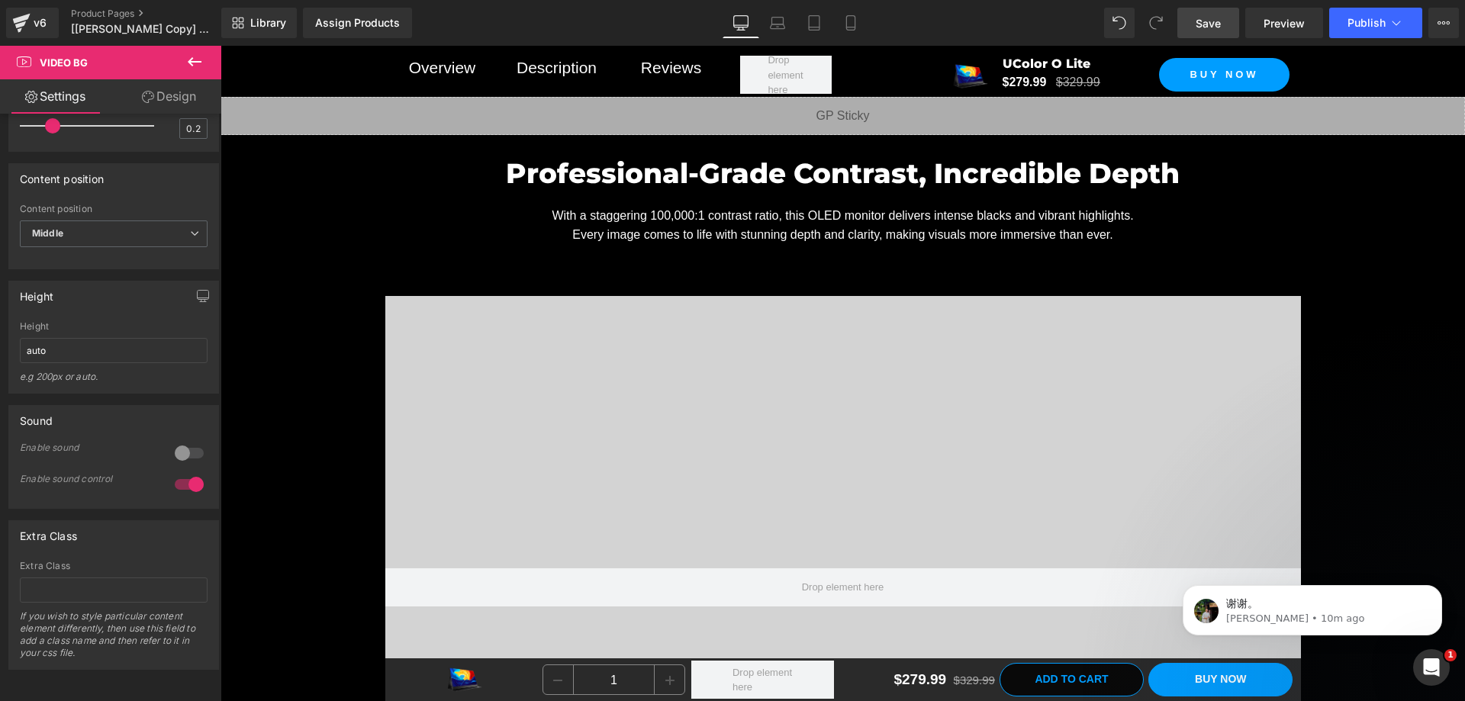
click at [1206, 22] on span "Save" at bounding box center [1208, 23] width 25 height 16
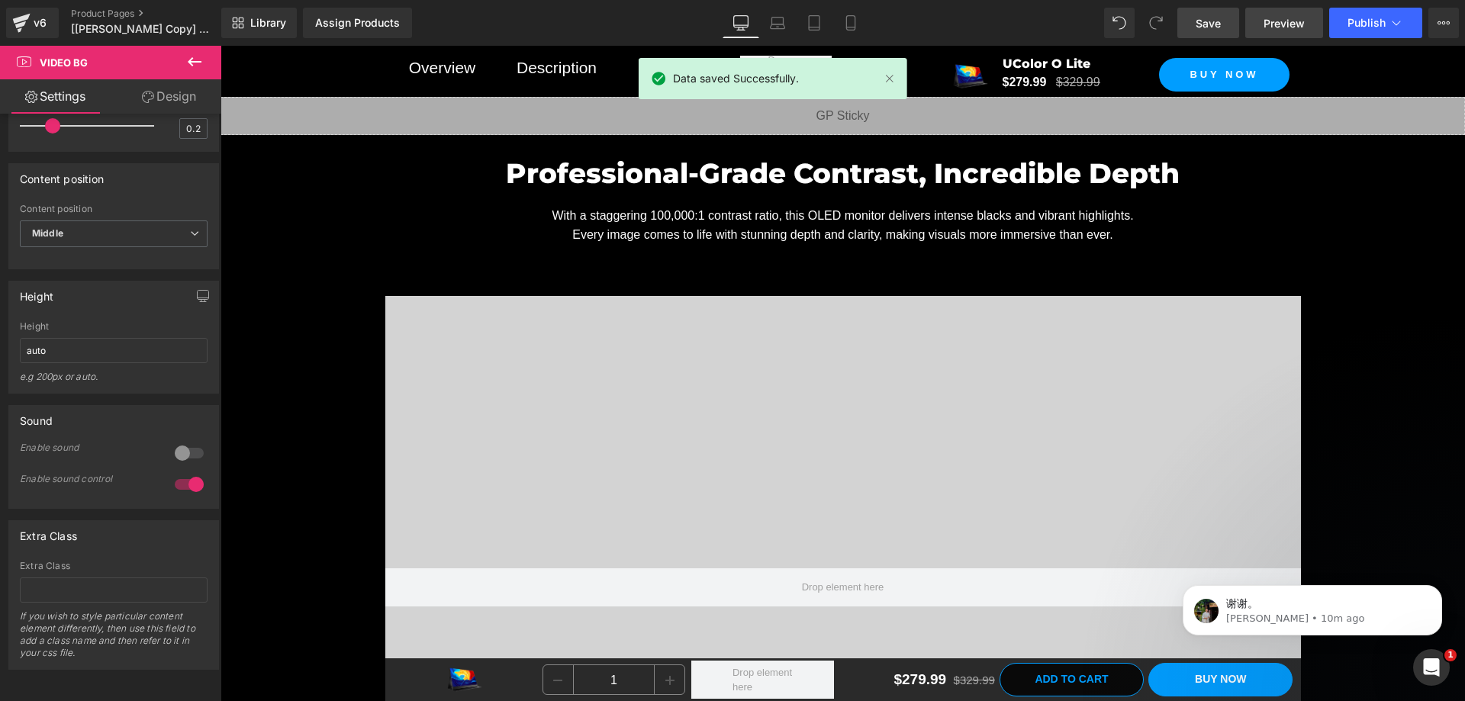
click at [1267, 27] on span "Preview" at bounding box center [1284, 23] width 41 height 16
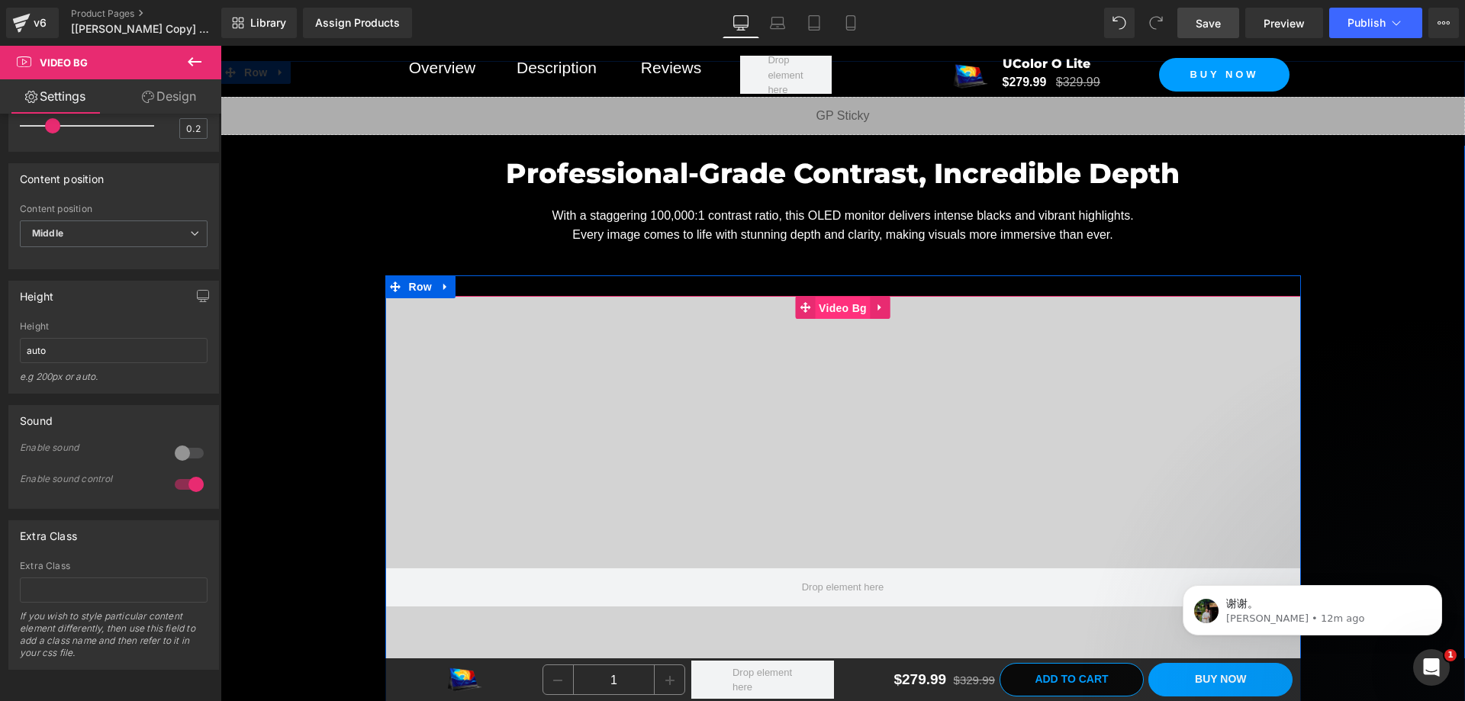
click at [825, 320] on span "Video Bg" at bounding box center [843, 308] width 56 height 23
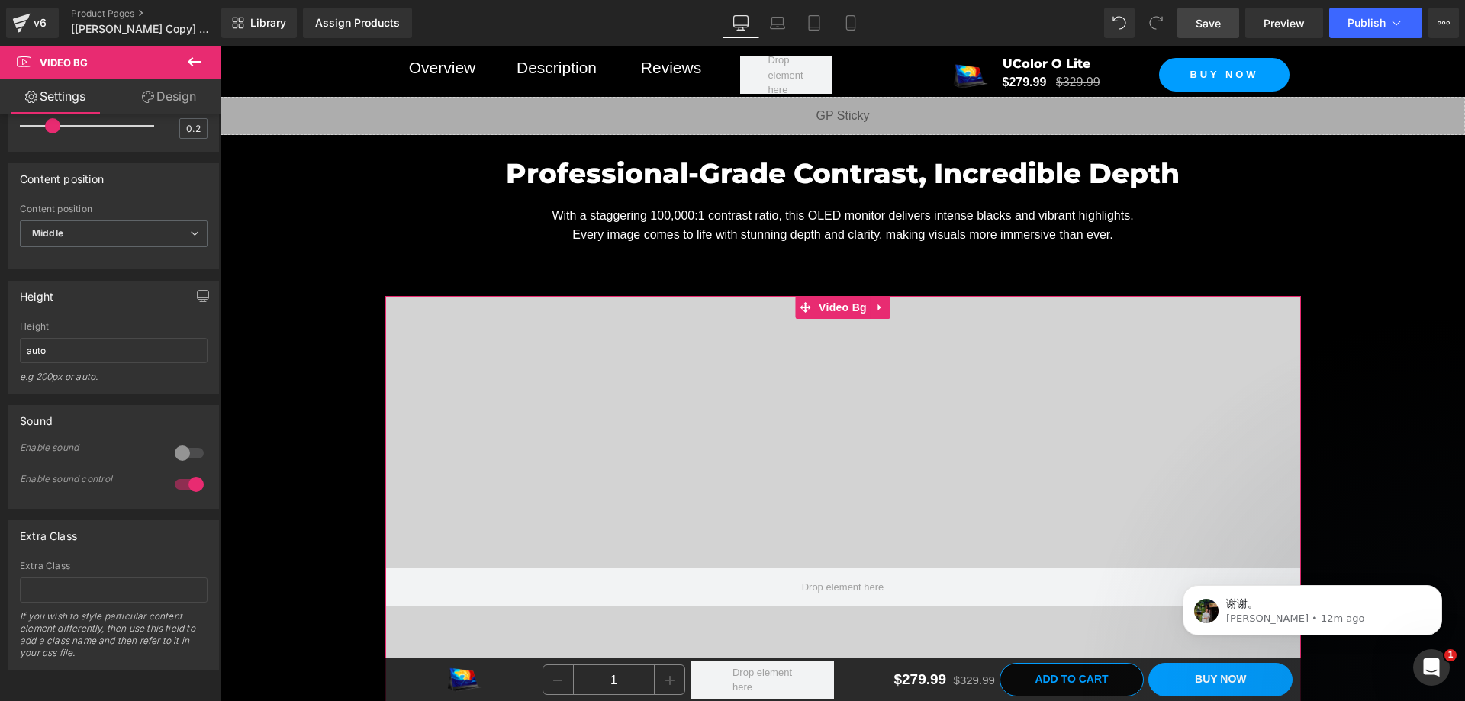
click at [148, 111] on link "Design" at bounding box center [169, 96] width 111 height 34
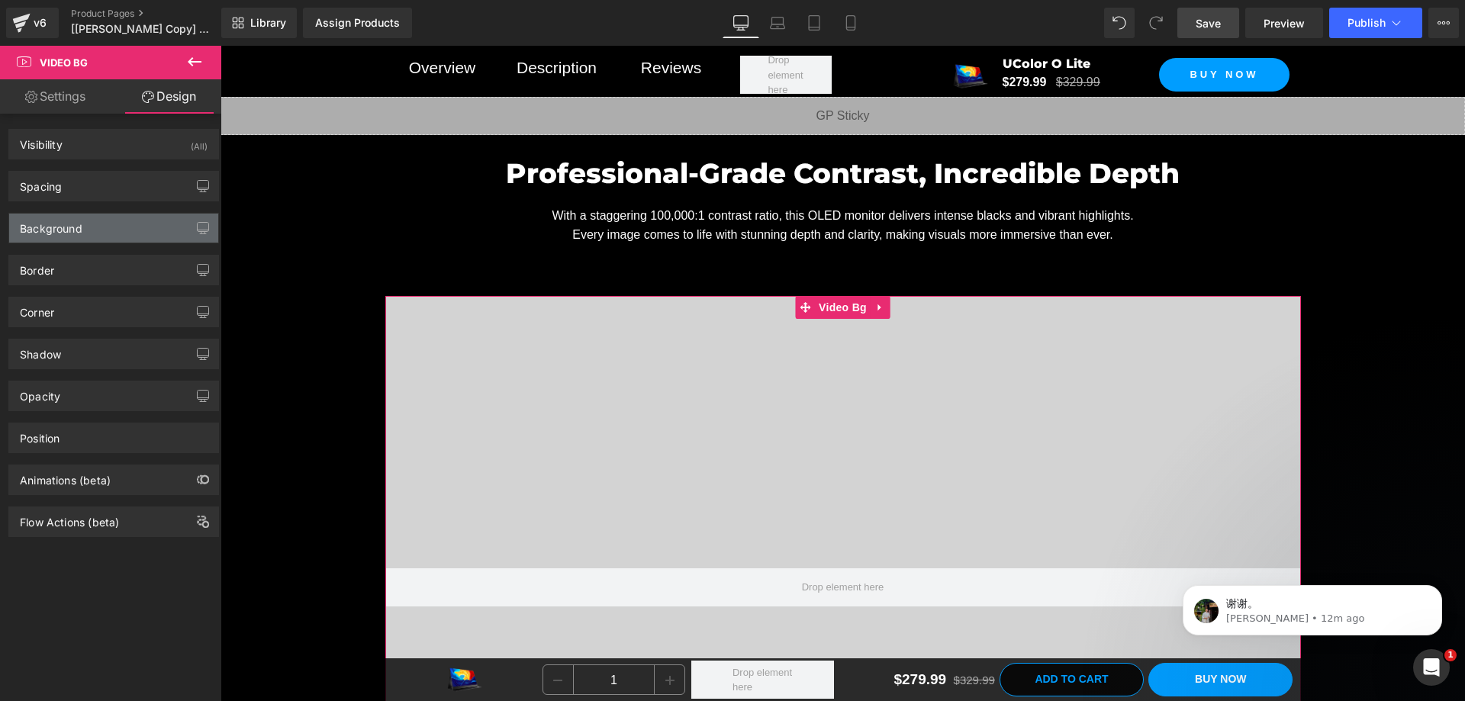
click at [91, 222] on div "Background" at bounding box center [113, 228] width 209 height 29
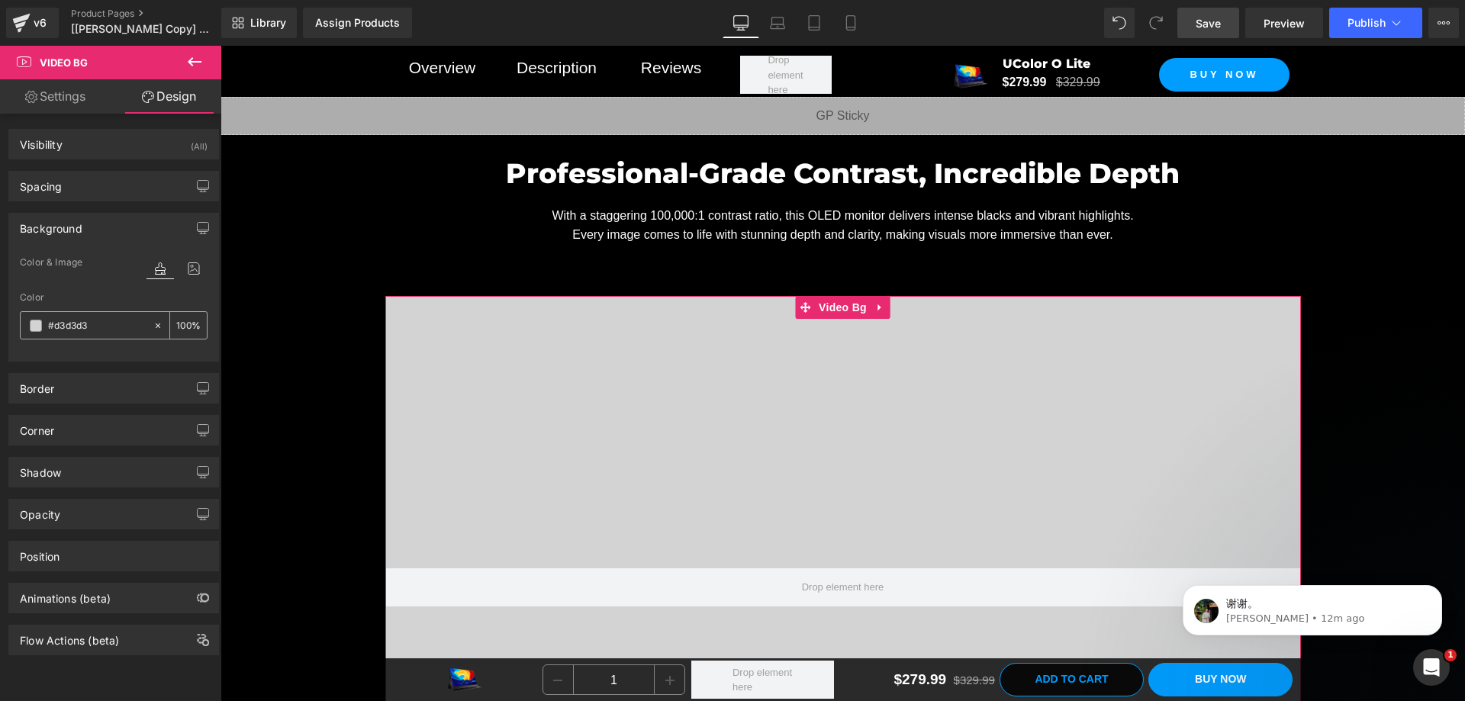
click at [95, 315] on div at bounding box center [87, 325] width 132 height 27
click at [104, 324] on input "text" at bounding box center [97, 325] width 98 height 17
click at [36, 330] on span at bounding box center [36, 326] width 12 height 12
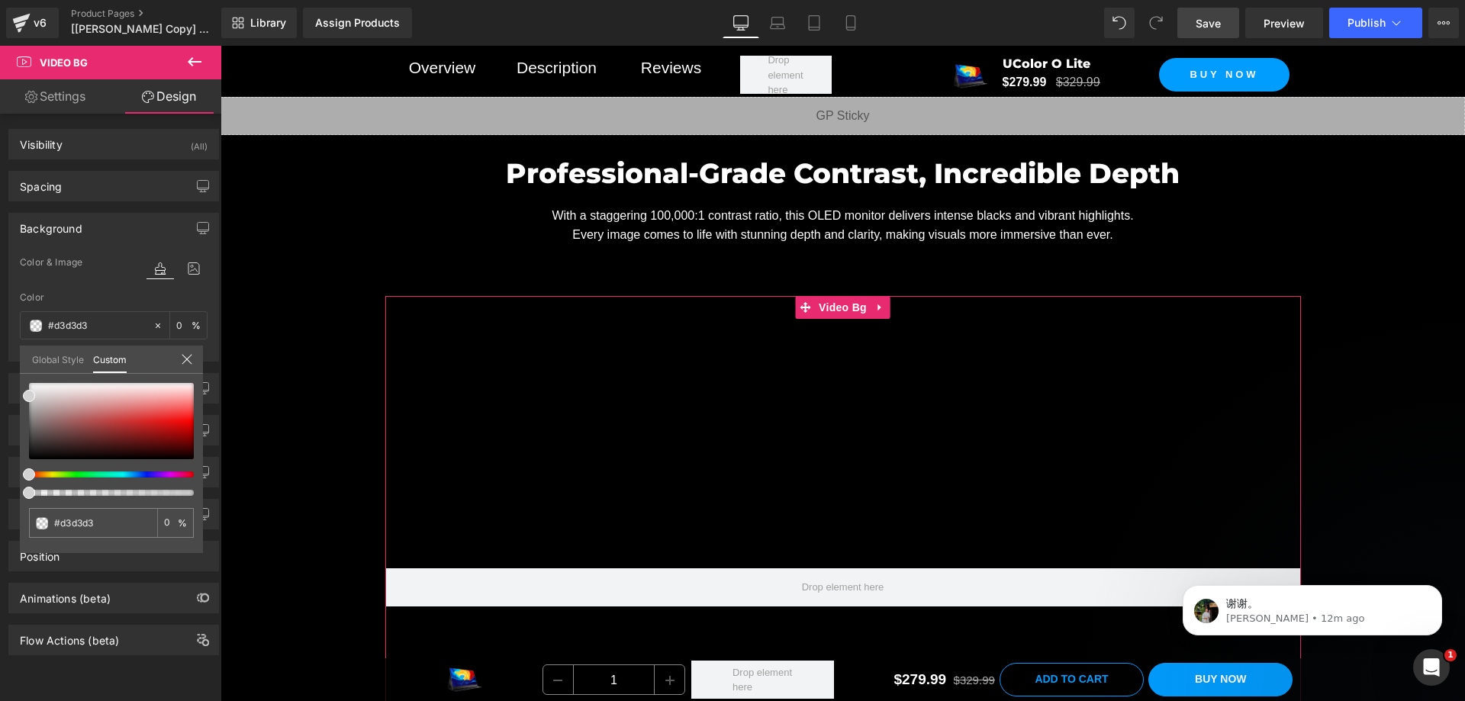
drag, startPoint x: 192, startPoint y: 491, endPoint x: 0, endPoint y: 484, distance: 191.7
click at [0, 362] on div "Background Color & Image color Color % Image Replace Image Upload image or Brow…" at bounding box center [114, 281] width 228 height 160
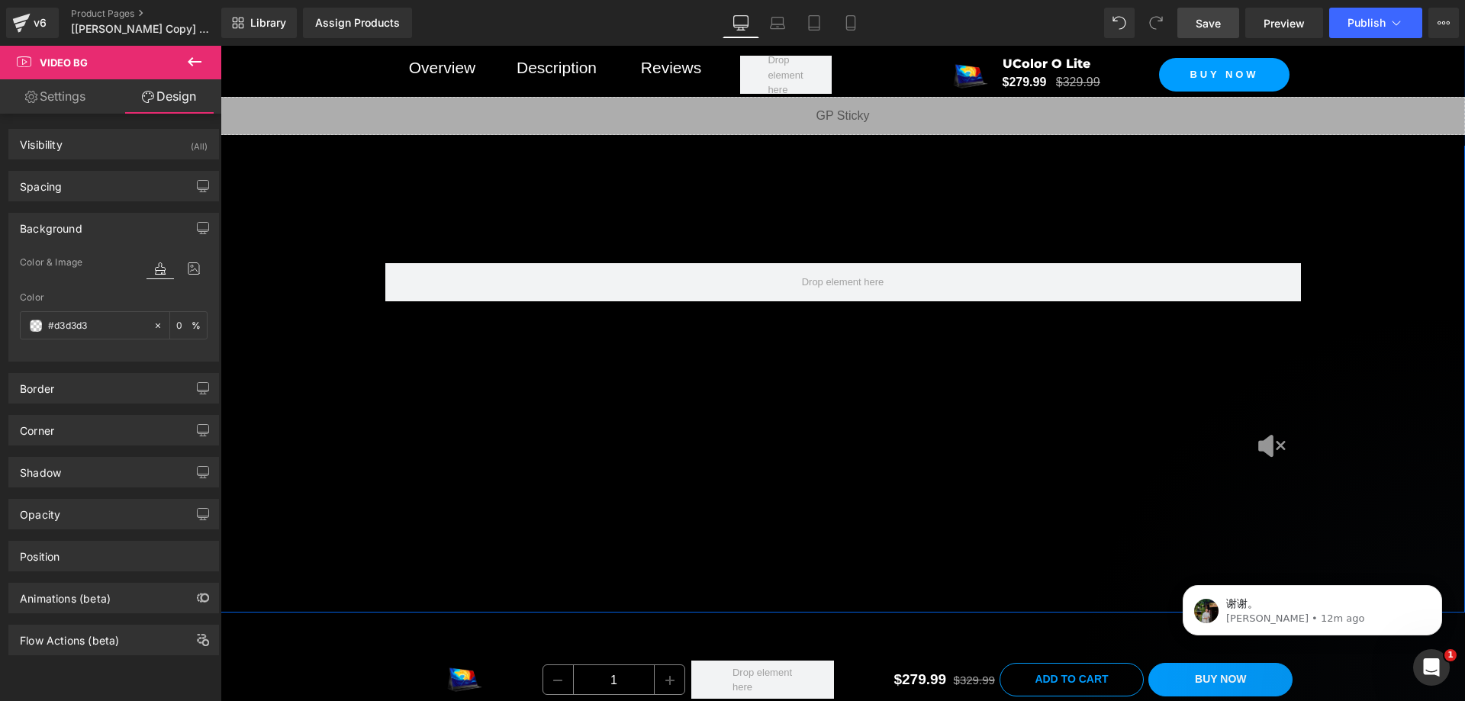
scroll to position [2684, 0]
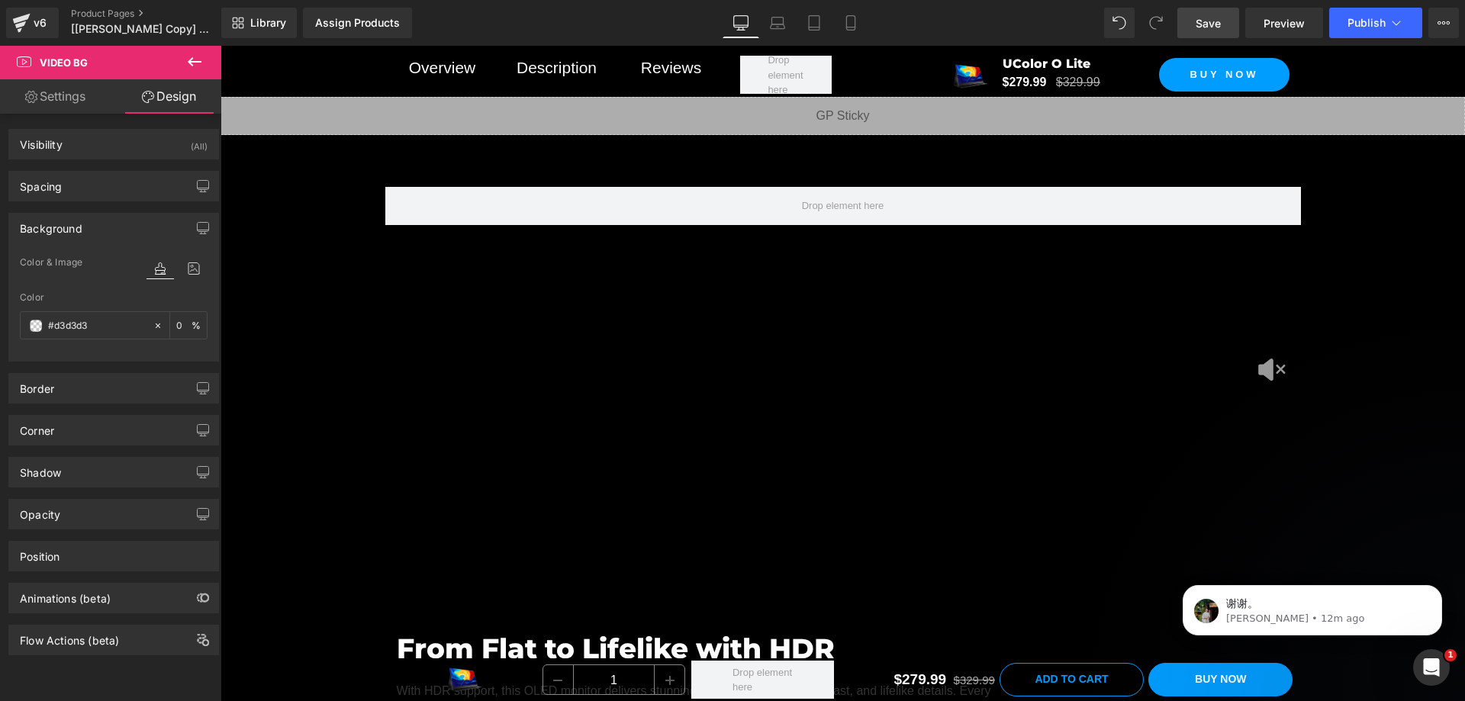
click at [1221, 21] on span "Save" at bounding box center [1208, 23] width 25 height 16
click at [76, 98] on link "Settings" at bounding box center [55, 96] width 111 height 34
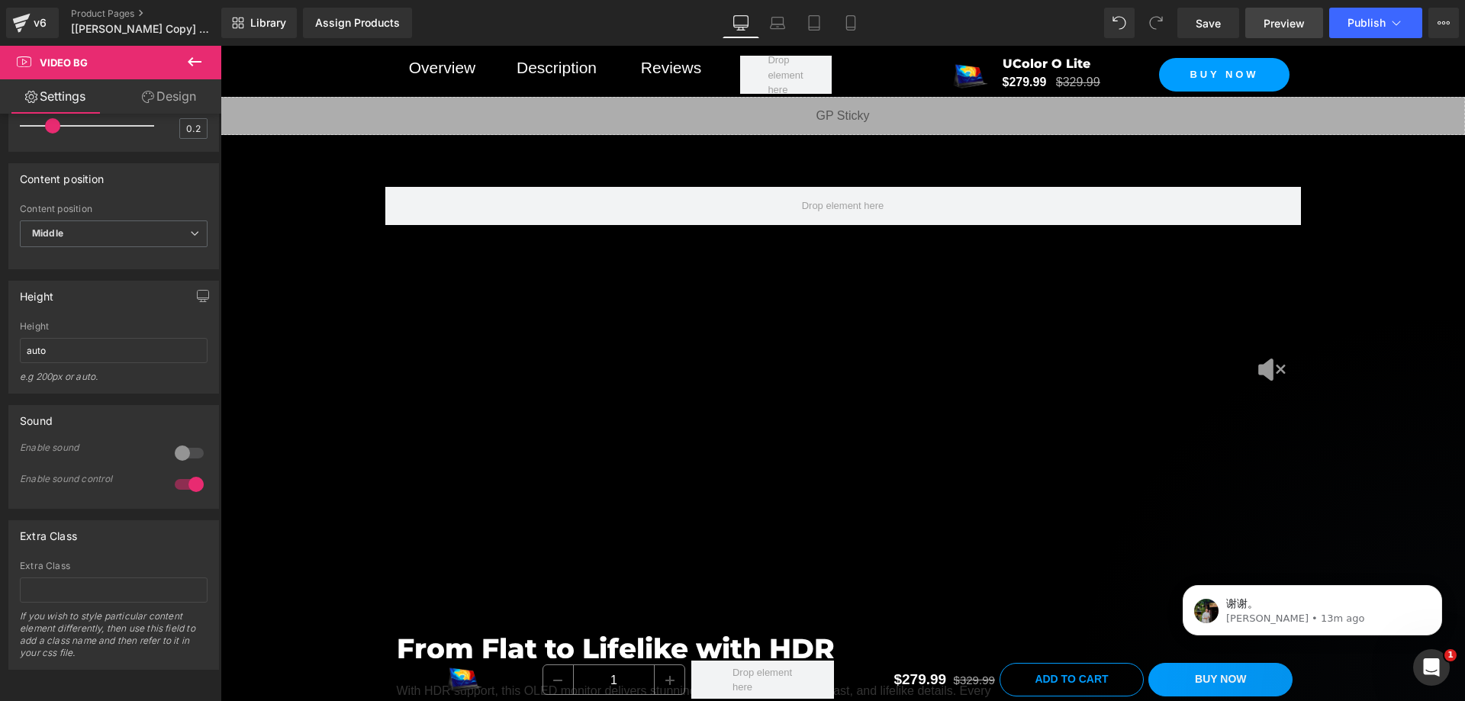
click at [1292, 24] on span "Preview" at bounding box center [1284, 23] width 41 height 16
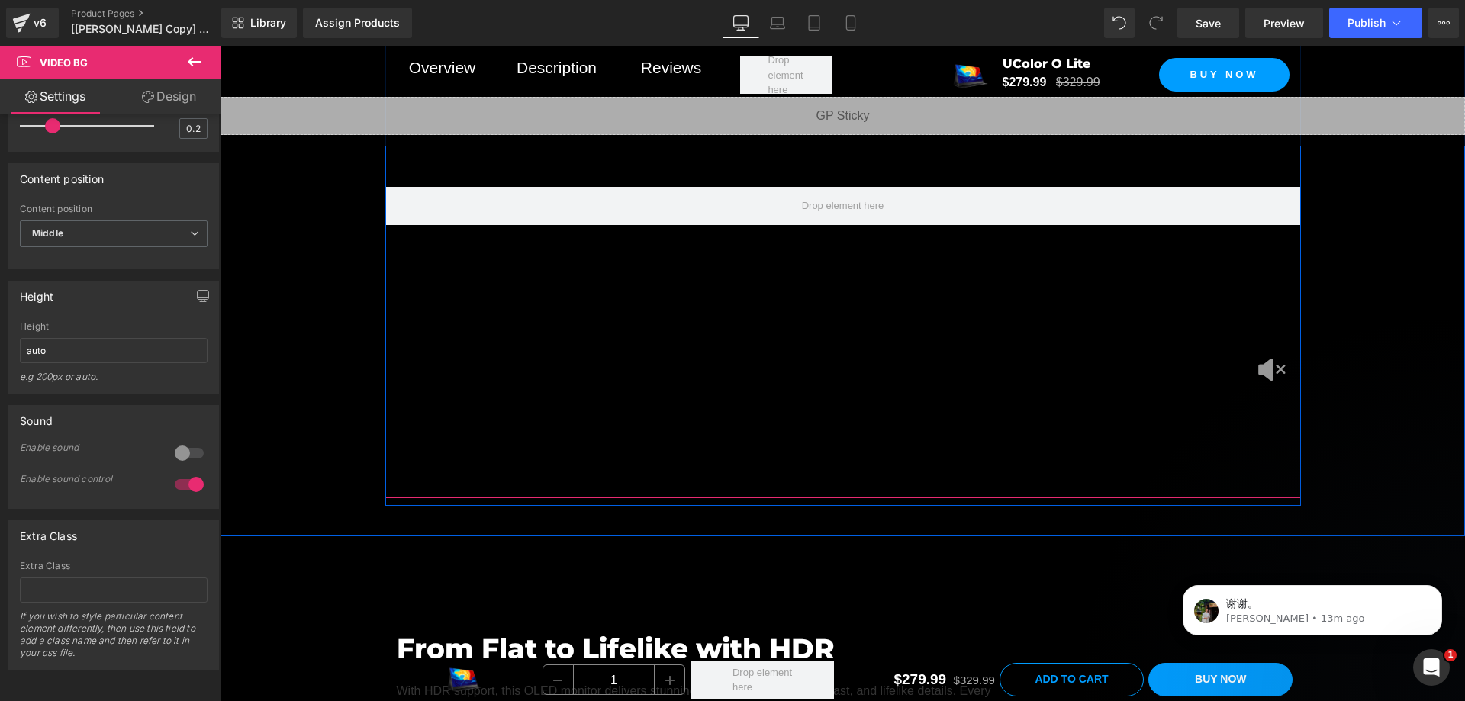
scroll to position [2532, 0]
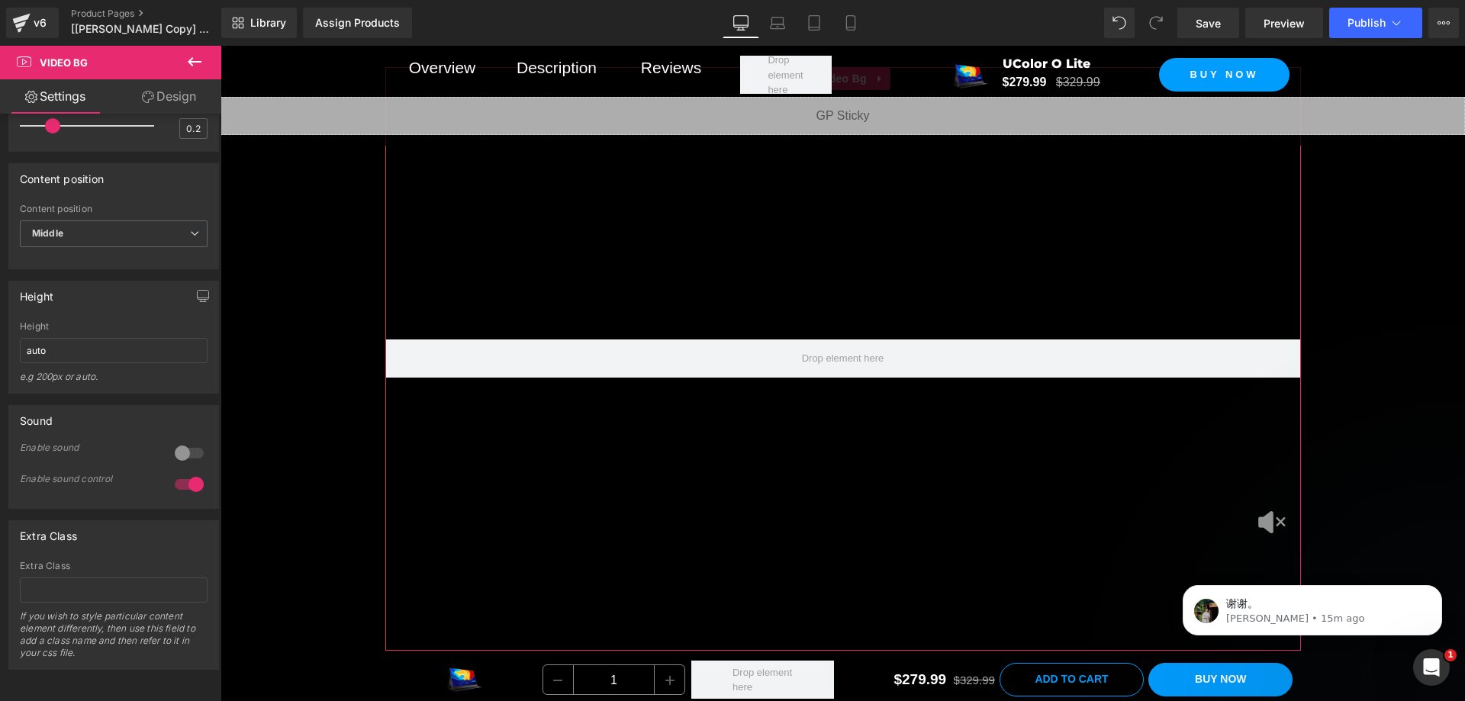
click at [158, 104] on link "Design" at bounding box center [169, 96] width 111 height 34
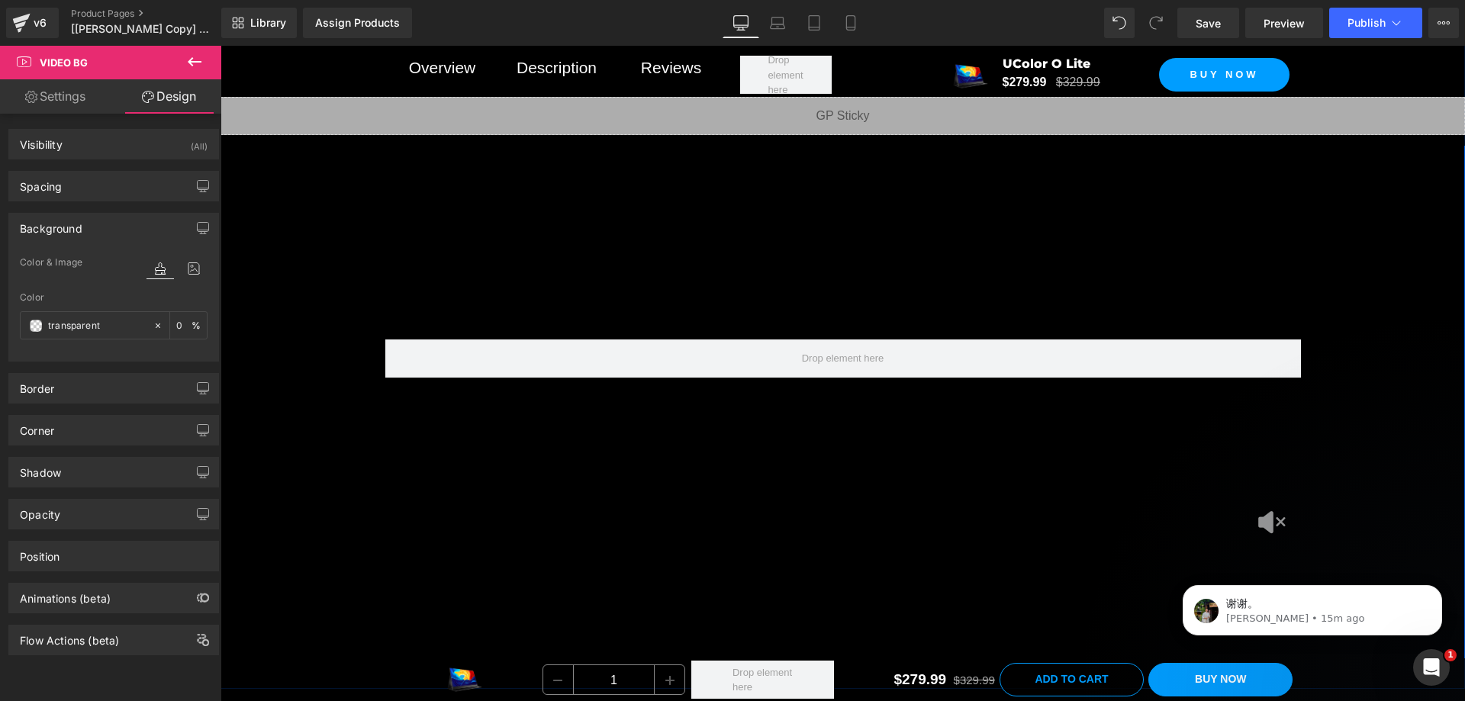
scroll to position [2303, 0]
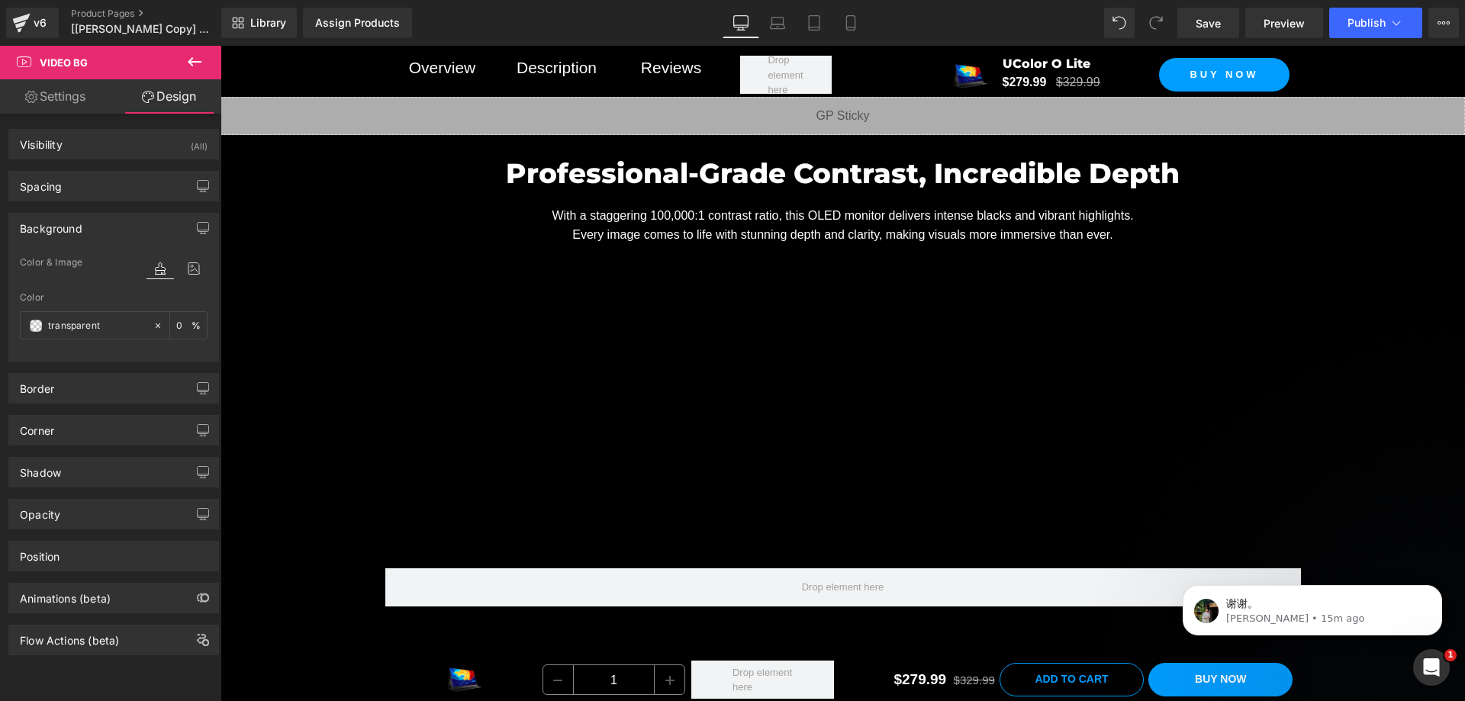
click at [521, 27] on div "Library Assign Products Product Preview No product match your search. Please tr…" at bounding box center [843, 23] width 1244 height 31
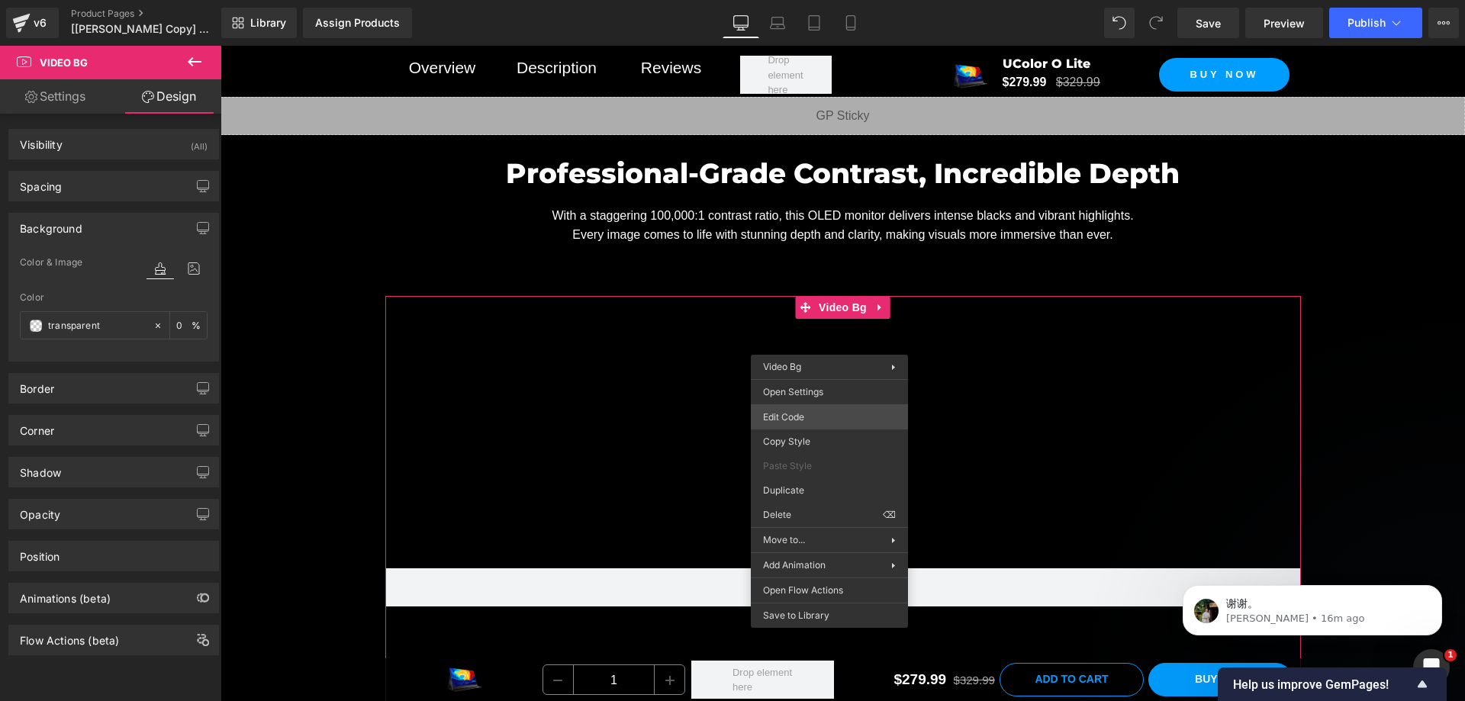
click at [800, 0] on div "Video Bg You are previewing how the will restyle your page. You can not edit El…" at bounding box center [732, 0] width 1465 height 0
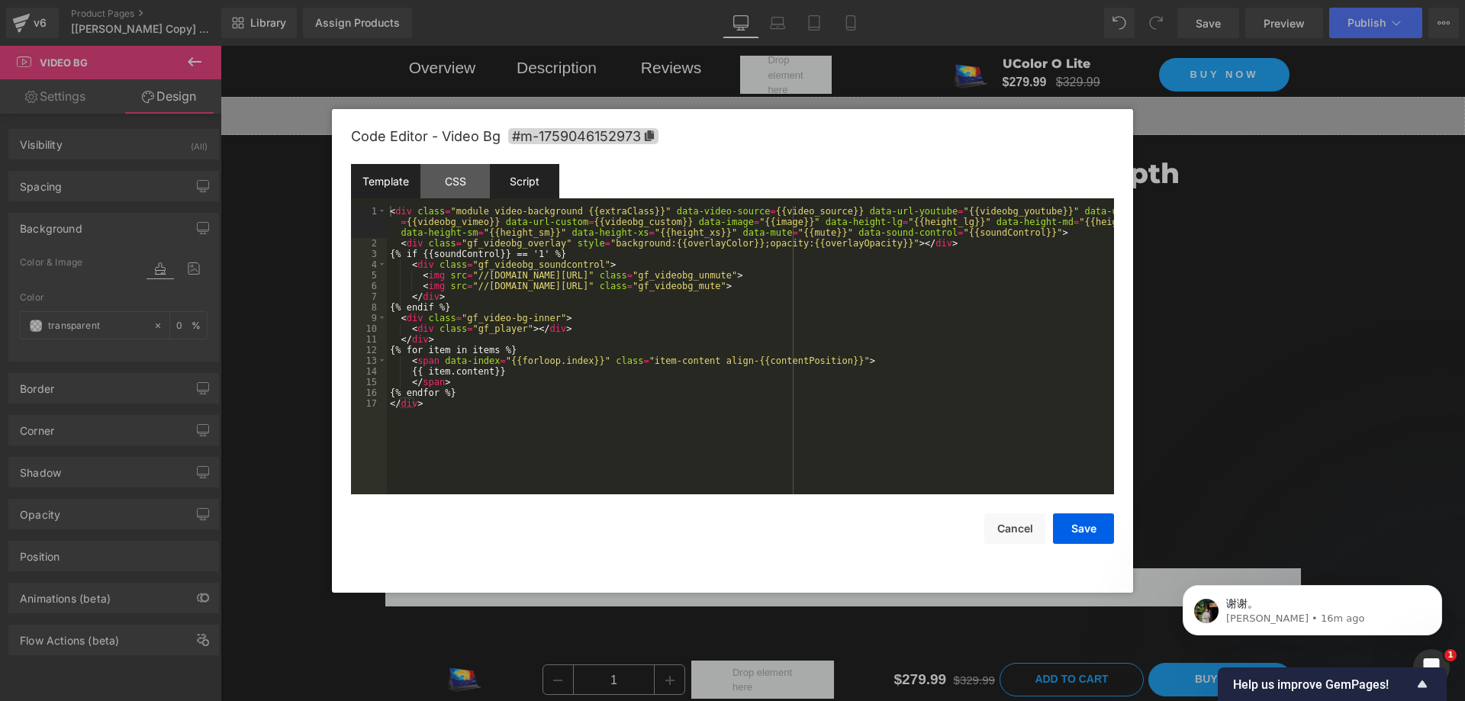
click at [548, 179] on div "Script" at bounding box center [524, 181] width 69 height 34
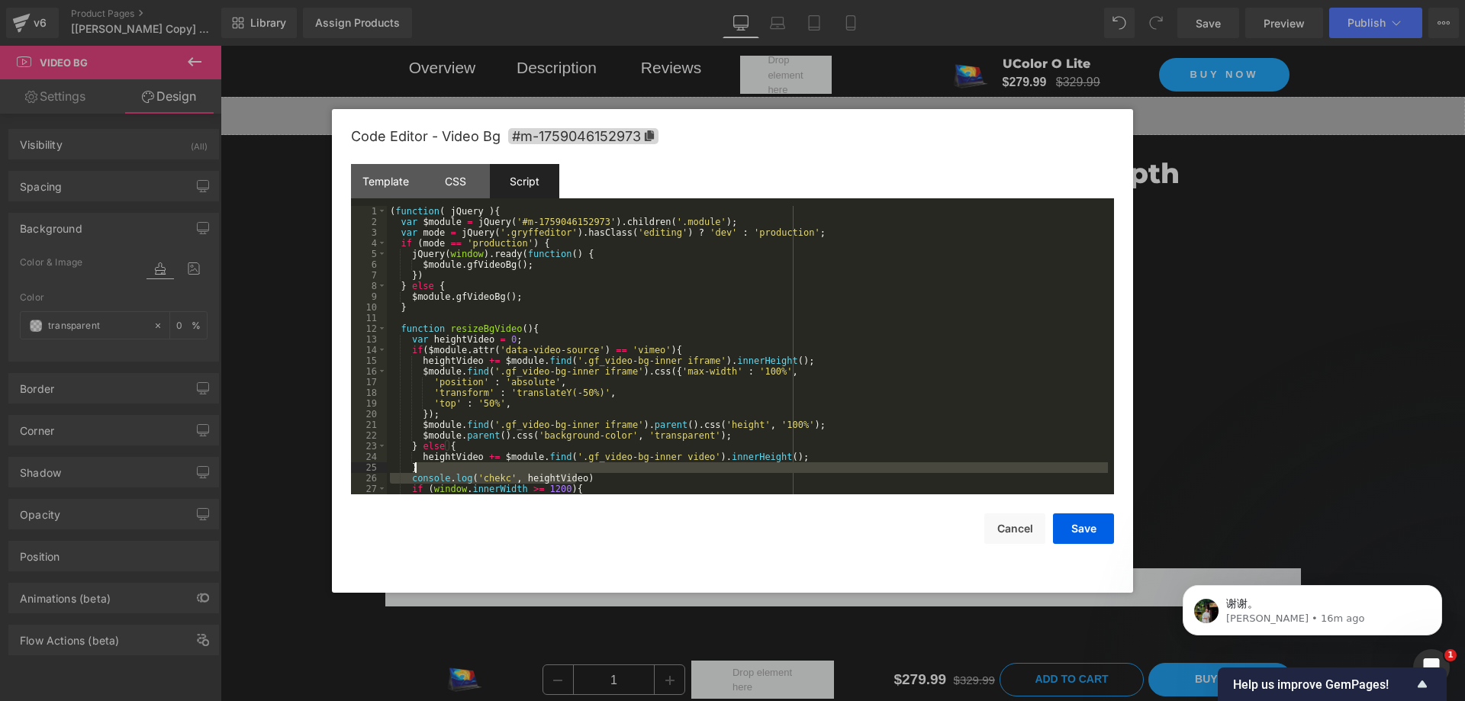
click at [611, 471] on div "( function ( jQuery ) { var $module = jQuery ( '#m-1759046152973' ) . children …" at bounding box center [747, 361] width 721 height 310
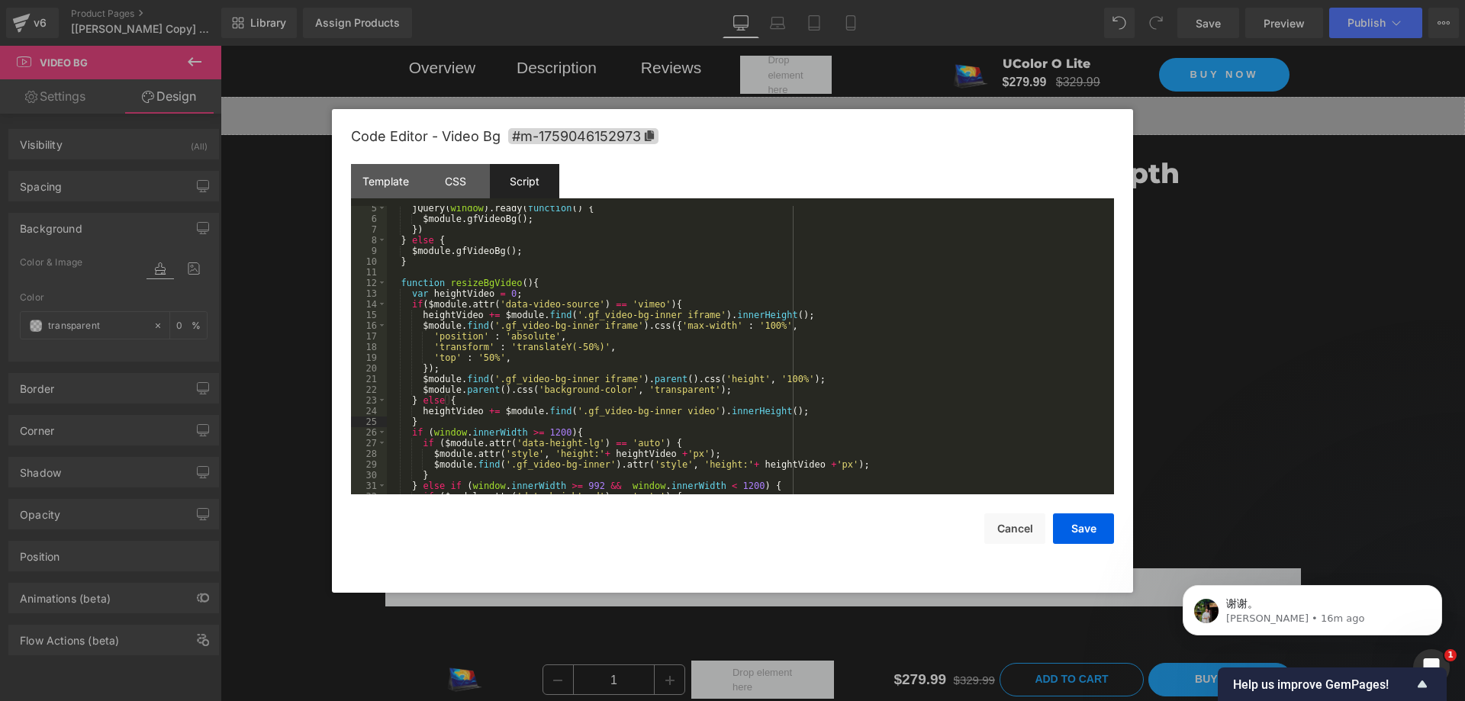
scroll to position [92, 0]
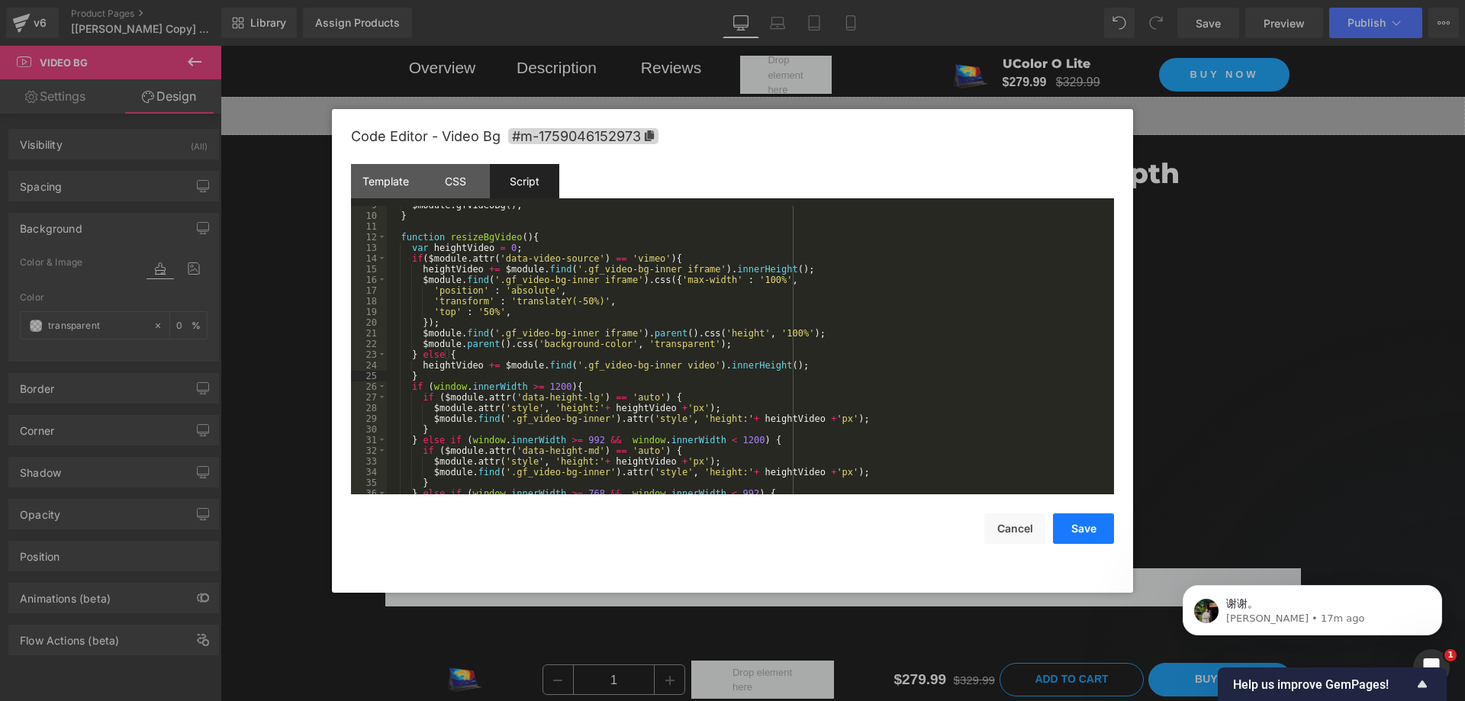
click at [1081, 525] on button "Save" at bounding box center [1083, 529] width 61 height 31
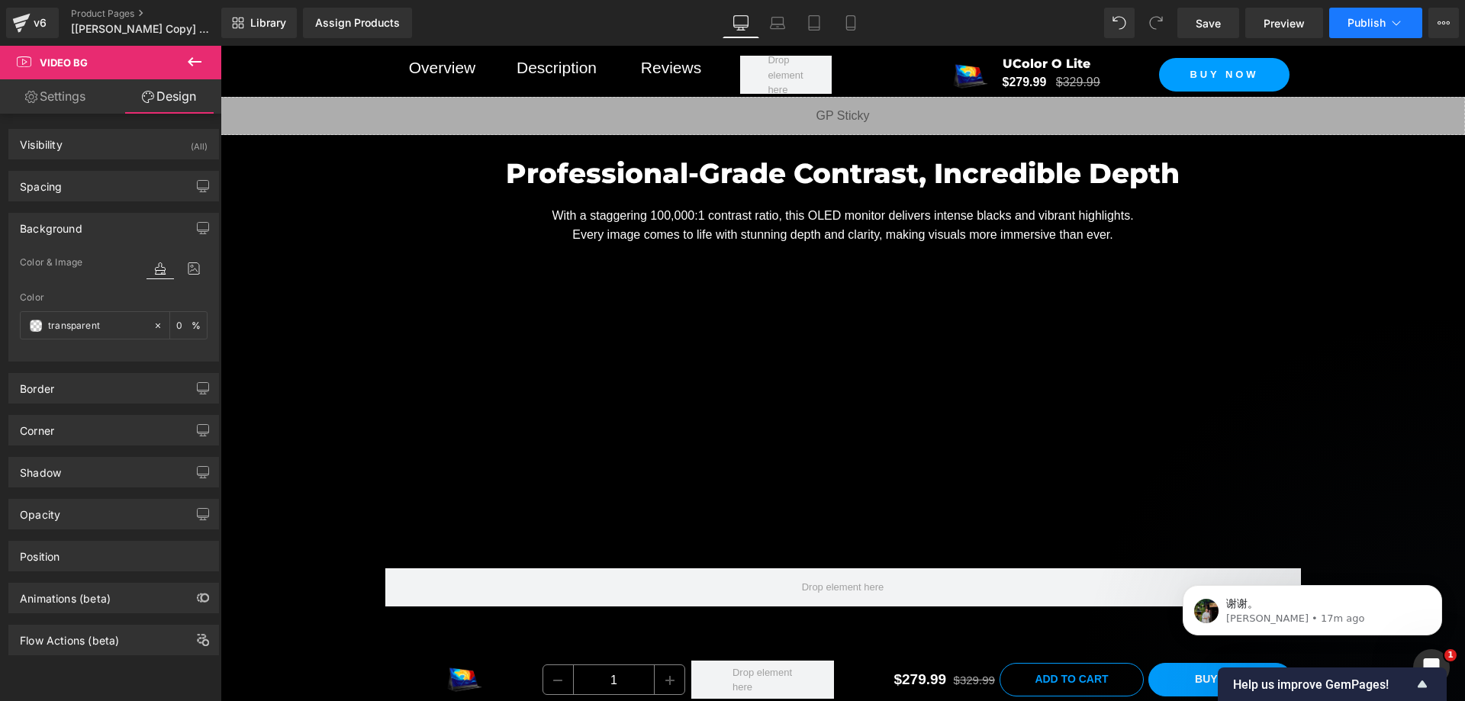
click at [1356, 23] on span "Publish" at bounding box center [1367, 23] width 38 height 12
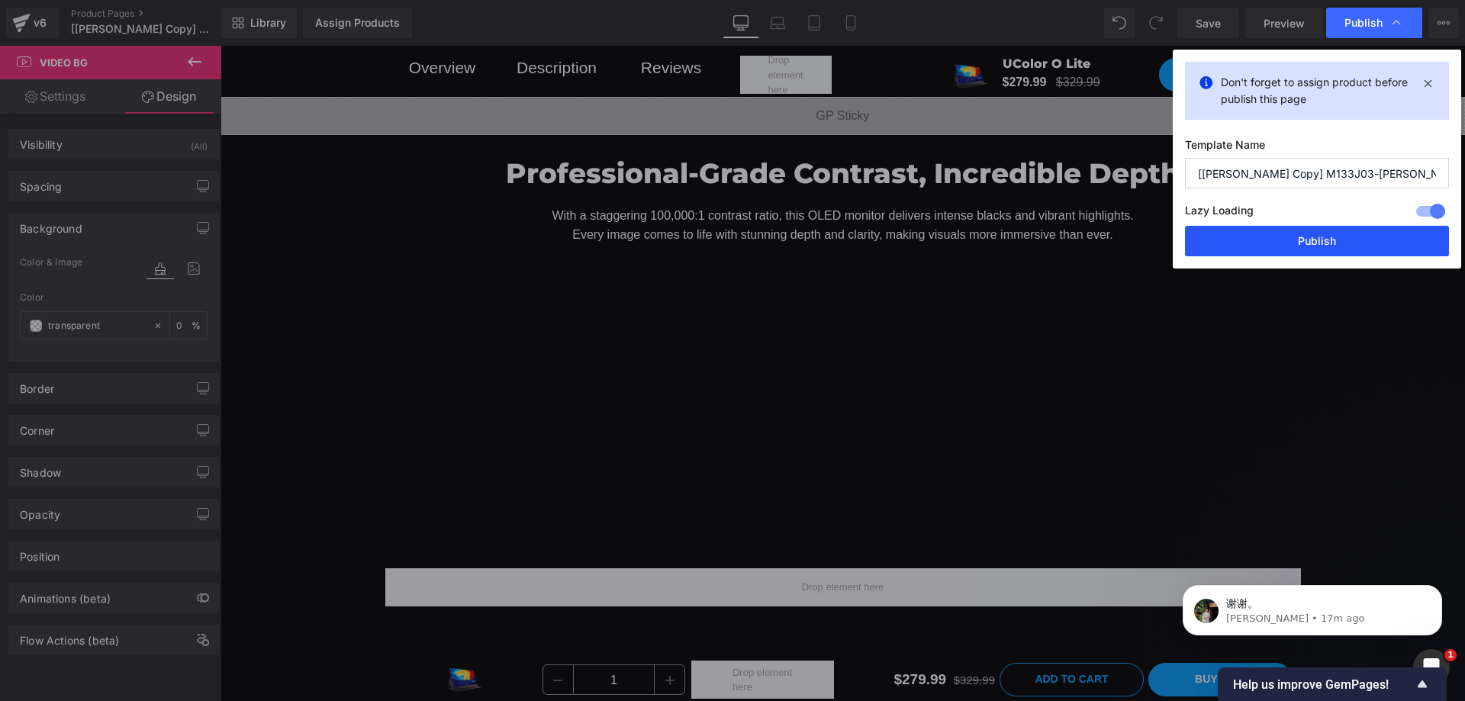
click at [1326, 231] on button "Publish" at bounding box center [1317, 241] width 264 height 31
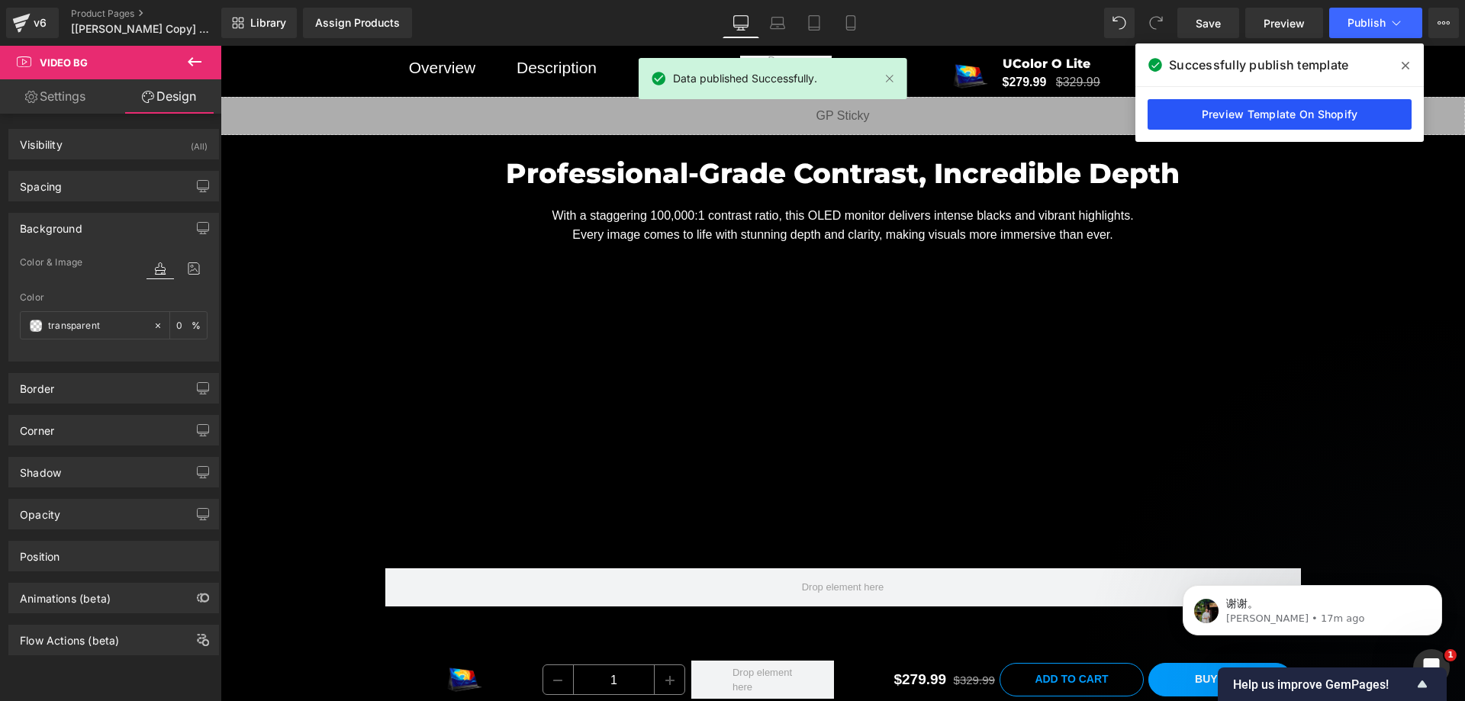
click at [1209, 106] on link "Preview Template On Shopify" at bounding box center [1280, 114] width 264 height 31
